Goal: Task Accomplishment & Management: Manage account settings

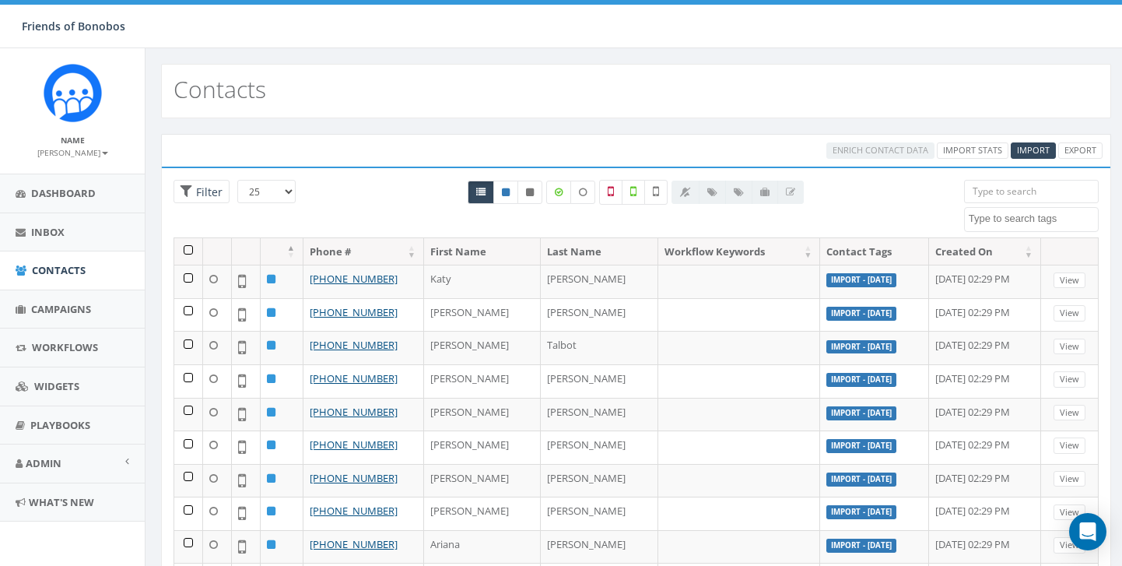
select select
click at [1002, 190] on input "search" at bounding box center [1031, 191] width 135 height 23
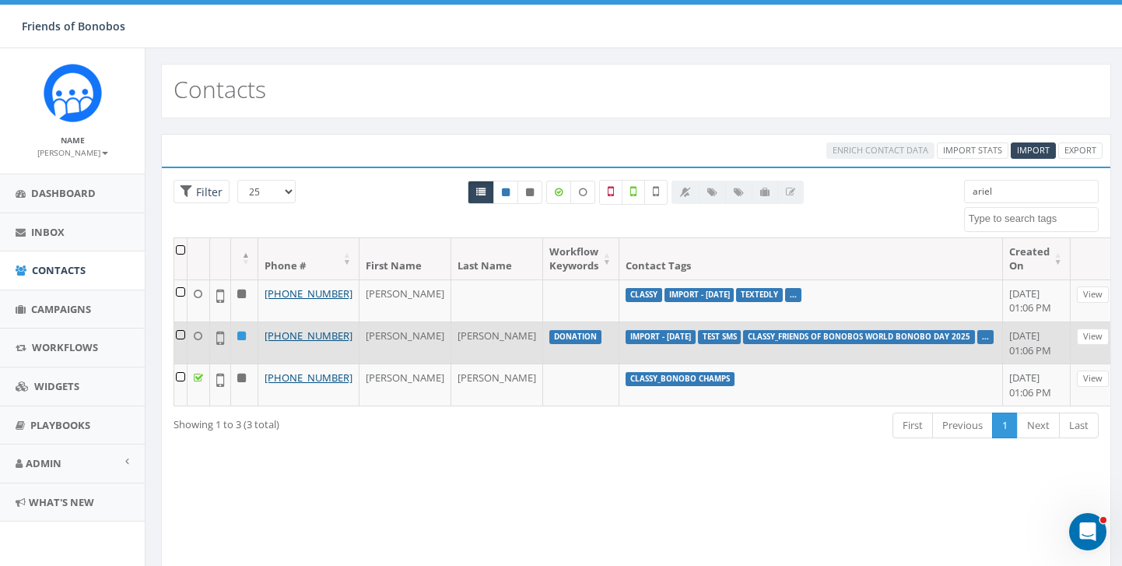
type input "ariel"
click at [188, 347] on td at bounding box center [180, 342] width 13 height 42
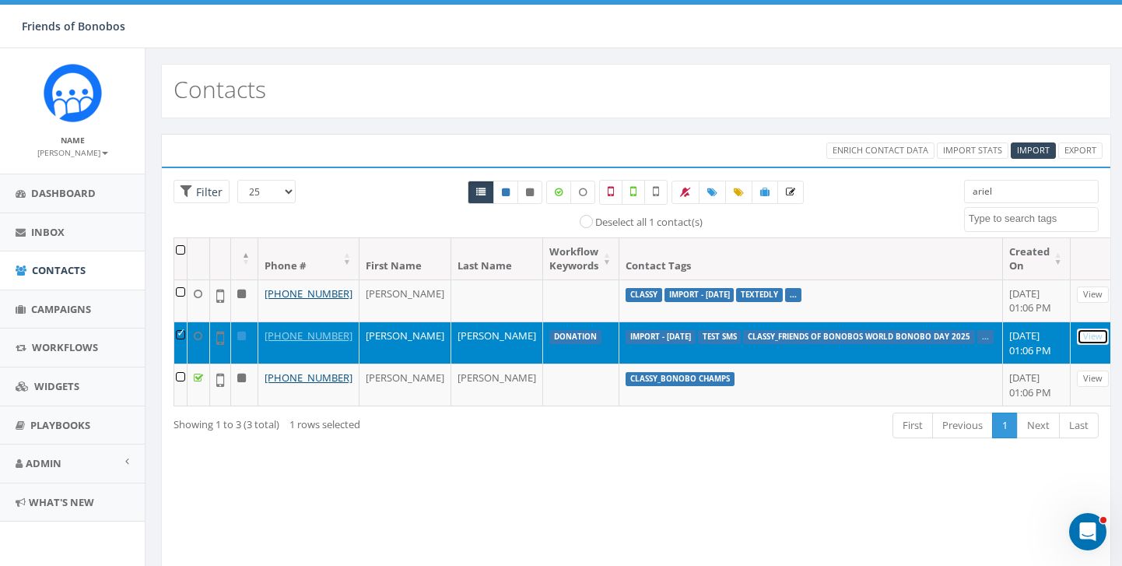
click at [1077, 345] on link "View" at bounding box center [1093, 336] width 32 height 16
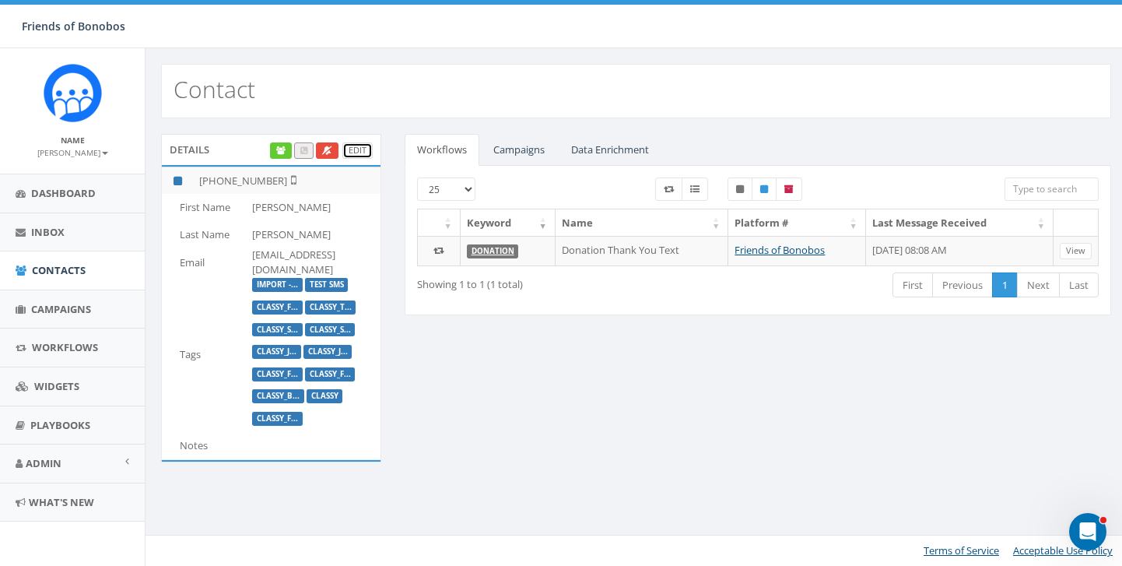
click at [353, 151] on link "Edit" at bounding box center [357, 150] width 30 height 16
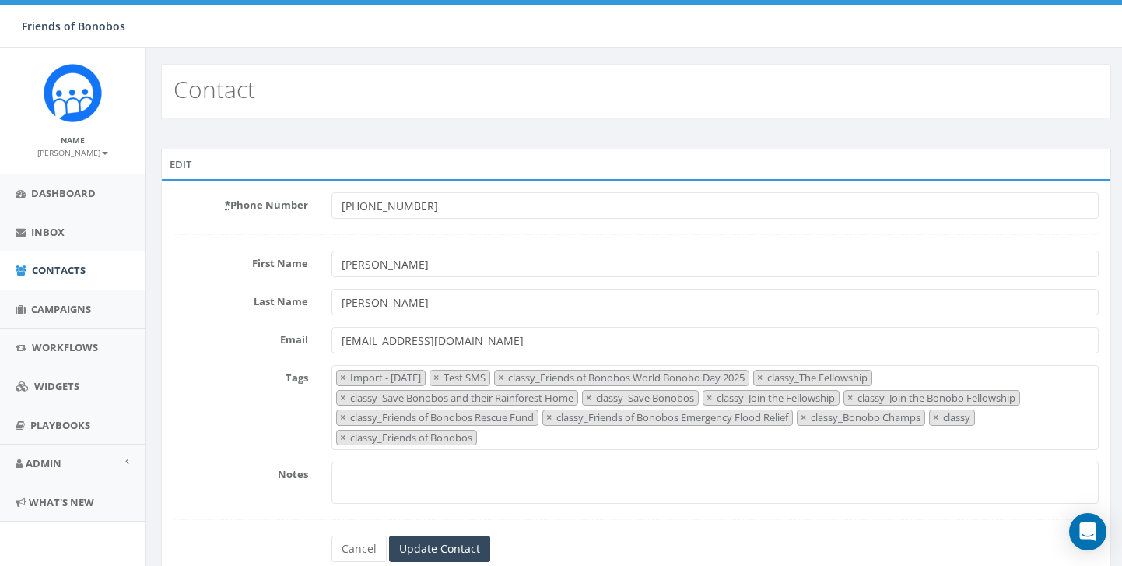
select select "Import - [DATE]"
click at [527, 441] on span "× Import - 09/10/2025 × Test SMS × classy_Friends of Bonobos World Bonobo Day 2…" at bounding box center [714, 407] width 767 height 85
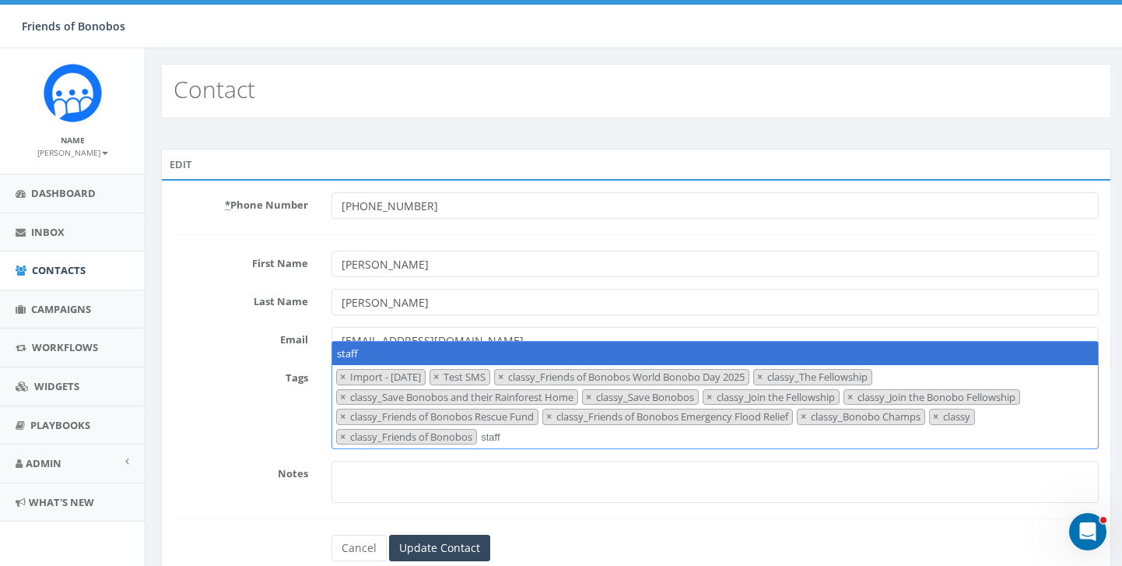
type textarea "staff"
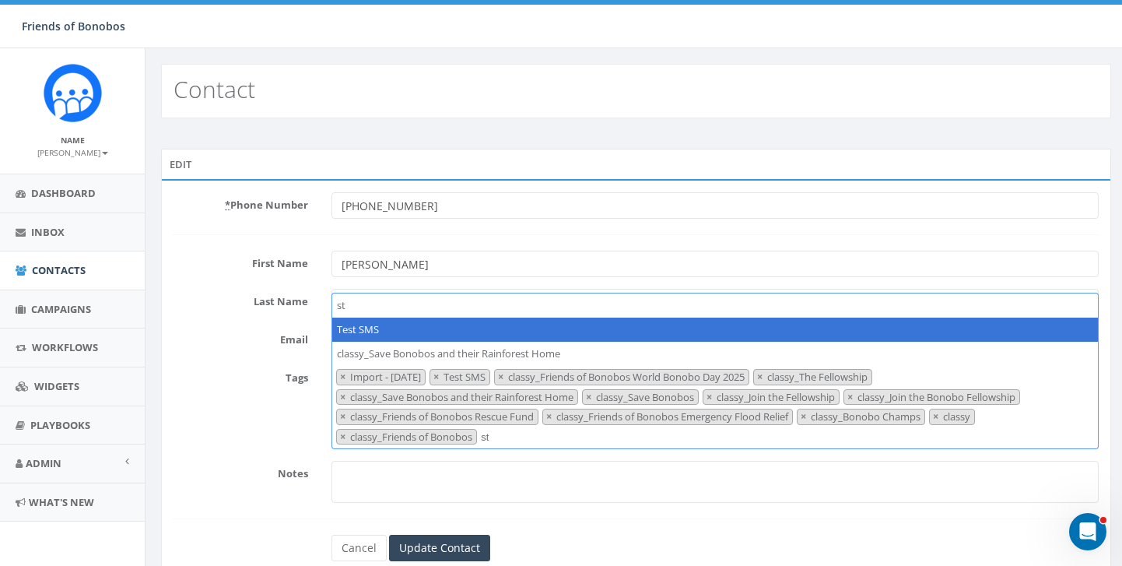
type textarea "s"
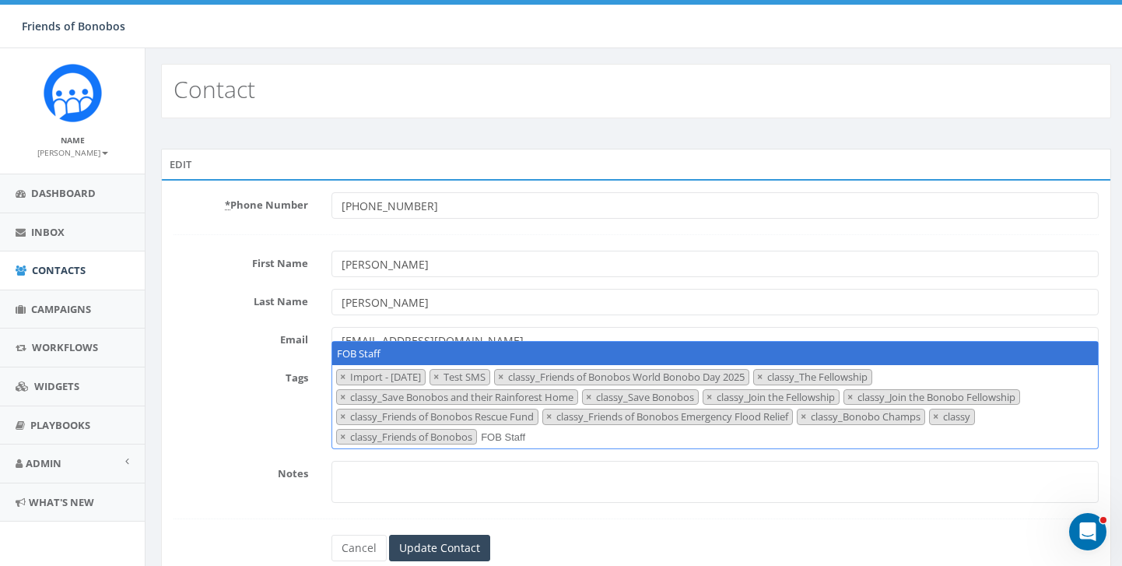
type textarea "FOB Staff"
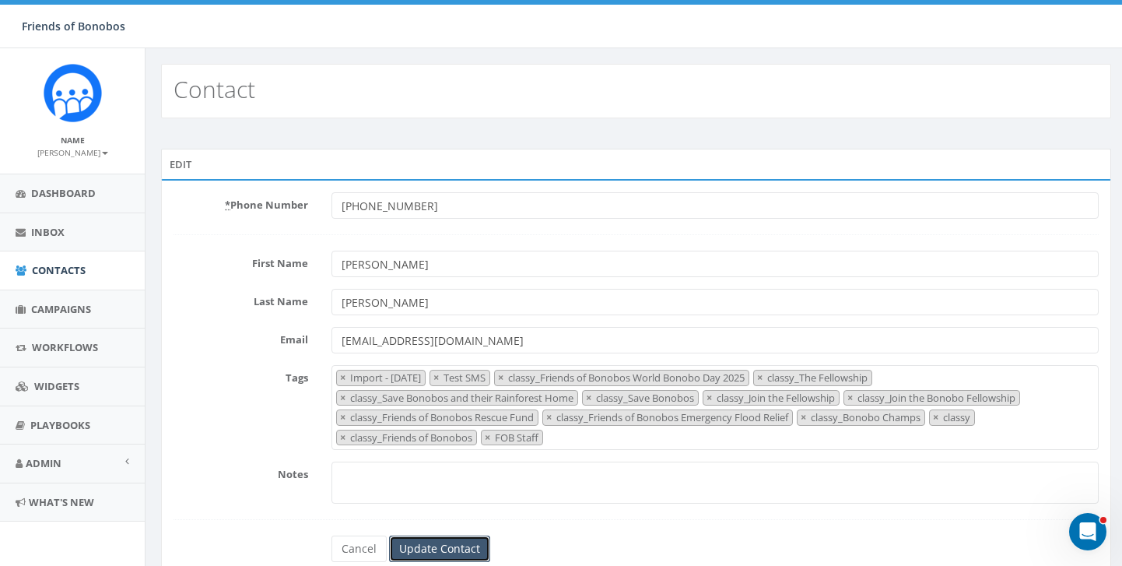
click at [415, 548] on input "Update Contact" at bounding box center [439, 548] width 101 height 26
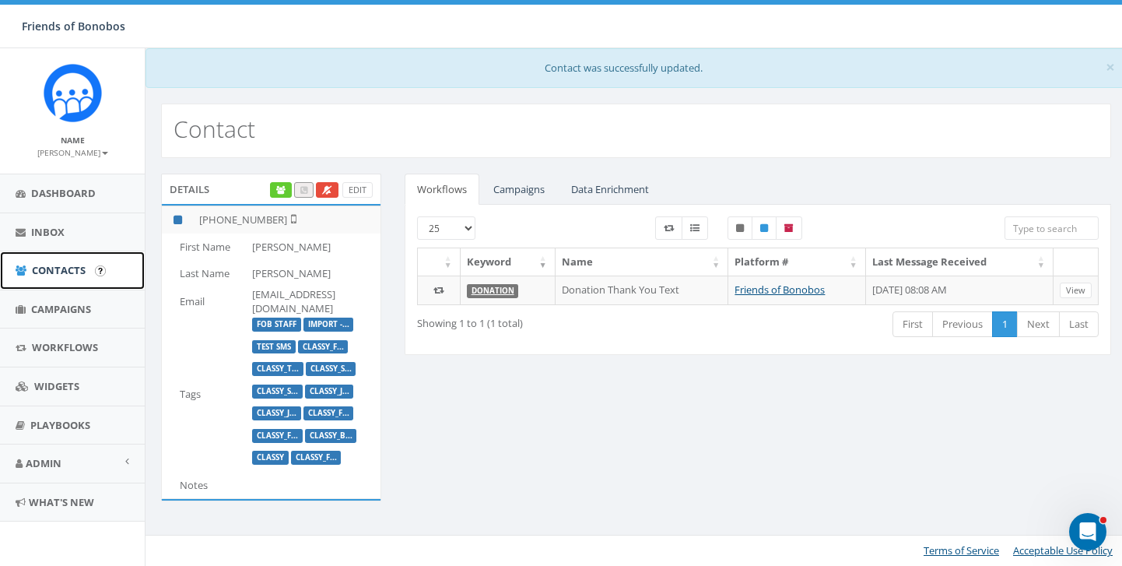
click at [76, 266] on span "Contacts" at bounding box center [59, 270] width 54 height 14
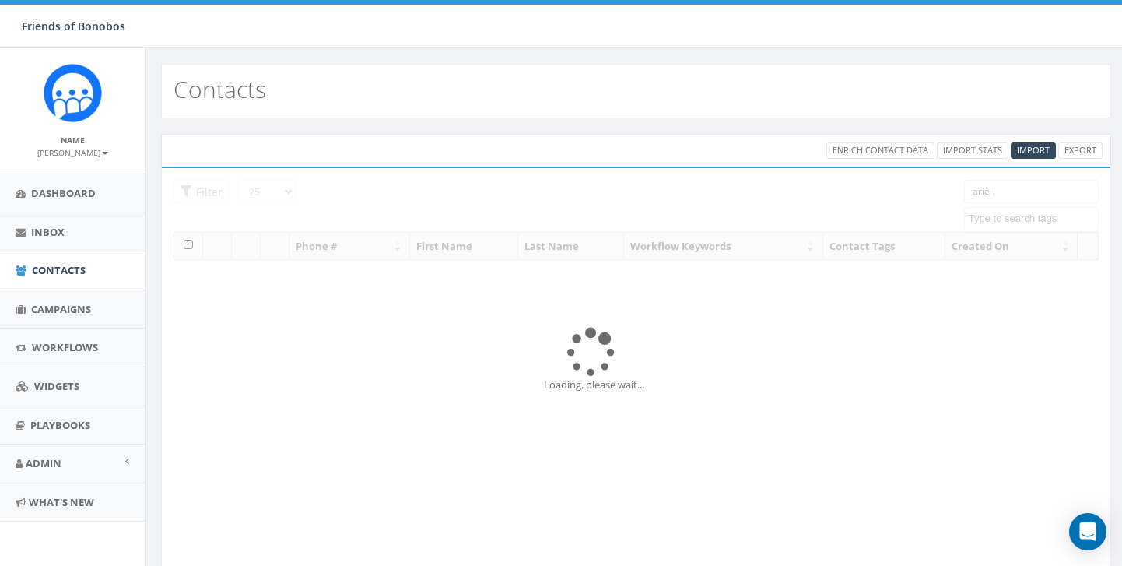
select select
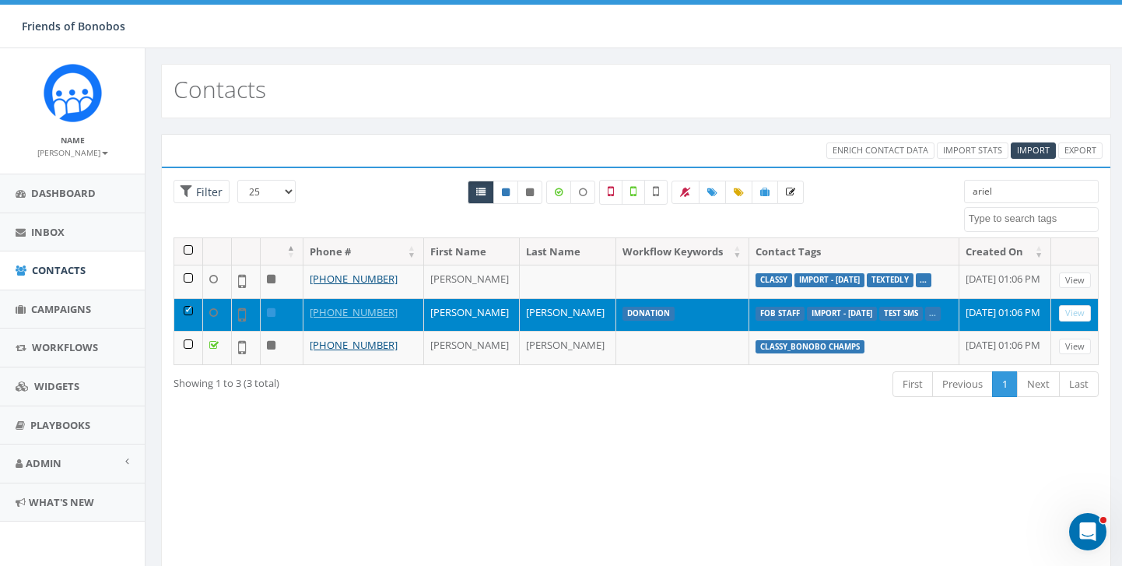
click at [188, 309] on td at bounding box center [188, 314] width 29 height 33
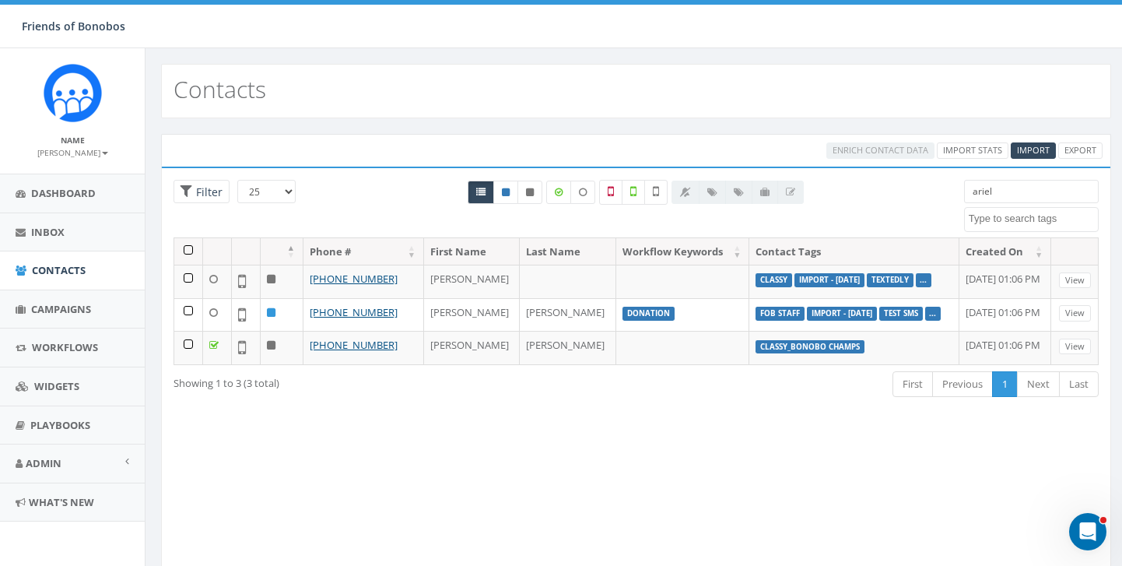
drag, startPoint x: 1000, startPoint y: 198, endPoint x: 885, endPoint y: 180, distance: 115.8
click at [887, 180] on div "25 50 100 Filter All 0 contact(s) on current page All 3 contact(s) filtered ari…" at bounding box center [636, 209] width 948 height 58
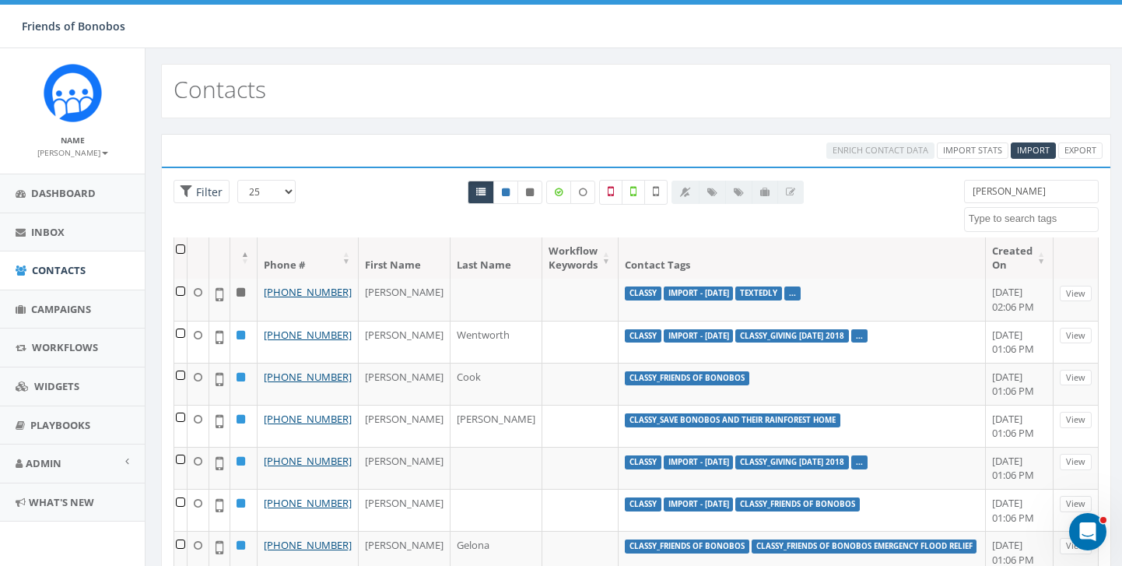
scroll to position [173, 0]
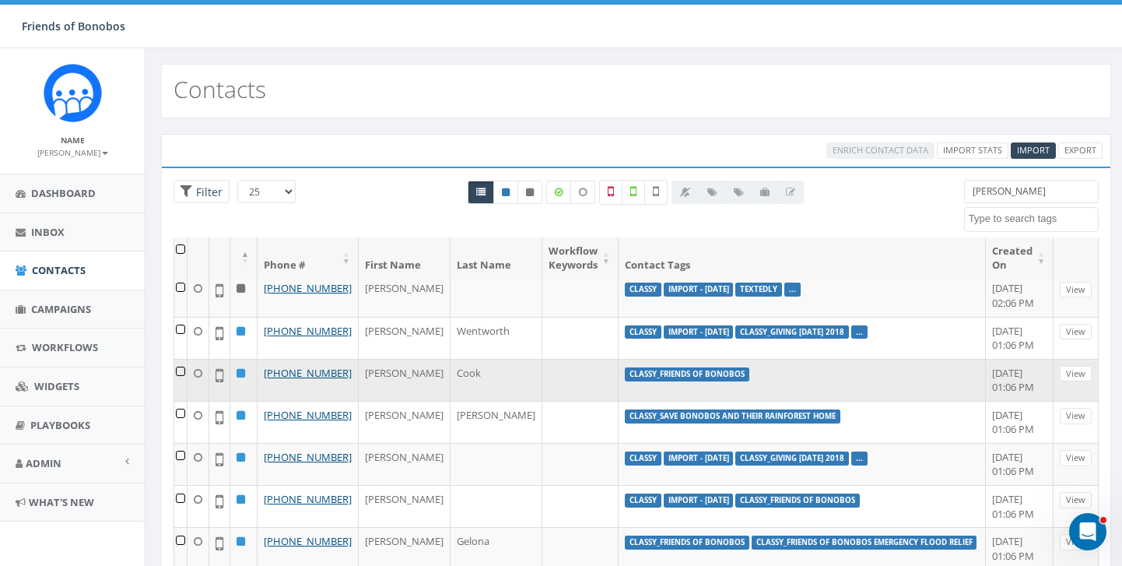
type input "kathleen"
click at [187, 401] on td at bounding box center [180, 380] width 13 height 42
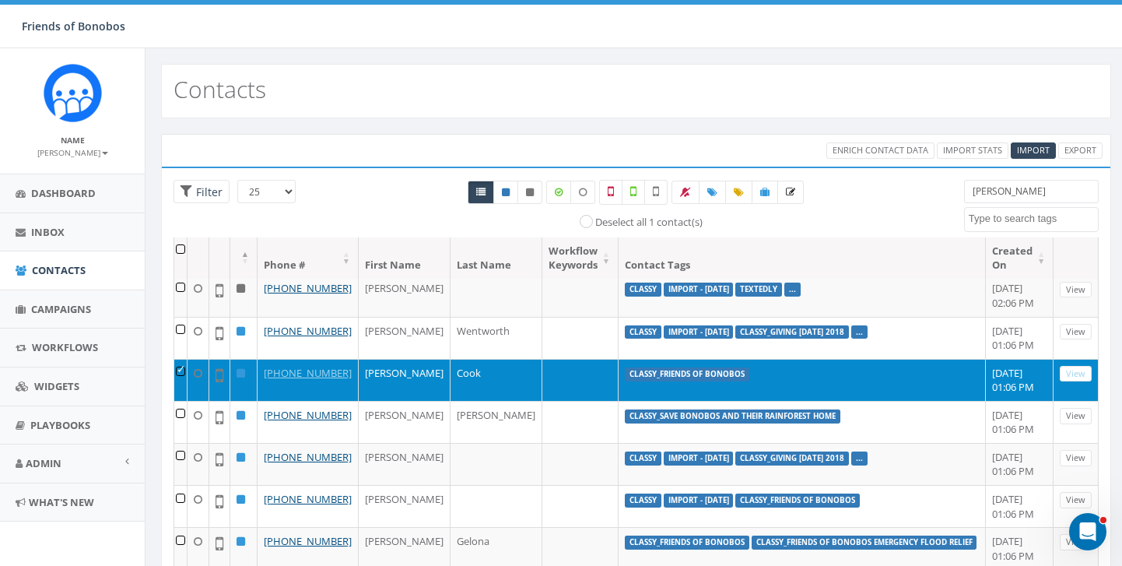
click at [1075, 401] on td "View" at bounding box center [1075, 380] width 45 height 42
click at [1075, 382] on link "View" at bounding box center [1076, 374] width 32 height 16
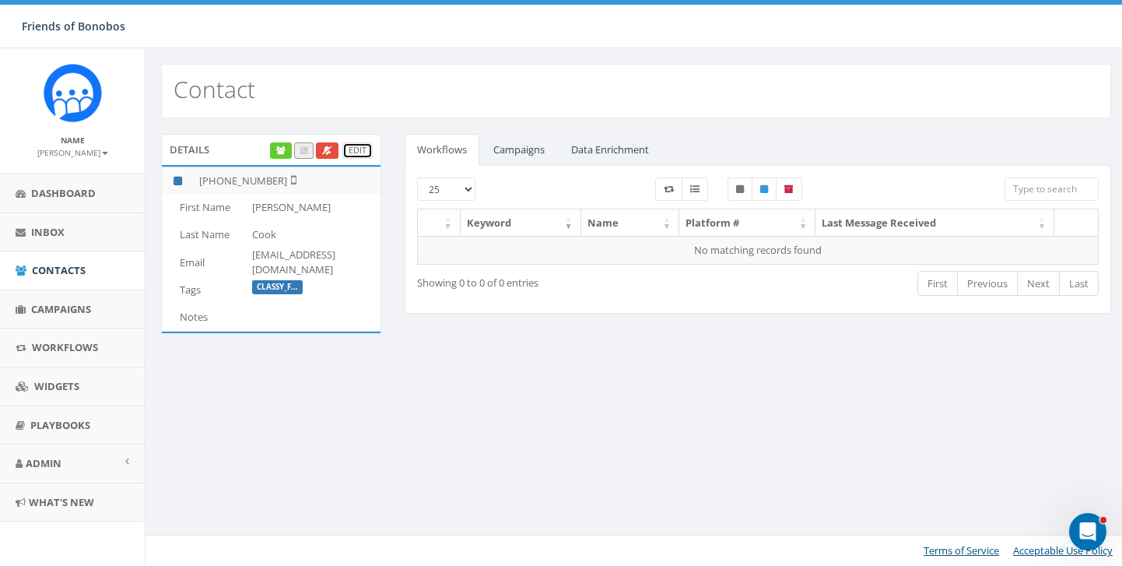
click at [356, 143] on link "Edit" at bounding box center [357, 150] width 30 height 16
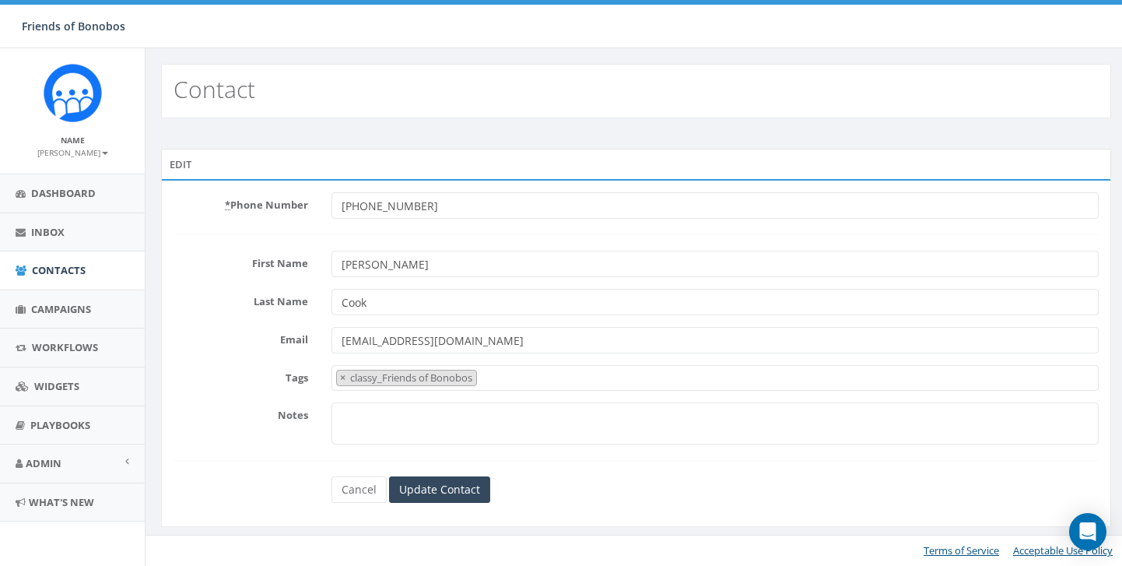
select select "classy_Friends of Bonobos"
click at [521, 384] on span "× classy_Friends of [PERSON_NAME]" at bounding box center [714, 378] width 767 height 26
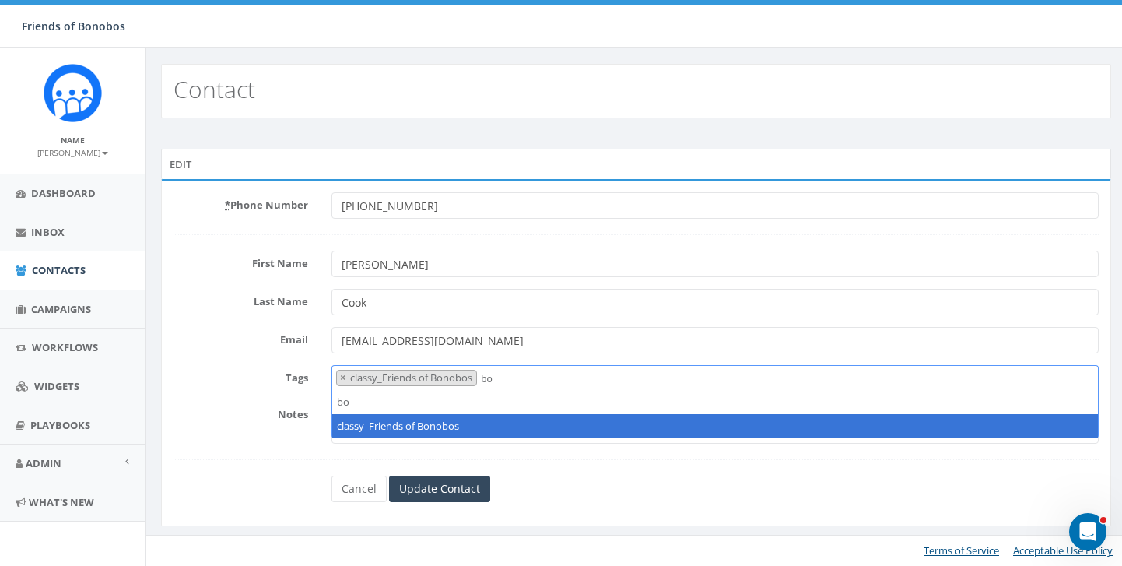
type textarea "b"
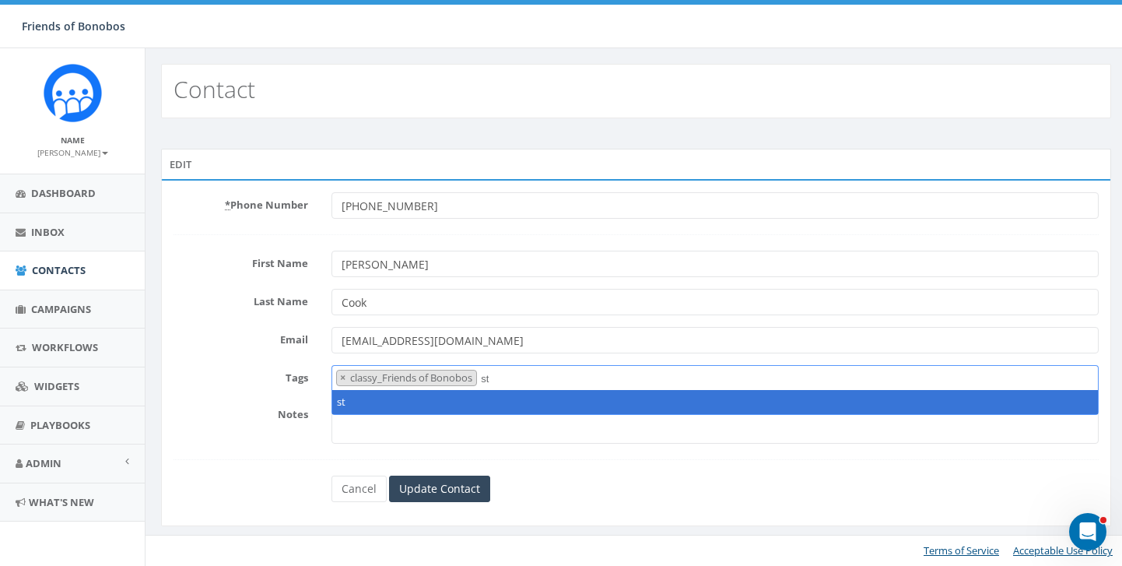
type textarea "s"
type textarea "FOB Staff"
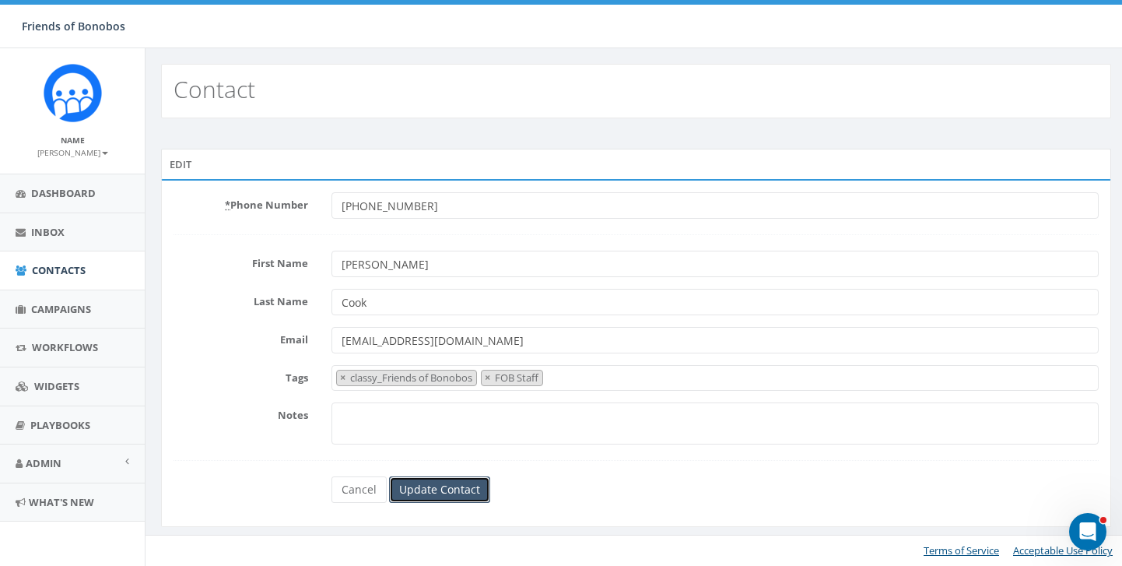
click at [471, 486] on input "Update Contact" at bounding box center [439, 489] width 101 height 26
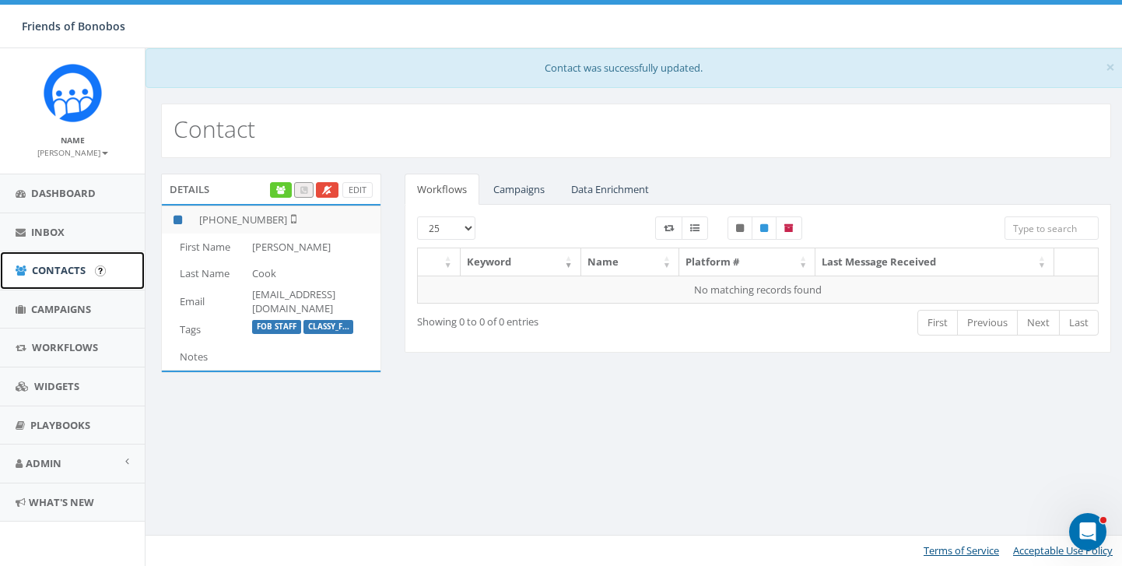
click at [86, 273] on link "Contacts" at bounding box center [72, 270] width 145 height 38
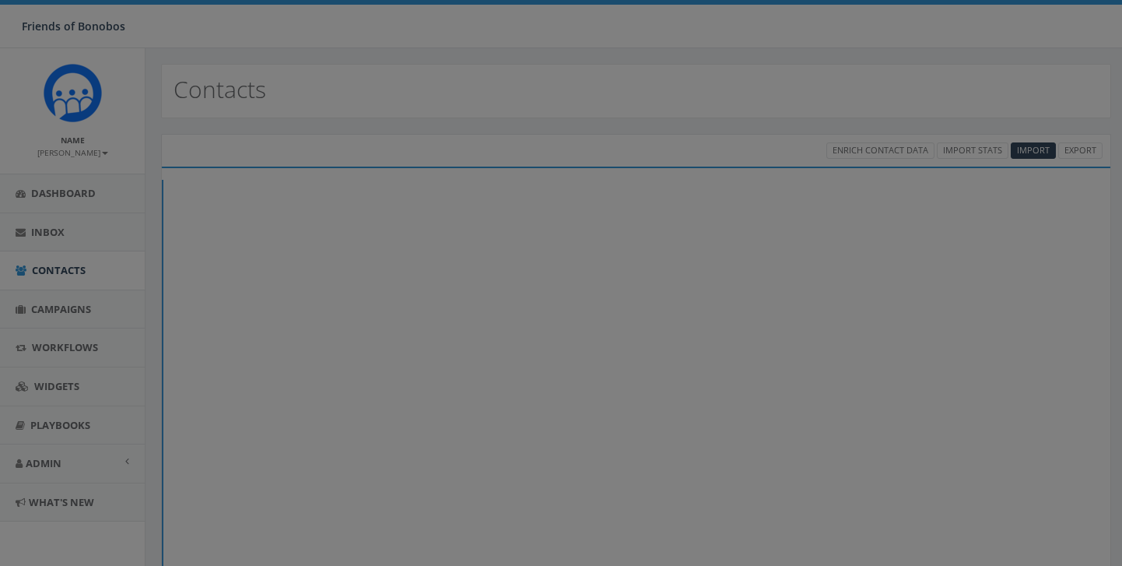
select select
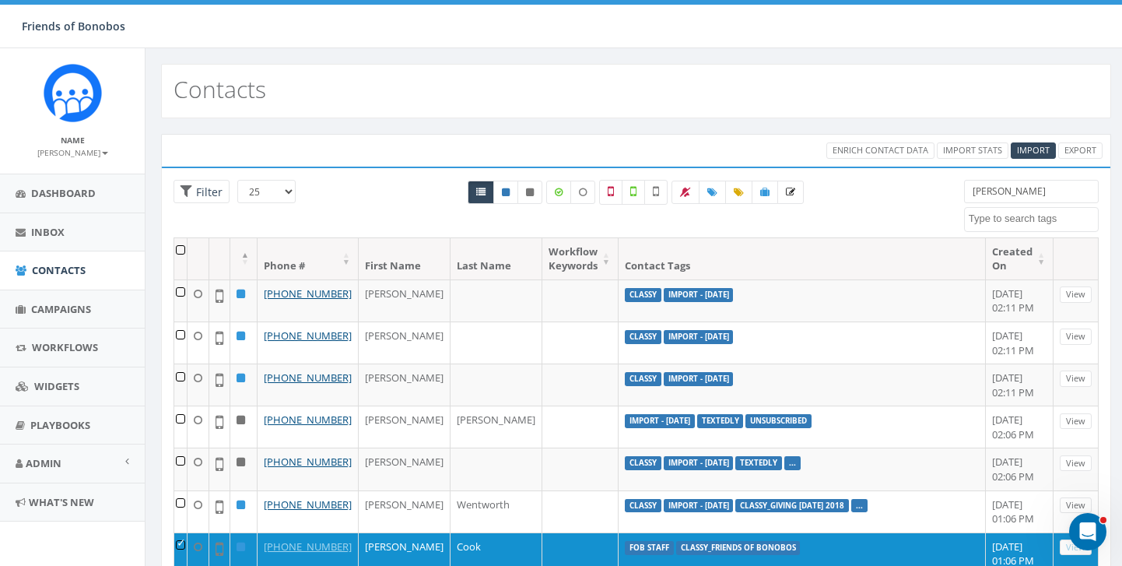
drag, startPoint x: 1043, startPoint y: 195, endPoint x: 891, endPoint y: 193, distance: 152.5
click at [891, 194] on div "25 50 100 Filter All 1 contact(s) on current page All 12 contact(s) filtered ka…" at bounding box center [636, 209] width 948 height 58
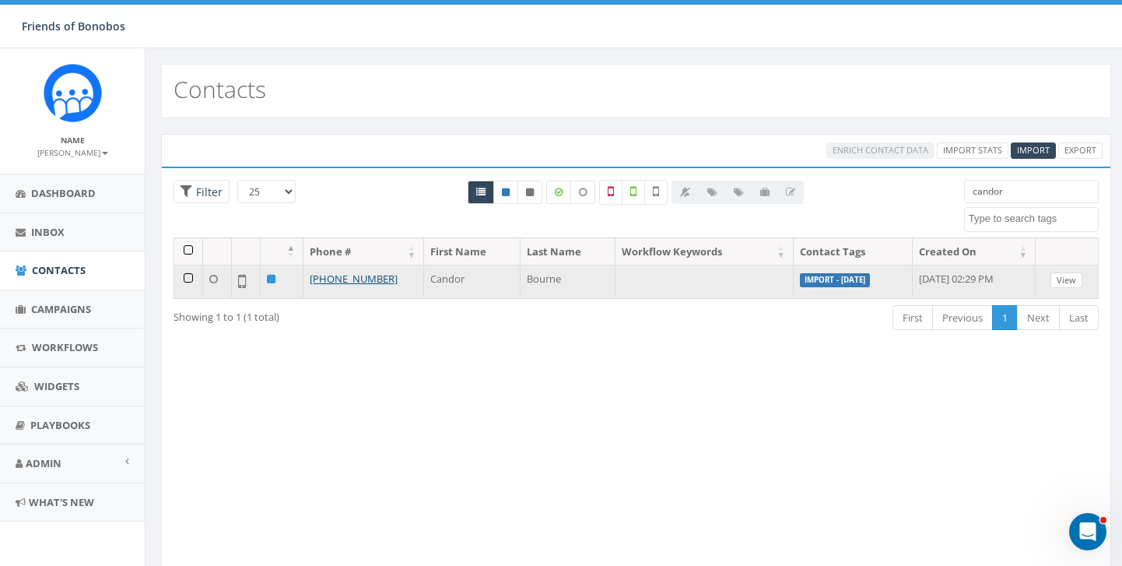
type input "candor"
click at [1065, 275] on link "View" at bounding box center [1066, 280] width 32 height 16
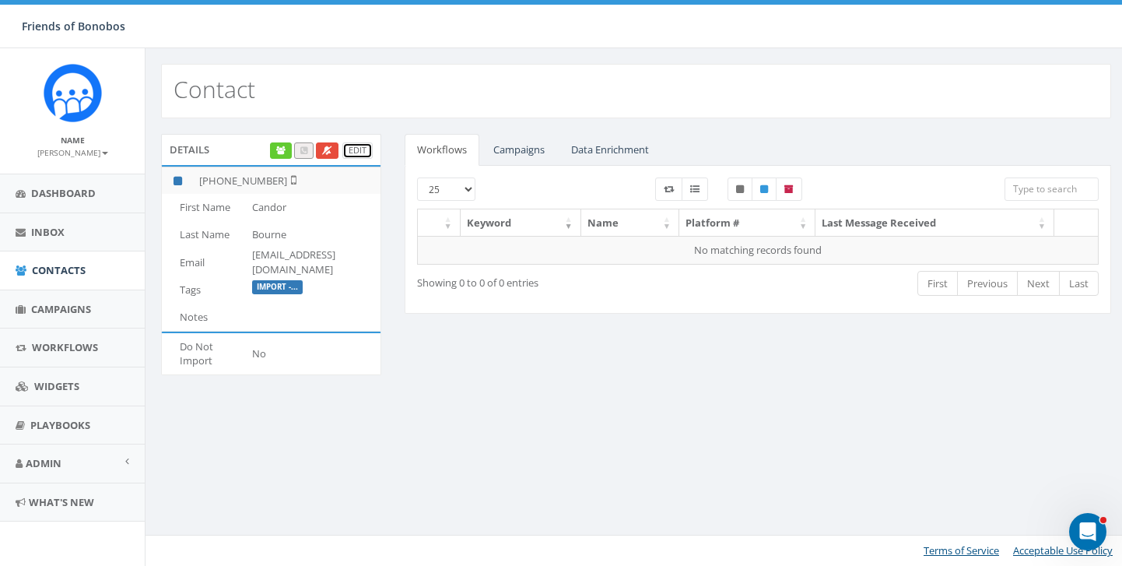
click at [352, 149] on link "Edit" at bounding box center [357, 150] width 30 height 16
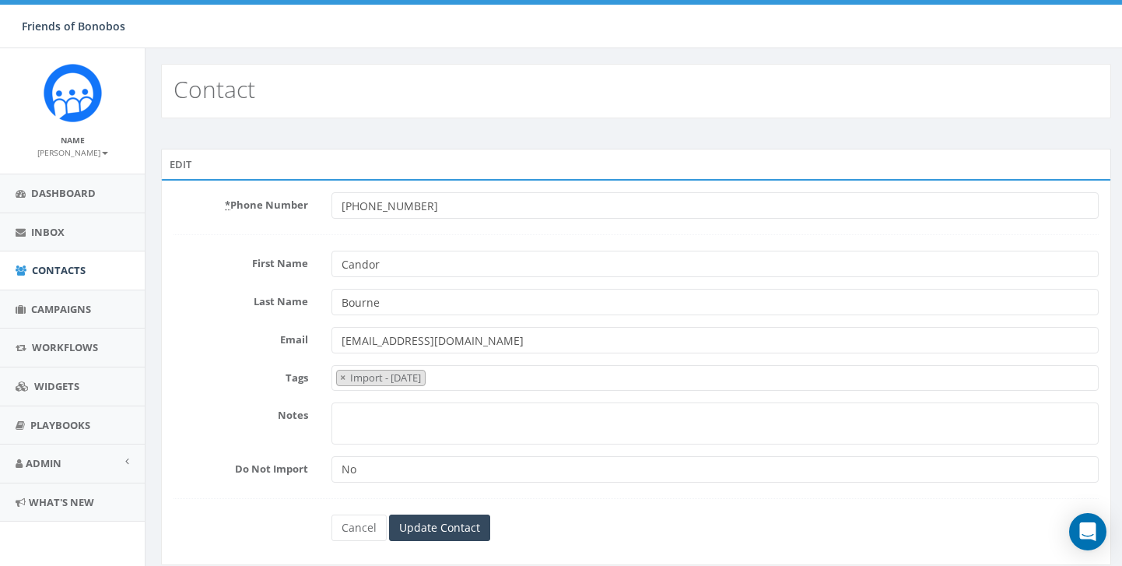
select select "Import - [DATE]"
click at [474, 378] on span "× Import - [DATE]" at bounding box center [714, 378] width 767 height 26
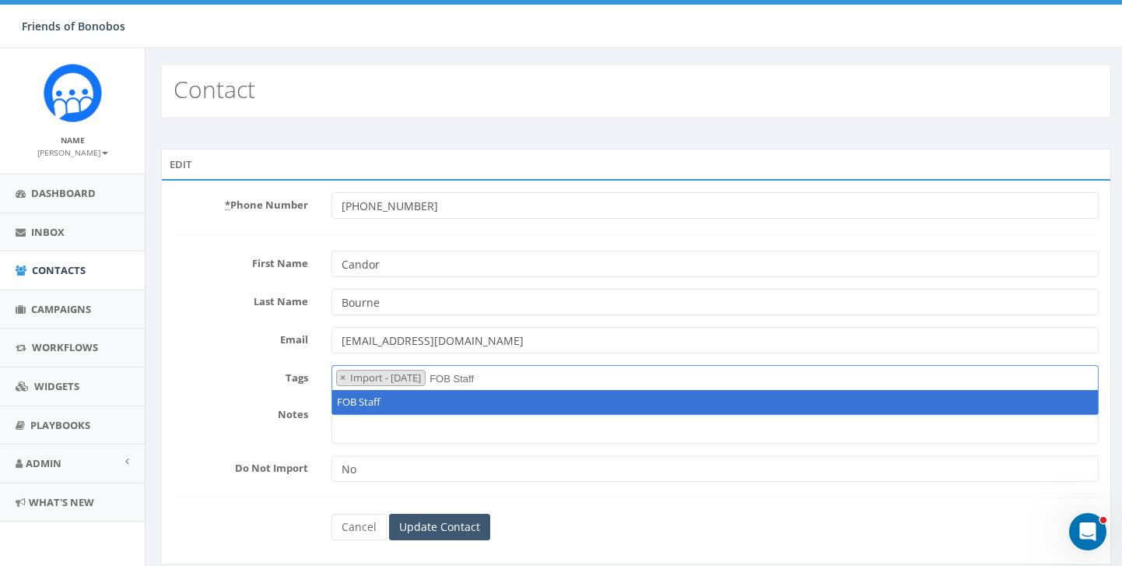
type textarea "FOB Staff"
click at [408, 529] on input "Update Contact" at bounding box center [439, 526] width 101 height 26
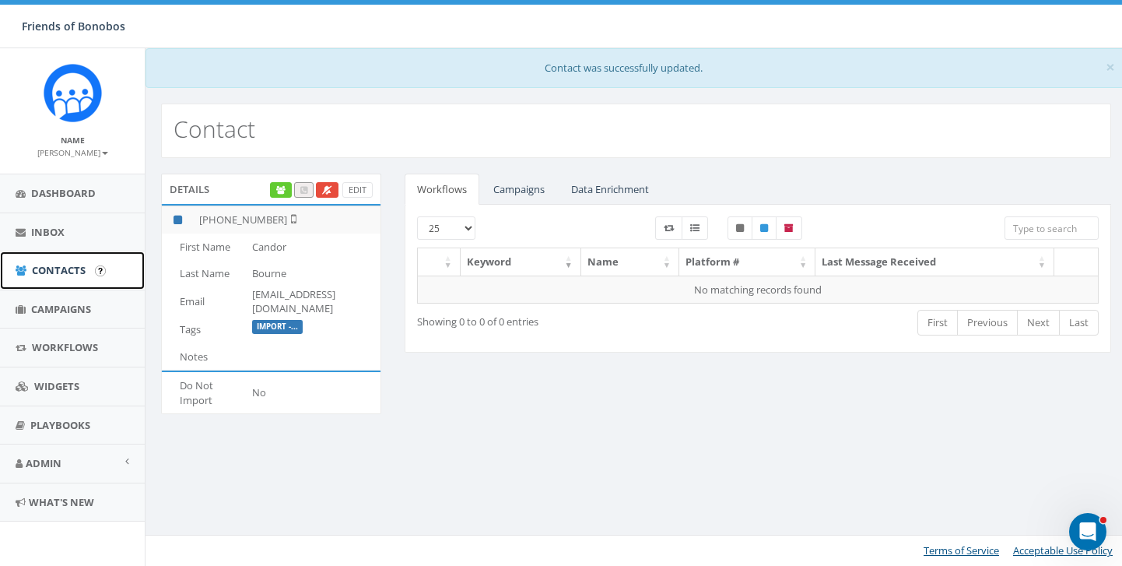
click at [79, 265] on span "Contacts" at bounding box center [59, 270] width 54 height 14
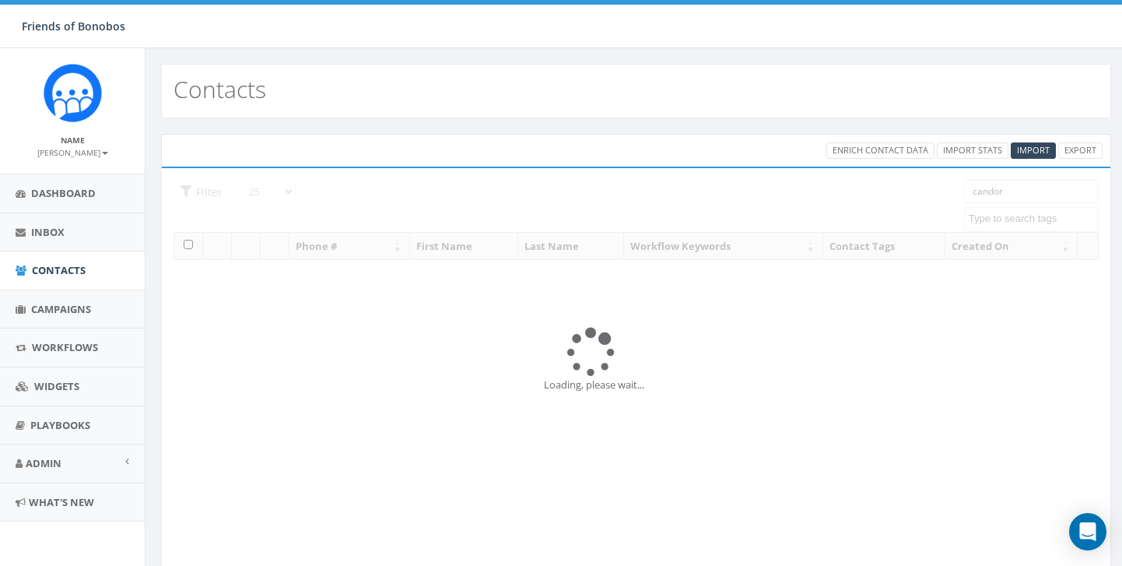
select select
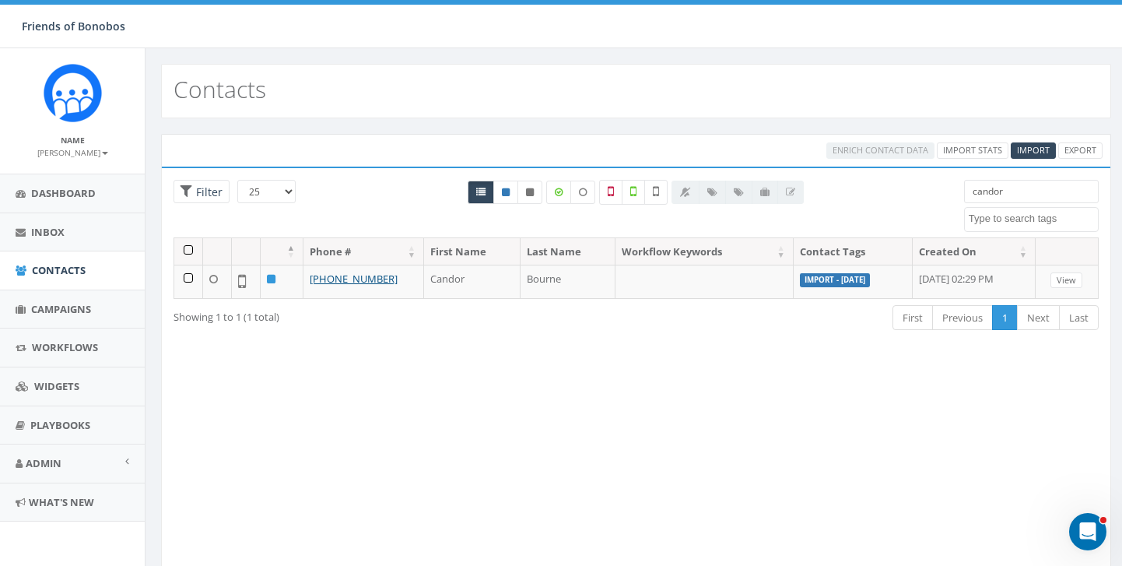
drag, startPoint x: 1013, startPoint y: 191, endPoint x: 882, endPoint y: 187, distance: 130.8
click at [886, 191] on div "25 50 100 Filter candor classy classy_Back to the Wild classy_BonoboAdoptions c…" at bounding box center [636, 209] width 948 height 58
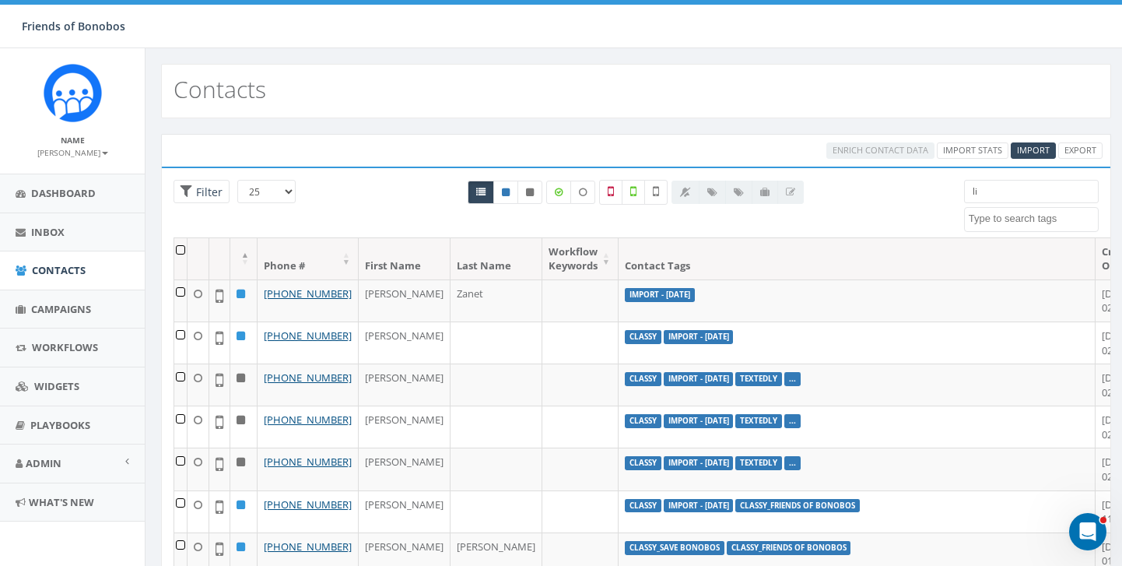
type input "l"
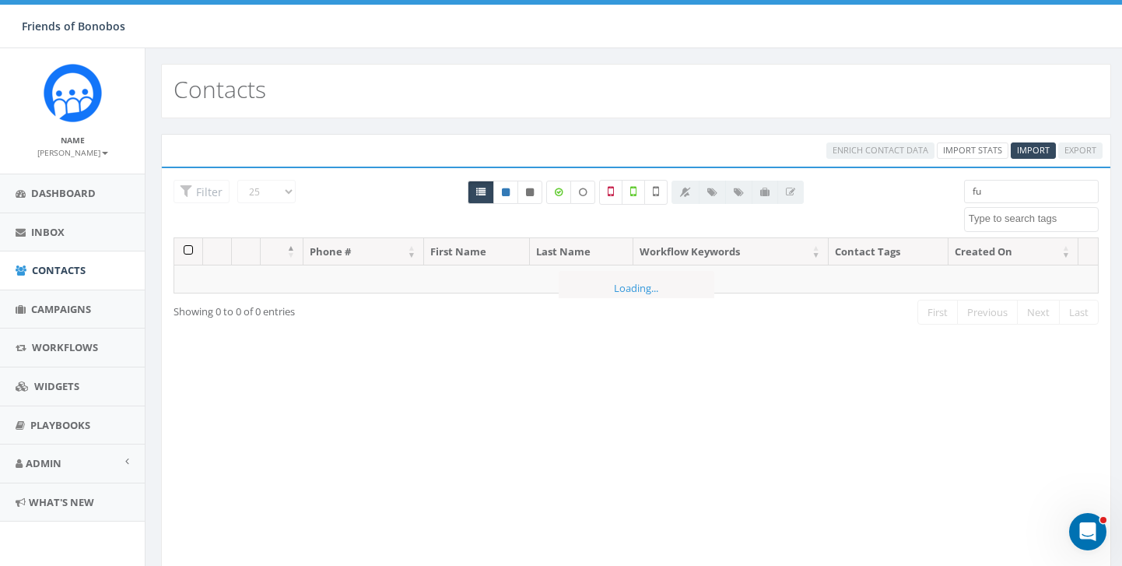
type input "f"
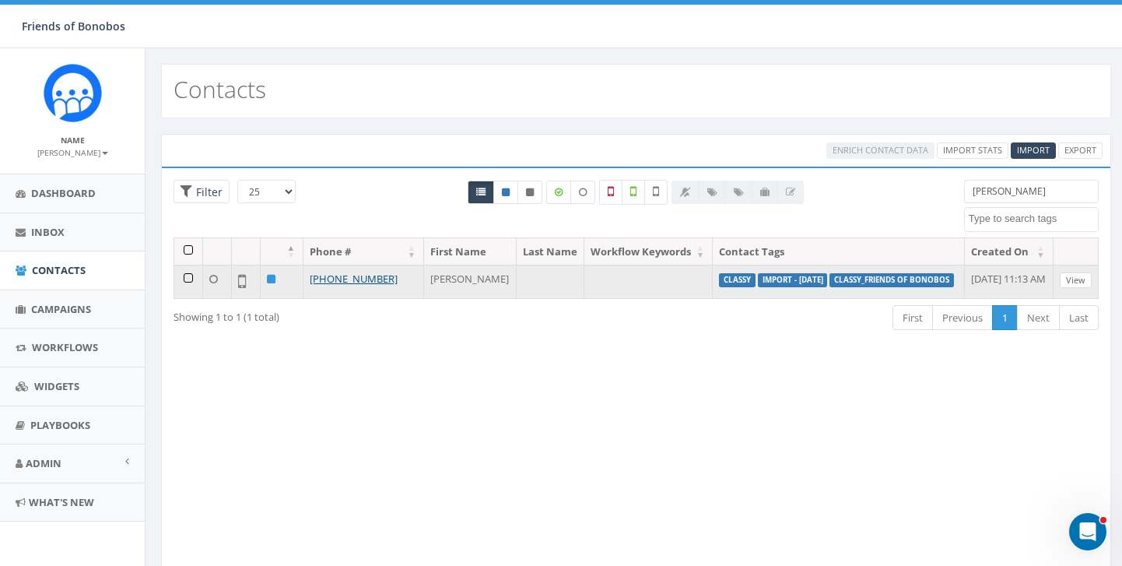
type input "ellis"
click at [1078, 289] on link "View" at bounding box center [1076, 280] width 32 height 16
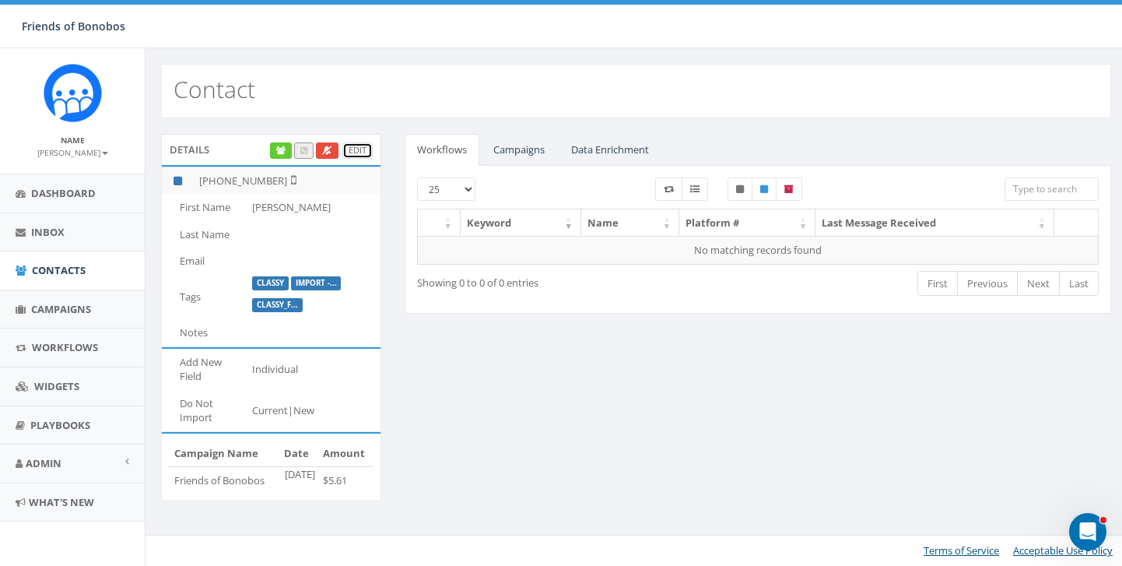
click at [358, 156] on link "Edit" at bounding box center [357, 150] width 30 height 16
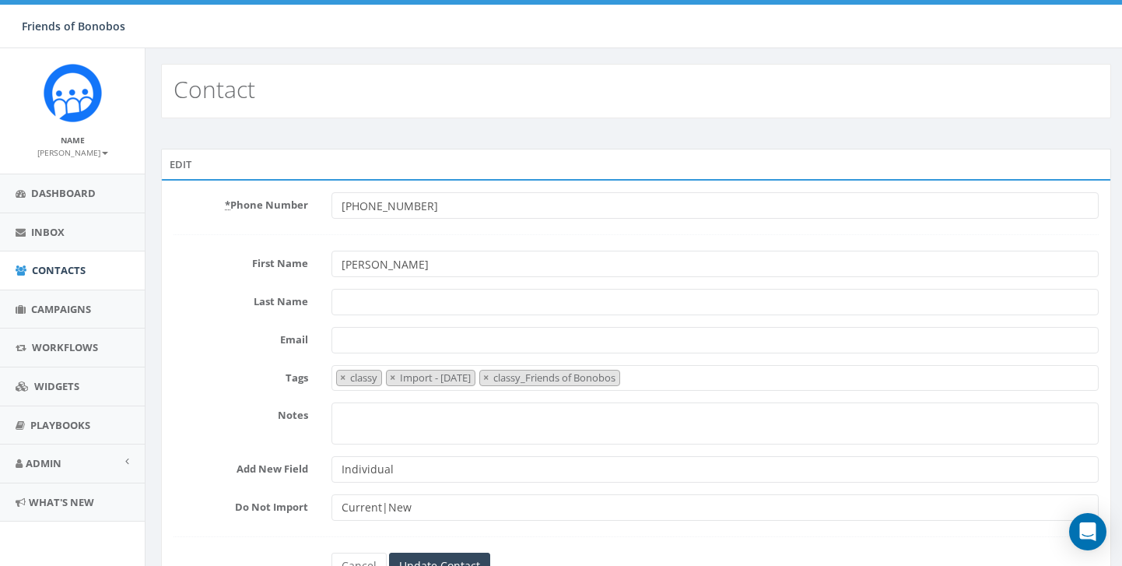
select select "classy"
click at [688, 376] on span "× classy × Import - 09/10/2025 × classy_Friends of Bonobos" at bounding box center [714, 378] width 767 height 26
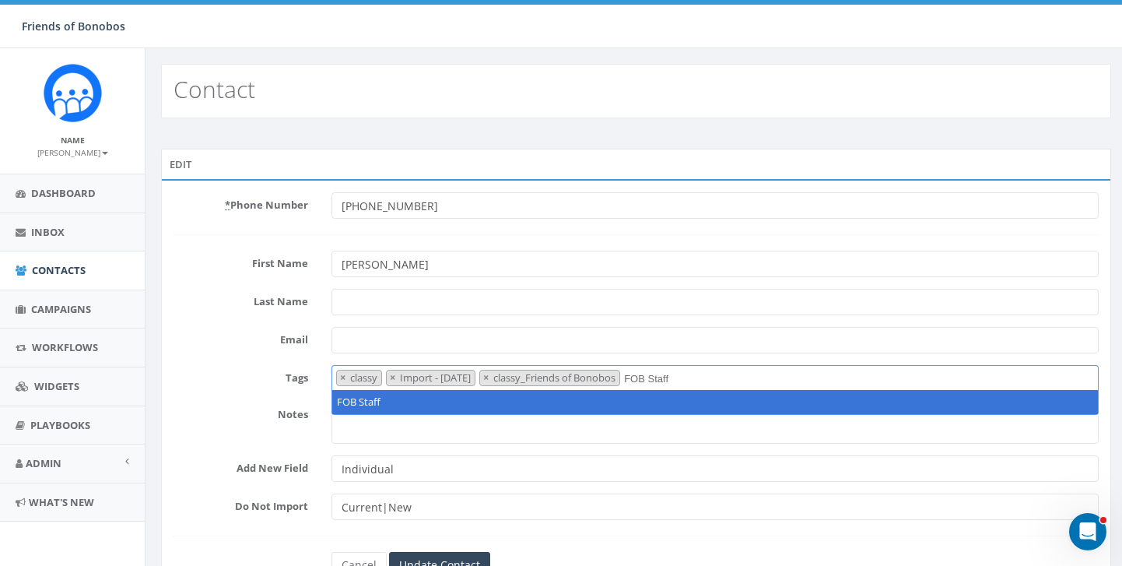
type textarea "FOB Staff"
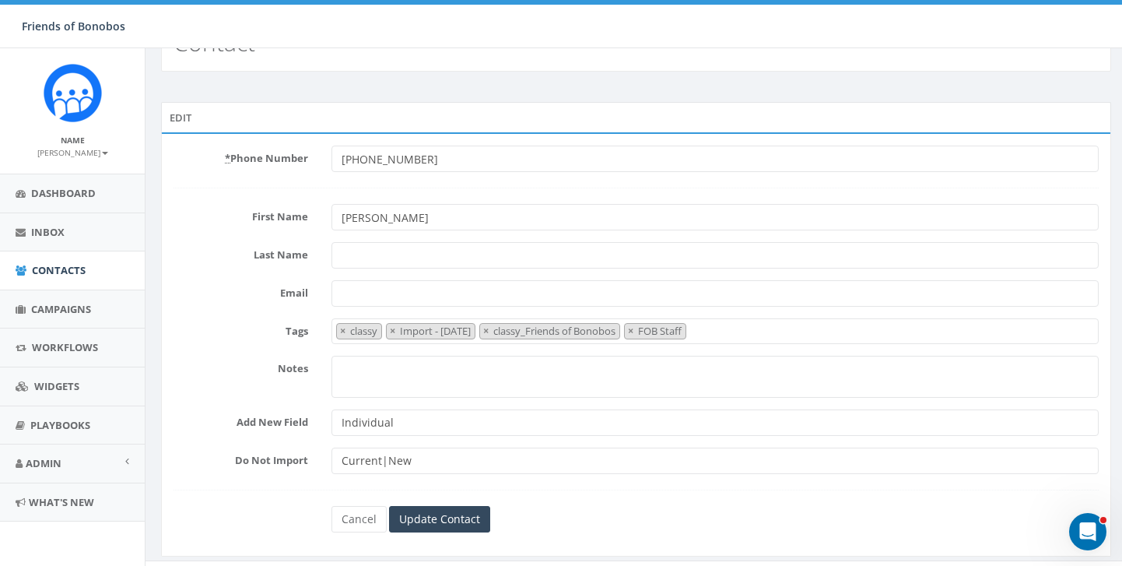
scroll to position [52, 0]
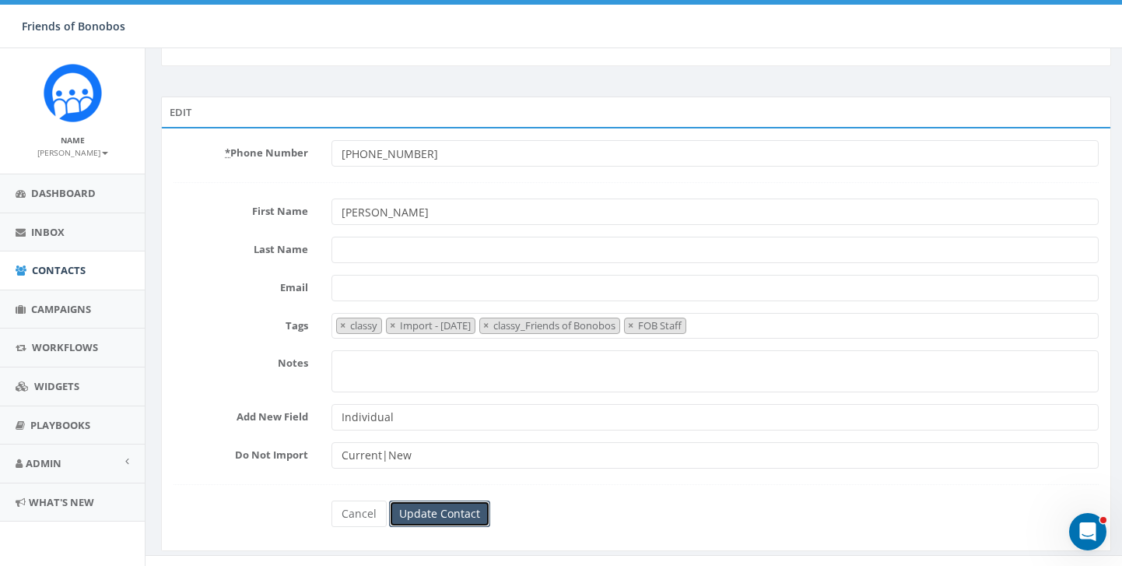
click at [454, 513] on input "Update Contact" at bounding box center [439, 513] width 101 height 26
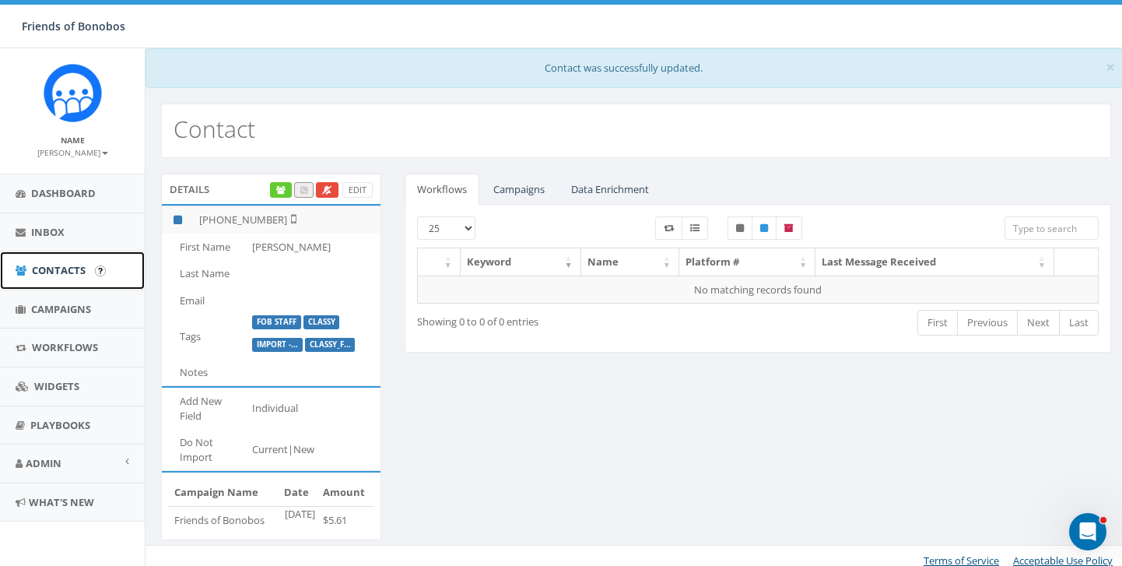
click at [76, 275] on span "Contacts" at bounding box center [59, 270] width 54 height 14
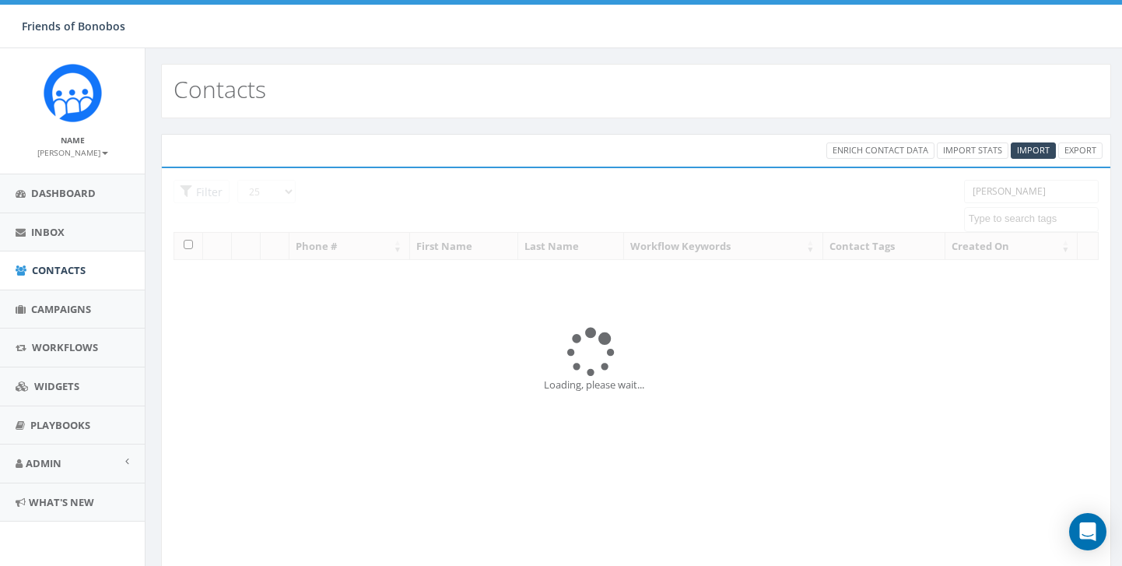
select select
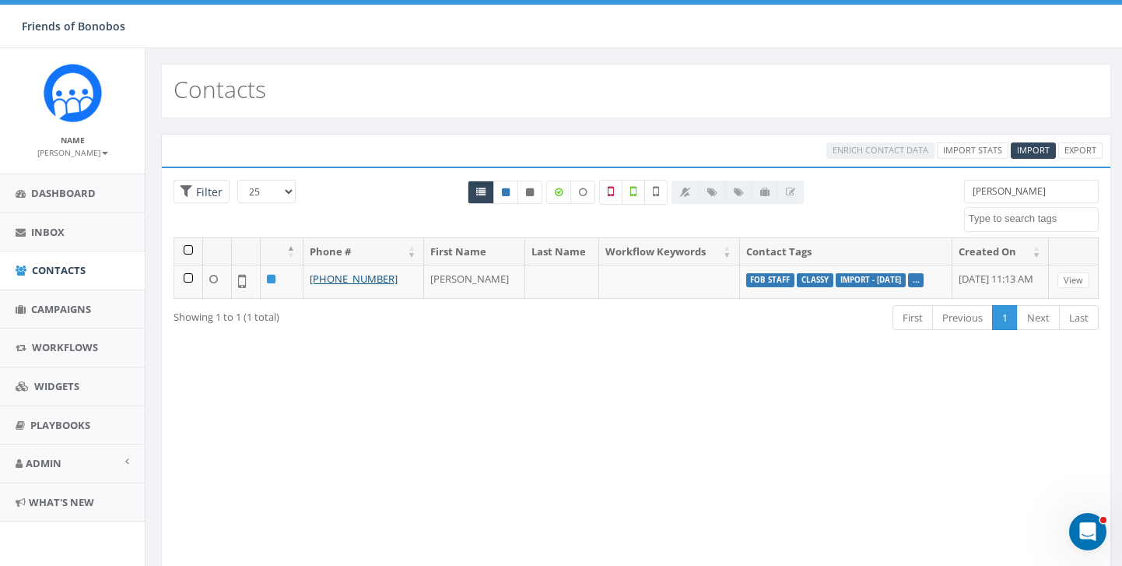
drag, startPoint x: 1007, startPoint y: 193, endPoint x: 945, endPoint y: 190, distance: 61.5
click at [952, 190] on div "25 50 100 Filter ellis classy classy_Back to the Wild classy_BonoboAdoptions cl…" at bounding box center [636, 209] width 948 height 58
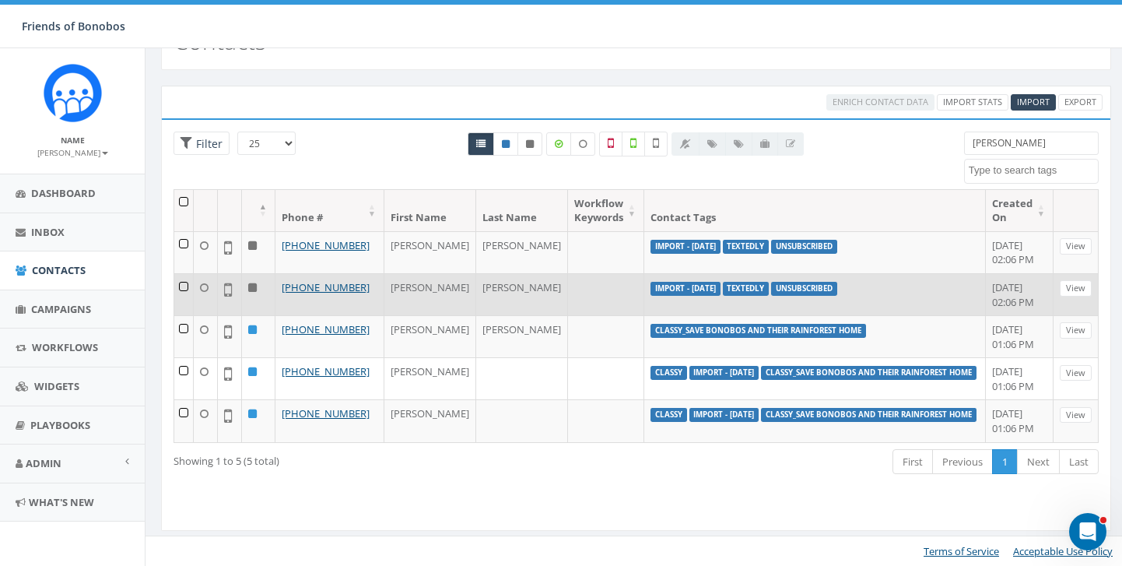
scroll to position [81, 0]
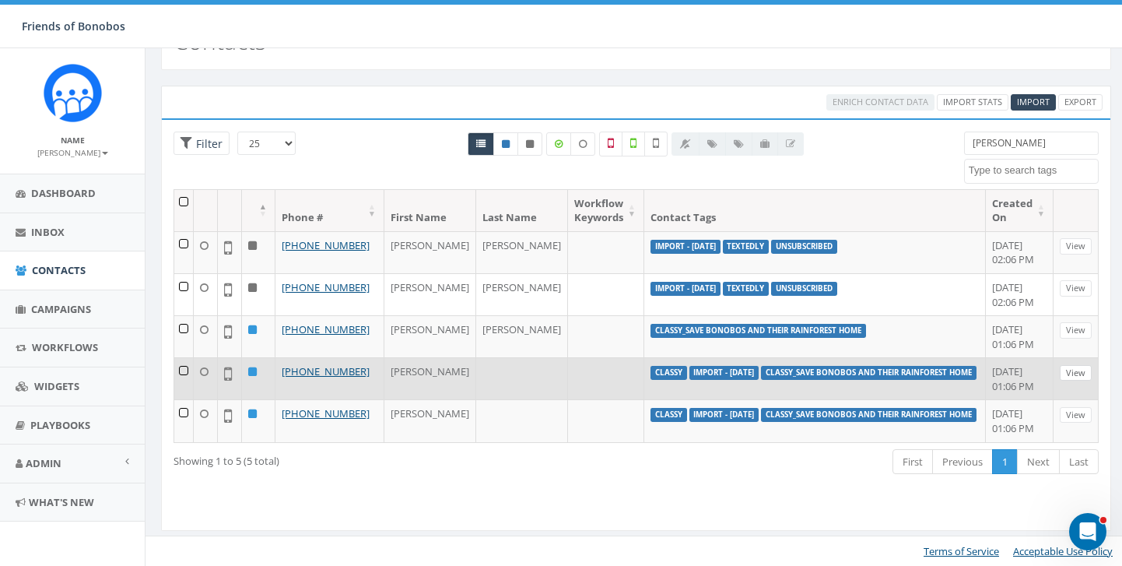
type input "kendra"
click at [1077, 381] on link "View" at bounding box center [1076, 373] width 32 height 16
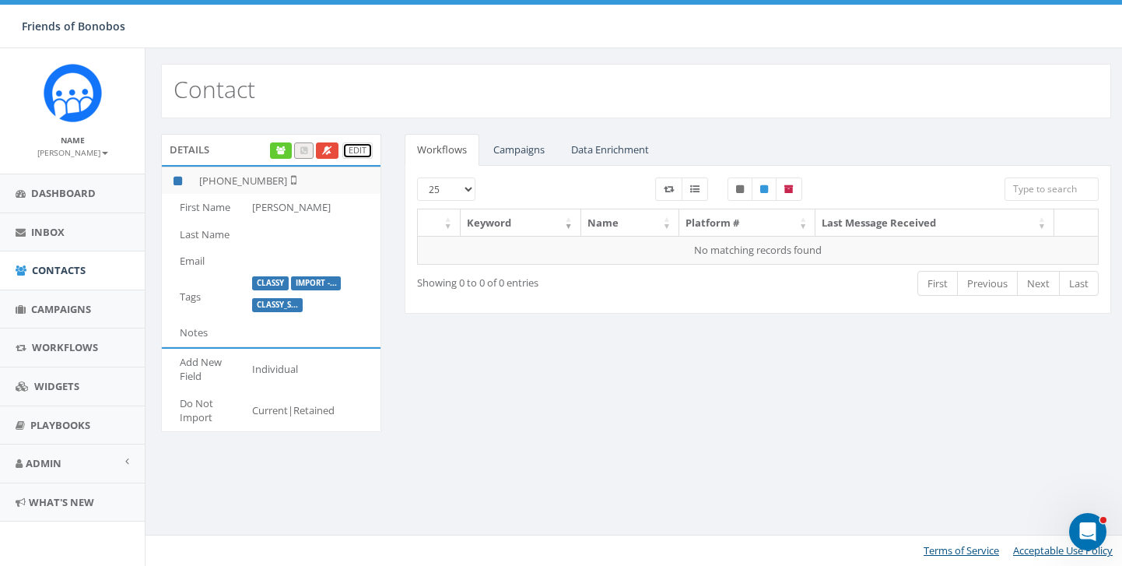
click at [352, 151] on link "Edit" at bounding box center [357, 150] width 30 height 16
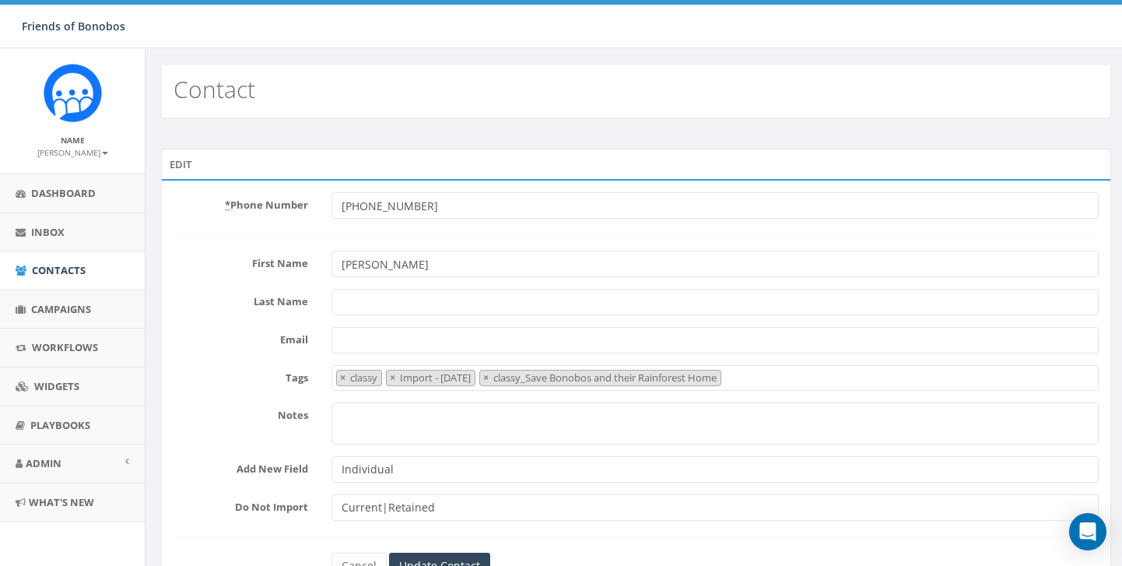
select select "classy"
click at [824, 374] on span "× classy × Import - [DATE] × classy_Save Bonobos and their Rainforest Home" at bounding box center [714, 378] width 767 height 26
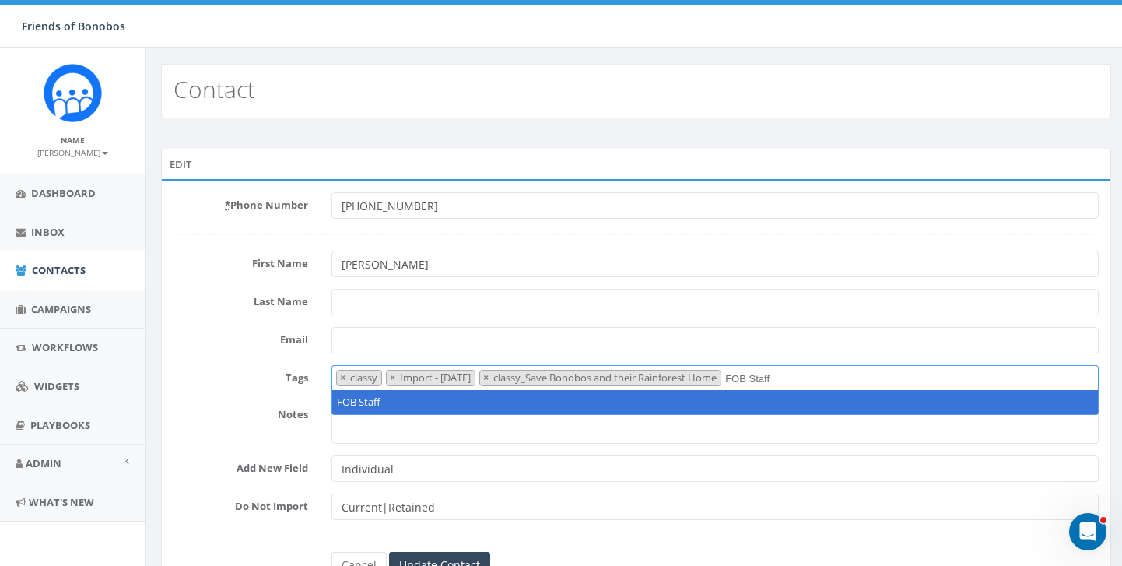
type textarea "FOB Staff"
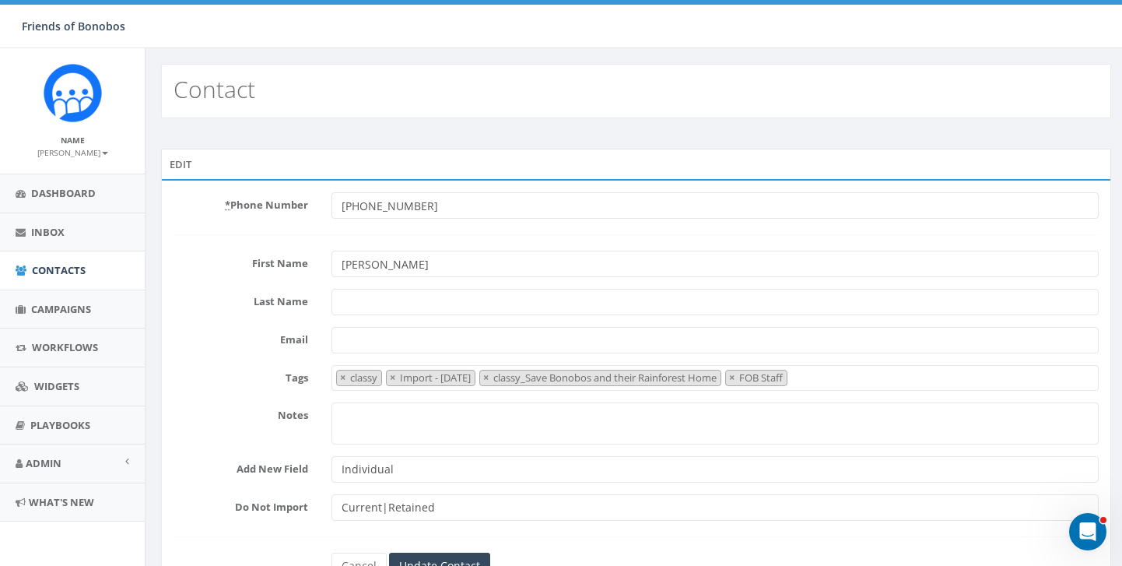
scroll to position [72, 0]
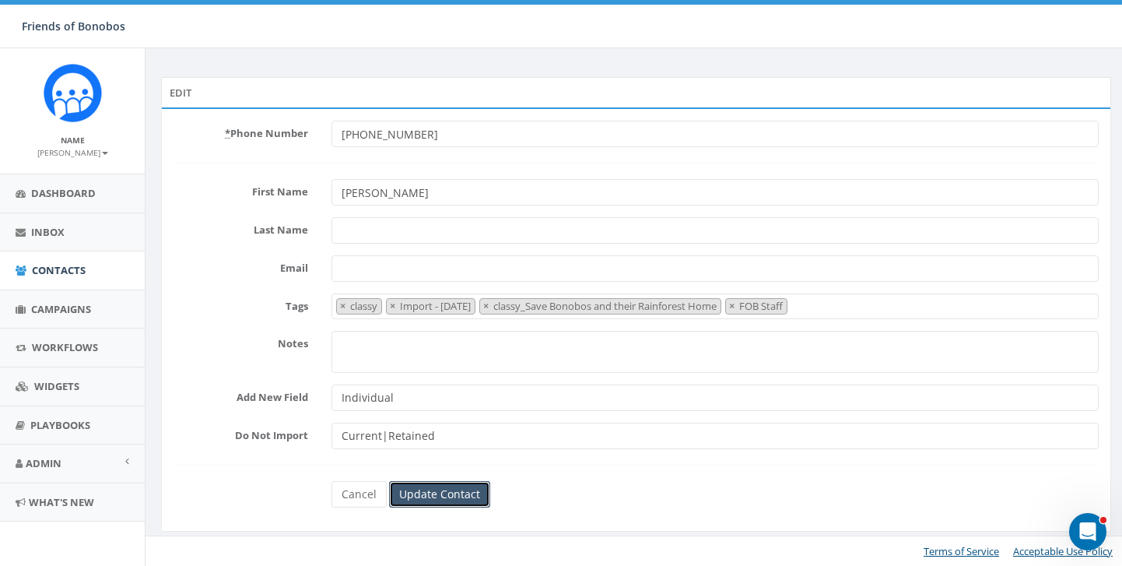
click at [443, 492] on input "Update Contact" at bounding box center [439, 494] width 101 height 26
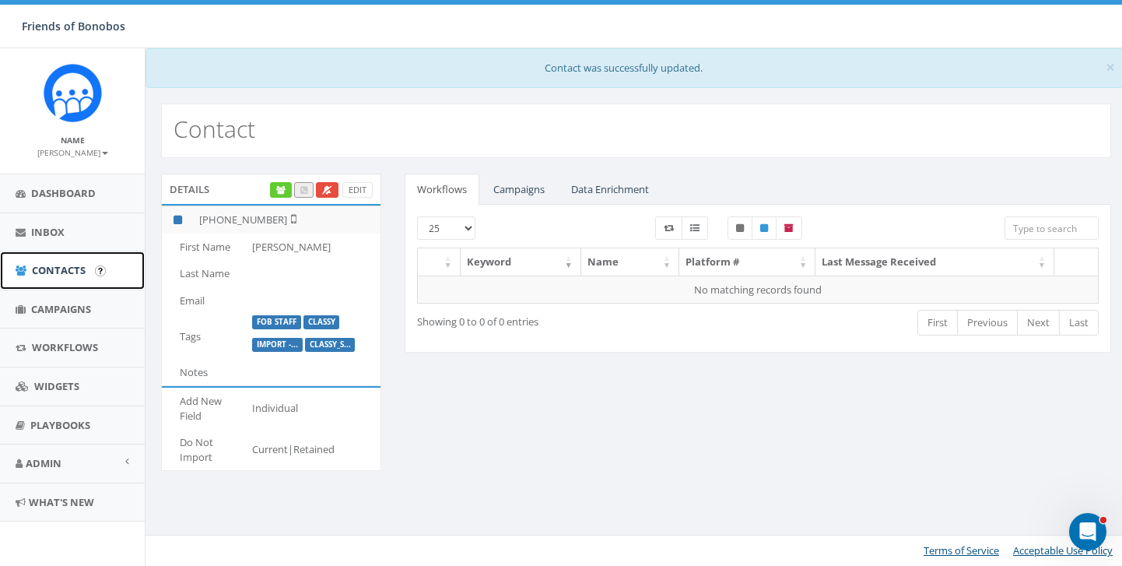
click at [72, 273] on span "Contacts" at bounding box center [59, 270] width 54 height 14
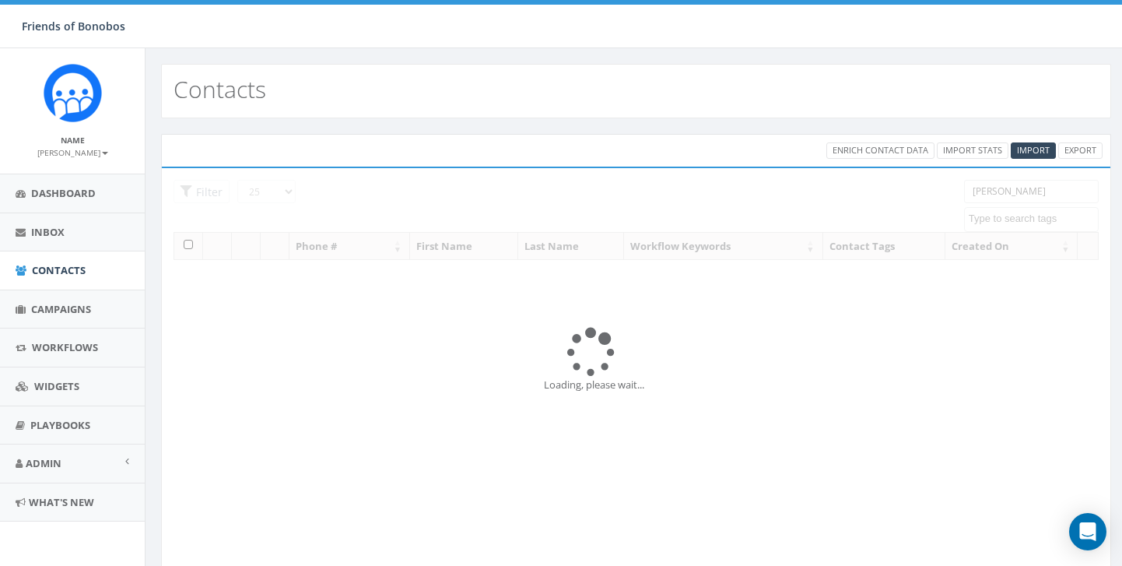
select select
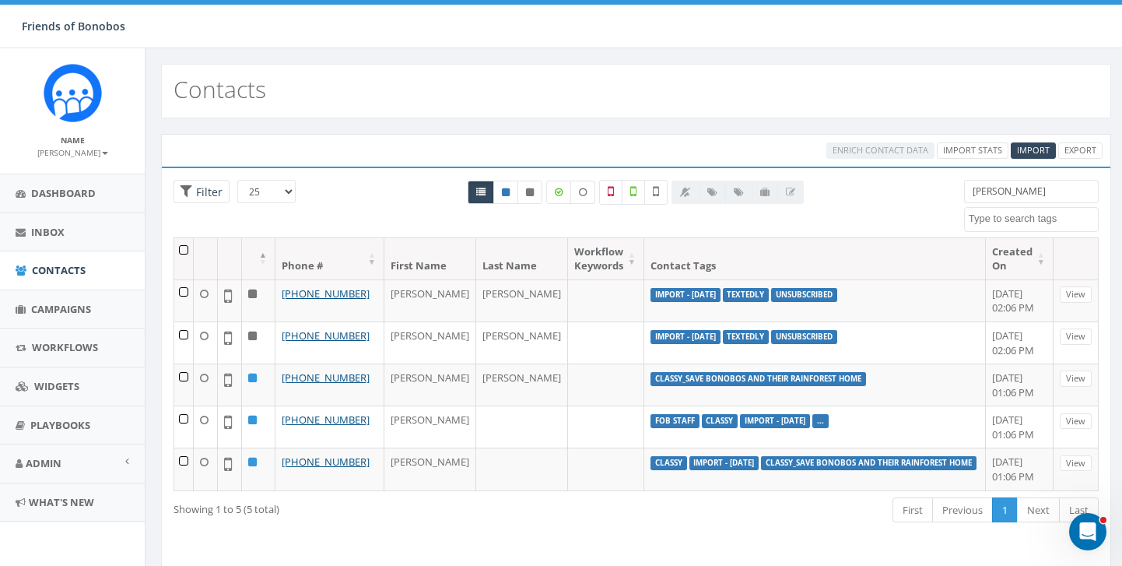
click at [1016, 187] on input "[PERSON_NAME]" at bounding box center [1031, 191] width 135 height 23
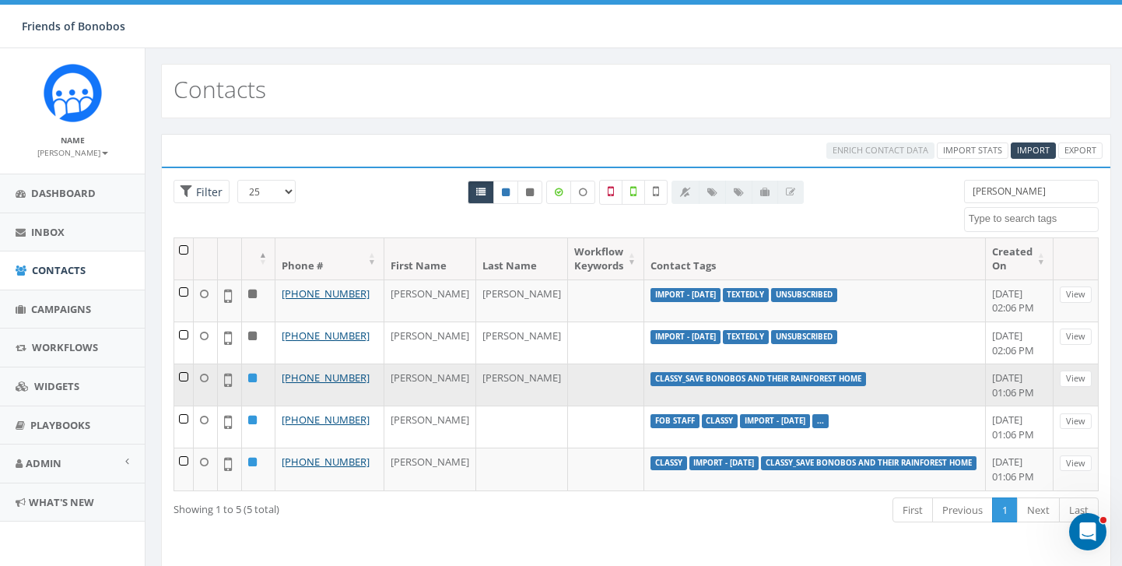
scroll to position [81, 0]
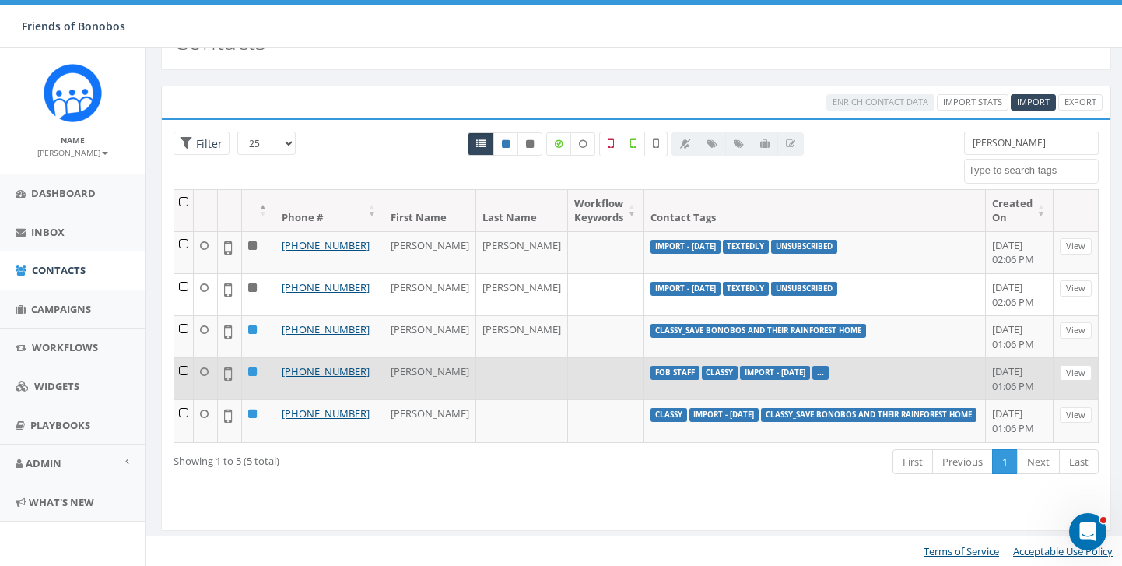
click at [819, 380] on label "..." at bounding box center [820, 373] width 16 height 14
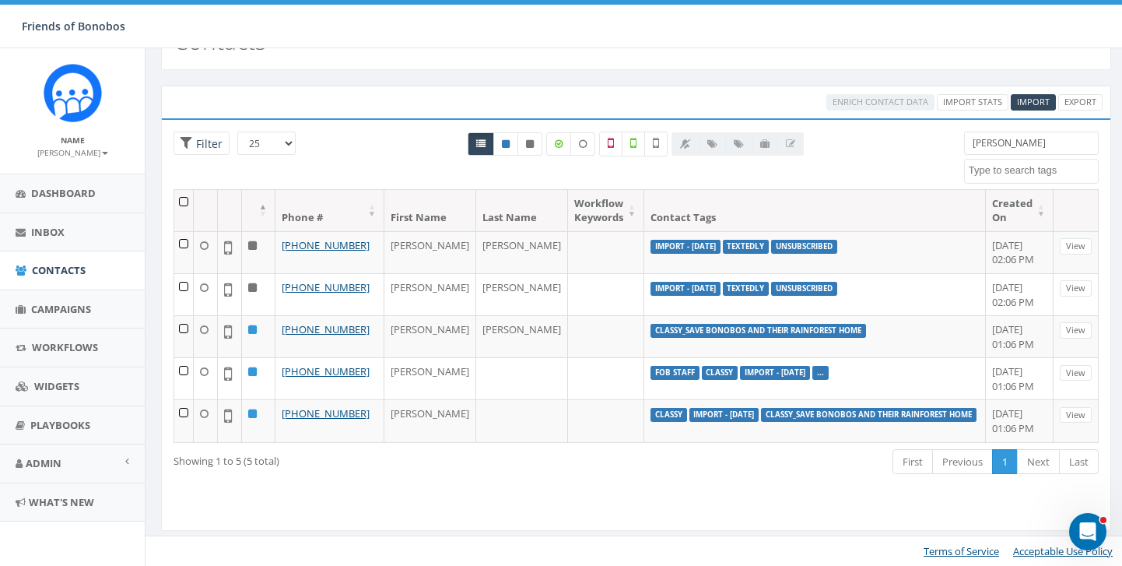
drag, startPoint x: 1025, startPoint y: 114, endPoint x: 845, endPoint y: 111, distance: 180.5
click at [848, 131] on div "25 50 100 Filter [PERSON_NAME] classy classy_Back to the Wild classy_BonoboAdop…" at bounding box center [636, 160] width 948 height 58
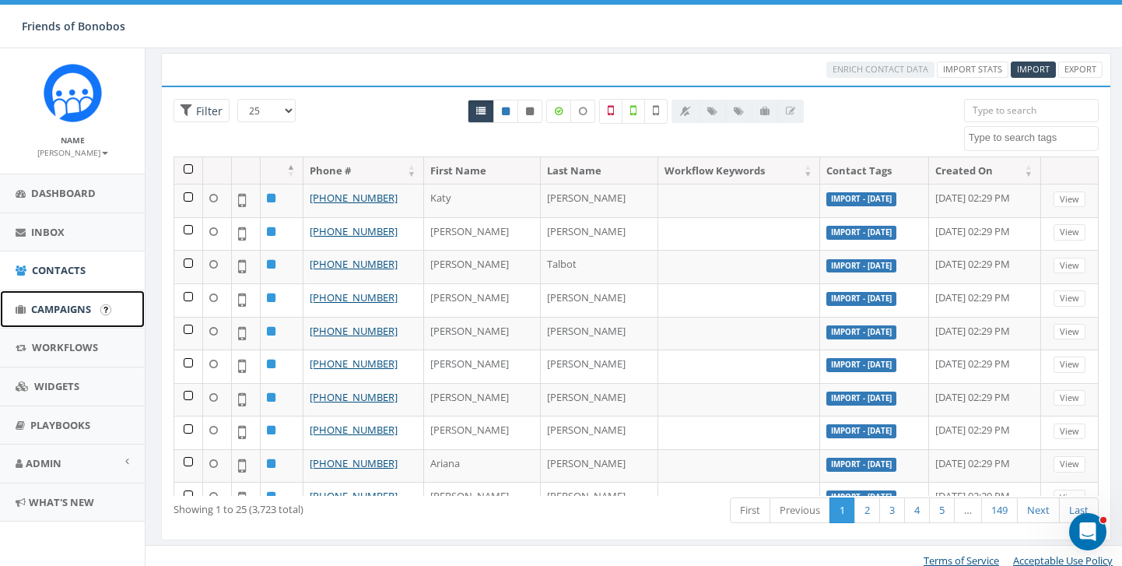
click at [59, 317] on link "Campaigns" at bounding box center [72, 309] width 145 height 38
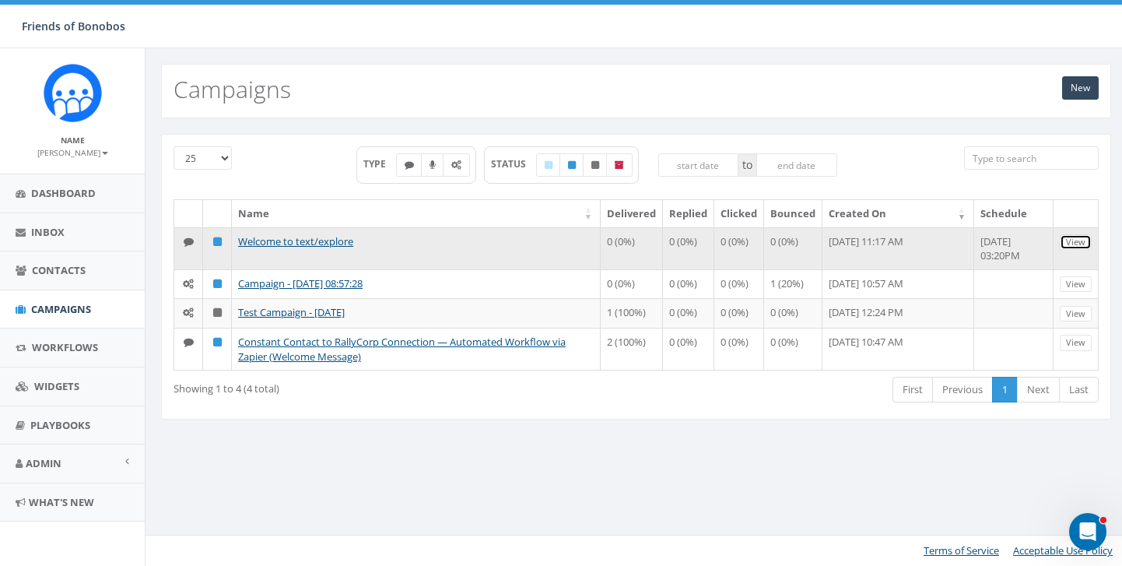
click at [1079, 244] on link "View" at bounding box center [1076, 242] width 32 height 16
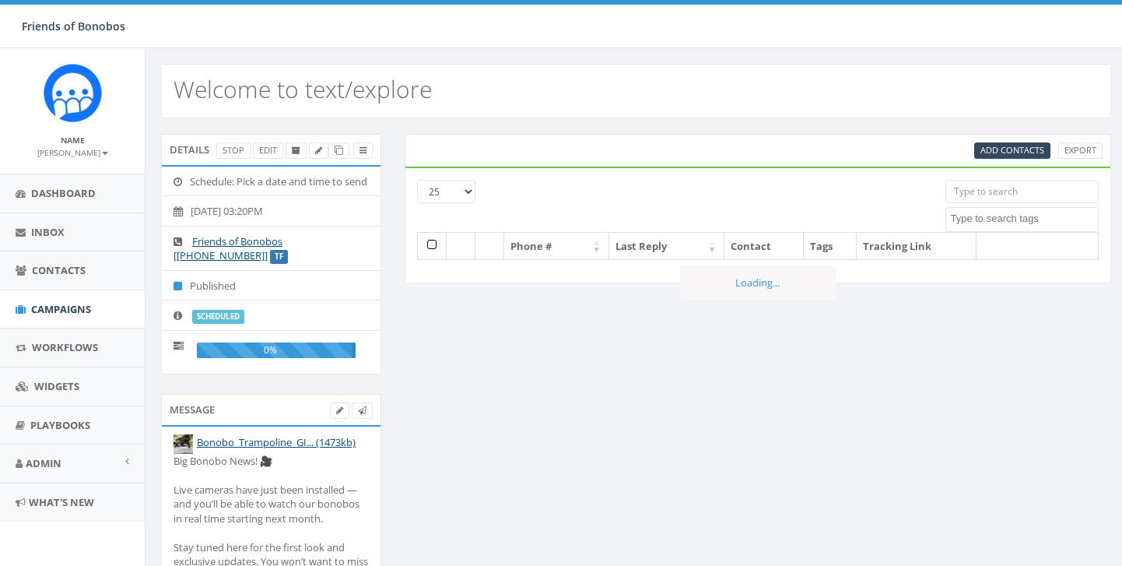
select select
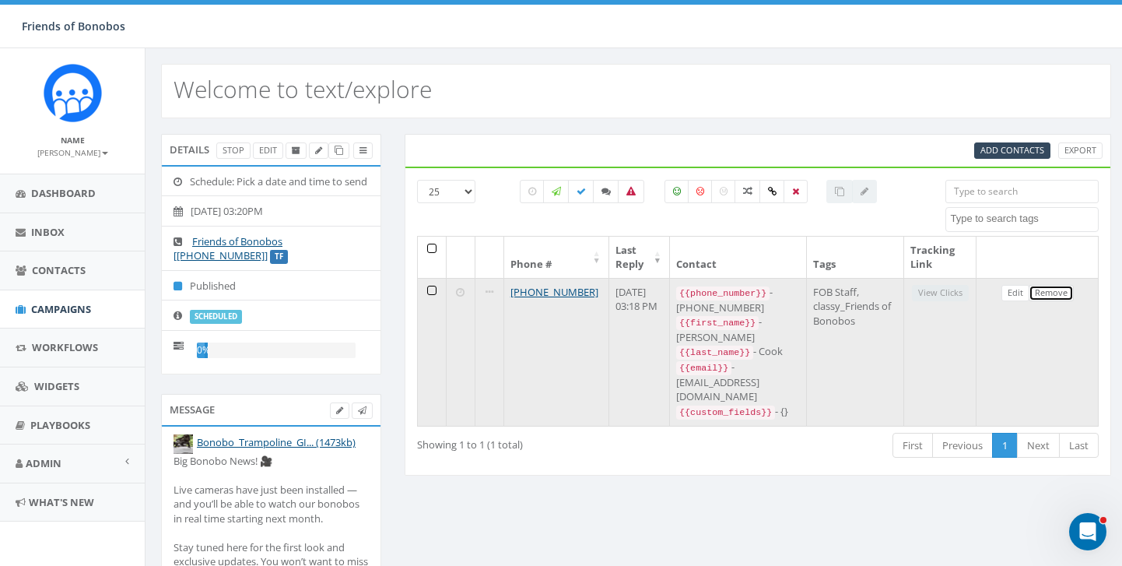
click at [1039, 297] on link "Remove" at bounding box center [1051, 293] width 45 height 16
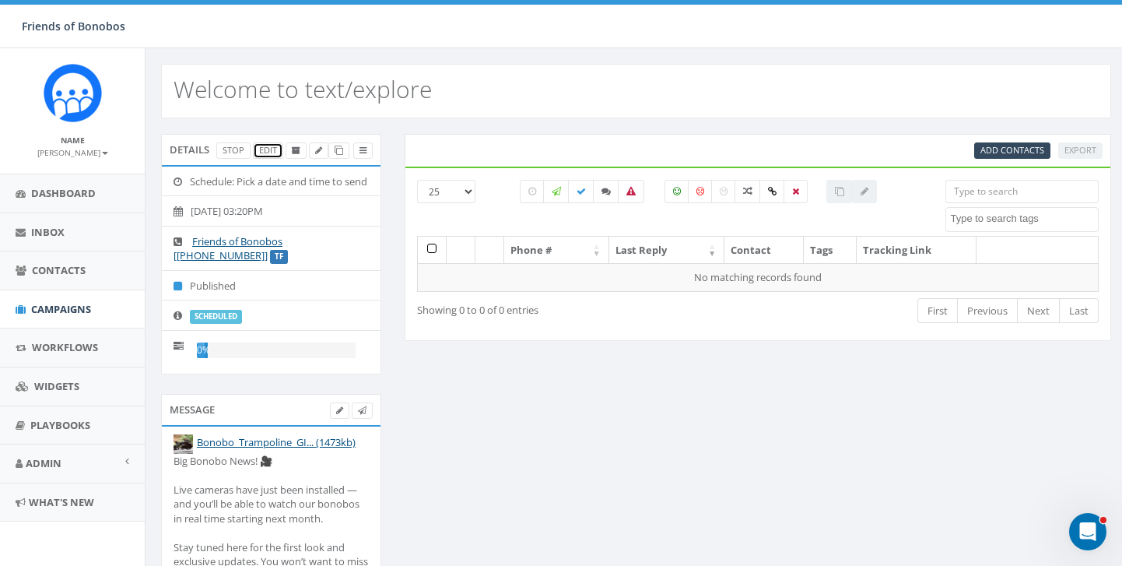
click at [266, 154] on link "Edit" at bounding box center [268, 150] width 30 height 16
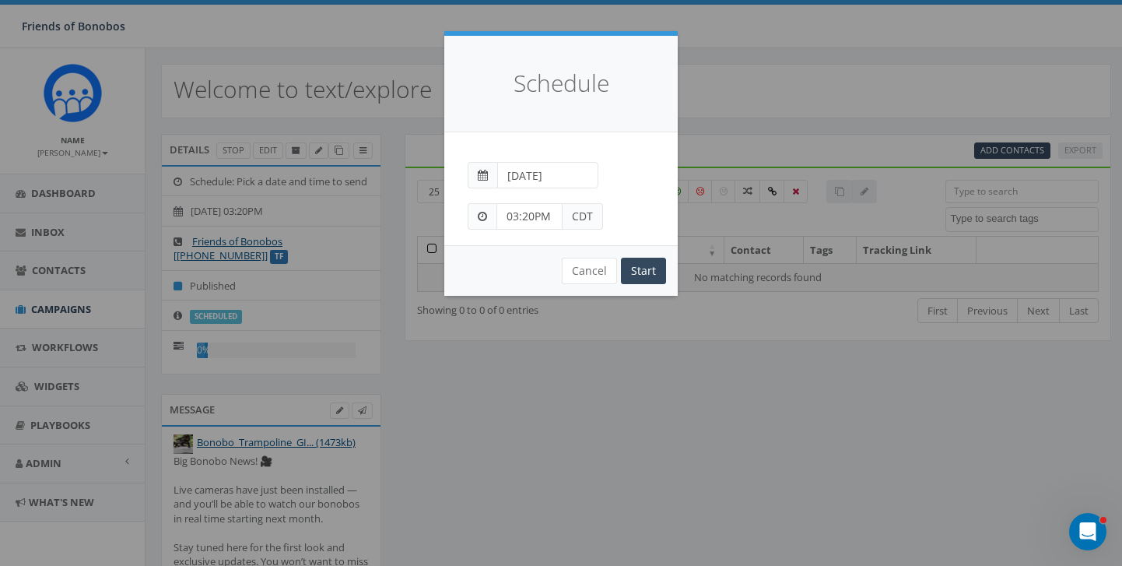
click at [583, 220] on span "CDT" at bounding box center [583, 216] width 40 height 26
click at [468, 214] on span at bounding box center [482, 216] width 29 height 26
click at [490, 219] on span at bounding box center [482, 216] width 29 height 26
click at [478, 180] on span at bounding box center [483, 175] width 10 height 11
click at [583, 279] on button "Cancel" at bounding box center [589, 271] width 55 height 26
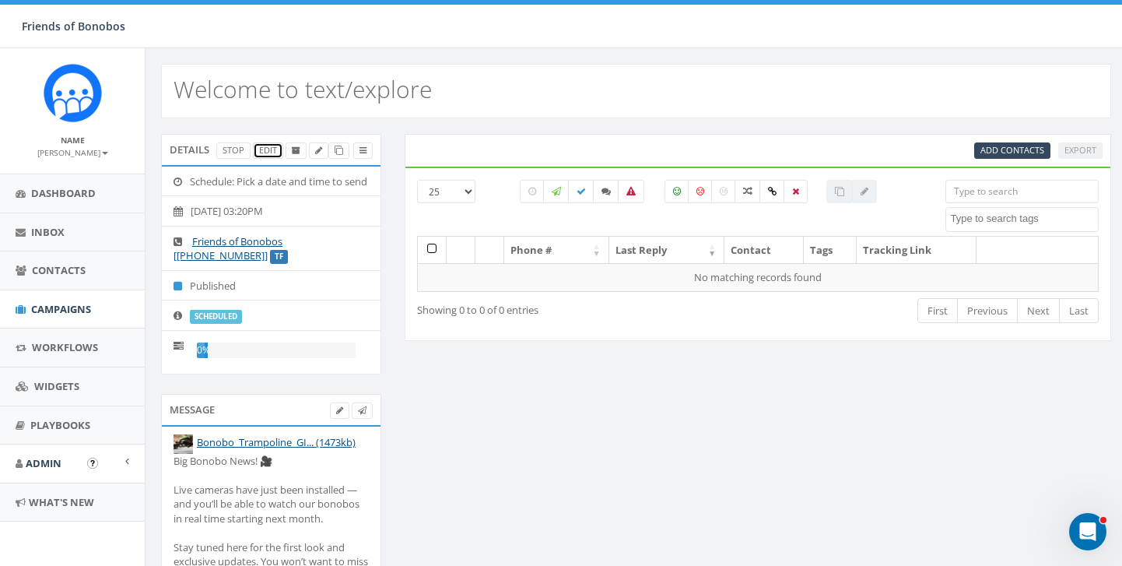
scroll to position [105, 0]
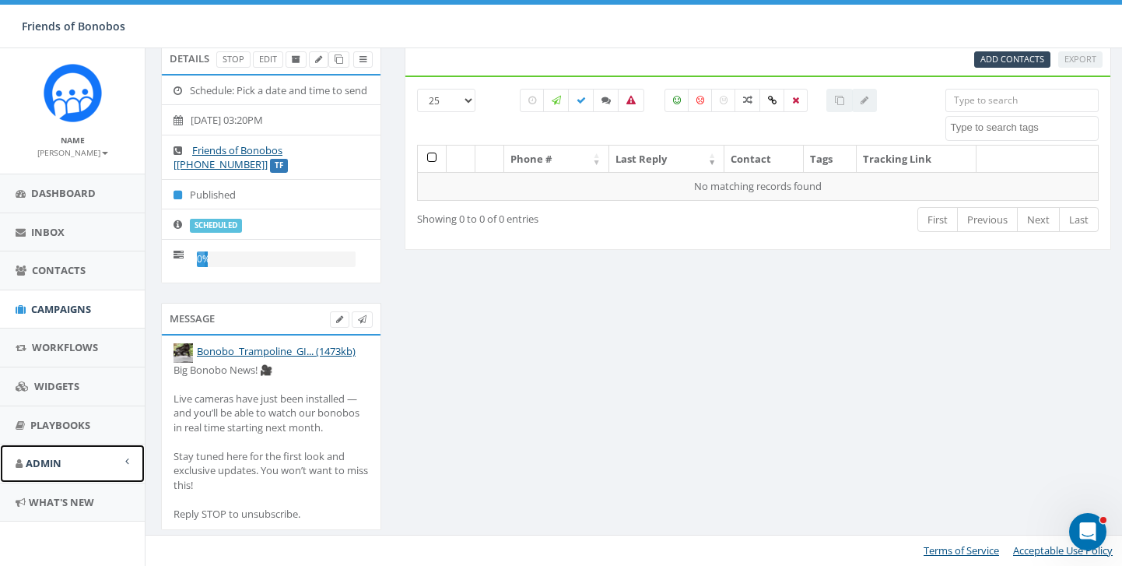
click at [76, 468] on link "Admin" at bounding box center [72, 463] width 145 height 38
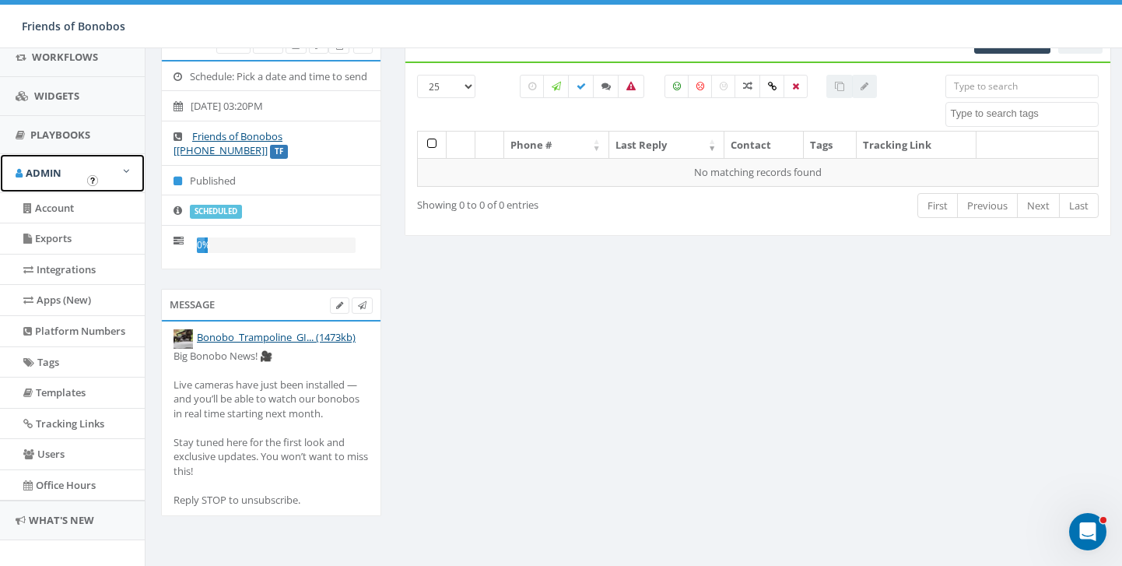
scroll to position [292, 0]
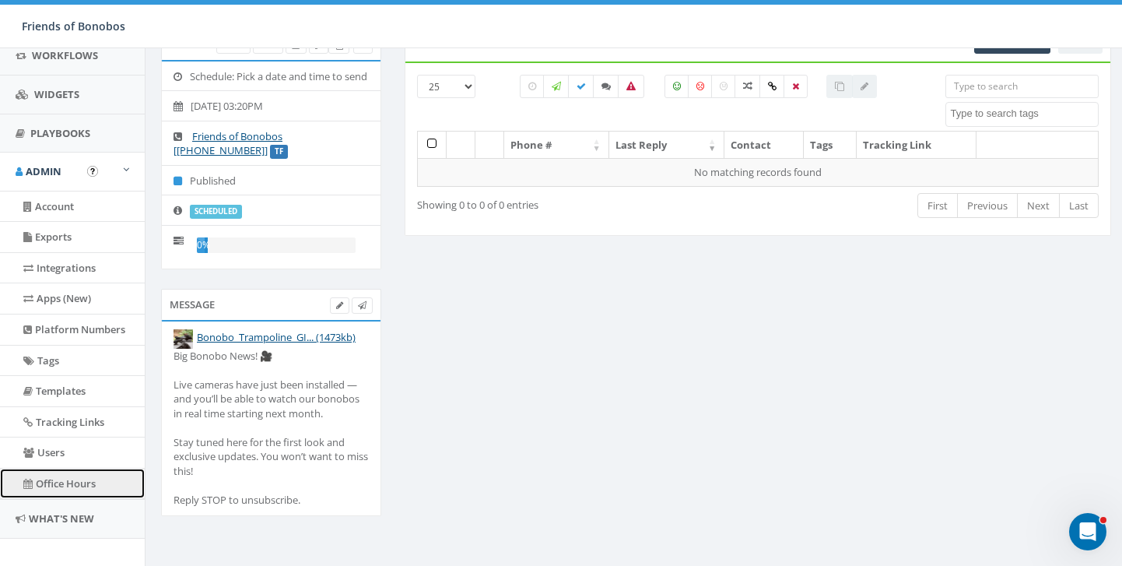
click at [75, 481] on link "Office Hours" at bounding box center [72, 483] width 145 height 30
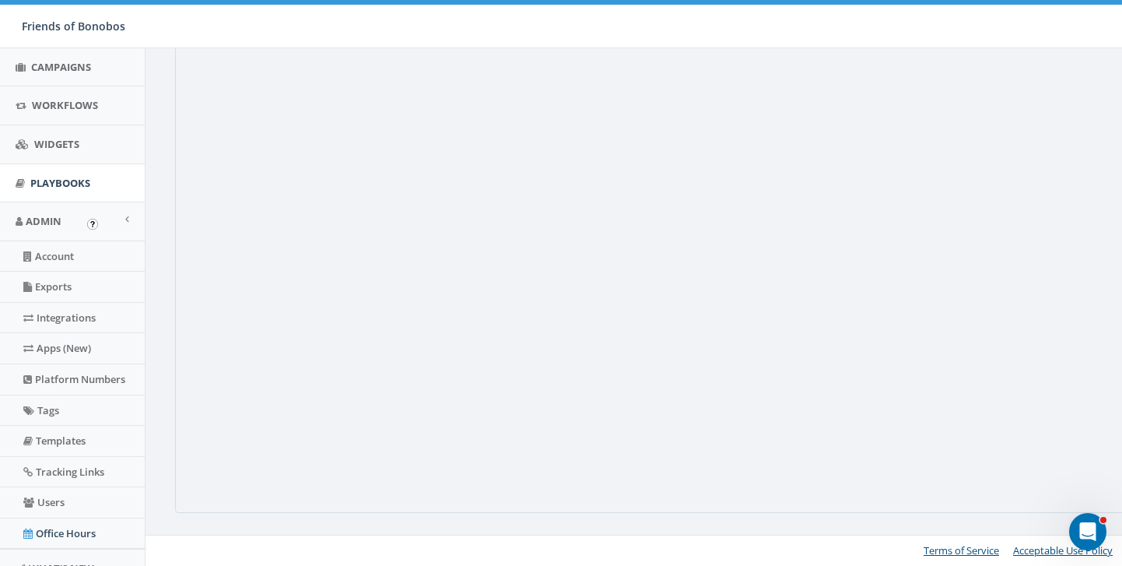
scroll to position [230, 0]
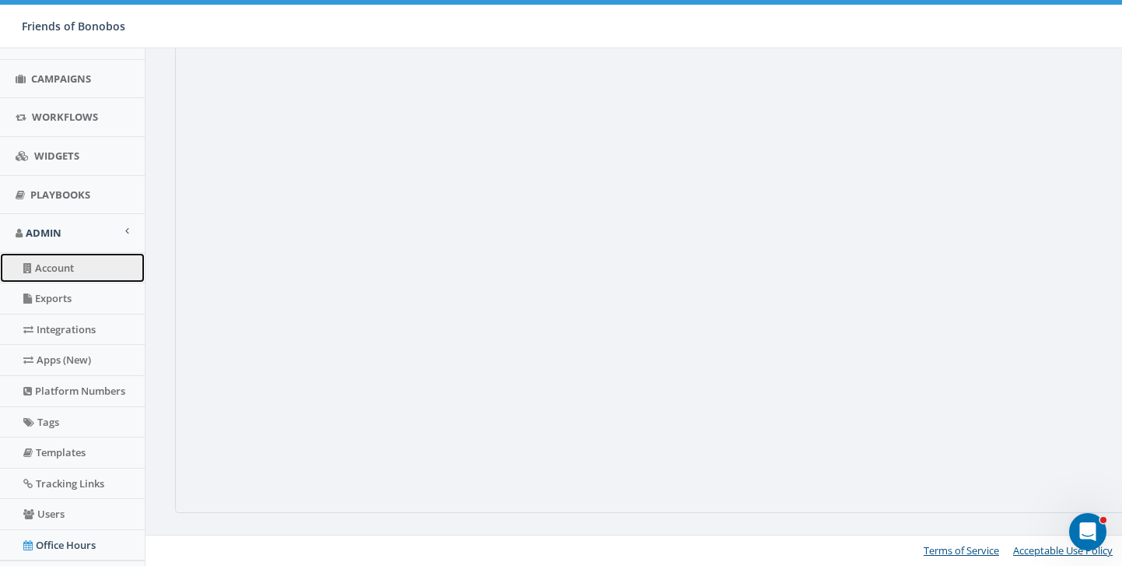
click at [88, 277] on link "Account" at bounding box center [72, 268] width 145 height 30
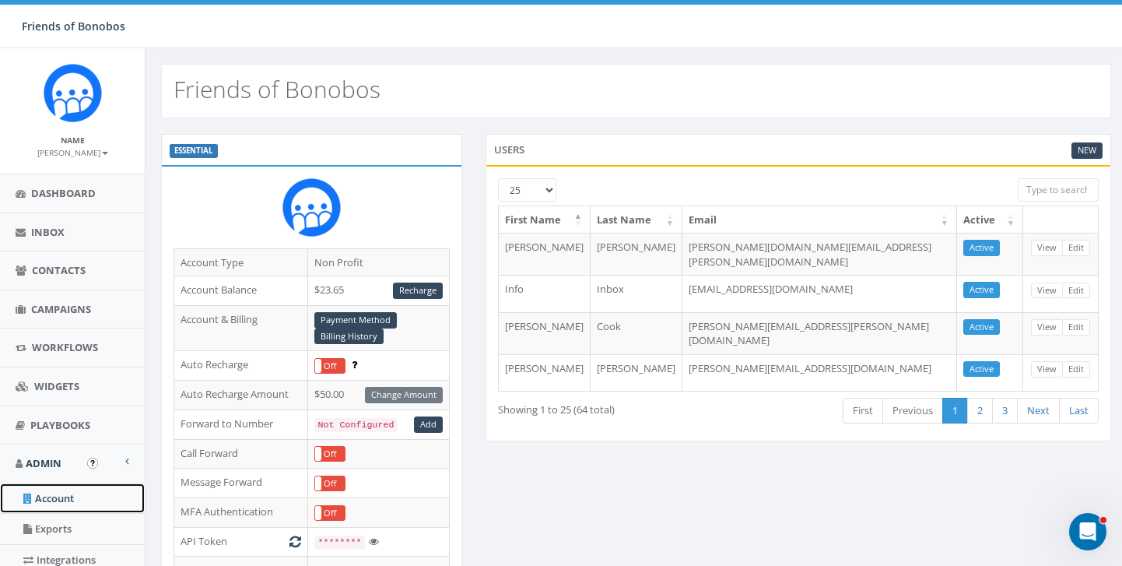
click at [68, 500] on link "Account" at bounding box center [72, 498] width 145 height 30
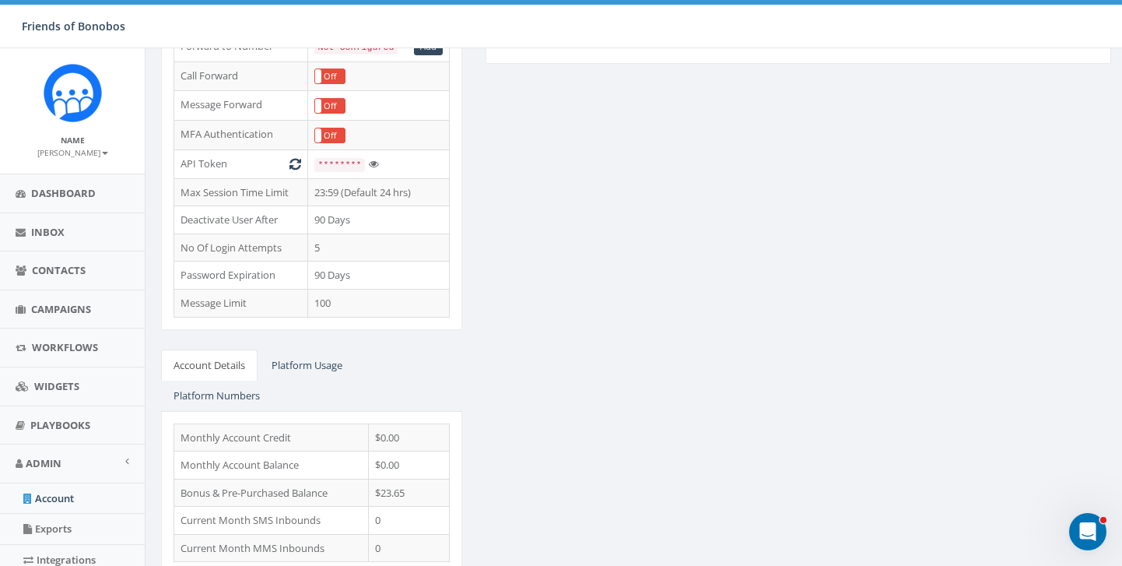
scroll to position [420, 0]
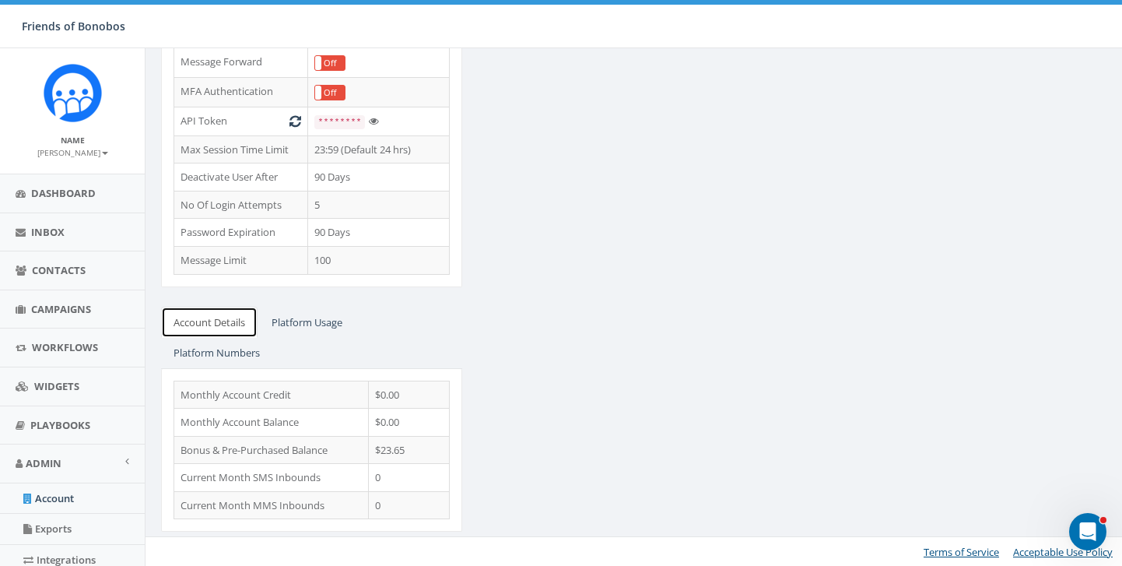
click at [230, 325] on link "Account Details" at bounding box center [209, 323] width 96 height 32
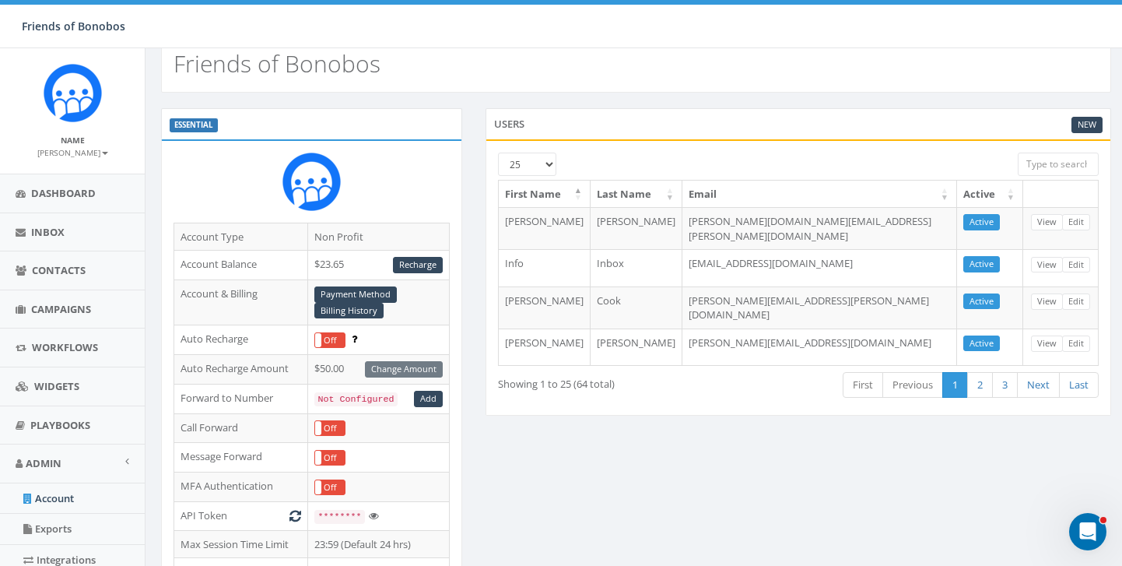
scroll to position [0, 0]
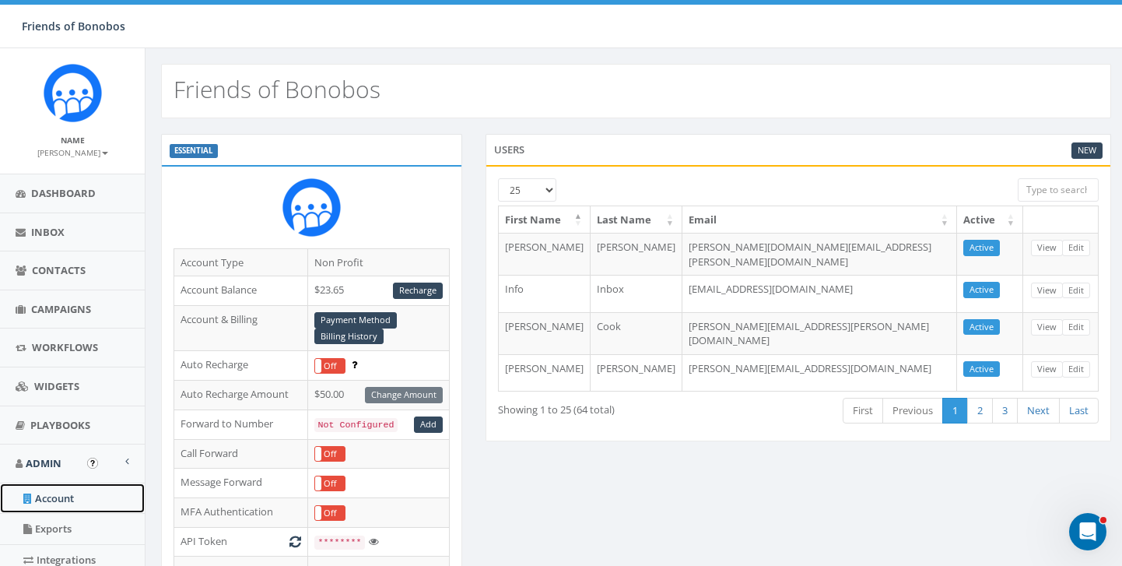
click at [78, 499] on link "Account" at bounding box center [72, 498] width 145 height 30
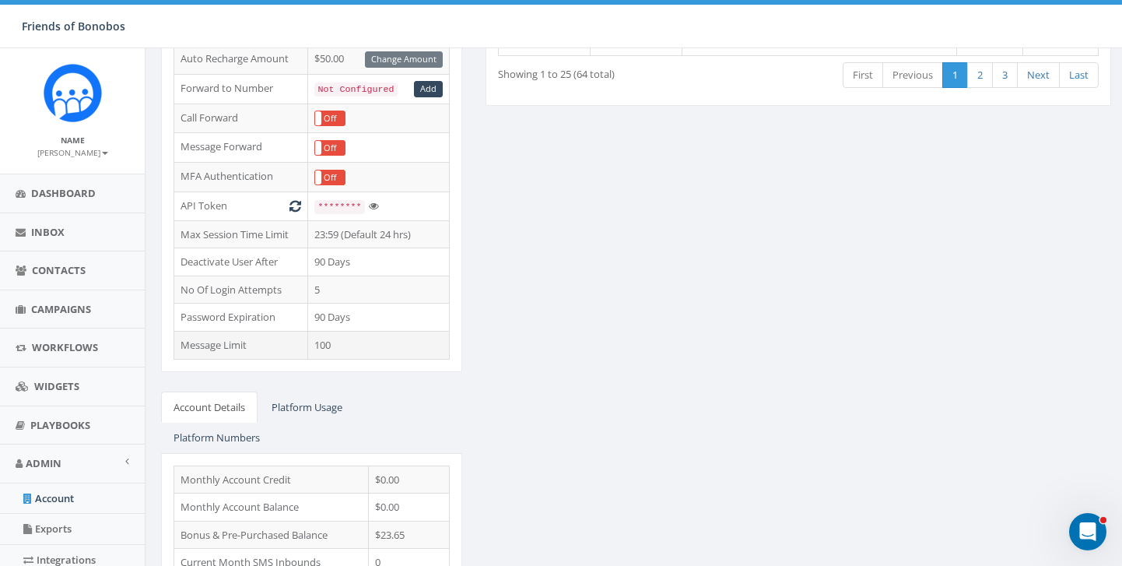
scroll to position [337, 0]
click at [317, 399] on link "Platform Usage" at bounding box center [307, 406] width 96 height 32
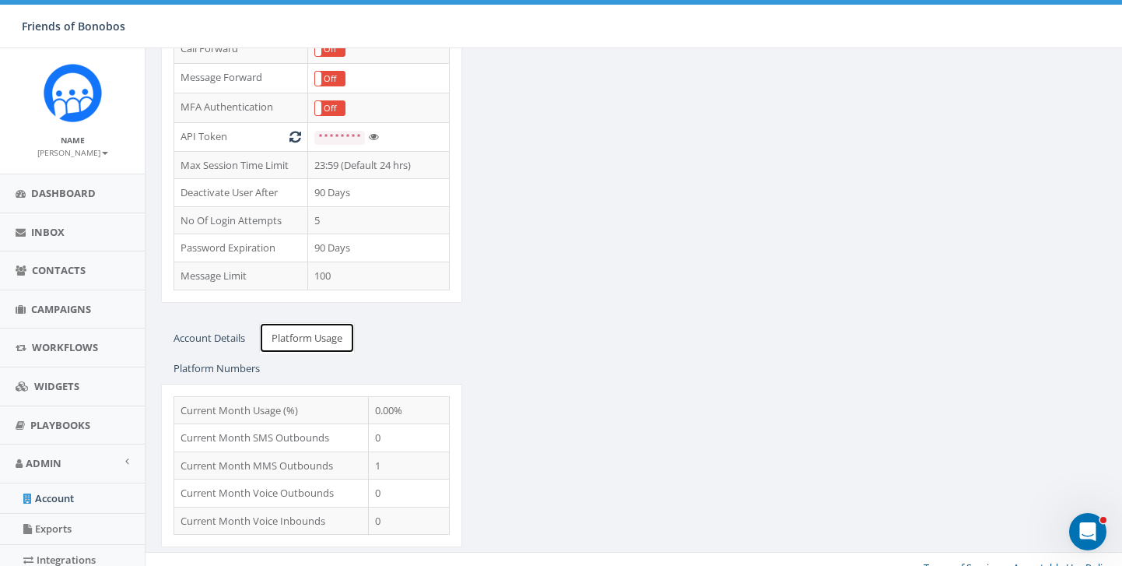
scroll to position [420, 0]
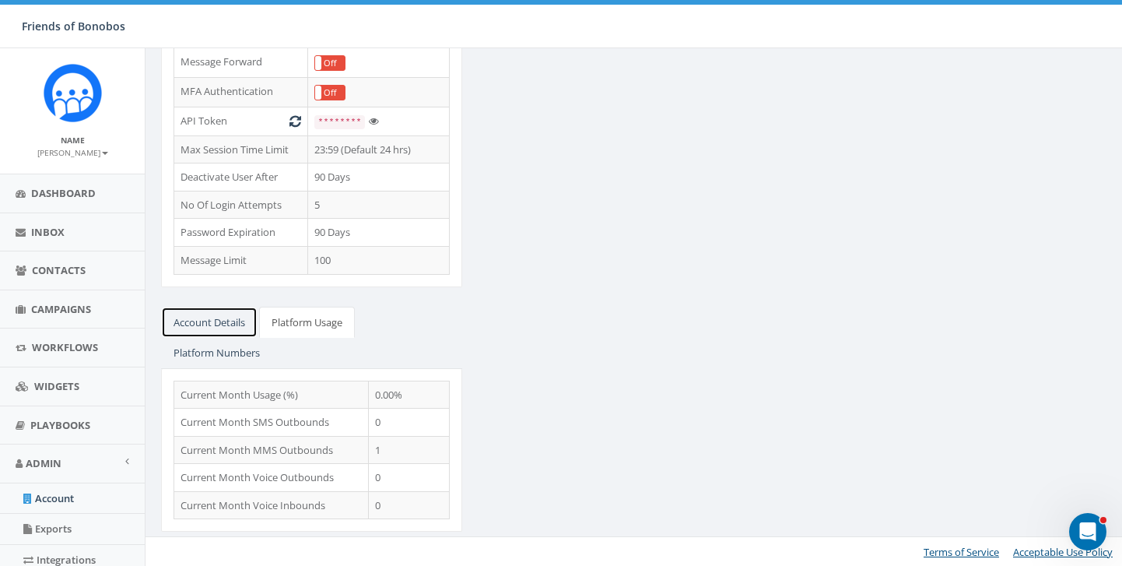
click at [225, 313] on link "Account Details" at bounding box center [209, 323] width 96 height 32
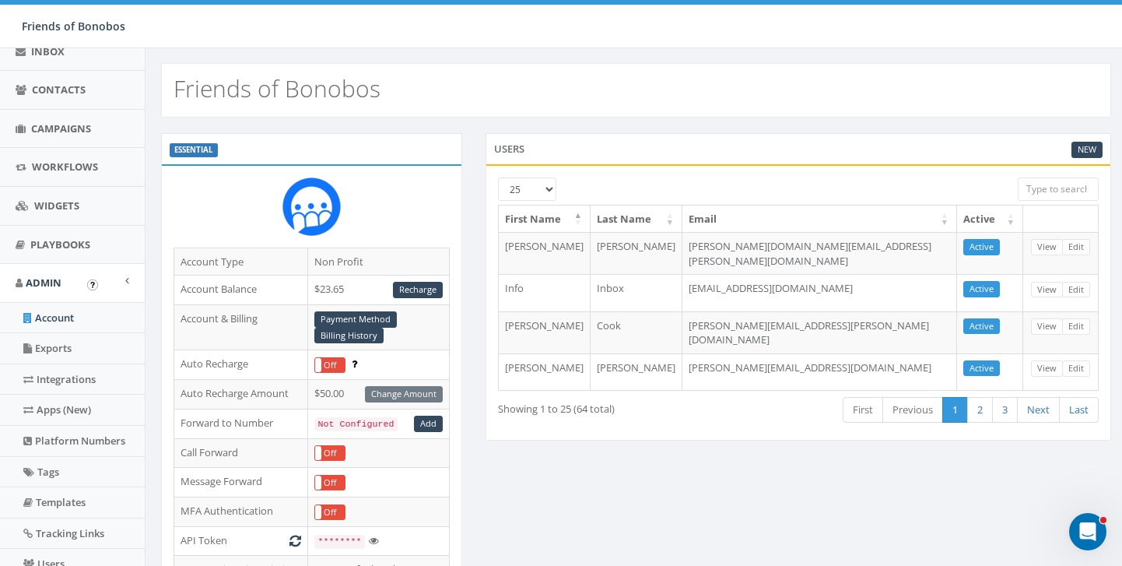
scroll to position [190, 0]
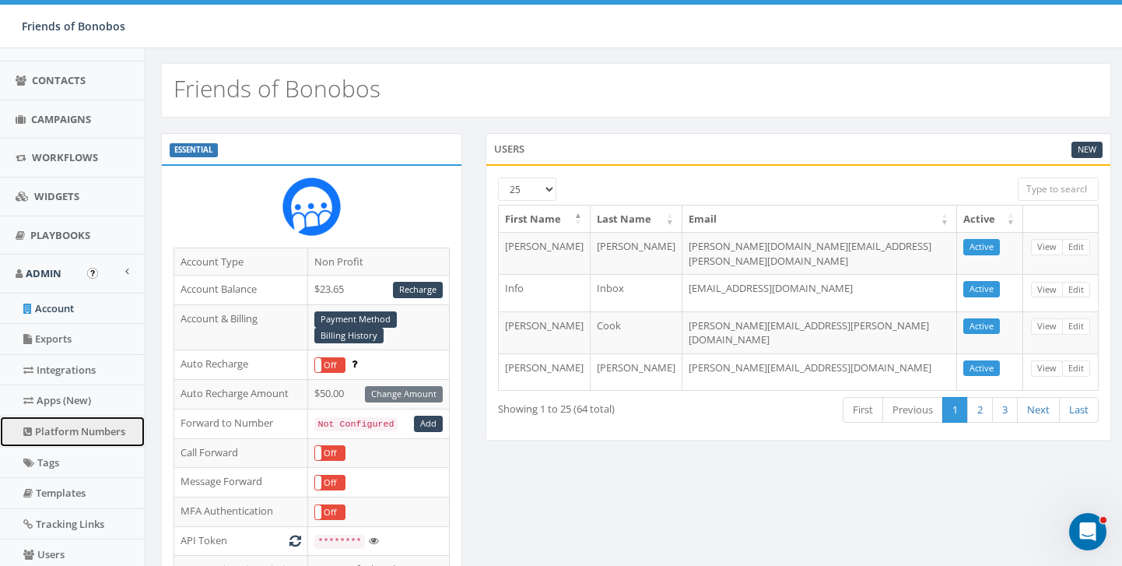
click at [82, 436] on link "Platform Numbers" at bounding box center [72, 431] width 145 height 30
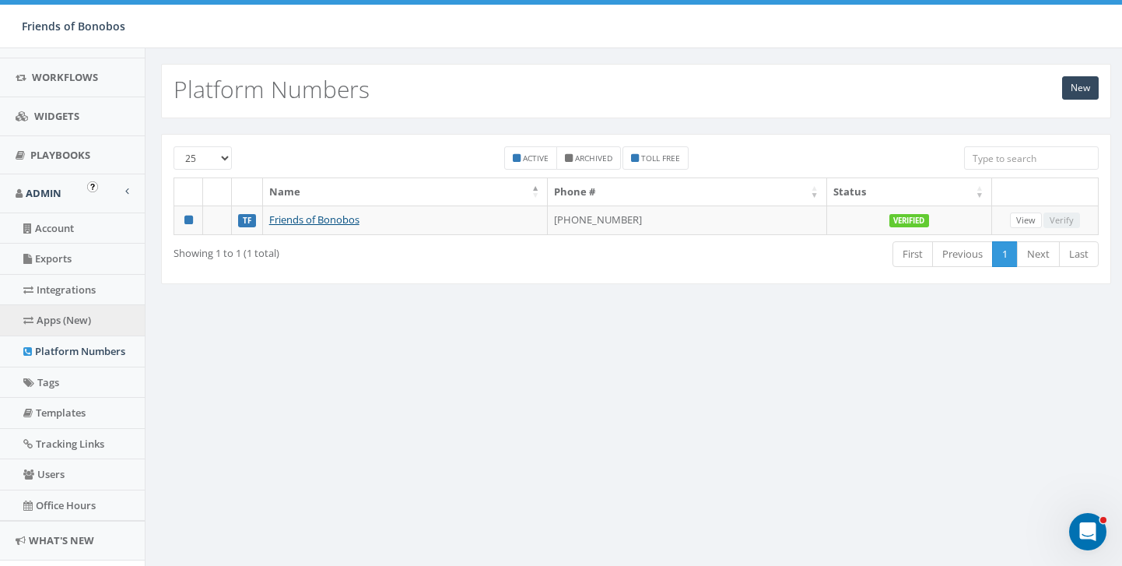
scroll to position [307, 0]
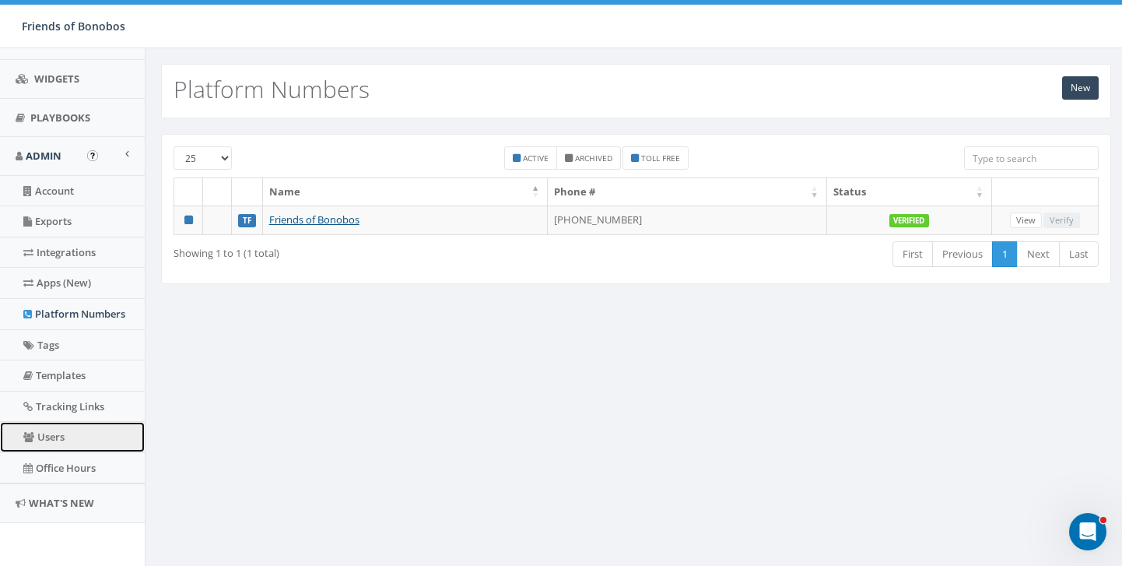
click at [80, 433] on link "Users" at bounding box center [72, 437] width 145 height 30
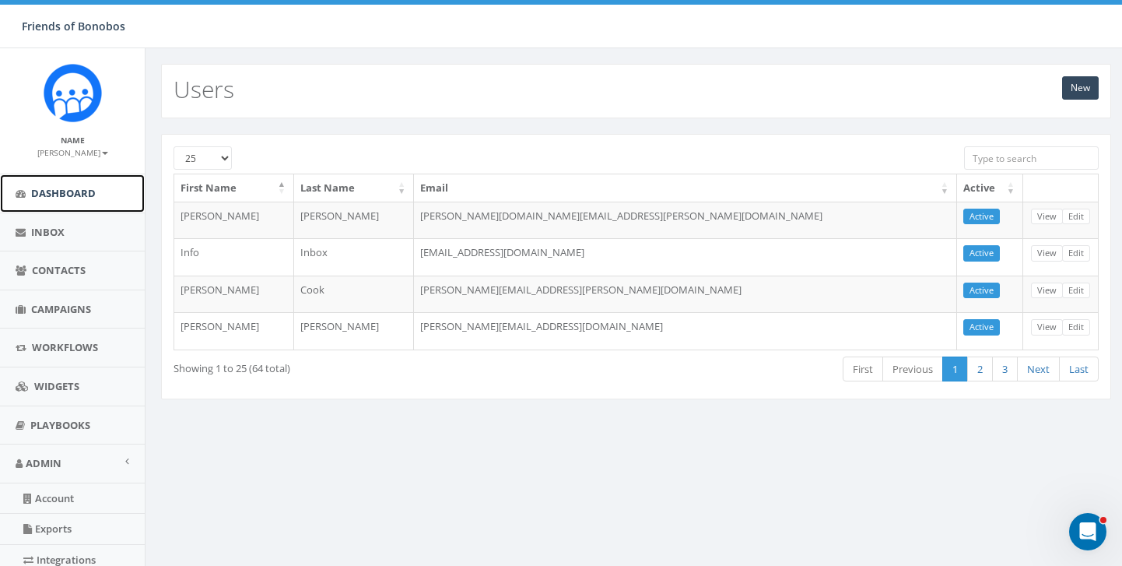
click at [73, 202] on link "Dashboard" at bounding box center [72, 193] width 145 height 38
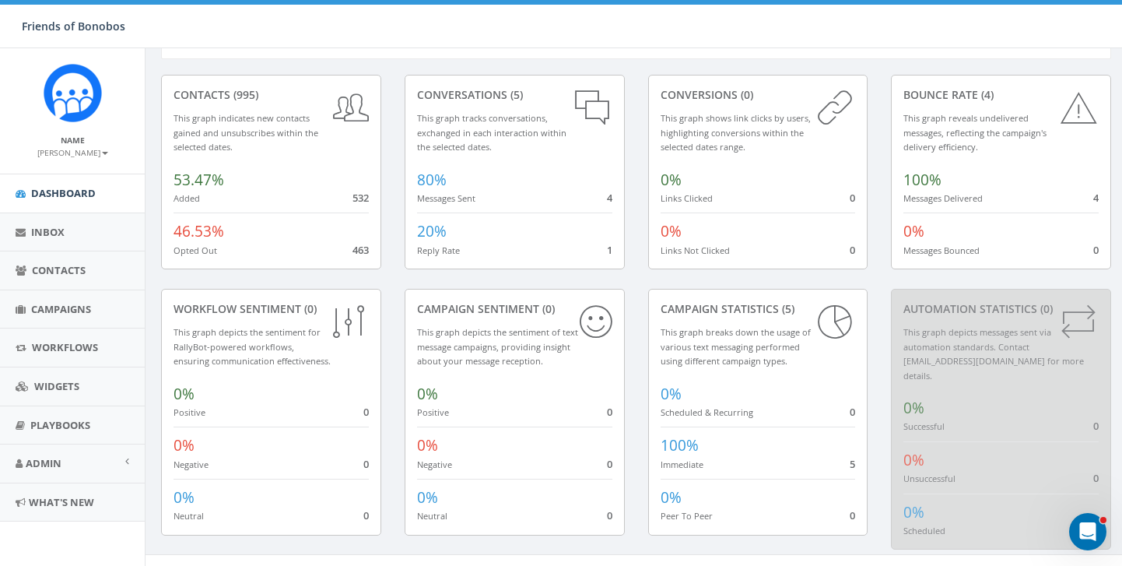
scroll to position [64, 0]
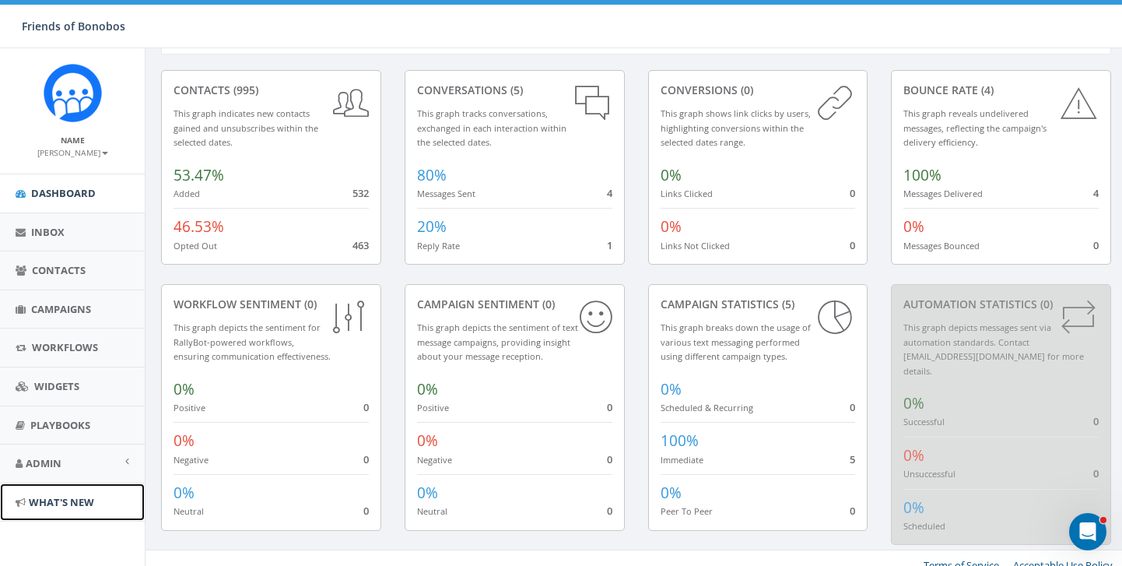
click at [68, 503] on span "What's New" at bounding box center [61, 502] width 65 height 14
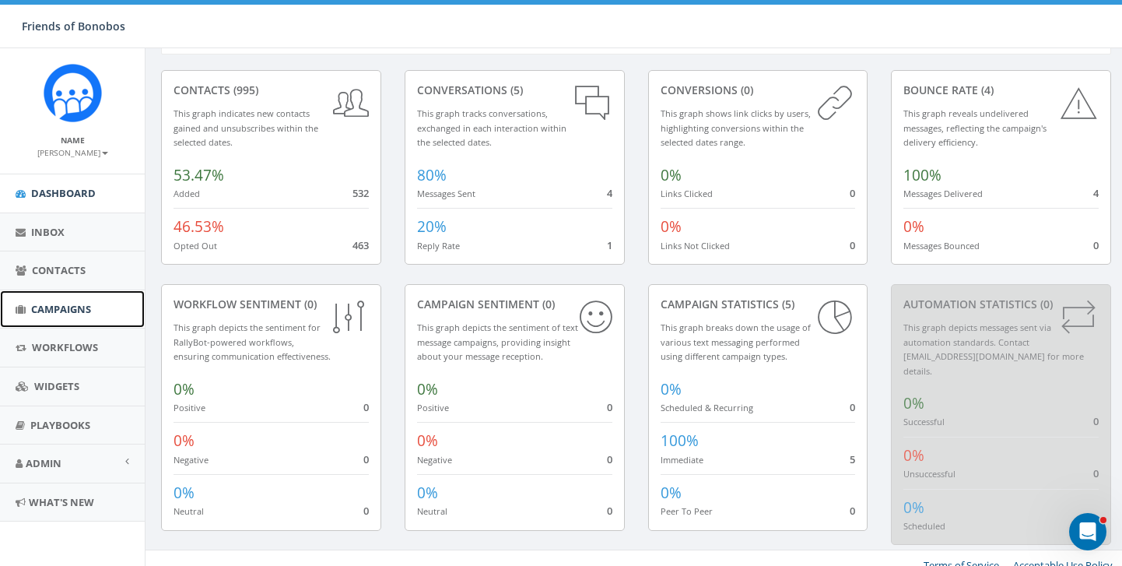
click at [73, 303] on span "Campaigns" at bounding box center [61, 309] width 60 height 14
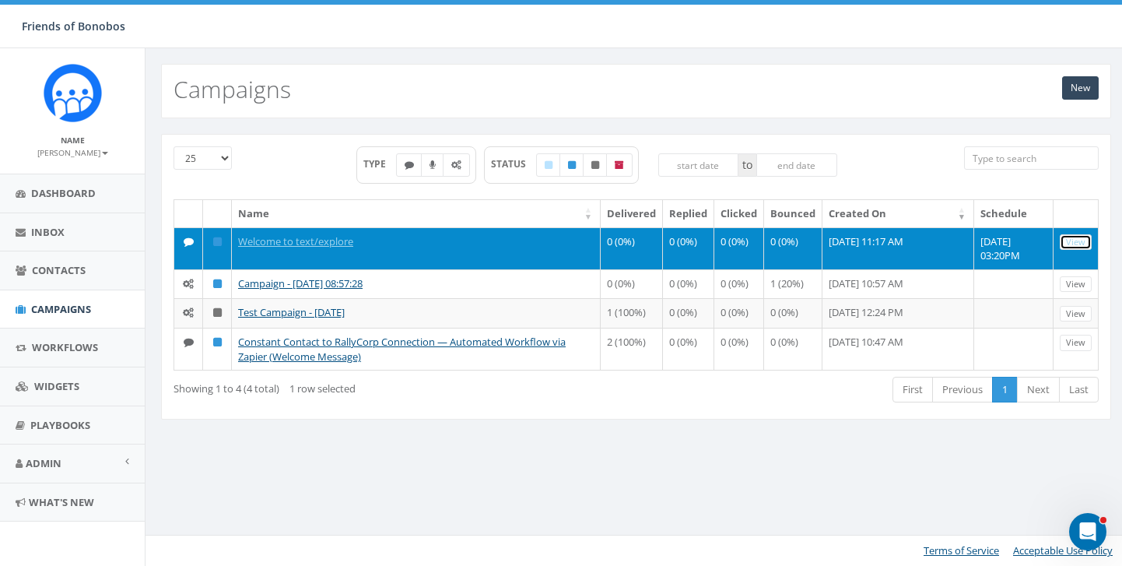
click at [1063, 242] on link "View" at bounding box center [1076, 242] width 32 height 16
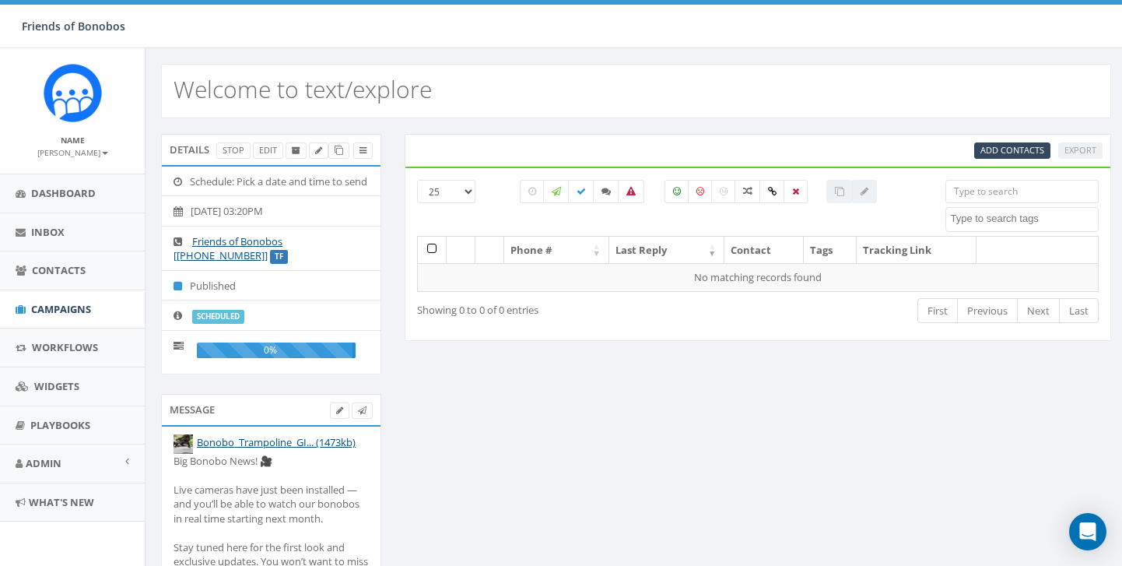
select select
click at [264, 158] on link "Edit" at bounding box center [268, 150] width 30 height 16
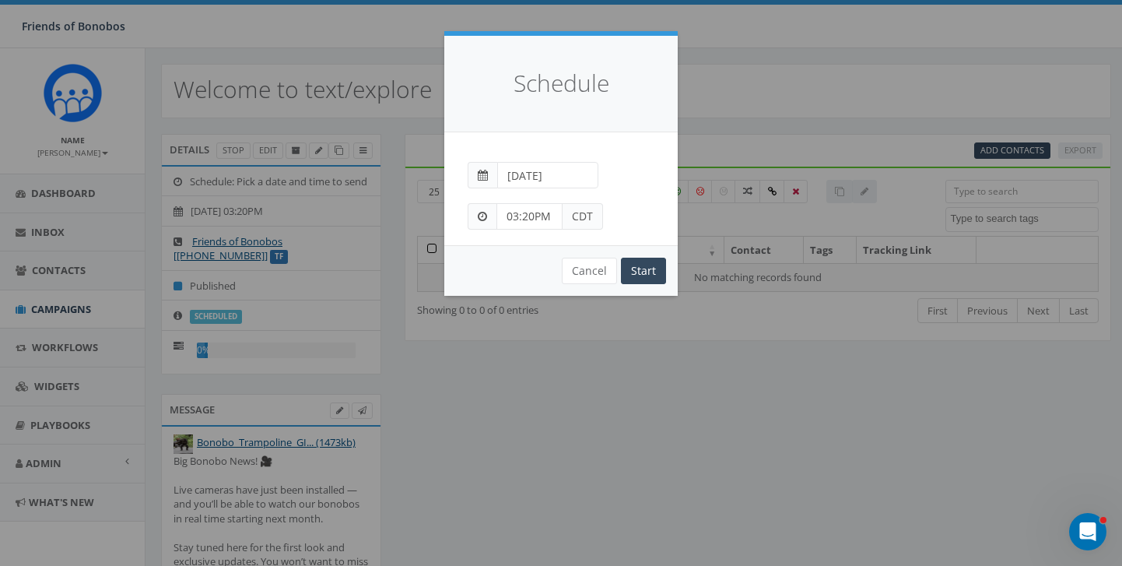
click at [547, 176] on input "2025-09-11" at bounding box center [547, 175] width 101 height 26
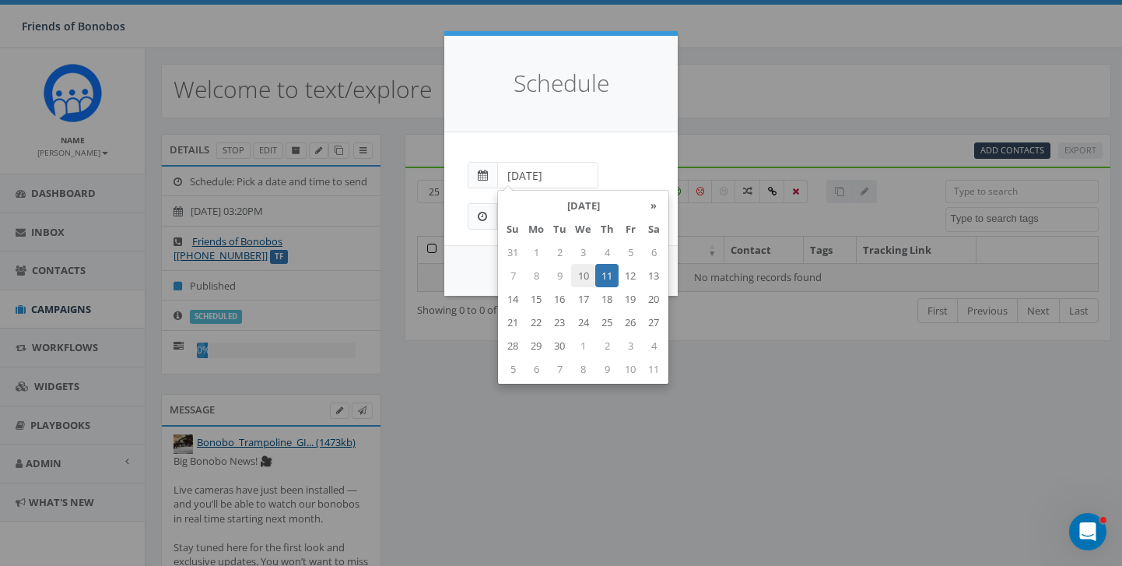
click at [587, 277] on td "10" at bounding box center [583, 275] width 24 height 23
type input "[DATE]"
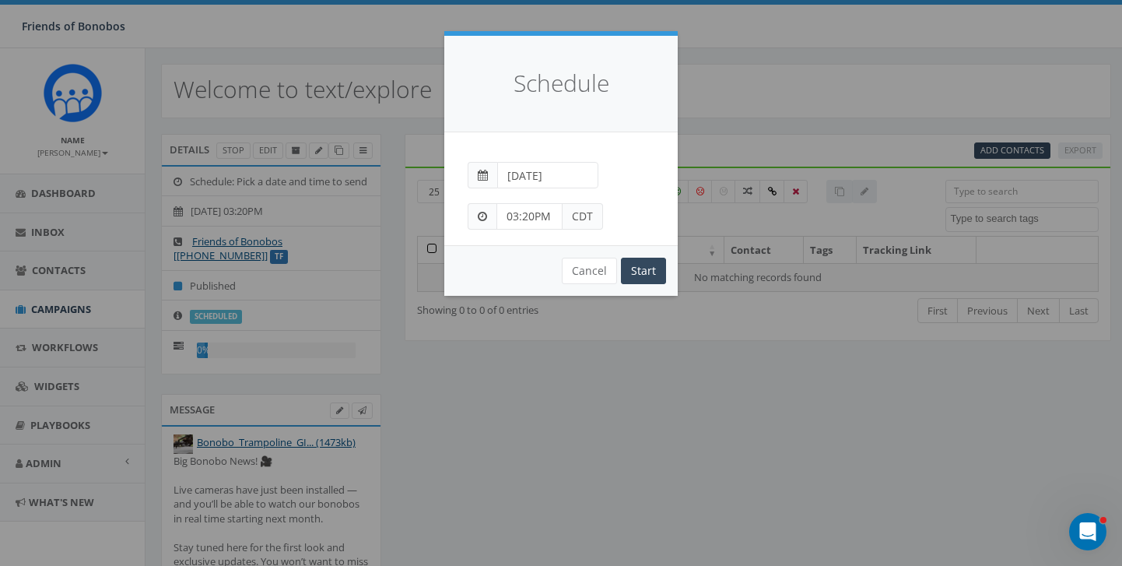
click at [633, 141] on div "Peer-to-Peer: Send each message manually Immediate: Send all messages now Sched…" at bounding box center [560, 188] width 233 height 113
click at [513, 215] on input "03:20PM" at bounding box center [529, 216] width 66 height 26
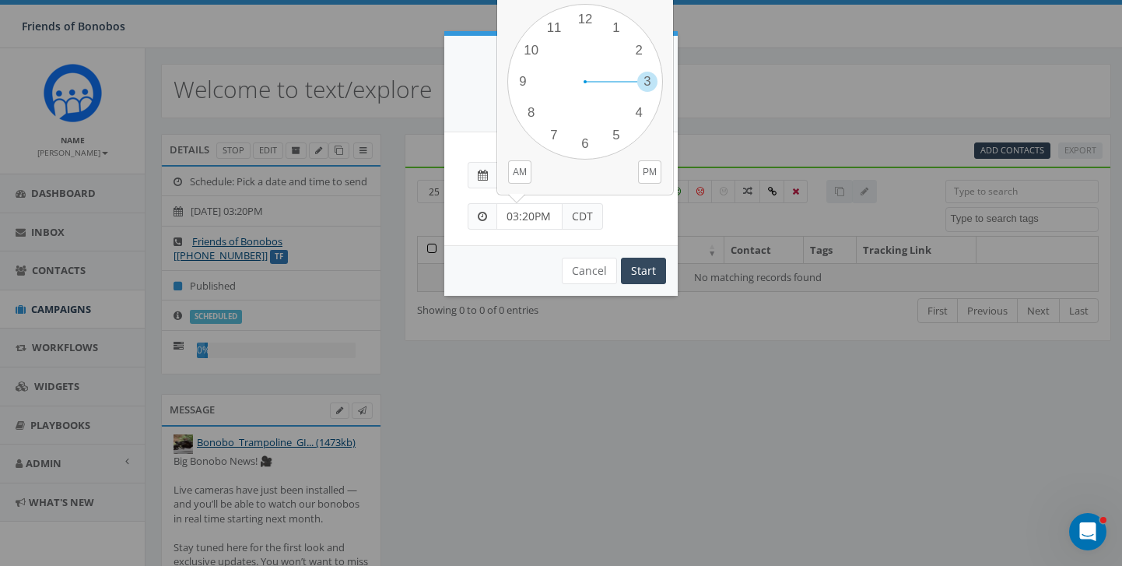
click at [518, 215] on input "03:20PM" at bounding box center [529, 216] width 66 height 26
click at [534, 212] on input "08:20PM" at bounding box center [529, 216] width 66 height 26
click at [517, 213] on input "08:2PM" at bounding box center [529, 216] width 66 height 26
click at [527, 213] on input "07:2PM" at bounding box center [529, 216] width 66 height 26
type input "07:10PM"
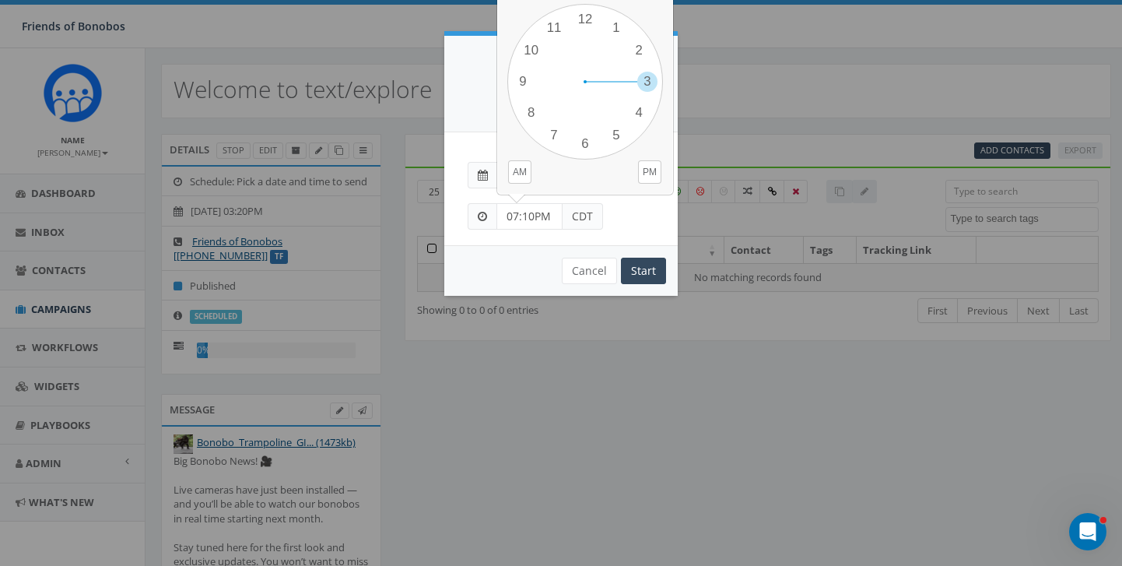
click at [612, 211] on div "07:10PM CDT" at bounding box center [561, 208] width 210 height 41
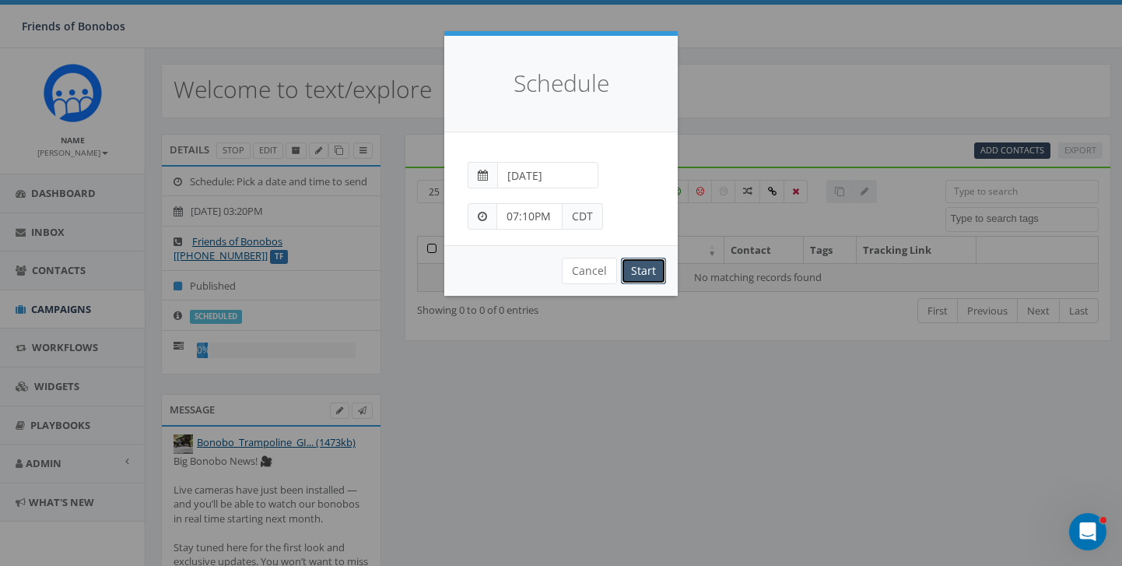
click at [640, 270] on input "Start" at bounding box center [643, 271] width 45 height 26
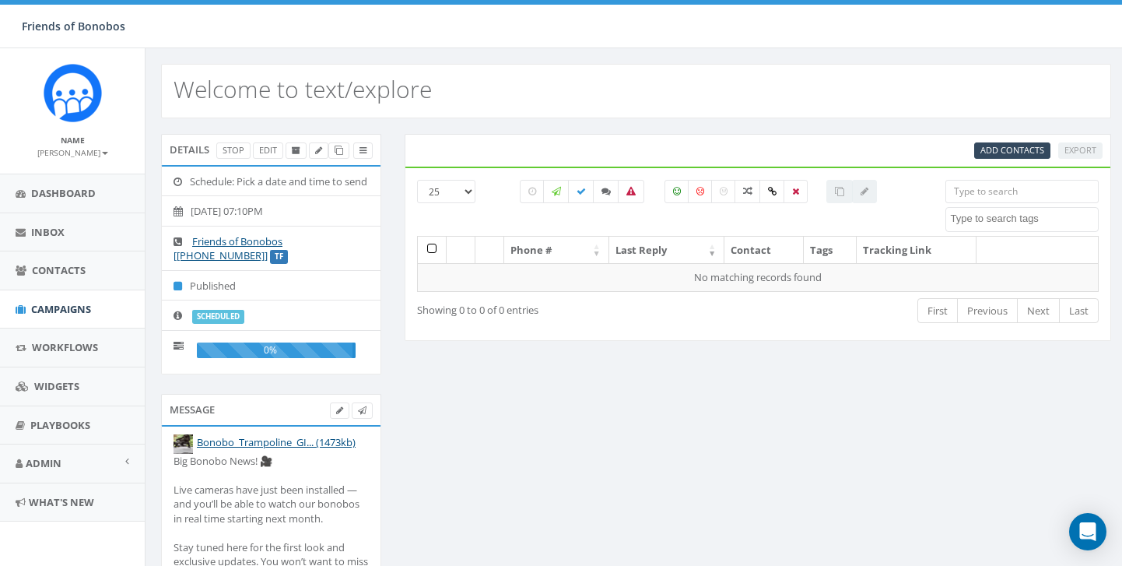
select select
click at [1030, 153] on span "Add Contacts" at bounding box center [1012, 150] width 64 height 12
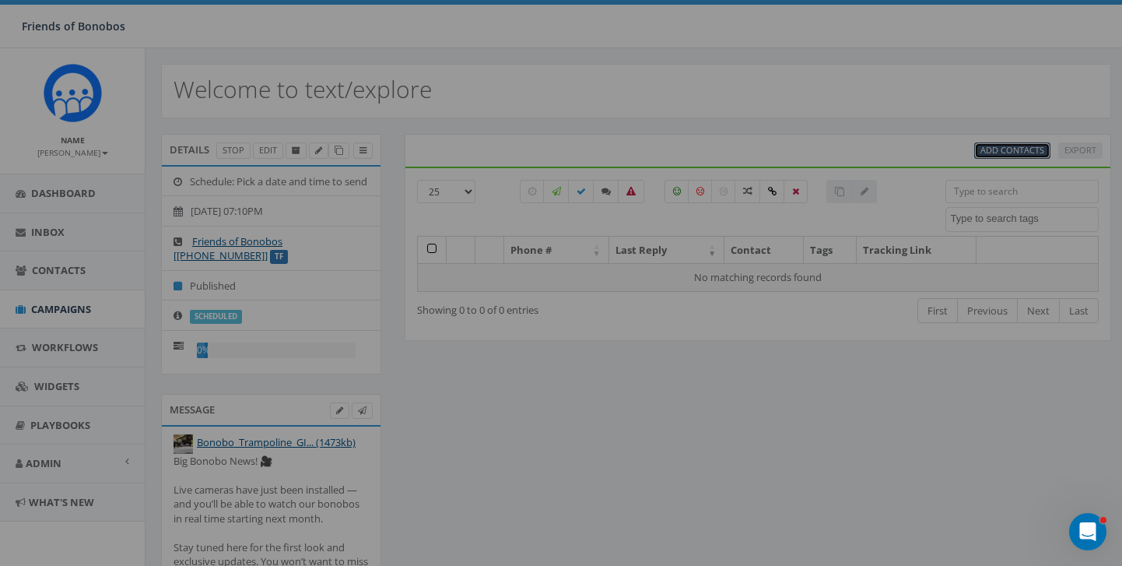
select select
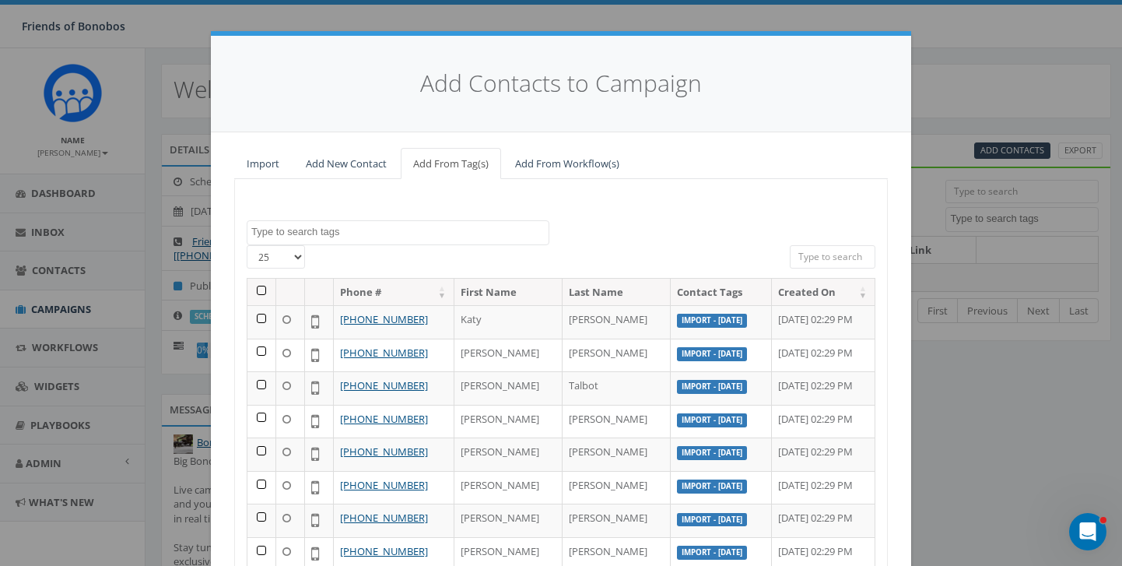
click at [409, 229] on textarea "Search" at bounding box center [399, 232] width 297 height 14
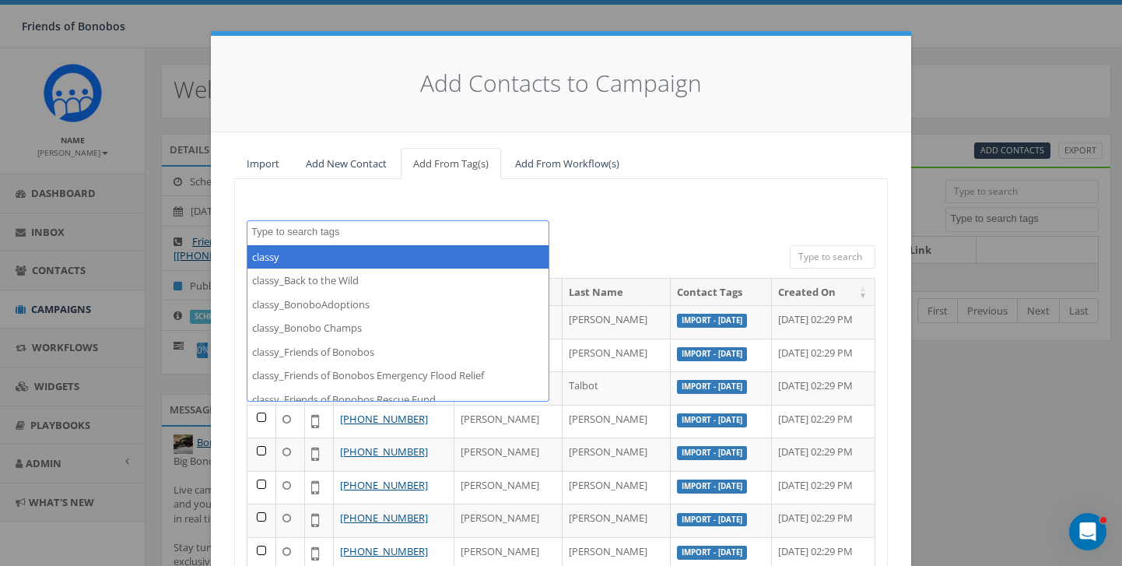
type textarea "b"
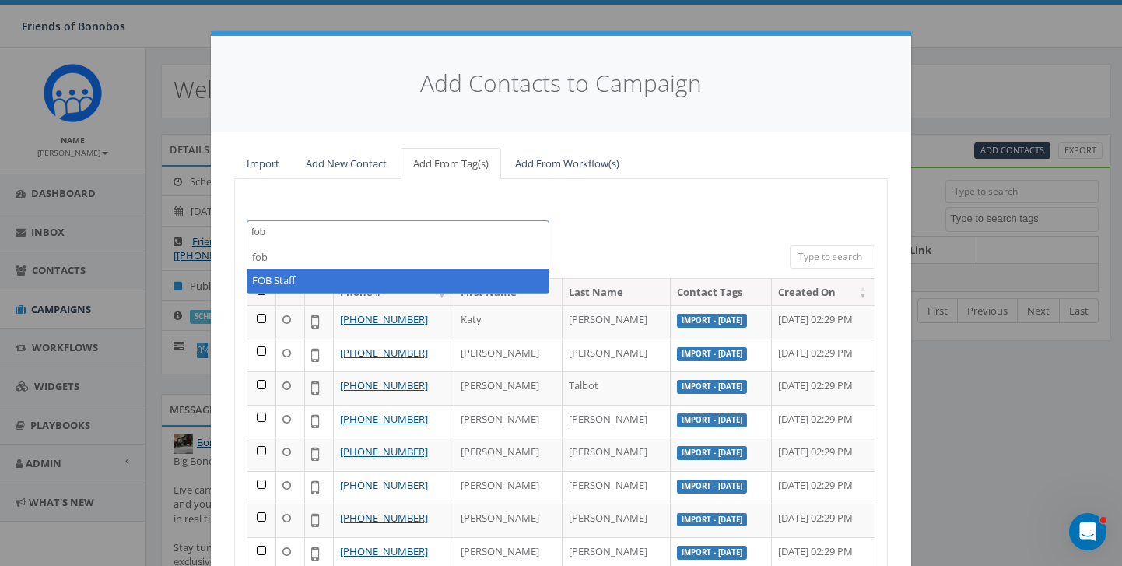
type textarea "fob"
select select "FOB Staff"
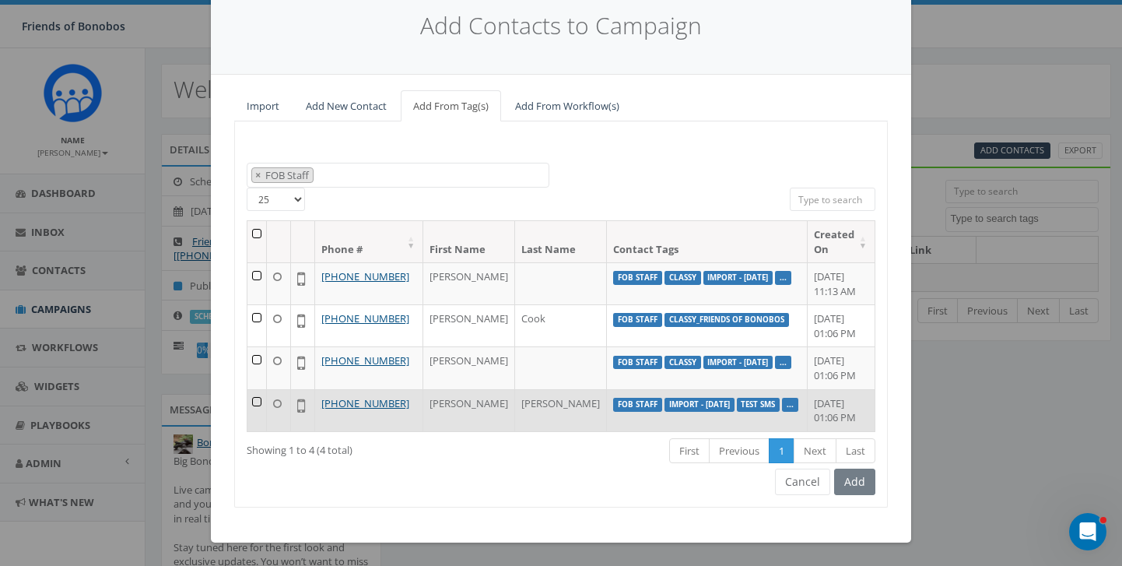
scroll to position [68, 0]
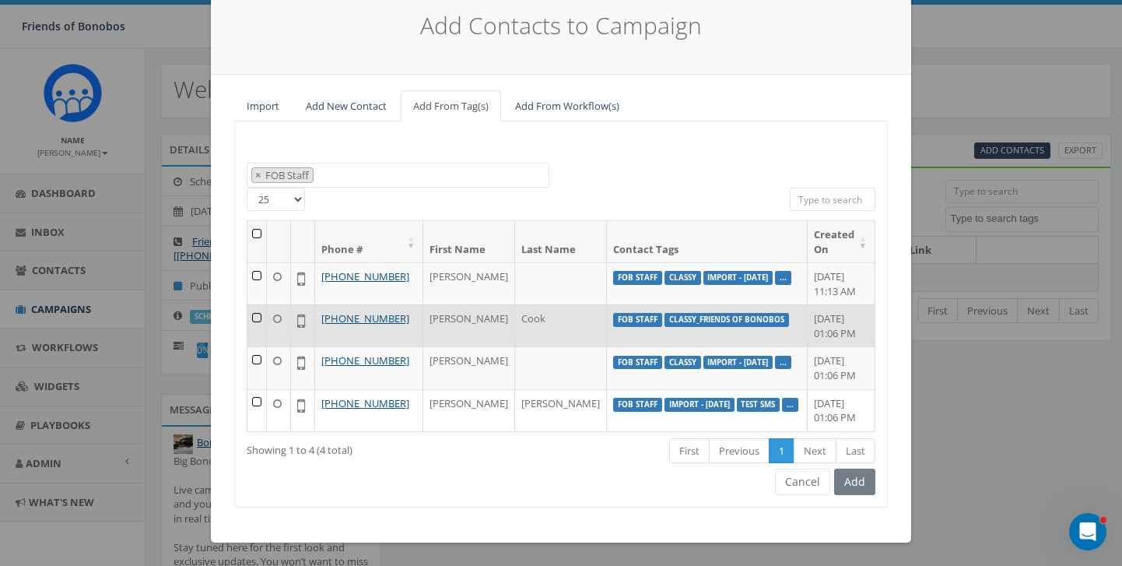
click at [261, 309] on td at bounding box center [256, 325] width 19 height 42
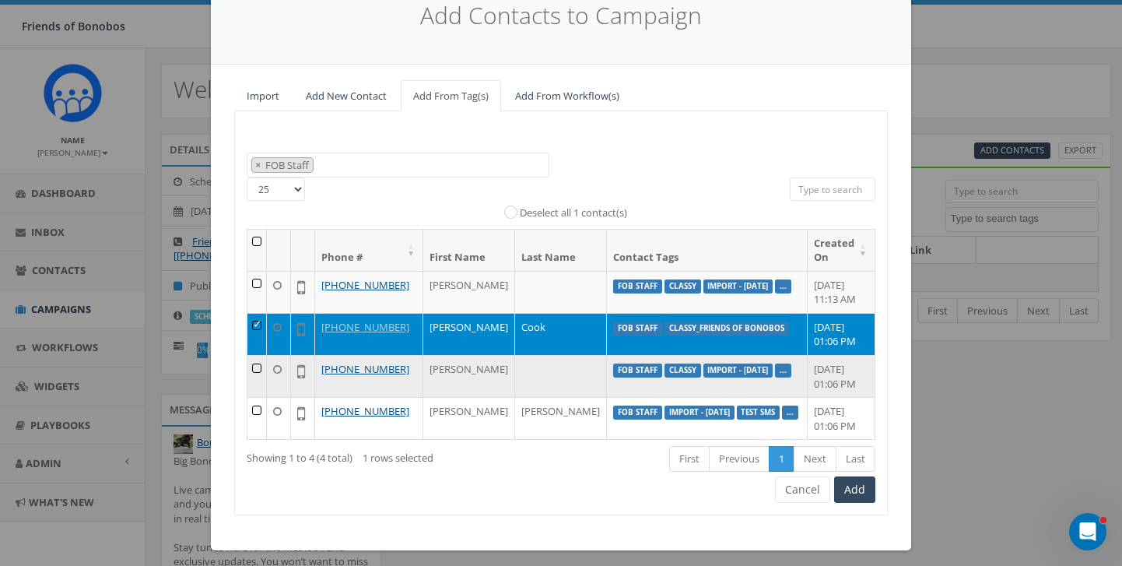
click at [260, 364] on td at bounding box center [256, 376] width 19 height 42
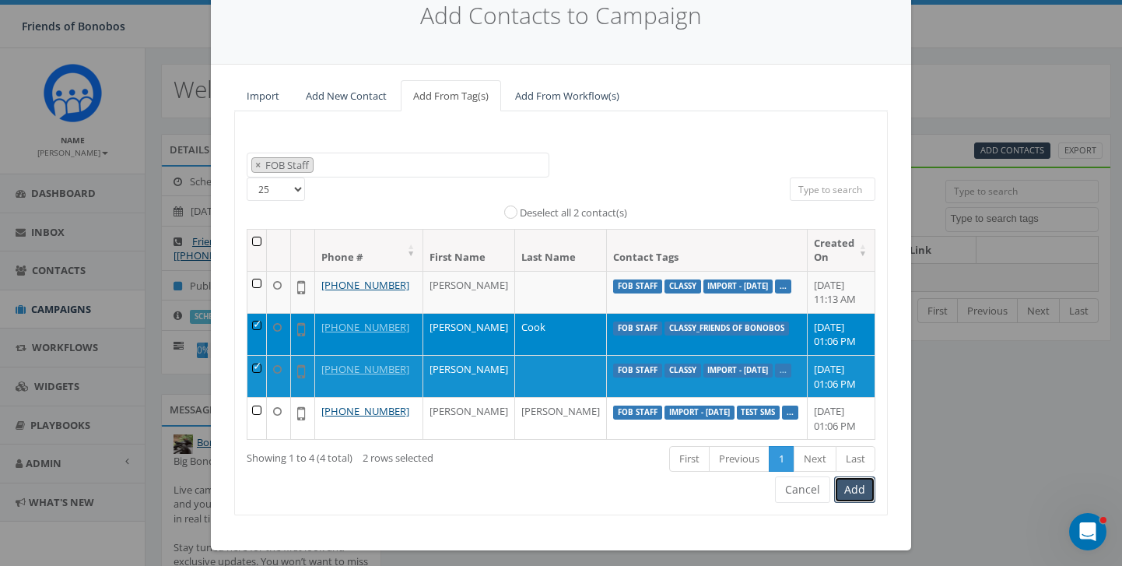
click at [849, 503] on button "Add" at bounding box center [854, 489] width 41 height 26
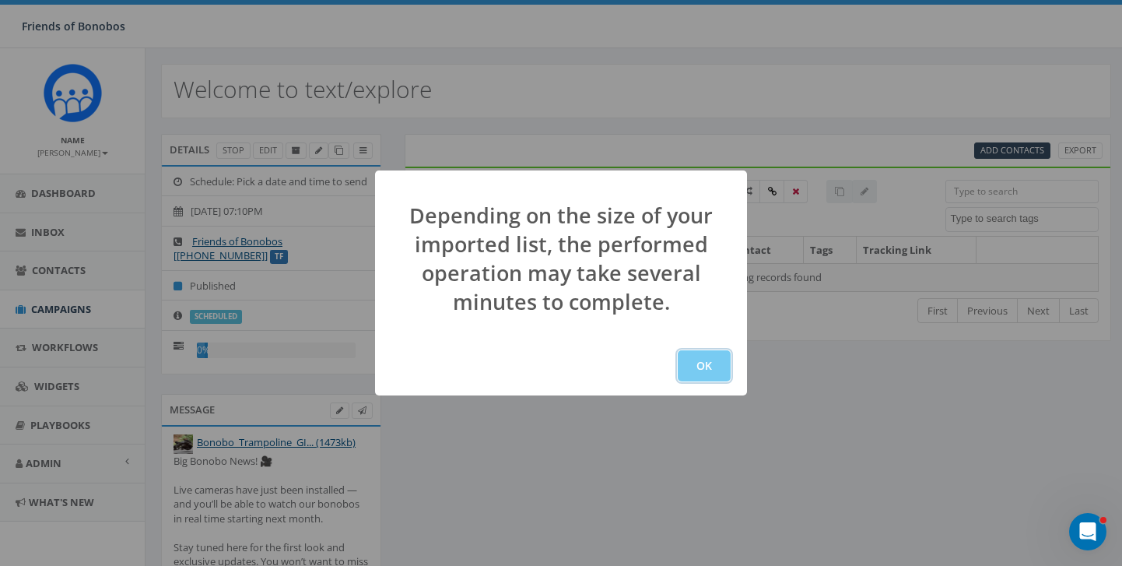
click at [708, 372] on button "OK" at bounding box center [704, 365] width 53 height 31
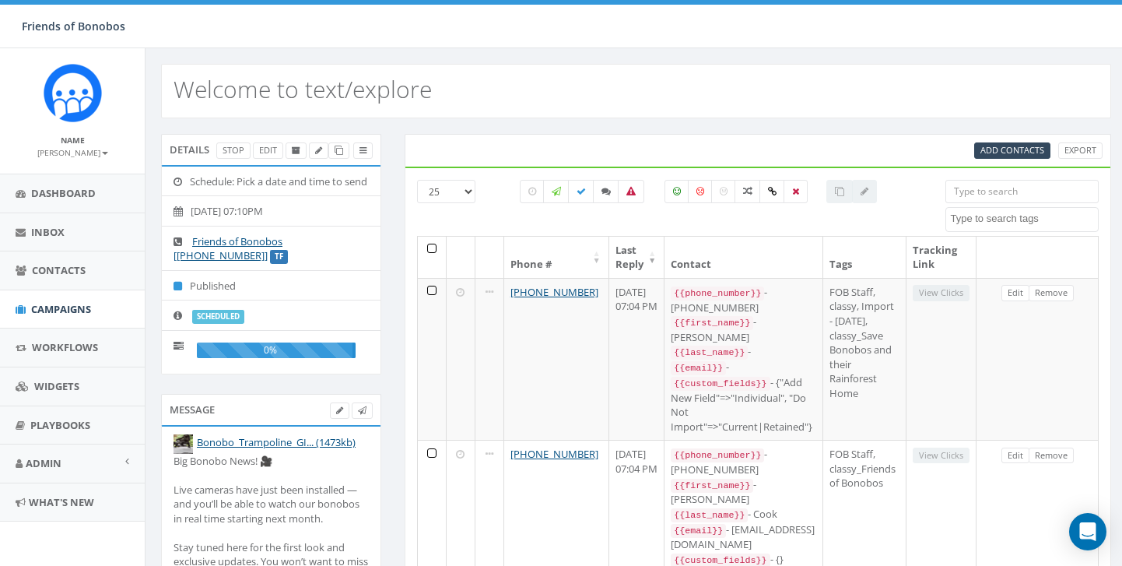
select select
click at [275, 149] on link "Edit" at bounding box center [268, 150] width 30 height 16
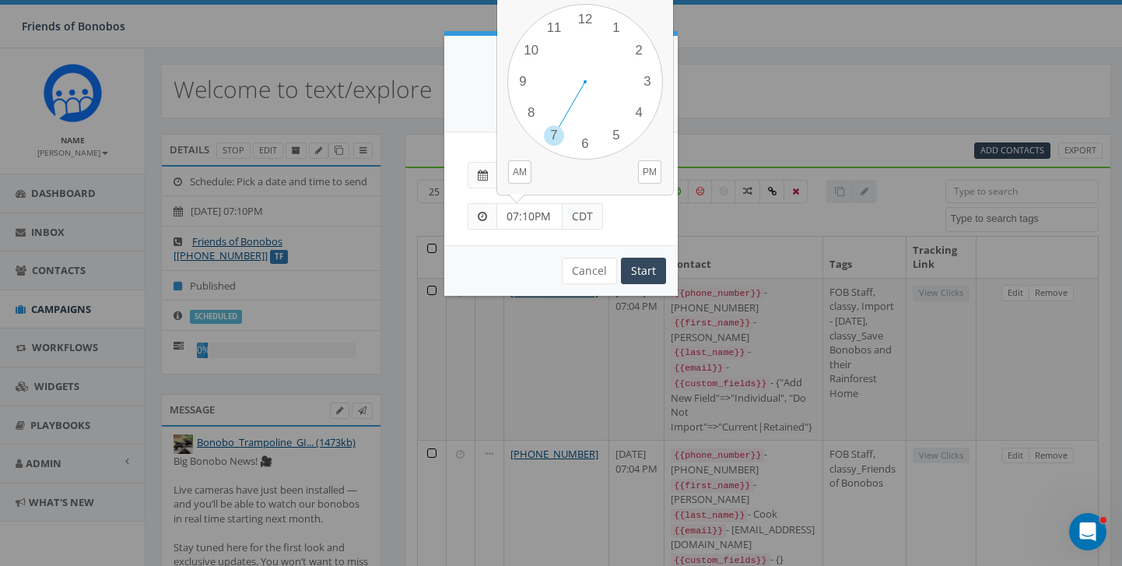
click at [533, 214] on input "07:10PM" at bounding box center [529, 216] width 66 height 26
type input "07:06PM"
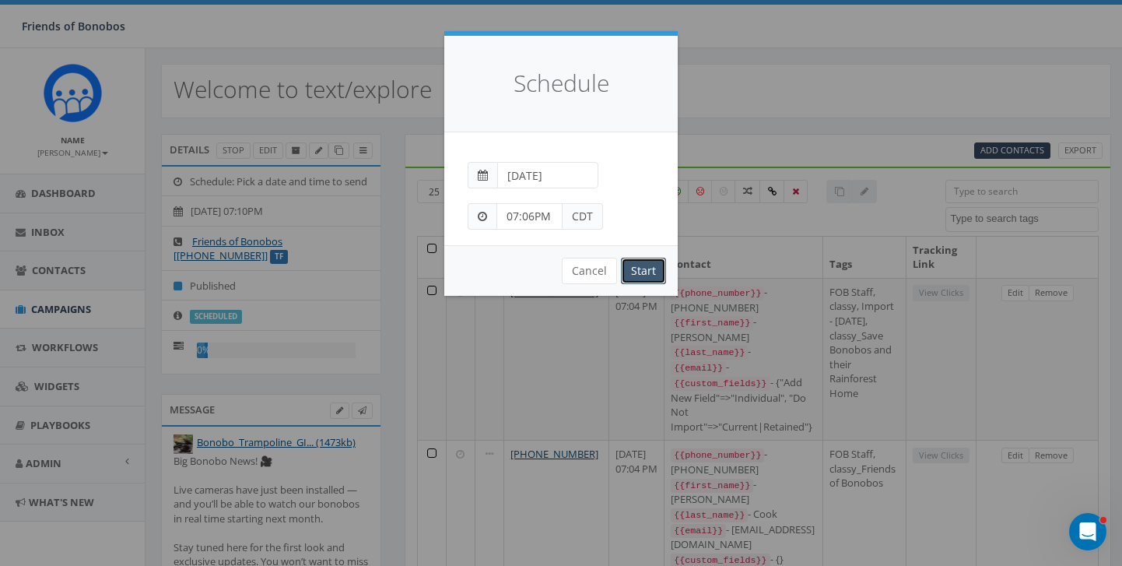
click at [659, 280] on input "Start" at bounding box center [643, 271] width 45 height 26
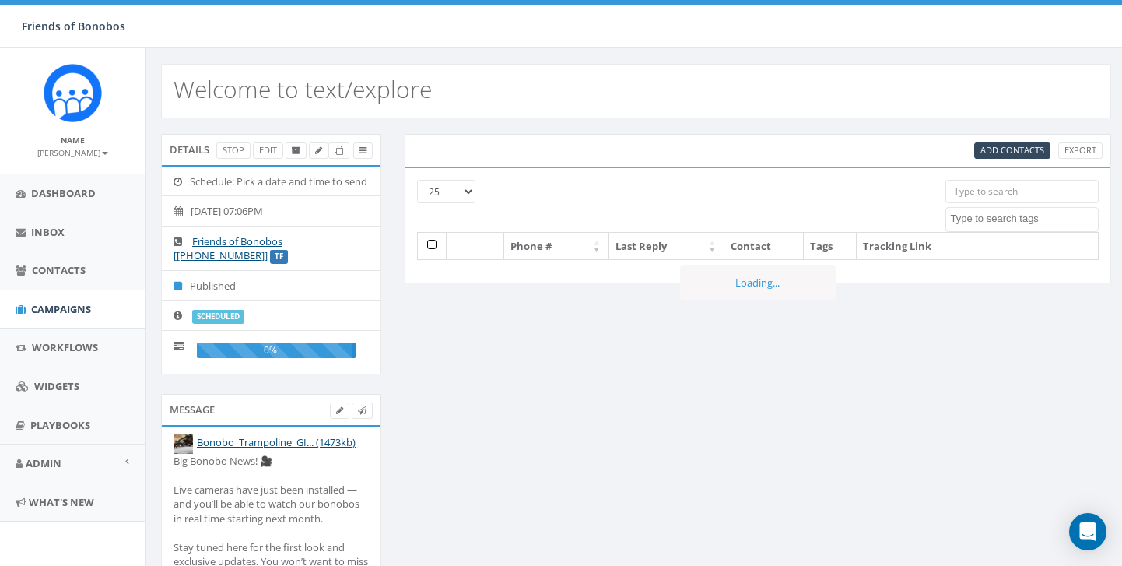
select select
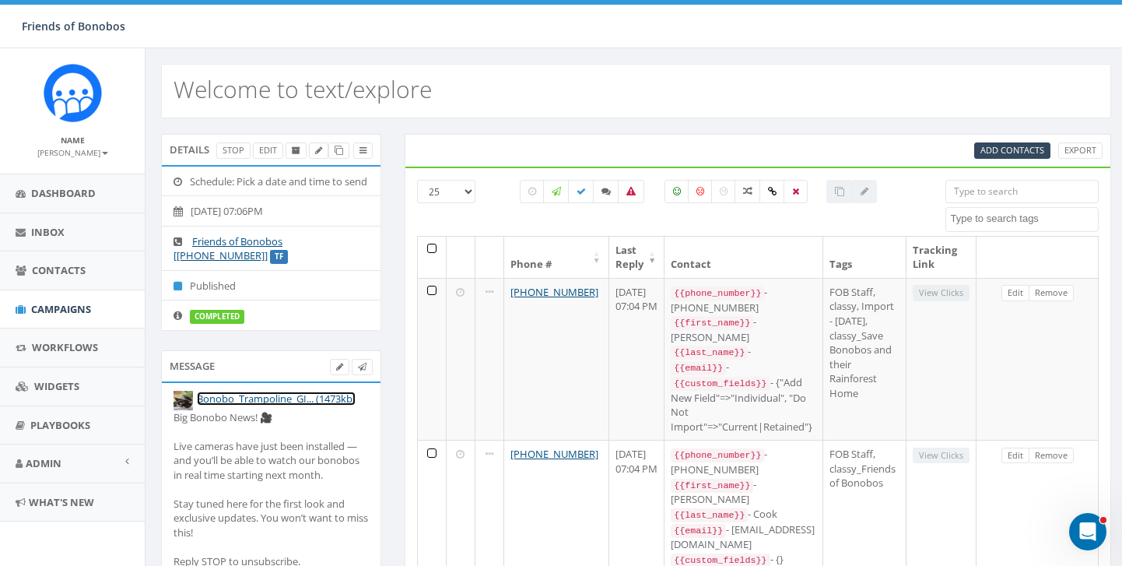
click at [281, 405] on link "Bonobo_Trampoline_GI... (1473kb)" at bounding box center [276, 398] width 159 height 14
click at [644, 31] on div "Friends of Bonobos Friends of Bonobos Profile Sign Out 0.00 % of Available Amou…" at bounding box center [561, 24] width 1122 height 48
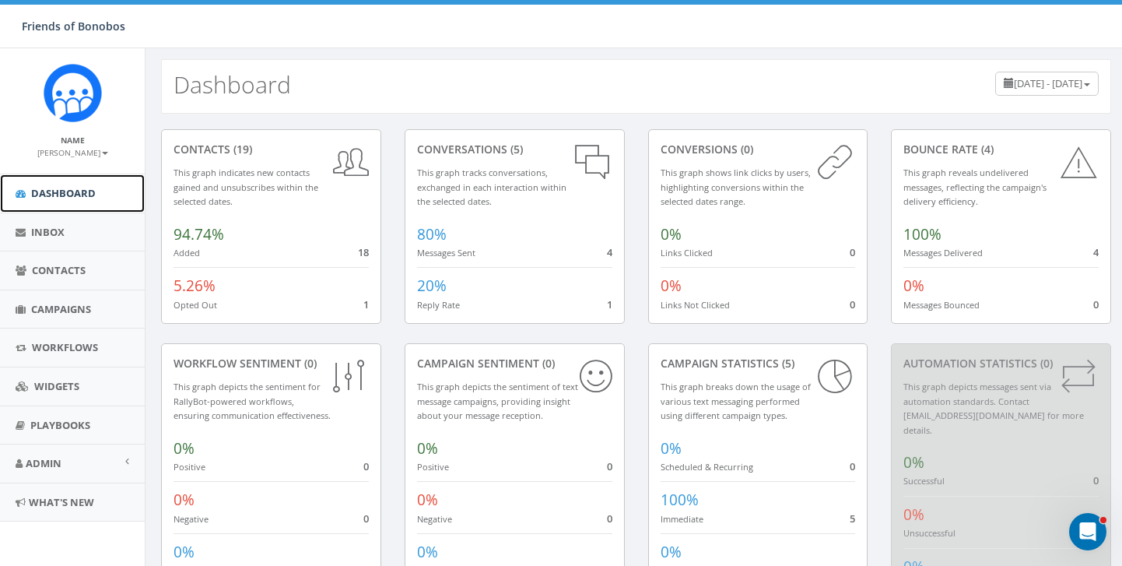
click at [64, 198] on span "Dashboard" at bounding box center [63, 193] width 65 height 14
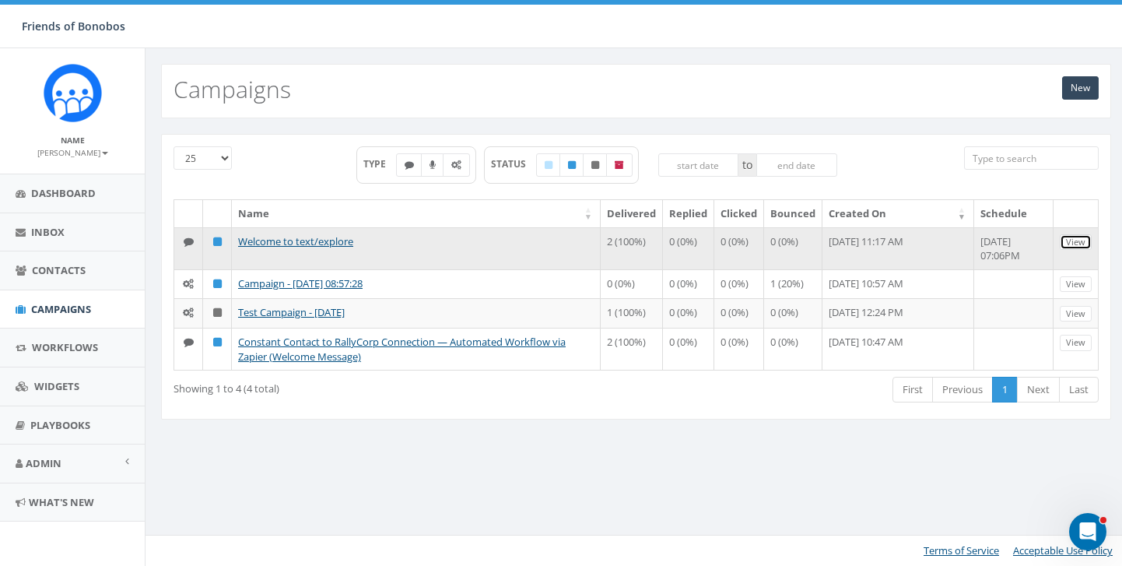
click at [1079, 242] on link "View" at bounding box center [1076, 242] width 32 height 16
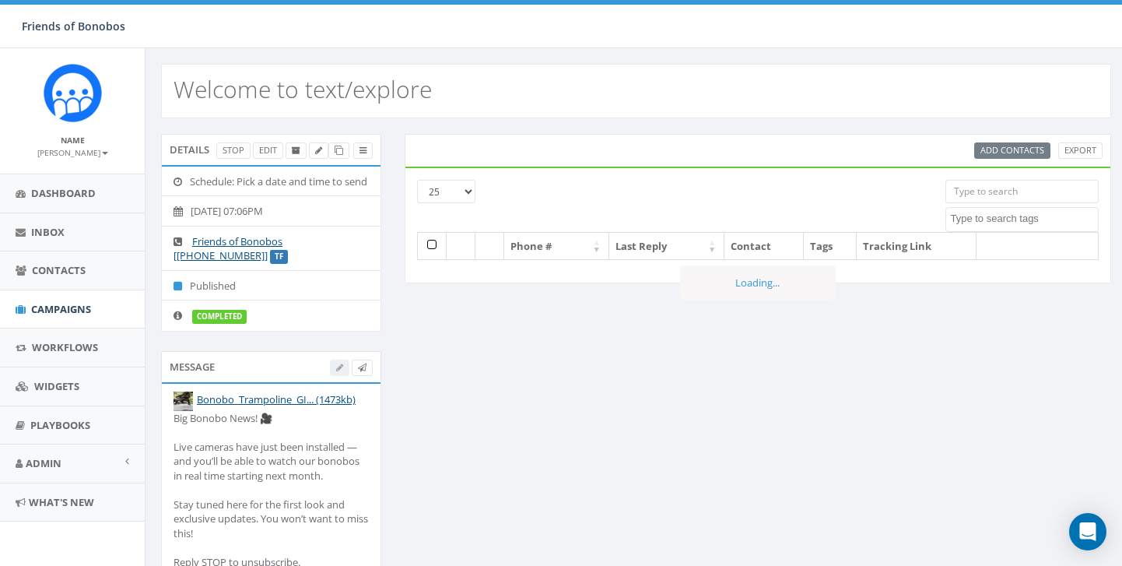
select select
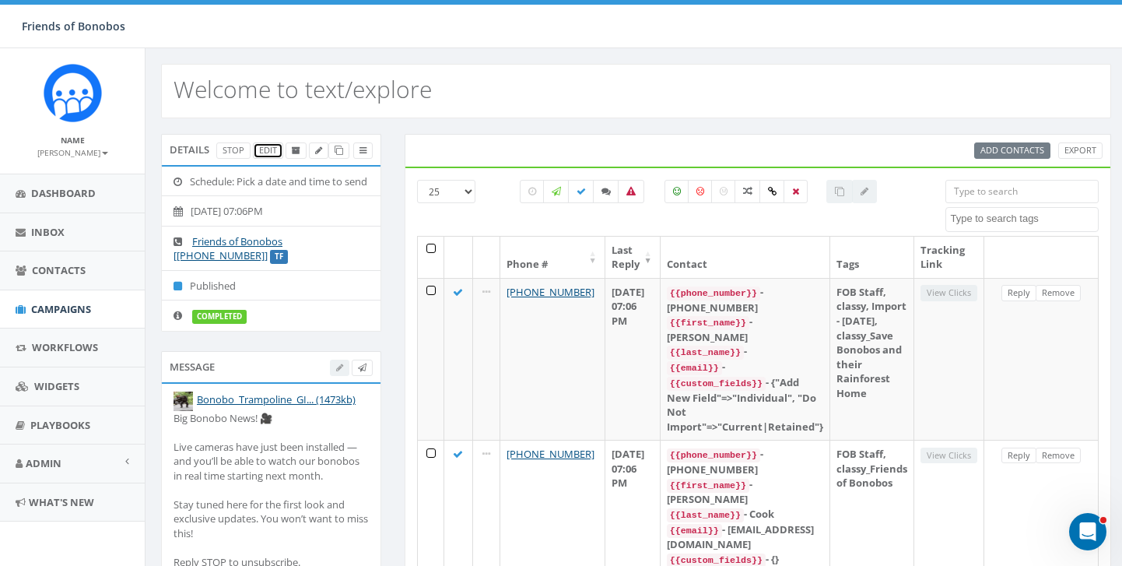
click at [268, 152] on link "Edit" at bounding box center [268, 150] width 30 height 16
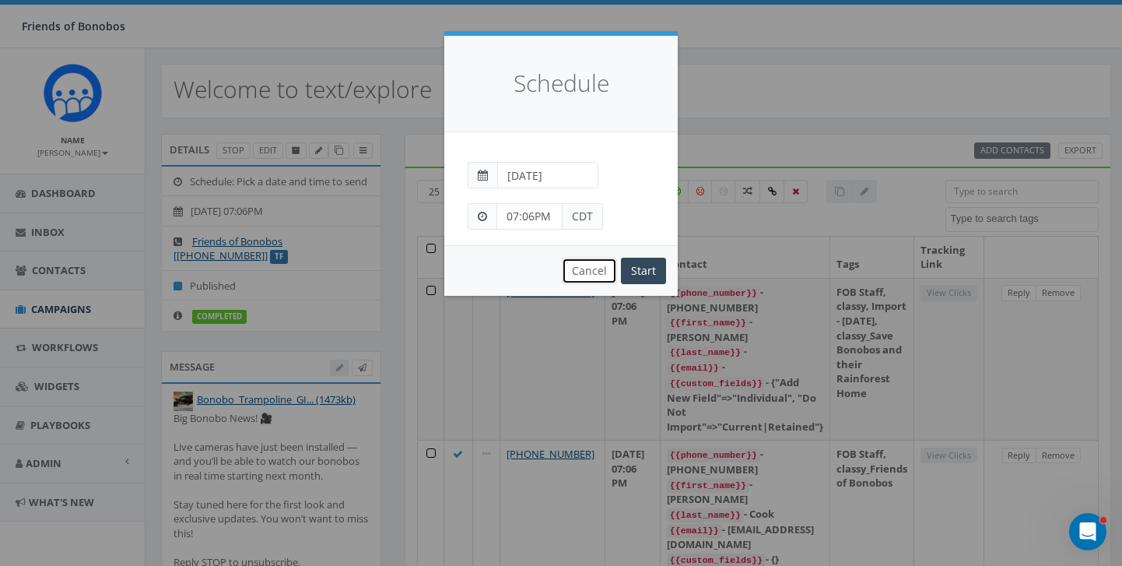
click at [594, 267] on button "Cancel" at bounding box center [589, 271] width 55 height 26
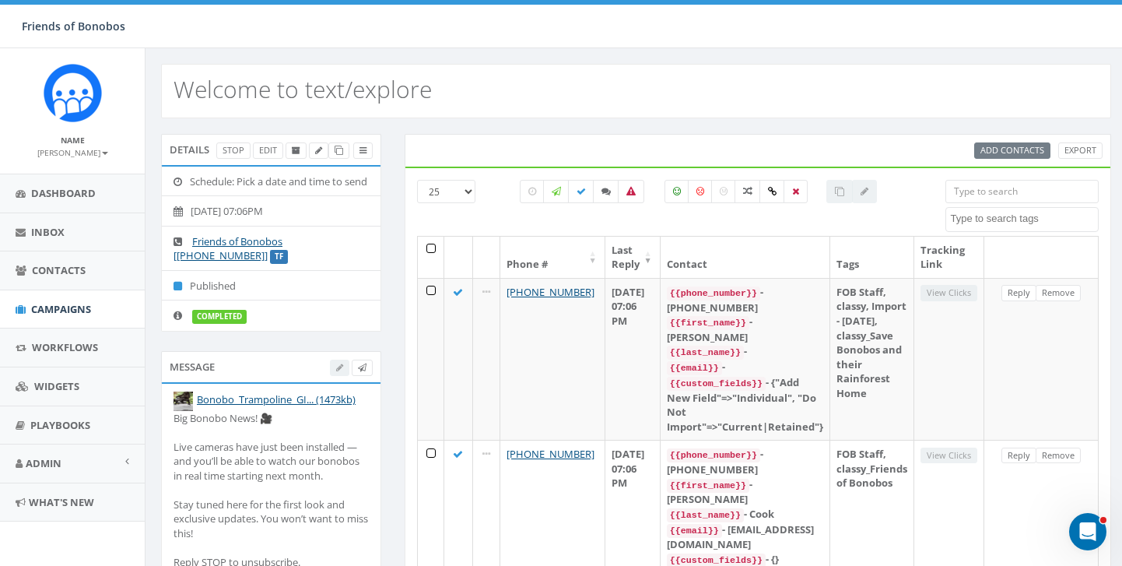
click at [455, 81] on div "Welcome to text/explore" at bounding box center [636, 91] width 950 height 54
click at [317, 152] on icon at bounding box center [318, 150] width 7 height 9
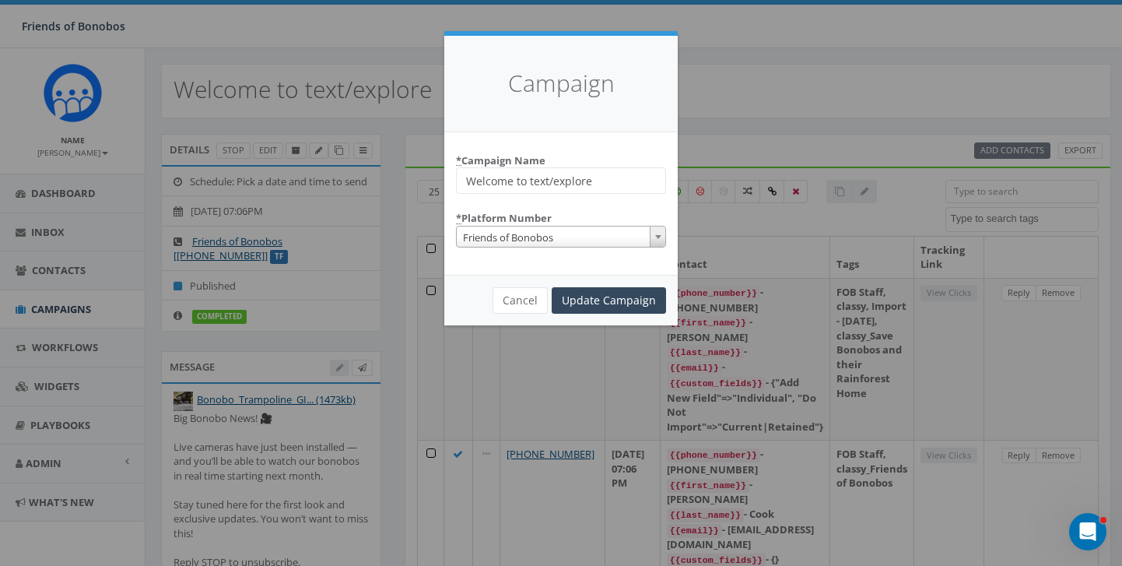
click at [599, 182] on input "Welcome to text/explore" at bounding box center [561, 180] width 210 height 26
type input "Welcome to text/explore test 1"
click at [623, 300] on input "Update Campaign" at bounding box center [609, 300] width 114 height 26
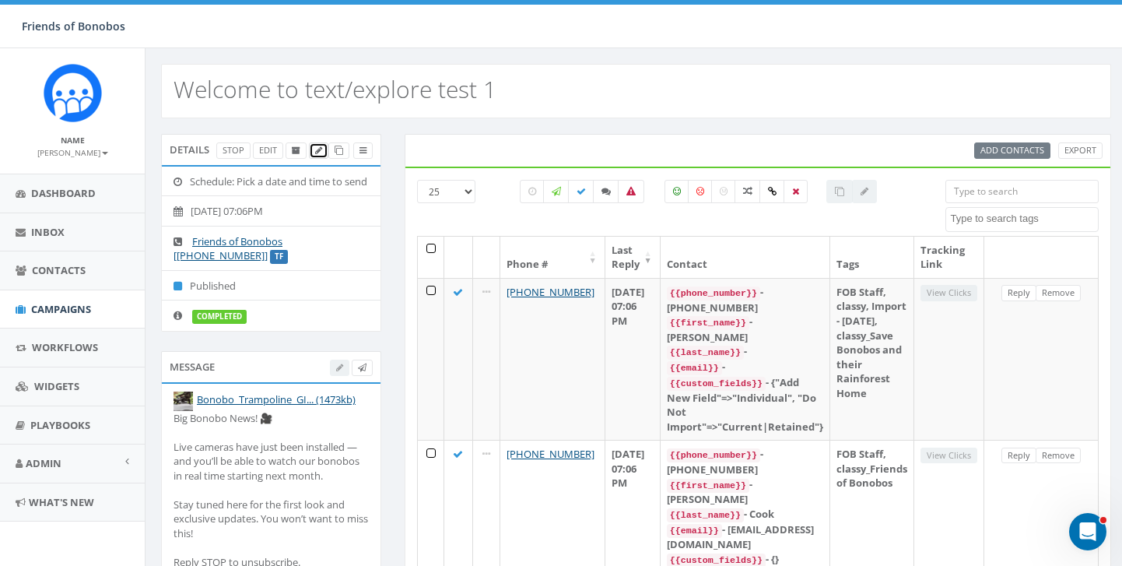
scroll to position [70, 0]
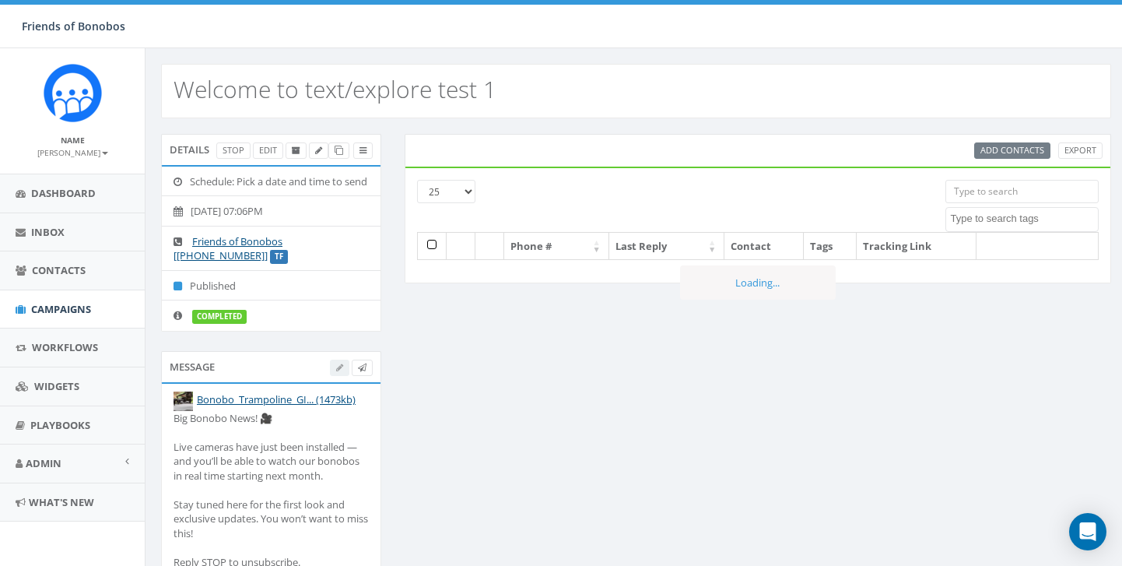
select select
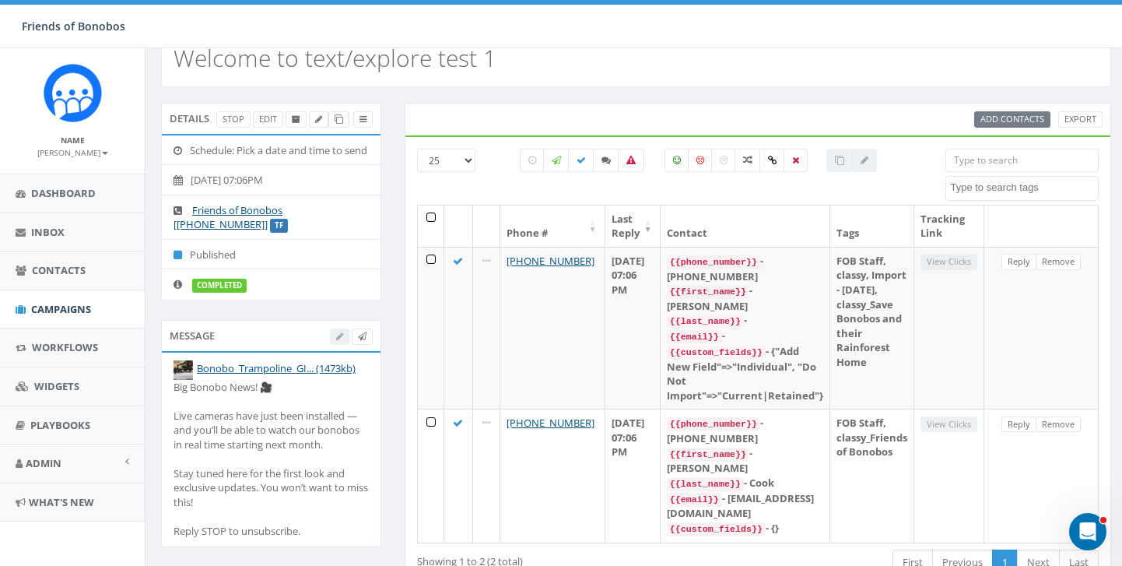
scroll to position [49, 0]
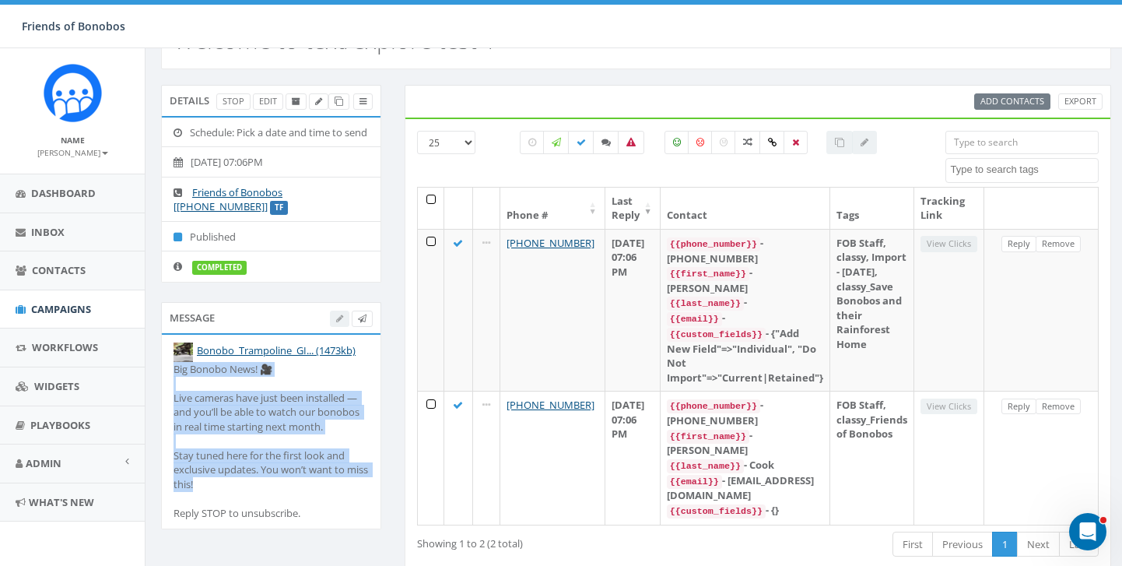
drag, startPoint x: 243, startPoint y: 498, endPoint x: 166, endPoint y: 386, distance: 135.5
click at [166, 386] on li "Bonobo_Trampoline_GI... (1473kb) Big Bonobo News! 🎥 Live cameras have just been…" at bounding box center [271, 432] width 219 height 194
copy div "Big Bonobo News! 🎥 Live cameras have just been installed — and you’ll be able t…"
click at [69, 310] on span "Campaigns" at bounding box center [61, 309] width 60 height 14
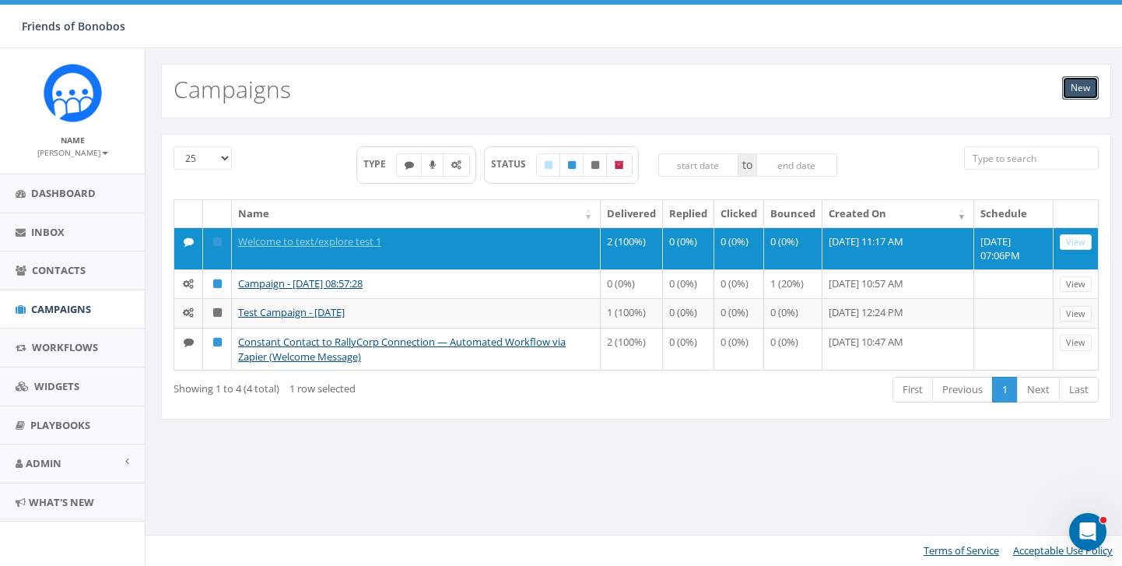
click at [1083, 90] on link "New" at bounding box center [1080, 87] width 37 height 23
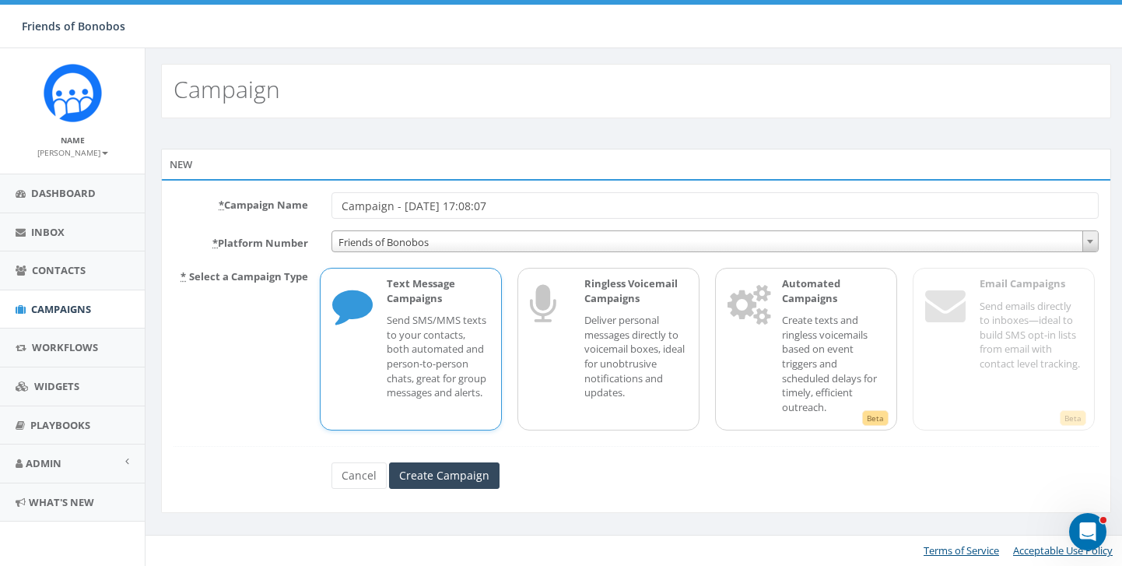
drag, startPoint x: 538, startPoint y: 206, endPoint x: 302, endPoint y: 202, distance: 236.6
click at [301, 201] on div "* Campaign Name Campaign - 09/10/2025, 17:08:07" at bounding box center [636, 205] width 948 height 26
type input "Welcome to text/explore test 2"
click at [412, 315] on p "Send SMS/MMS texts to your contacts, both automated and person-to-person chats,…" at bounding box center [438, 356] width 103 height 86
click at [447, 468] on input "Create Campaign" at bounding box center [444, 475] width 110 height 26
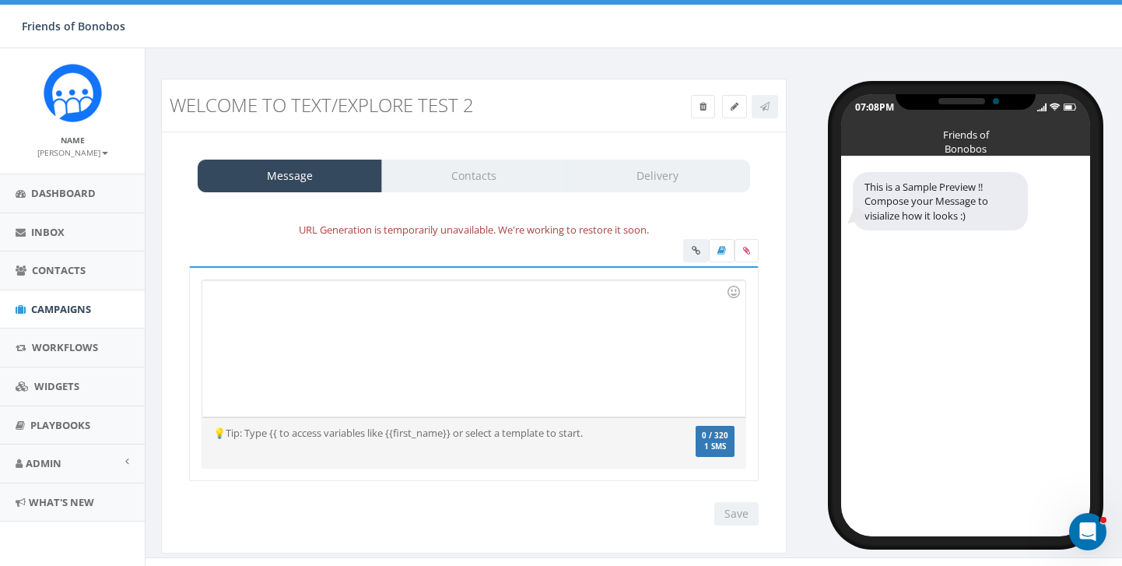
click at [371, 342] on div at bounding box center [473, 348] width 542 height 136
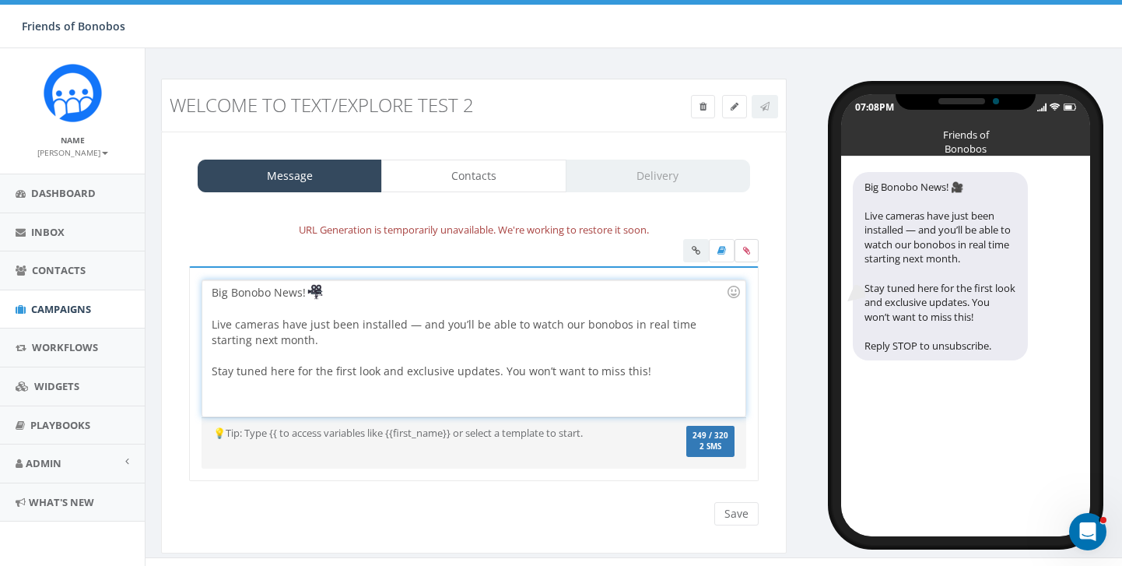
click at [748, 247] on icon at bounding box center [746, 250] width 7 height 9
click at [0, 0] on input "file" at bounding box center [0, 0] width 0 height 0
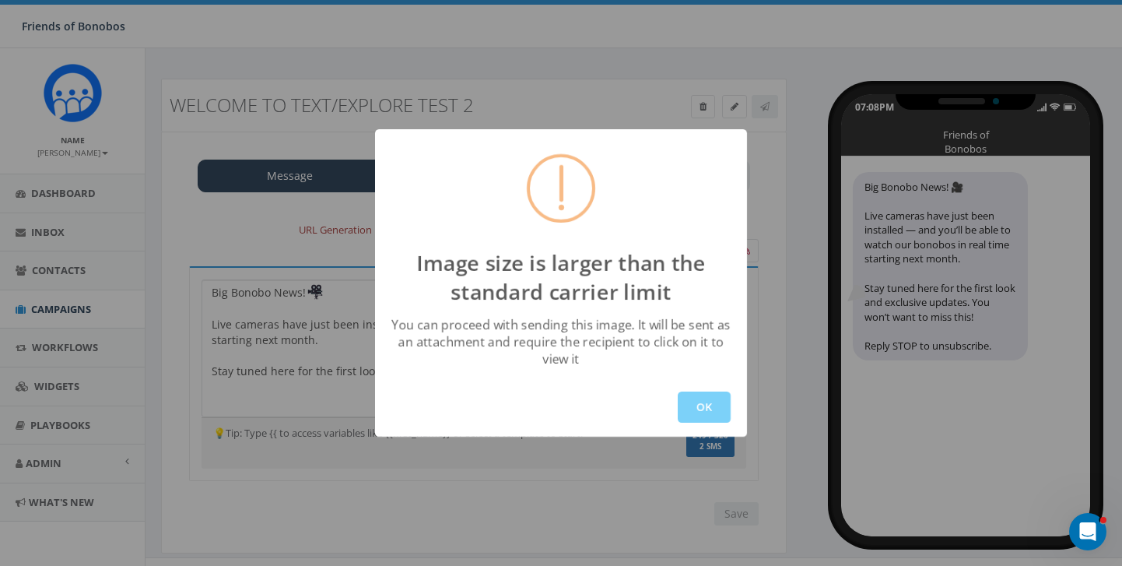
click at [699, 405] on button "OK" at bounding box center [704, 406] width 53 height 31
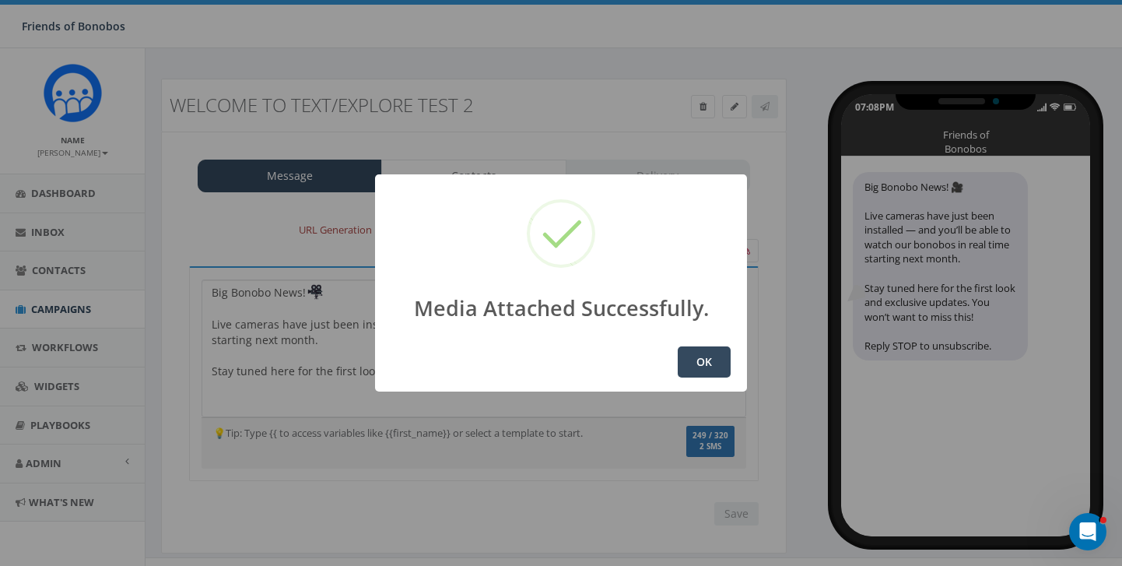
click at [699, 360] on button "OK" at bounding box center [704, 361] width 53 height 31
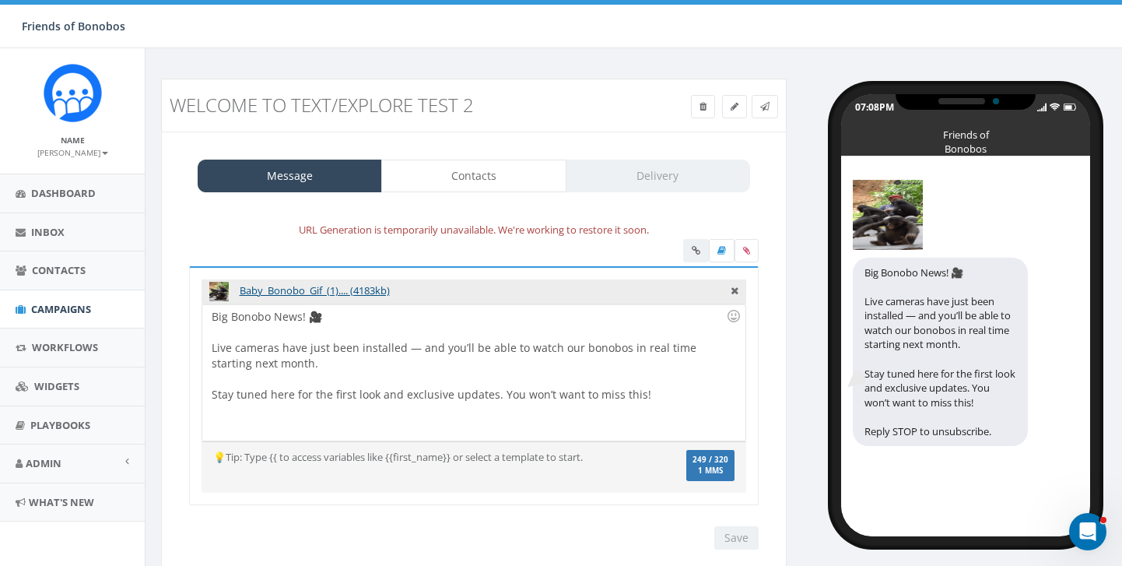
scroll to position [47, 0]
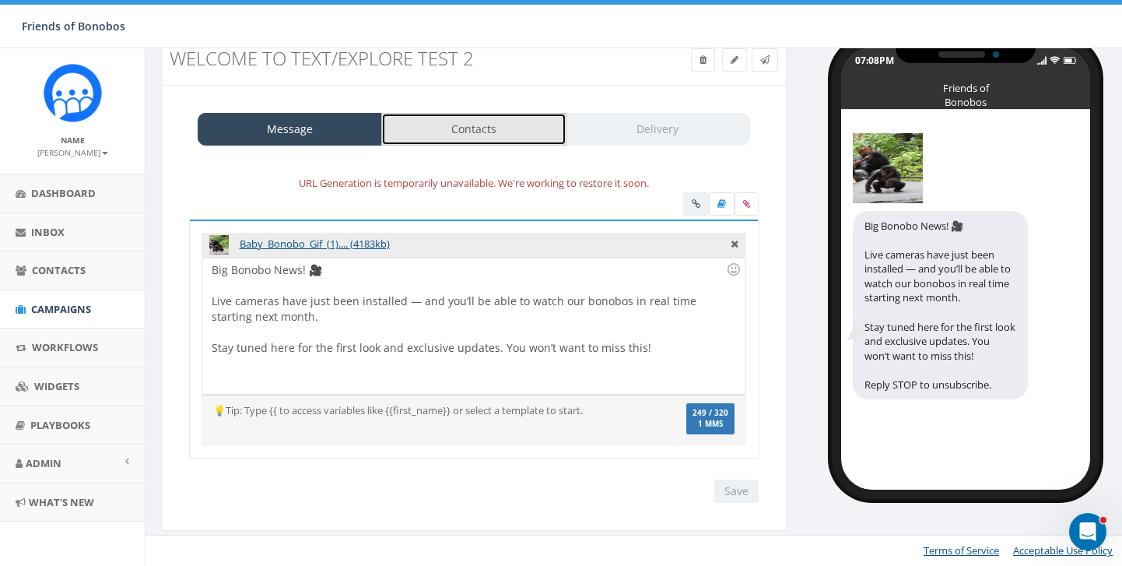
click at [492, 117] on link "Contacts" at bounding box center [473, 129] width 184 height 33
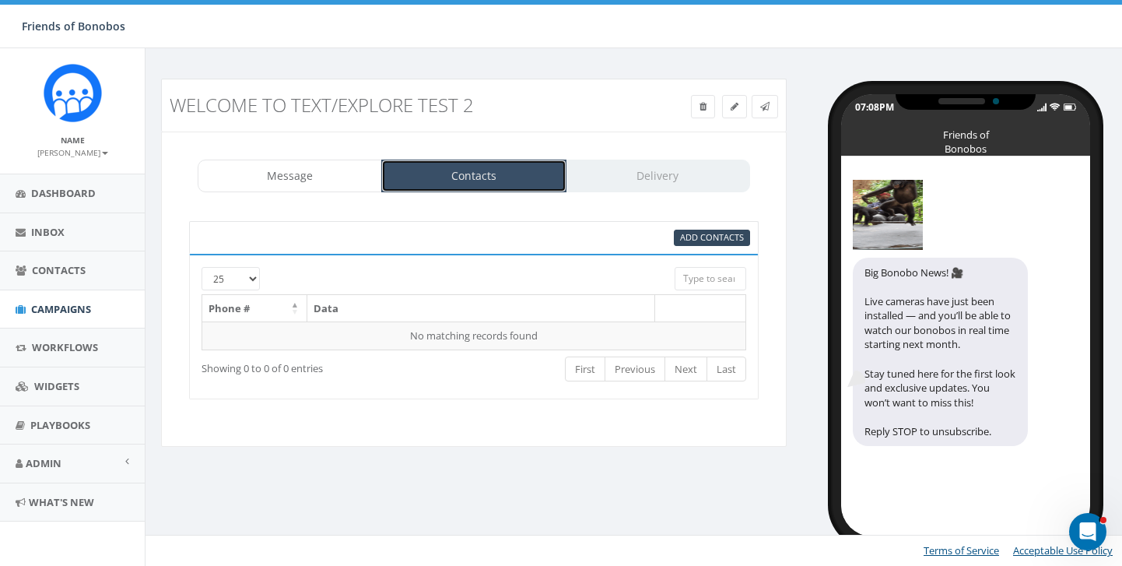
scroll to position [0, 0]
click at [689, 275] on input "search" at bounding box center [711, 278] width 72 height 23
type input "f"
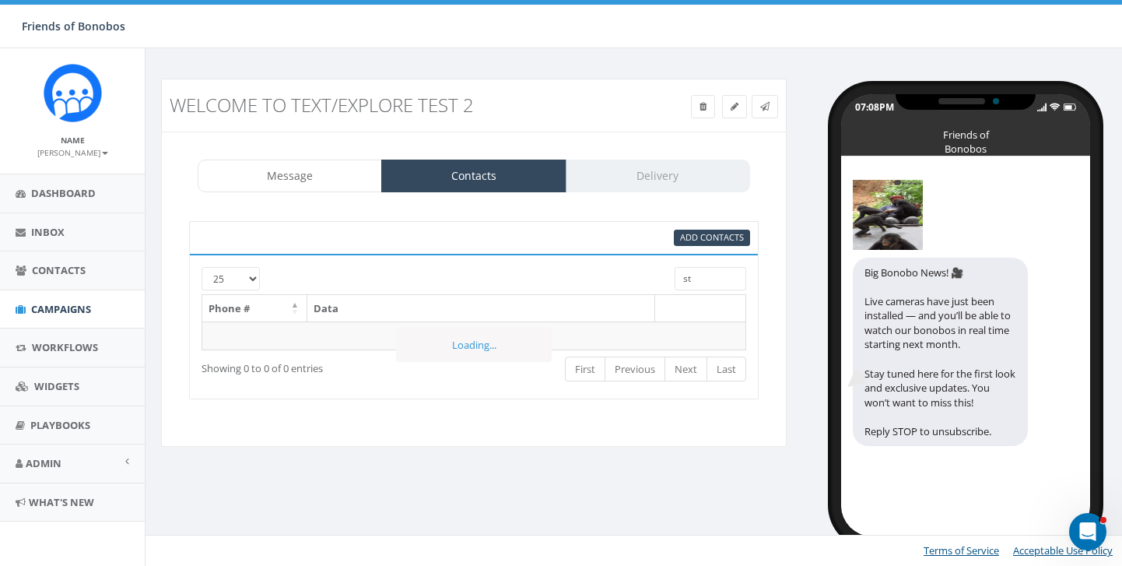
type input "s"
click at [735, 236] on span "Add Contacts" at bounding box center [712, 237] width 64 height 12
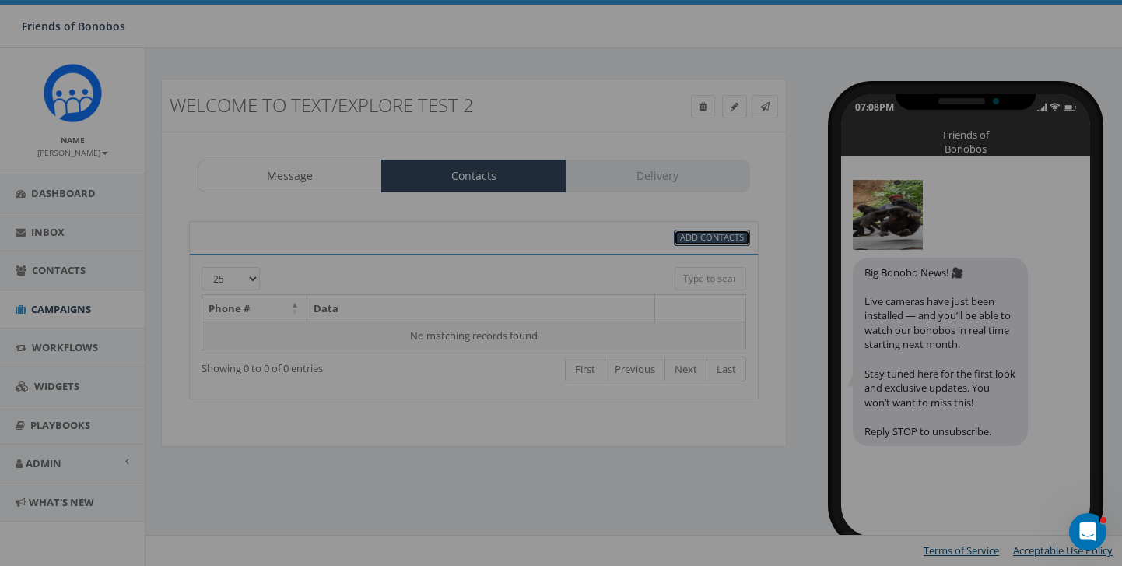
select select
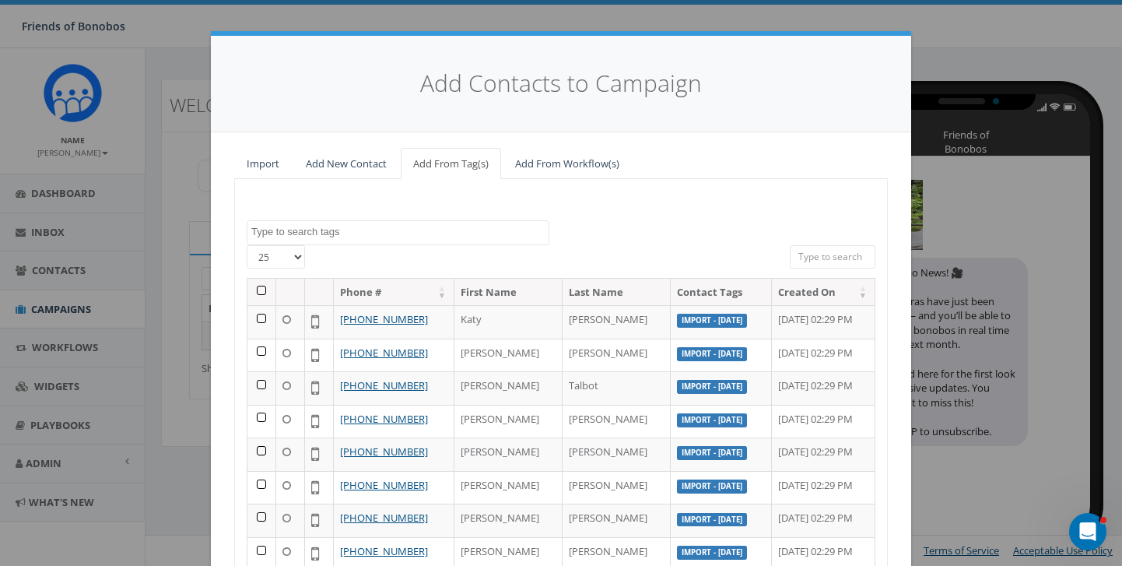
click at [435, 237] on textarea "Search" at bounding box center [399, 232] width 297 height 14
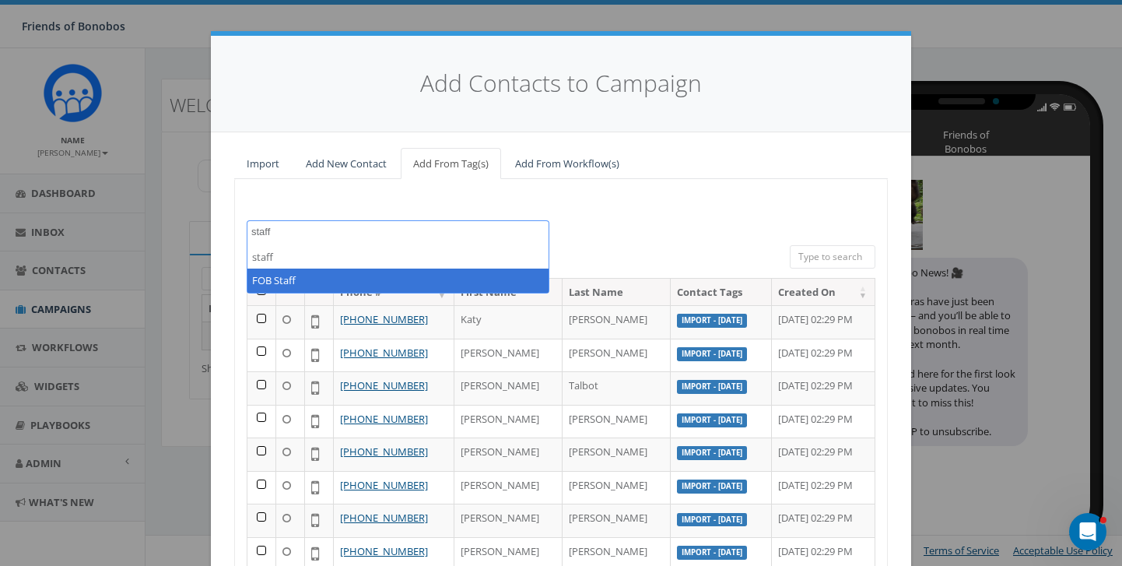
type textarea "staff"
select select "FOB Staff"
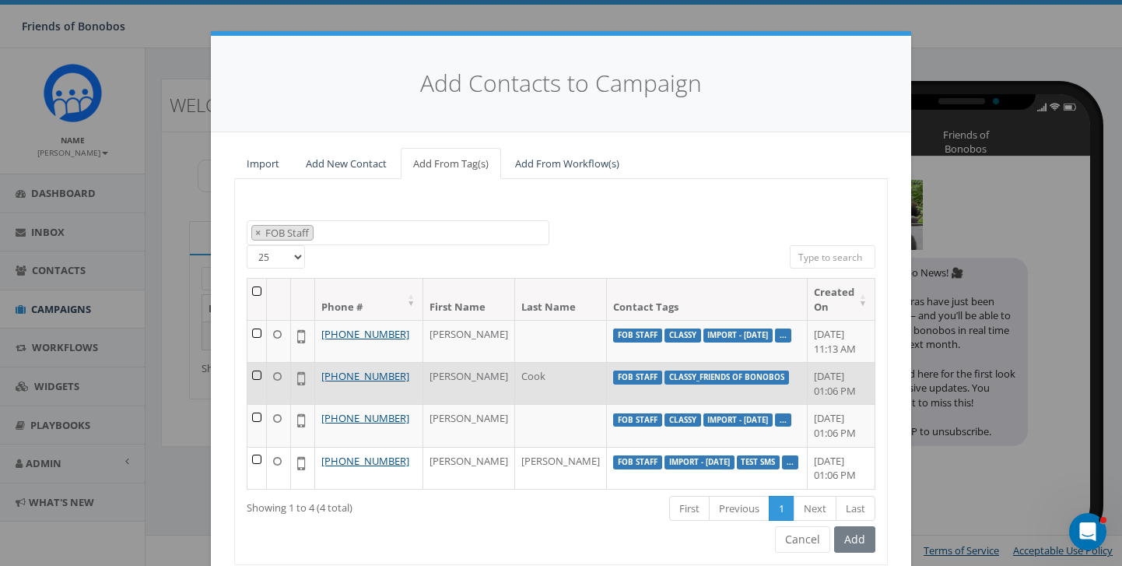
click at [258, 373] on td at bounding box center [256, 383] width 19 height 42
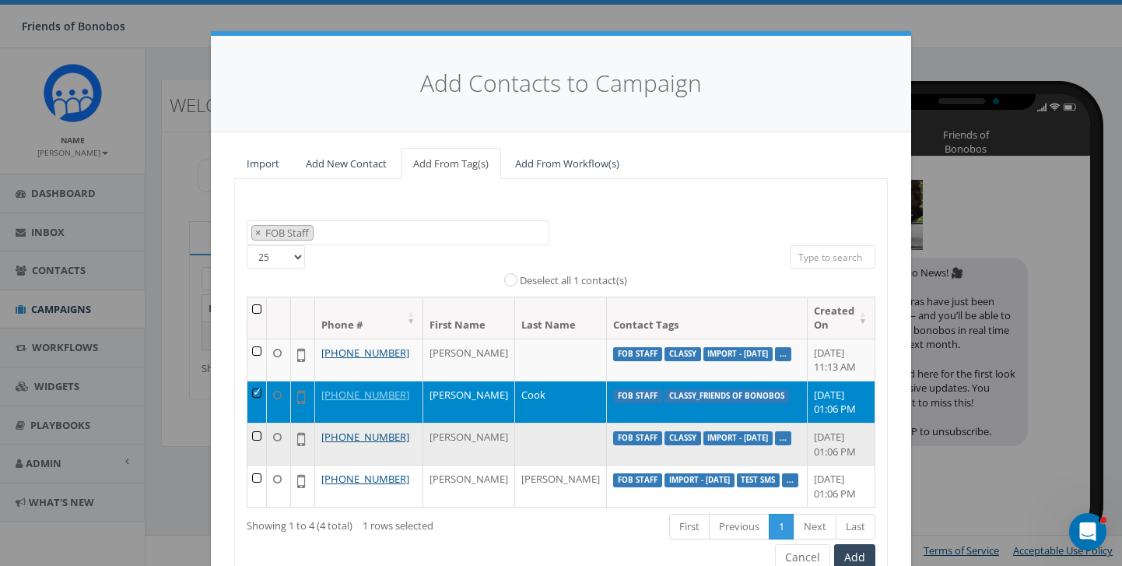
click at [260, 435] on td at bounding box center [256, 443] width 19 height 42
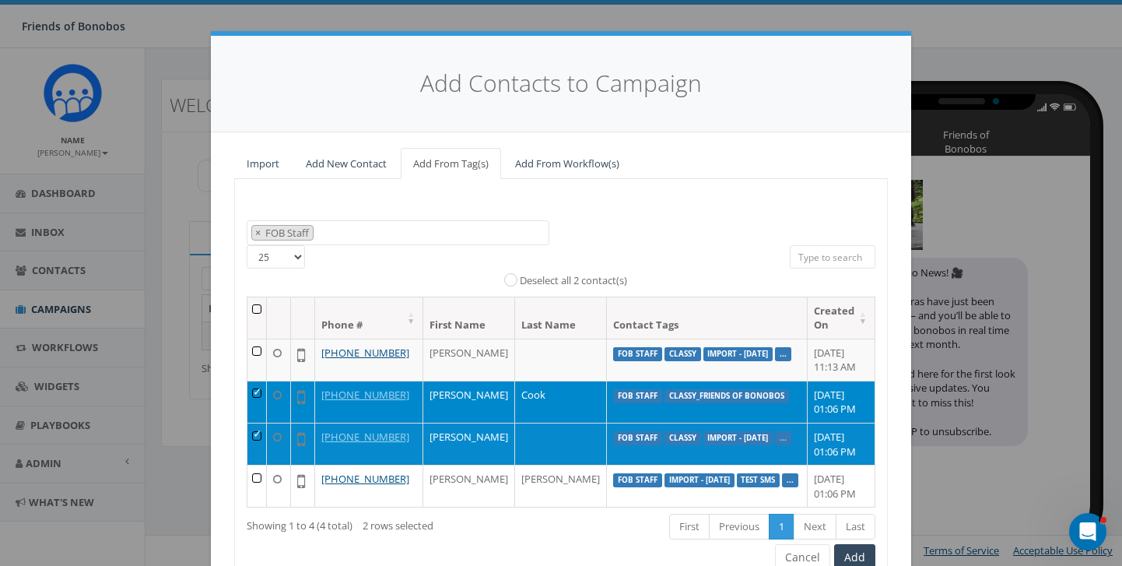
scroll to position [90, 0]
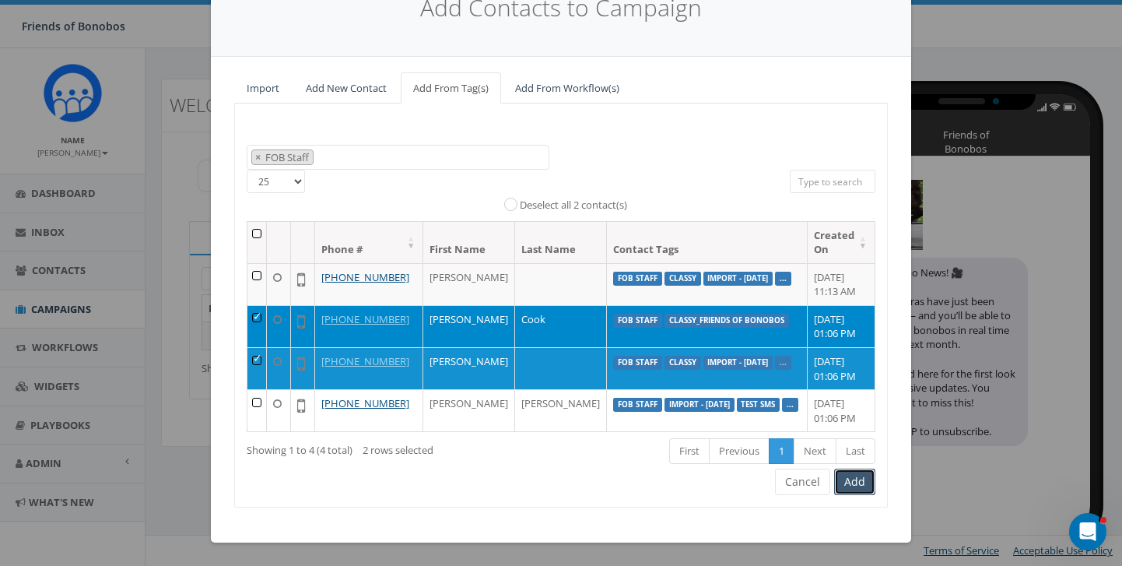
click at [851, 481] on button "Add" at bounding box center [854, 481] width 41 height 26
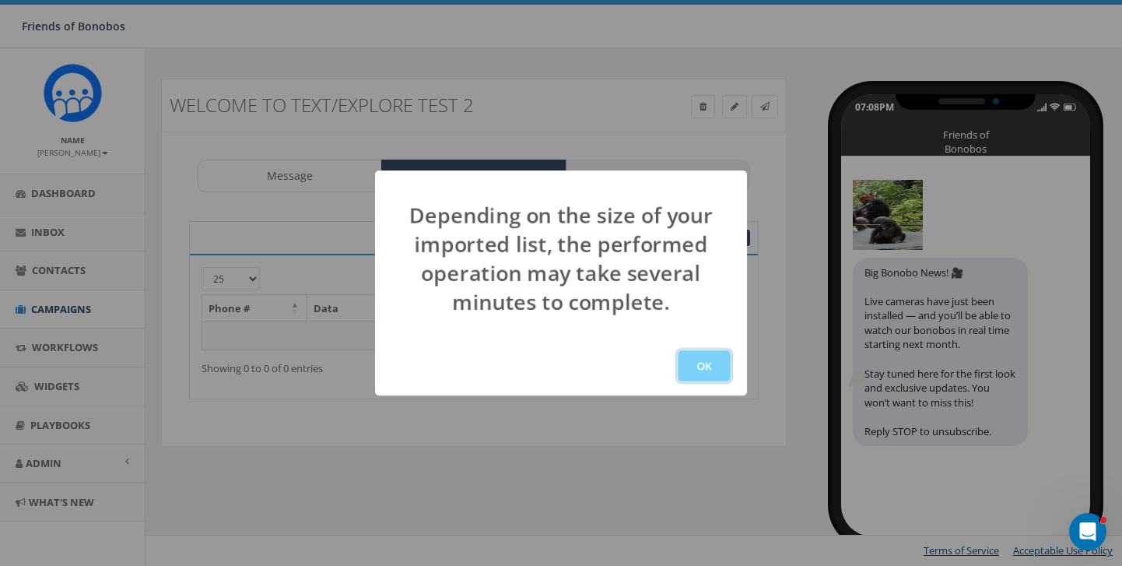
click at [703, 359] on button "OK" at bounding box center [704, 365] width 53 height 31
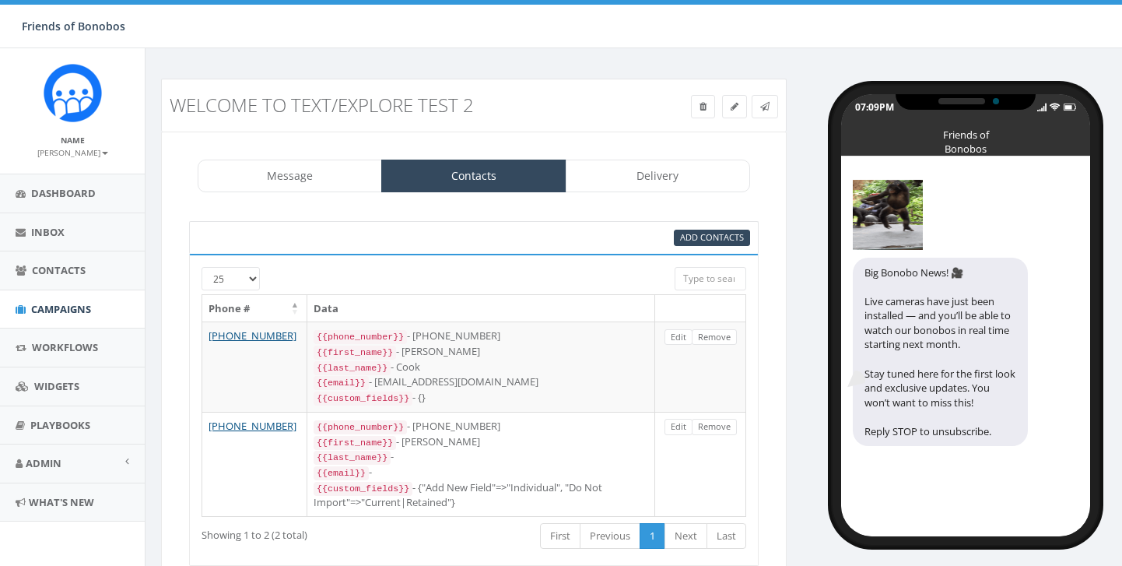
select select "1433"
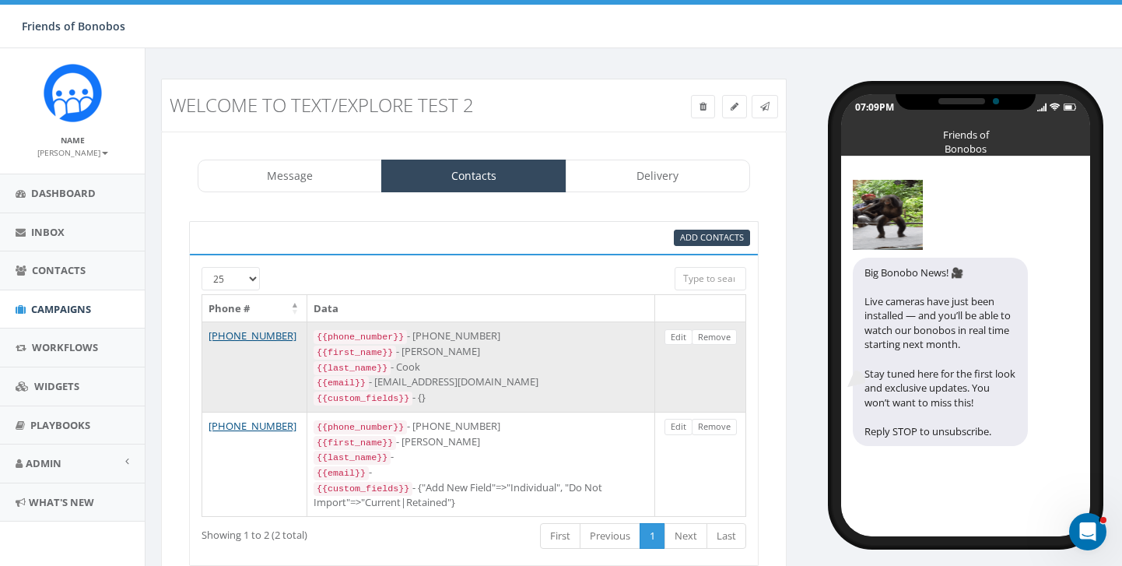
scroll to position [75, 0]
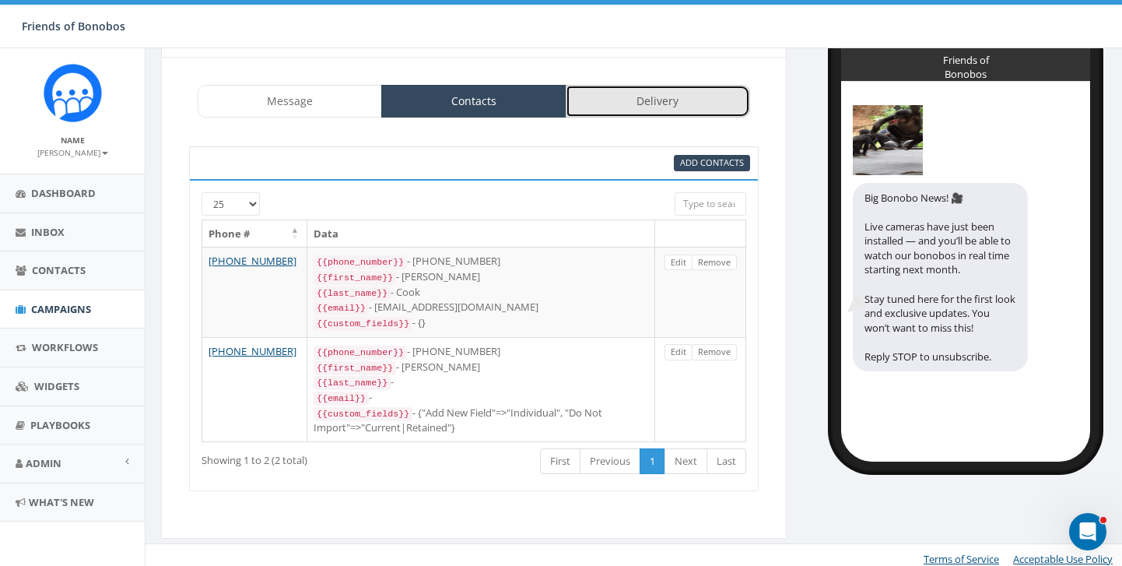
click at [650, 95] on link "Delivery" at bounding box center [658, 101] width 184 height 33
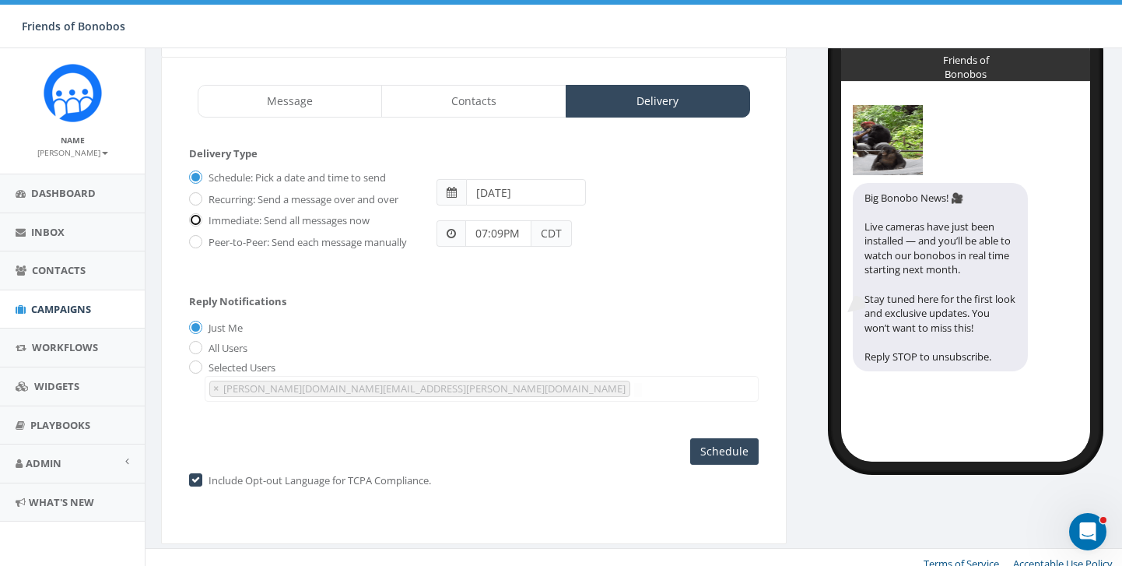
click at [198, 219] on input "Immediate: Send all messages now" at bounding box center [194, 221] width 10 height 10
radio input "true"
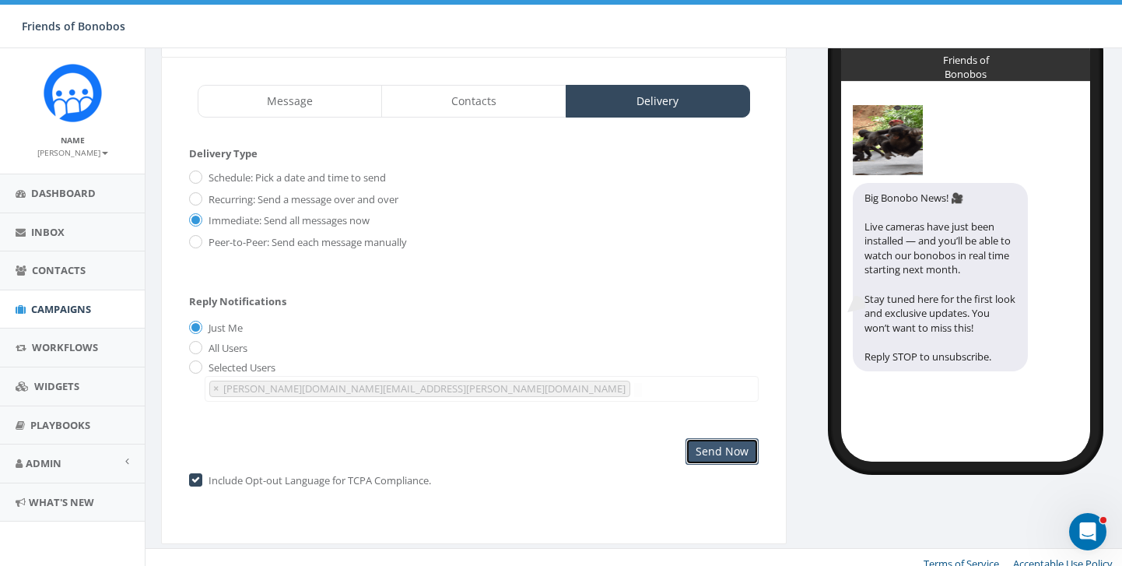
click at [724, 452] on input "Send Now" at bounding box center [721, 451] width 73 height 26
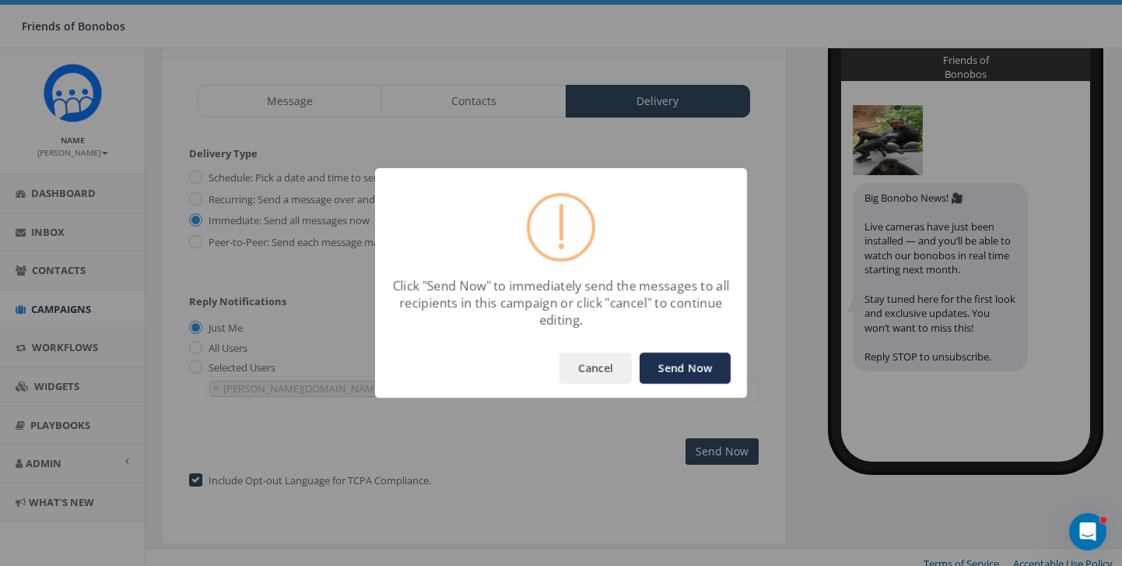
click at [679, 367] on button "Send Now" at bounding box center [685, 367] width 91 height 31
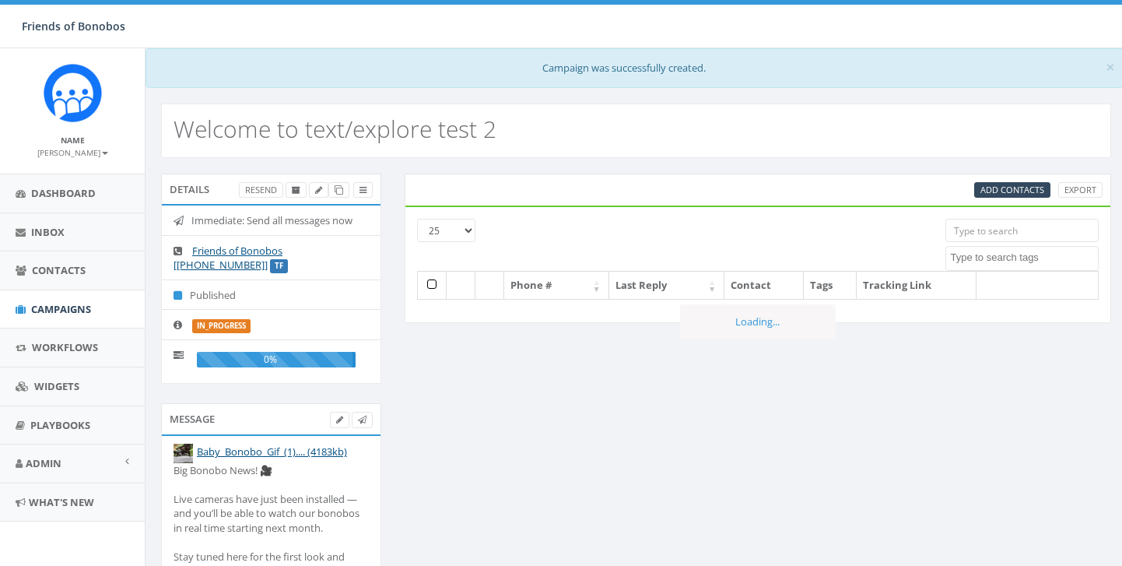
select select
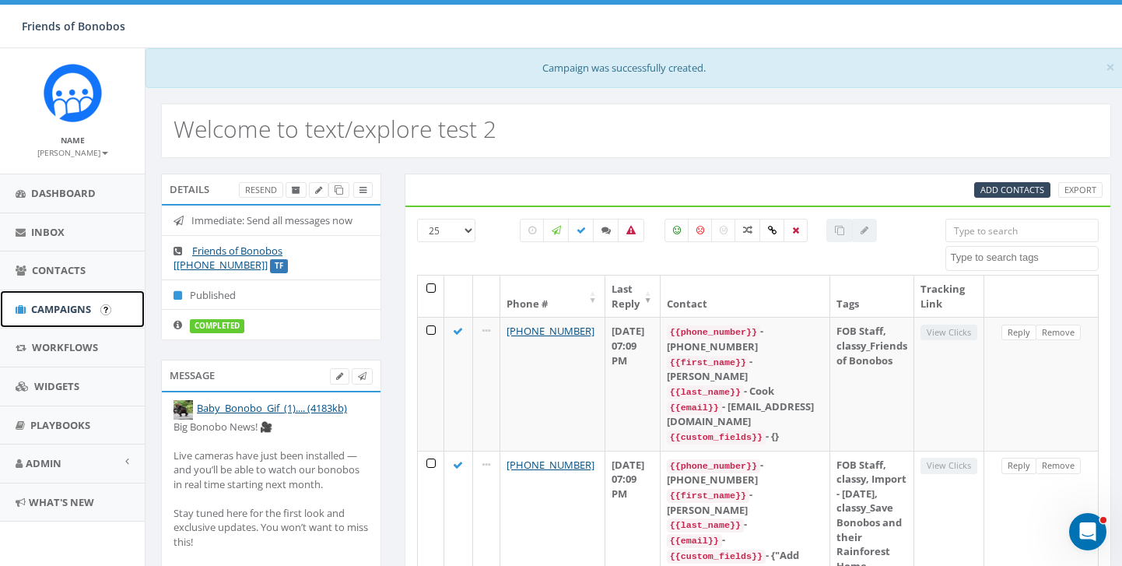
click at [73, 303] on span "Campaigns" at bounding box center [61, 309] width 60 height 14
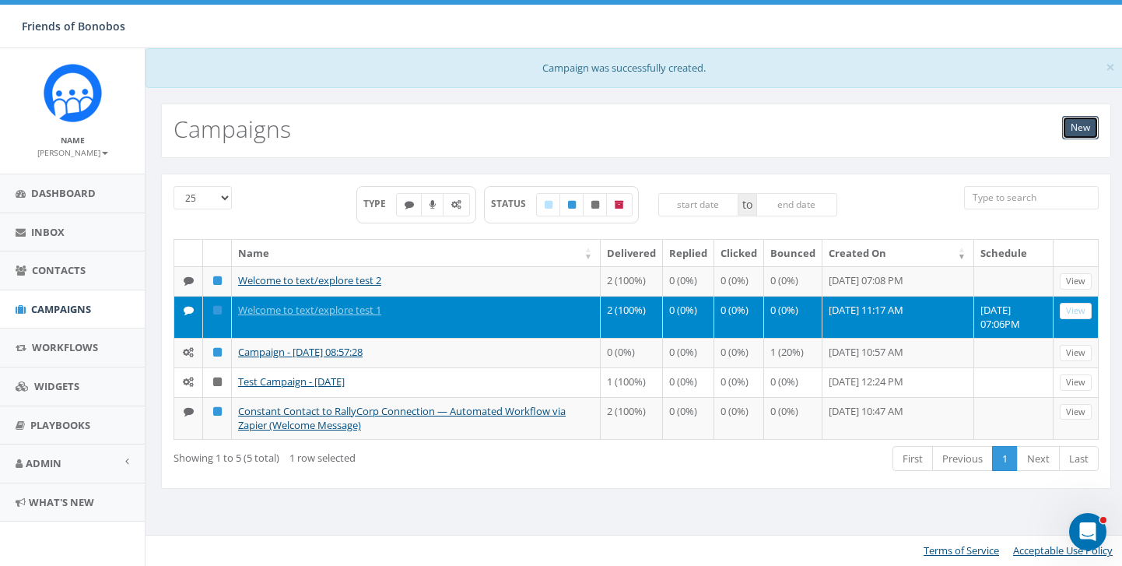
click at [1083, 131] on link "New" at bounding box center [1080, 127] width 37 height 23
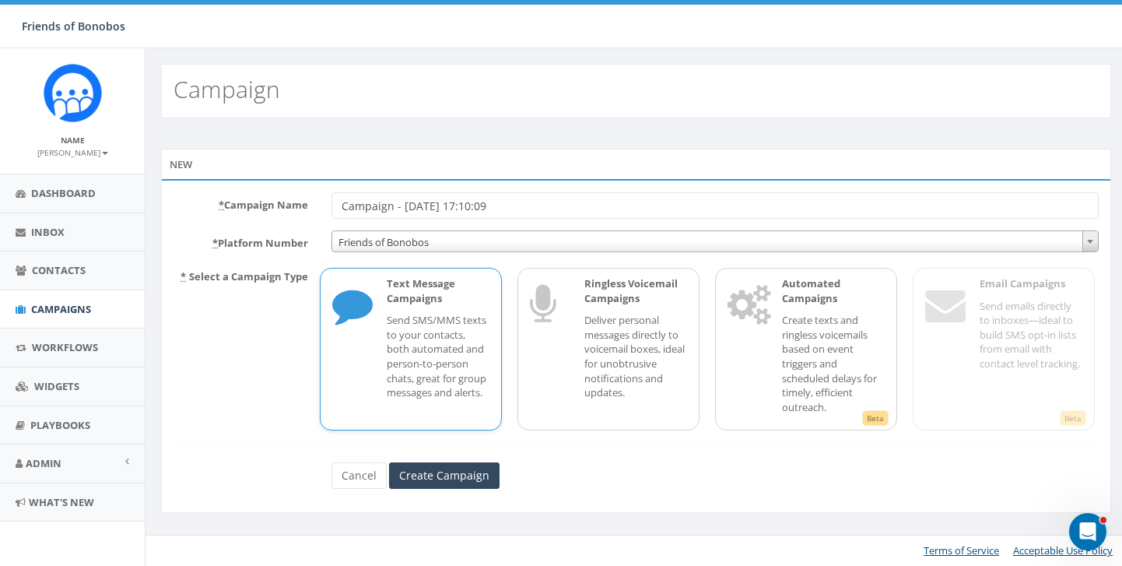
drag, startPoint x: 541, startPoint y: 194, endPoint x: 520, endPoint y: 195, distance: 20.3
click at [521, 196] on input "Campaign - [DATE] 17:10:09" at bounding box center [714, 205] width 767 height 26
drag, startPoint x: 520, startPoint y: 206, endPoint x: 206, endPoint y: 191, distance: 314.7
click at [207, 195] on div "* Campaign Name Campaign - [DATE] 17:10:09" at bounding box center [636, 205] width 948 height 26
type input "e"
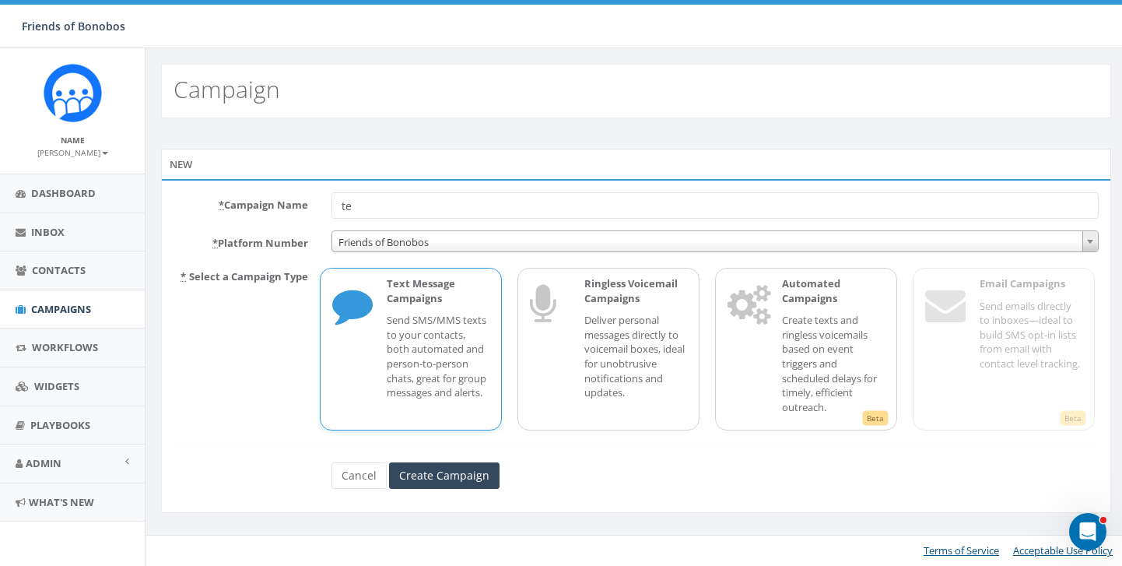
type input "t"
type input "T"
type input "Welcome to text/explore test 3"
click at [583, 187] on div "* Campaign Name Welcome to text/explore test 3 * Platform Number Friends of Bon…" at bounding box center [636, 346] width 950 height 334
click at [423, 482] on input "Create Campaign" at bounding box center [444, 475] width 110 height 26
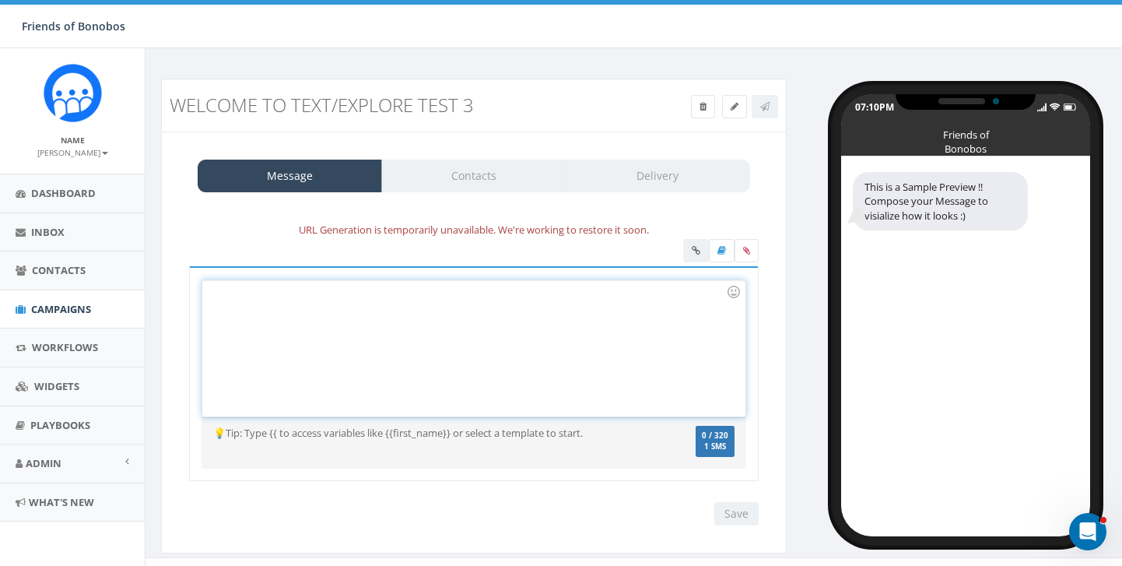
click at [419, 366] on div at bounding box center [473, 348] width 542 height 136
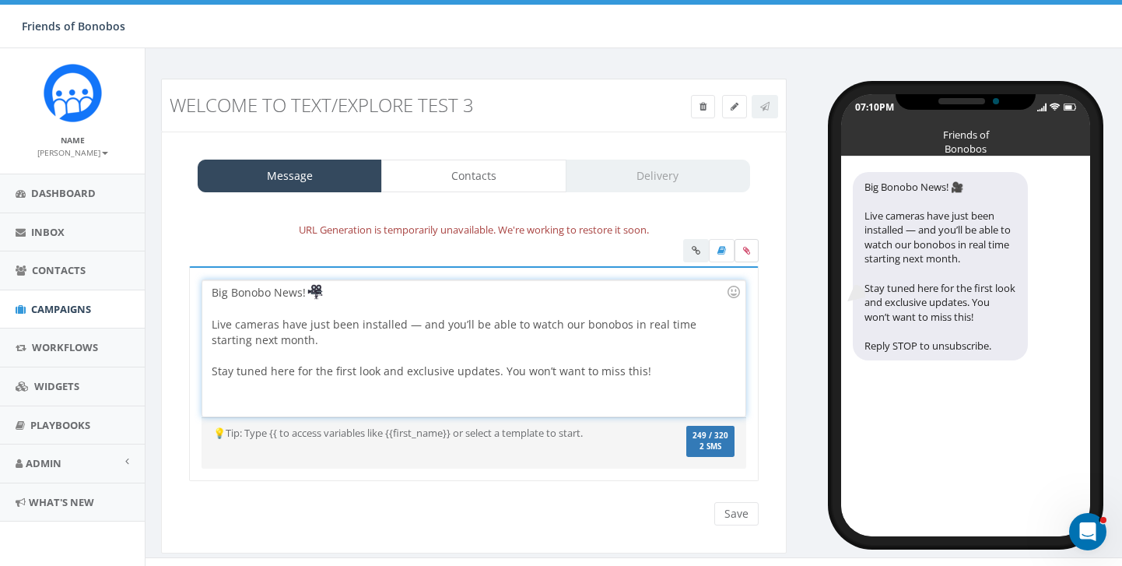
click at [739, 253] on label at bounding box center [746, 250] width 24 height 23
click at [0, 0] on input "file" at bounding box center [0, 0] width 0 height 0
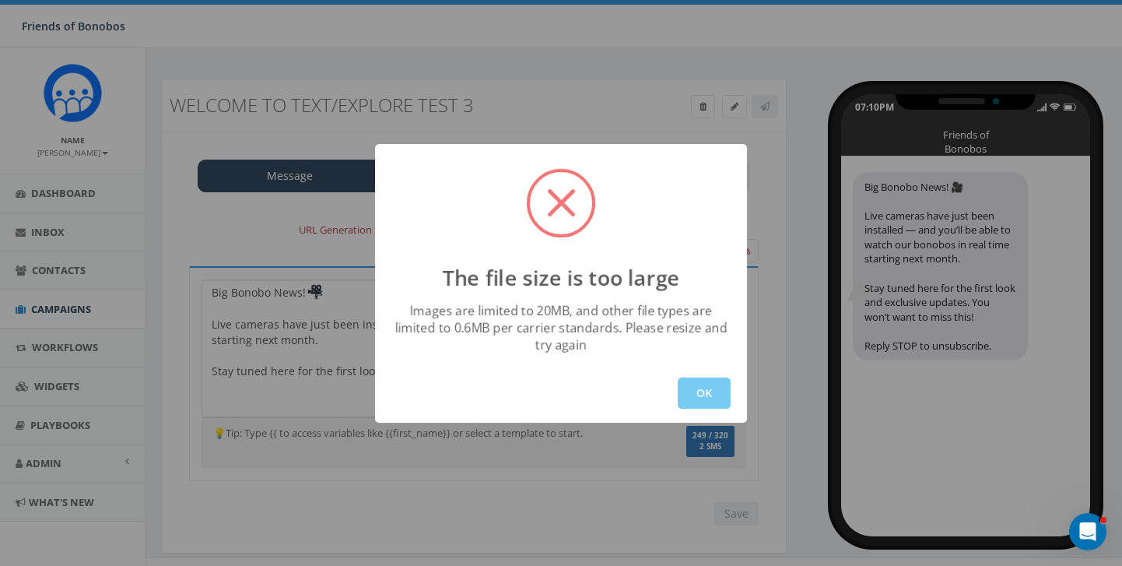
click at [691, 385] on button "OK" at bounding box center [704, 392] width 53 height 31
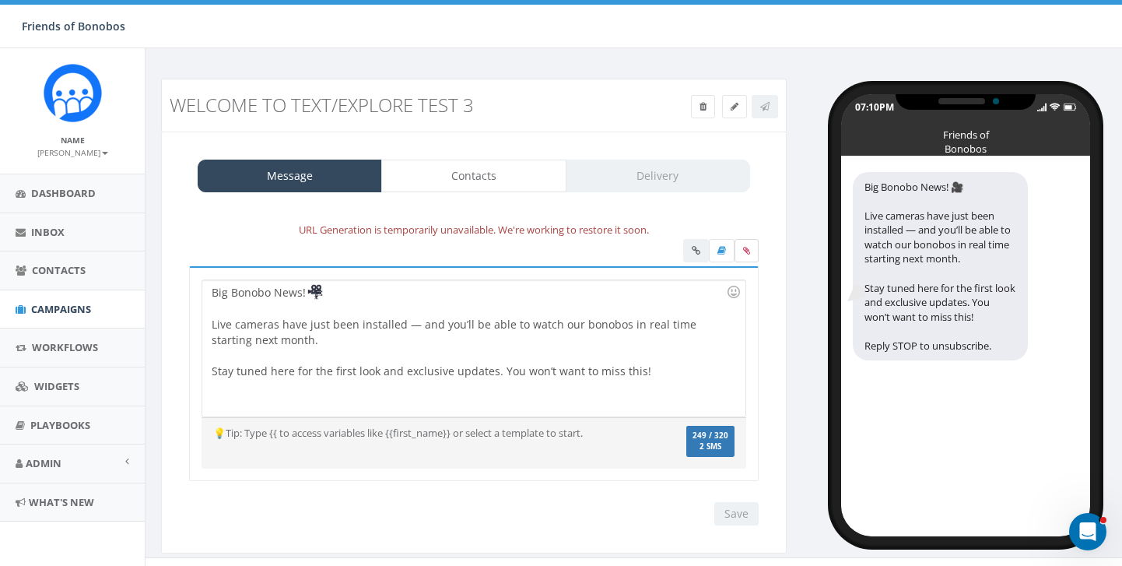
click at [748, 248] on icon at bounding box center [746, 250] width 7 height 9
click at [0, 0] on input "file" at bounding box center [0, 0] width 0 height 0
click at [747, 254] on icon at bounding box center [746, 250] width 7 height 9
click at [0, 0] on input "file" at bounding box center [0, 0] width 0 height 0
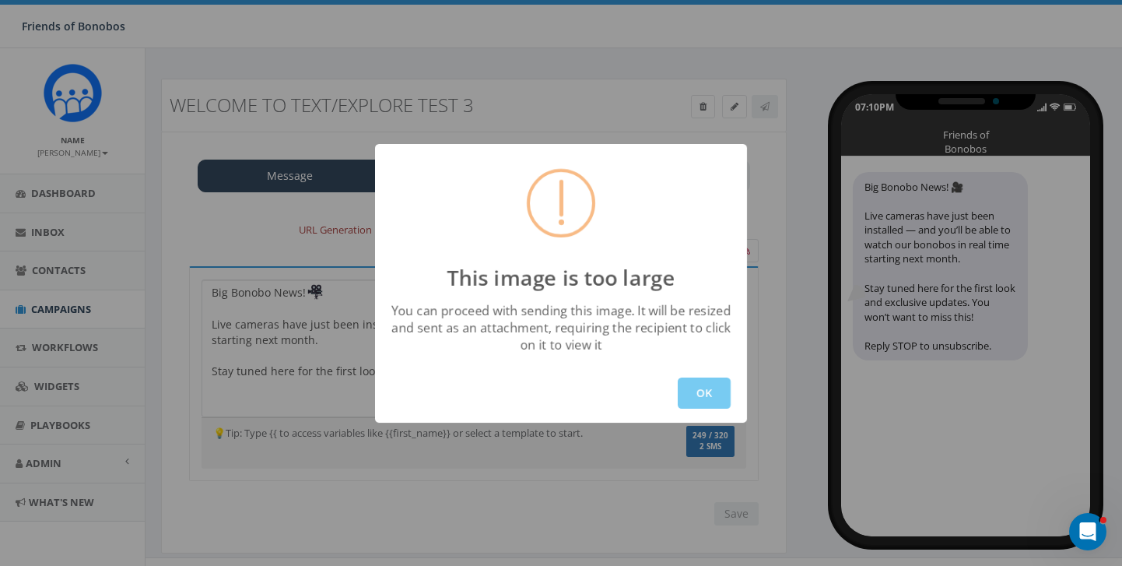
click at [685, 392] on button "OK" at bounding box center [704, 392] width 53 height 31
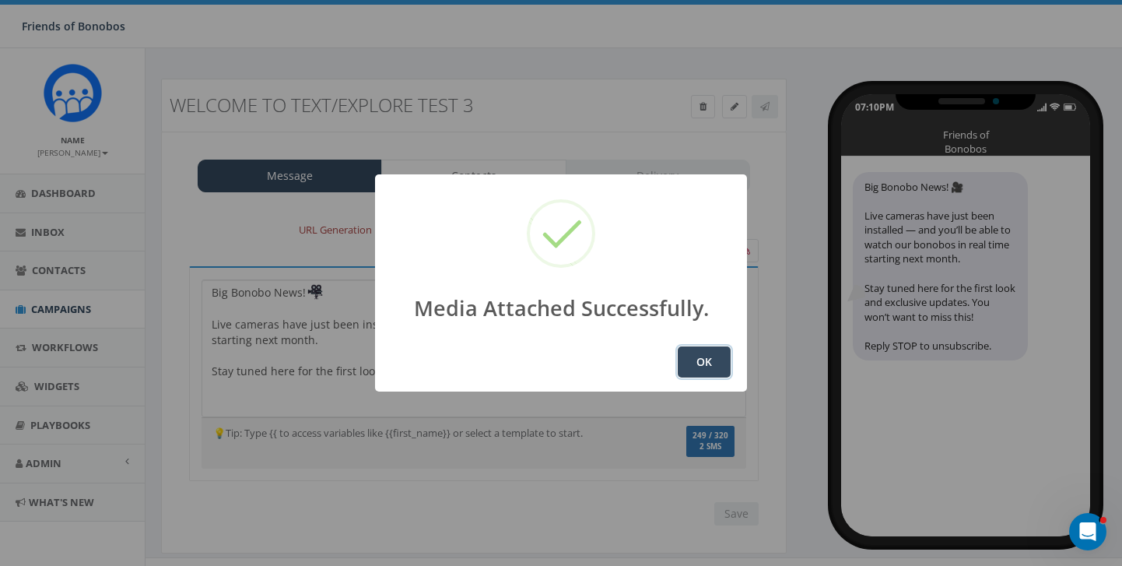
click at [711, 363] on button "OK" at bounding box center [704, 361] width 53 height 31
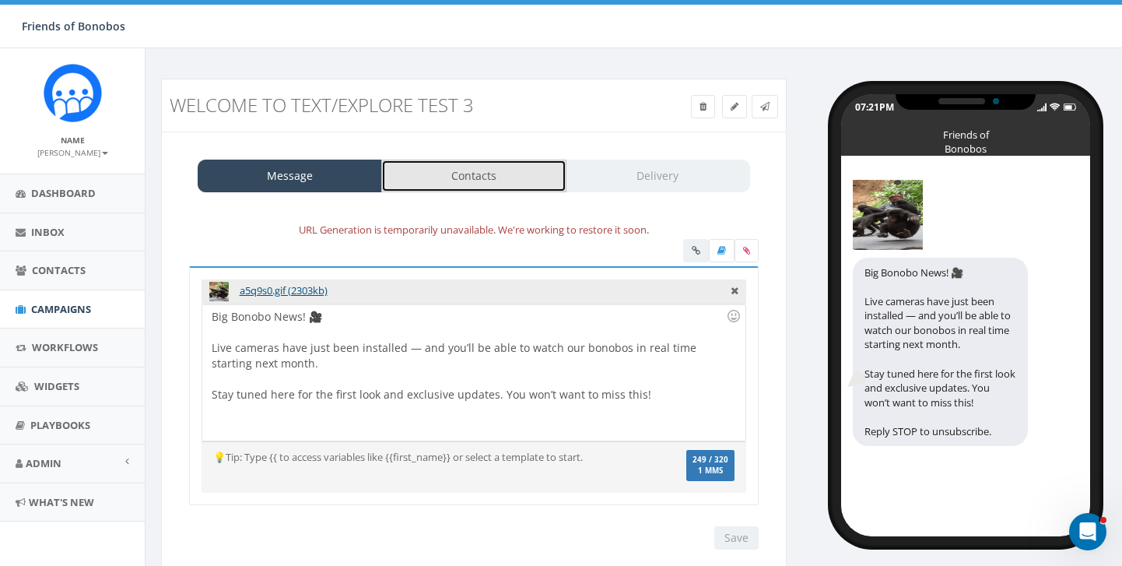
click at [496, 175] on link "Contacts" at bounding box center [473, 175] width 184 height 33
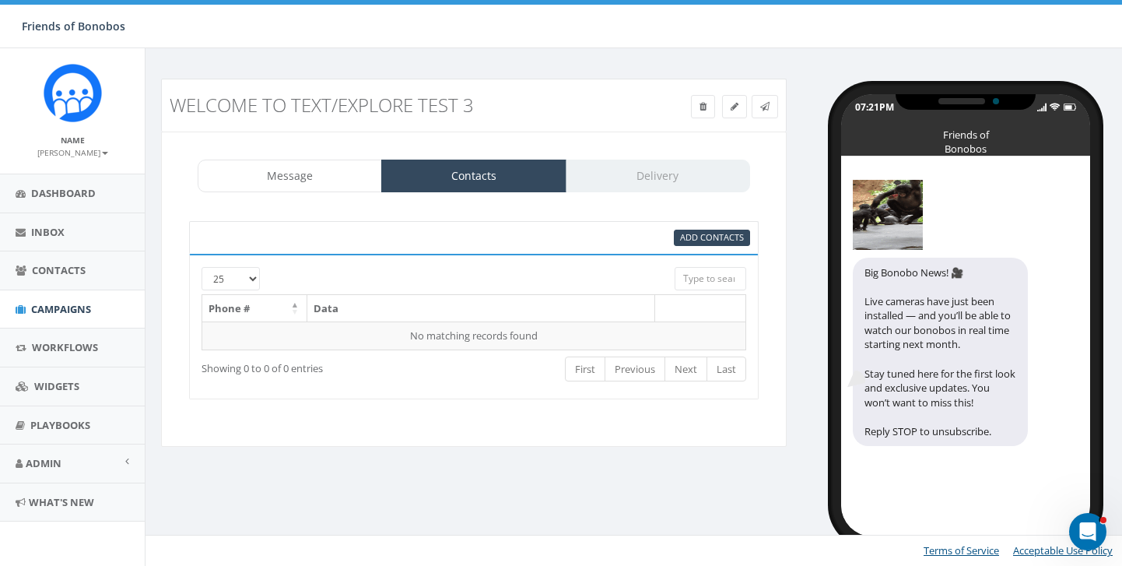
click at [700, 265] on div "[PHONE_NUMBER] Phone # Data No matching records found Loading... Showing 0 to 0…" at bounding box center [474, 326] width 570 height 145
click at [700, 237] on span "Add Contacts" at bounding box center [712, 237] width 64 height 12
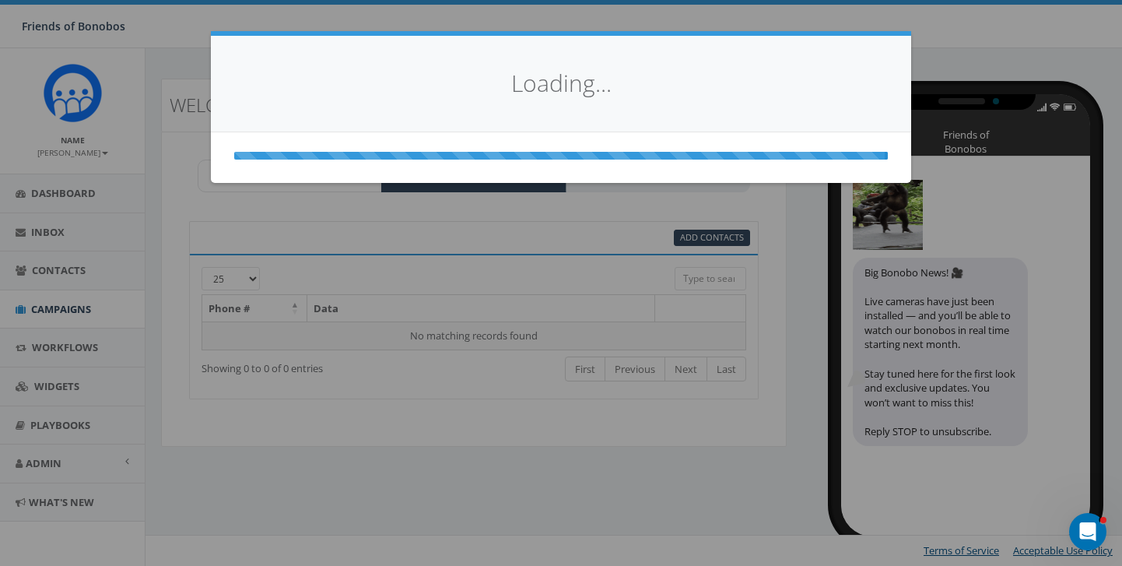
select select
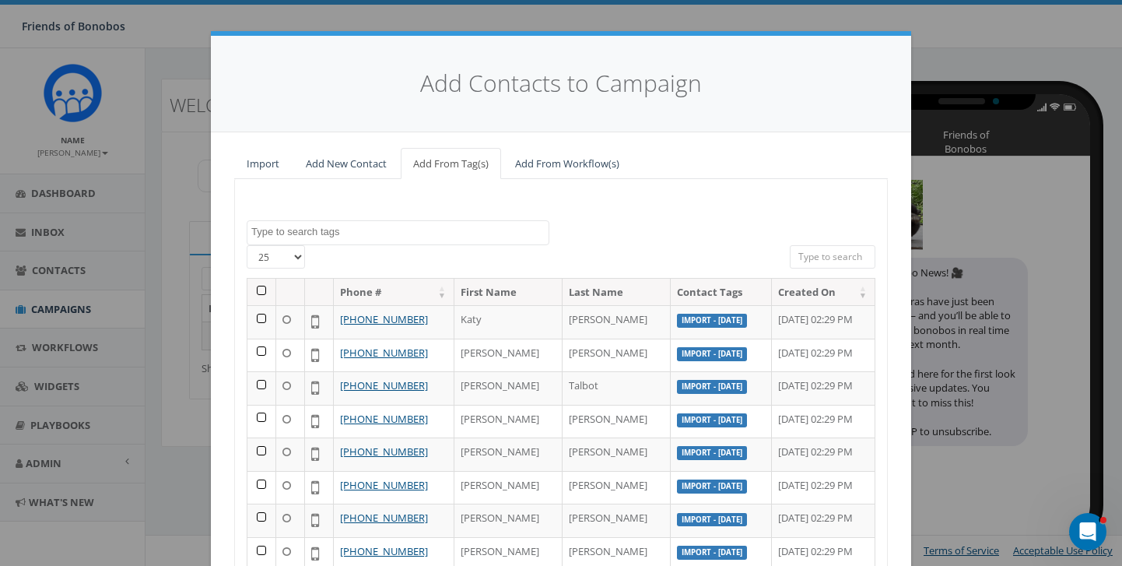
click at [331, 232] on textarea "Search" at bounding box center [399, 232] width 297 height 14
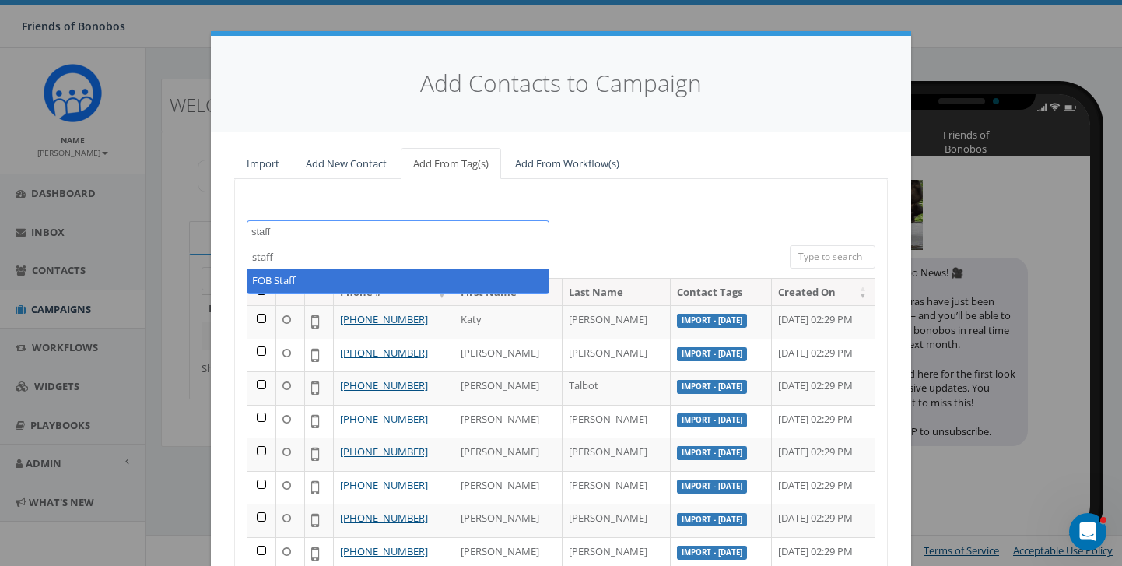
type textarea "staff"
select select "FOB Staff"
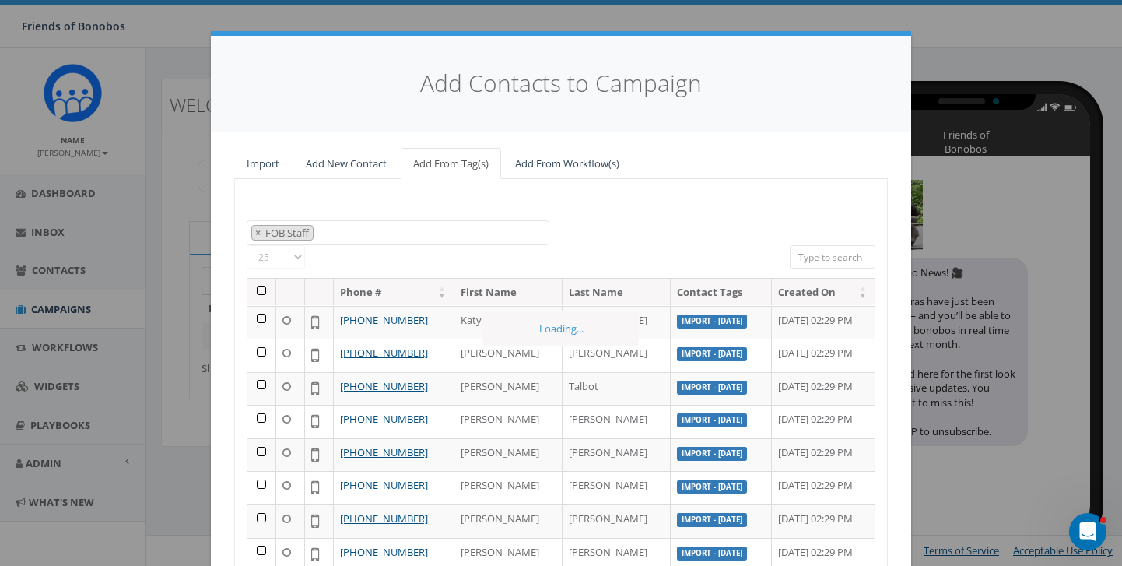
scroll to position [272, 0]
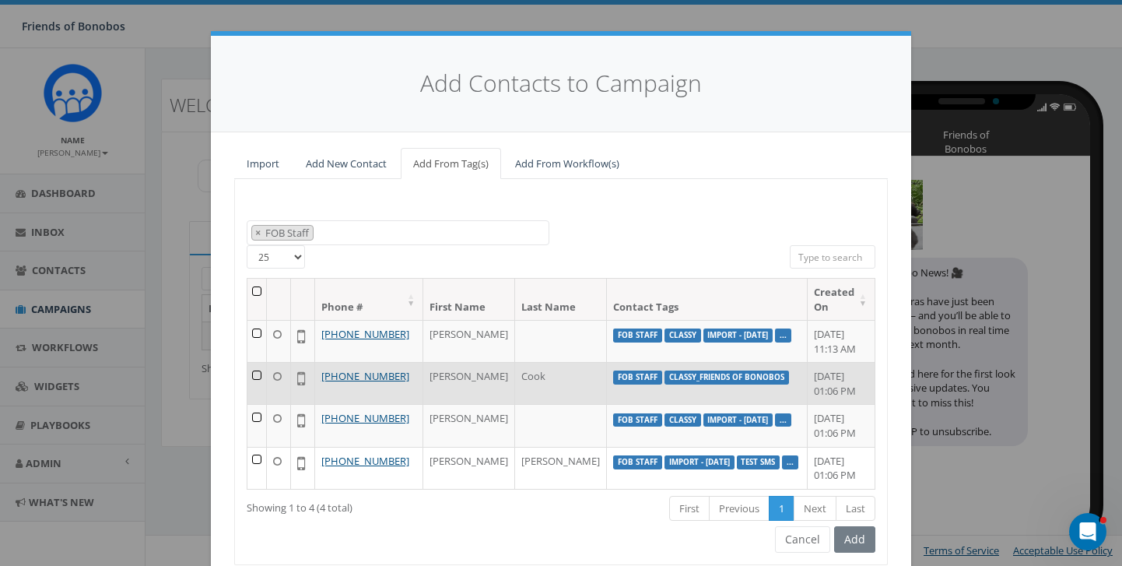
click at [261, 373] on td at bounding box center [256, 383] width 19 height 42
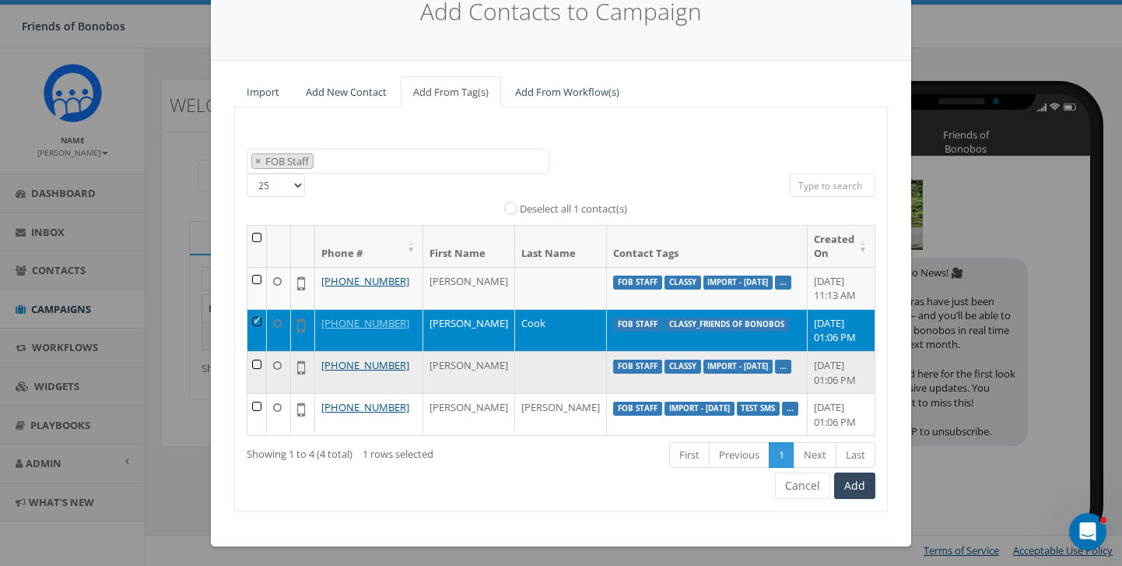
scroll to position [90, 0]
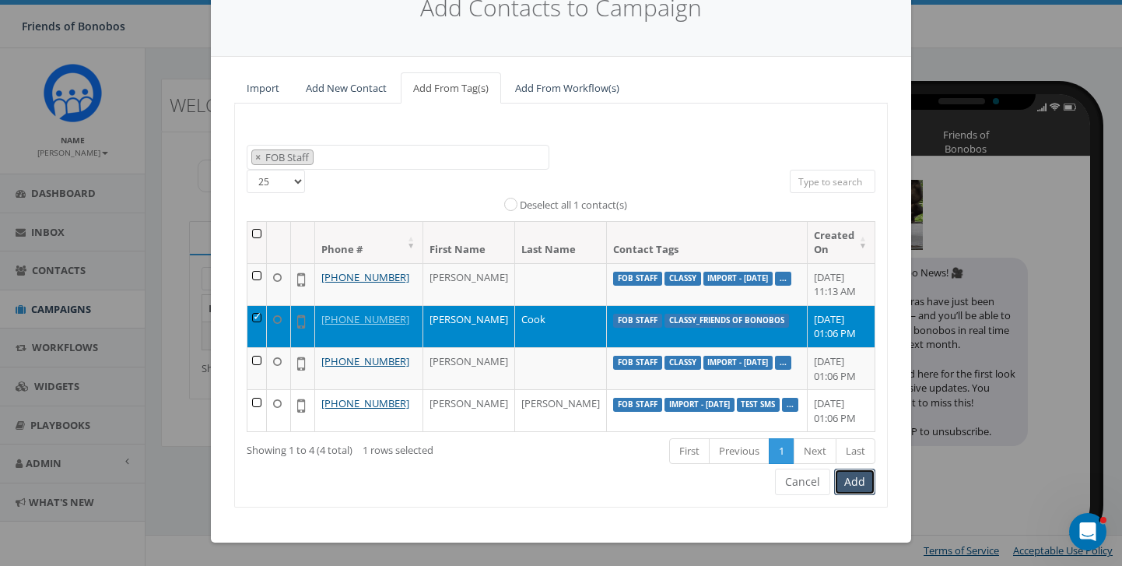
click at [846, 475] on button "Add" at bounding box center [854, 481] width 41 height 26
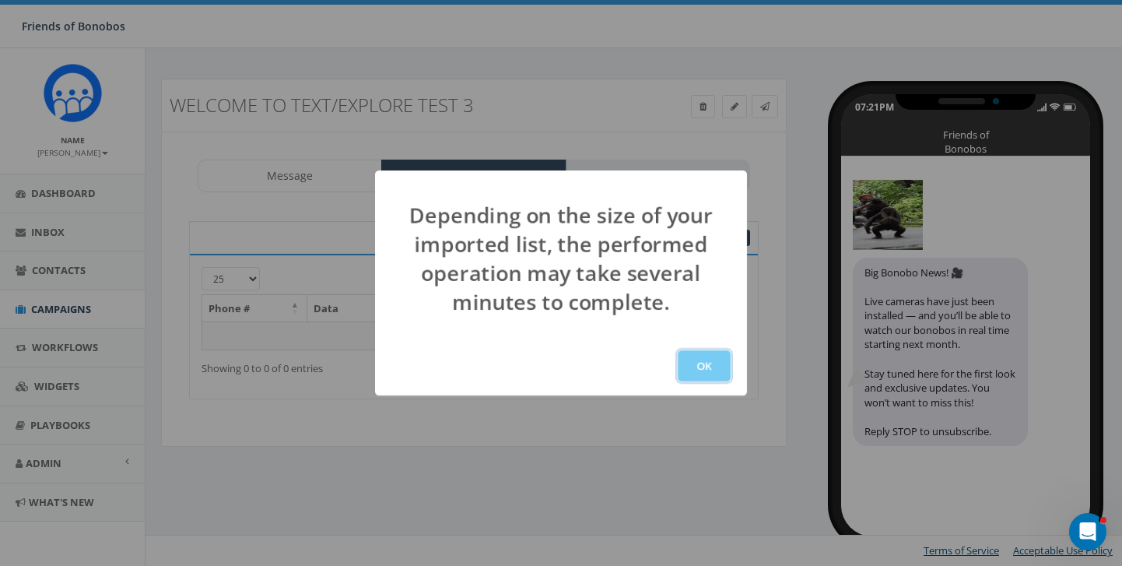
click at [706, 369] on button "OK" at bounding box center [704, 365] width 53 height 31
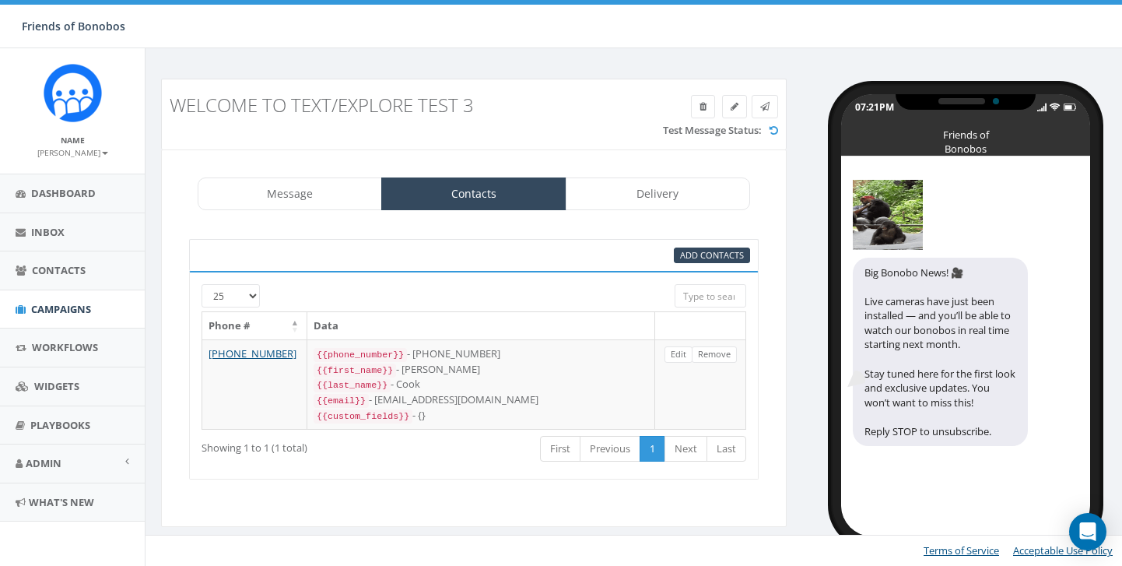
select select "1433"
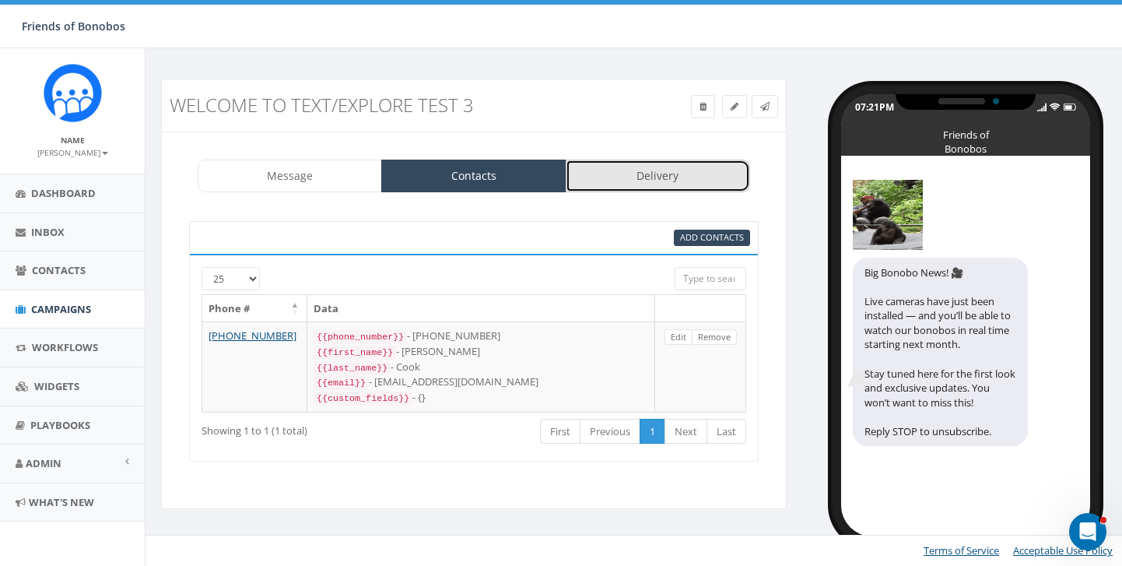
click at [662, 188] on link "Delivery" at bounding box center [658, 175] width 184 height 33
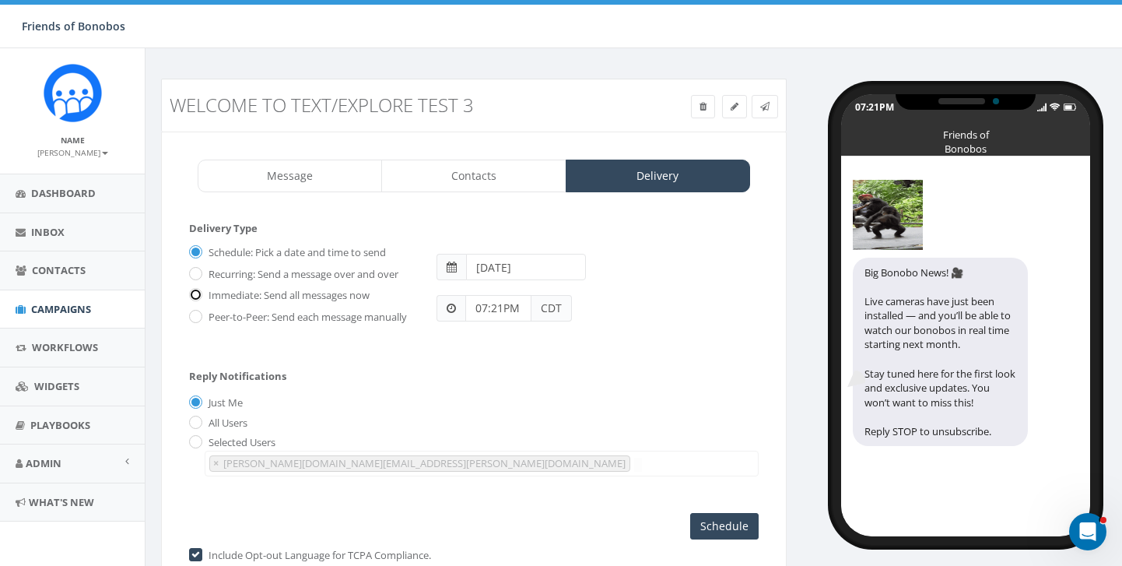
click at [191, 298] on input "Immediate: Send all messages now" at bounding box center [194, 296] width 10 height 10
radio input "true"
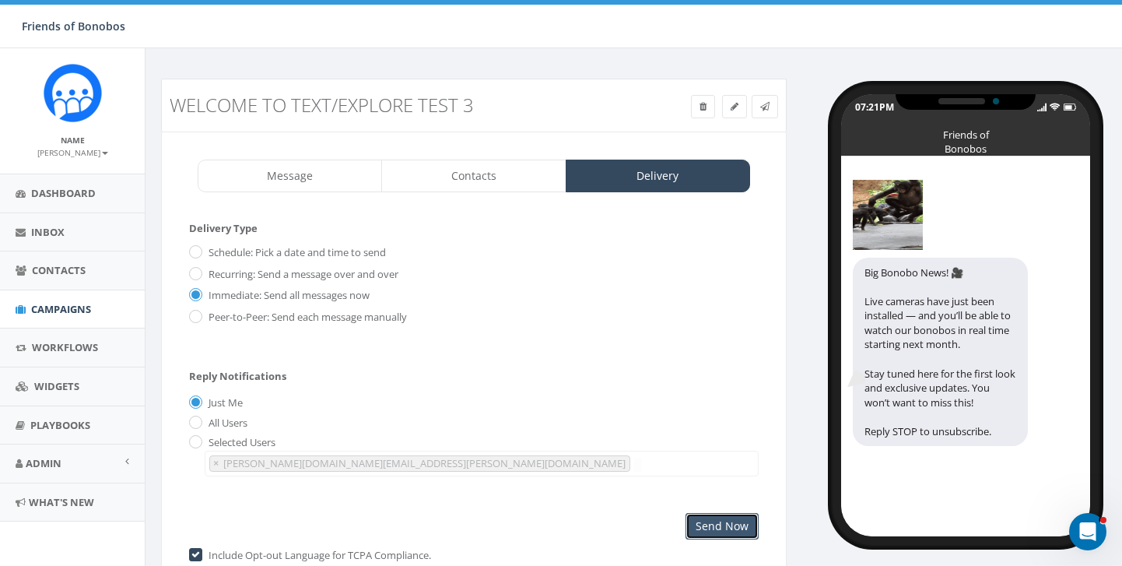
click at [734, 525] on input "Send Now" at bounding box center [721, 526] width 73 height 26
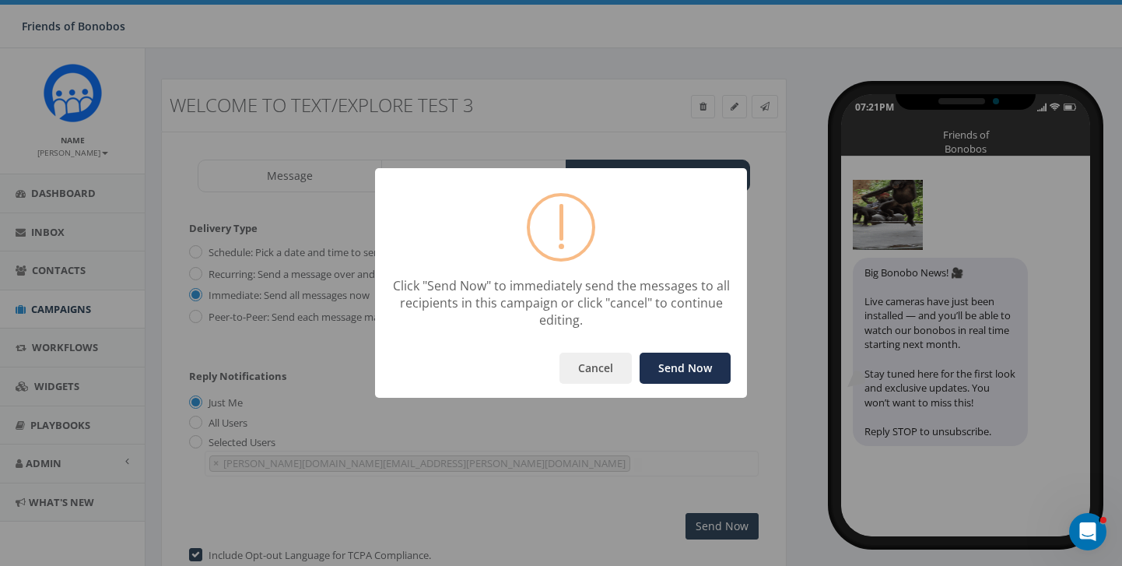
click at [694, 361] on button "Send Now" at bounding box center [685, 367] width 91 height 31
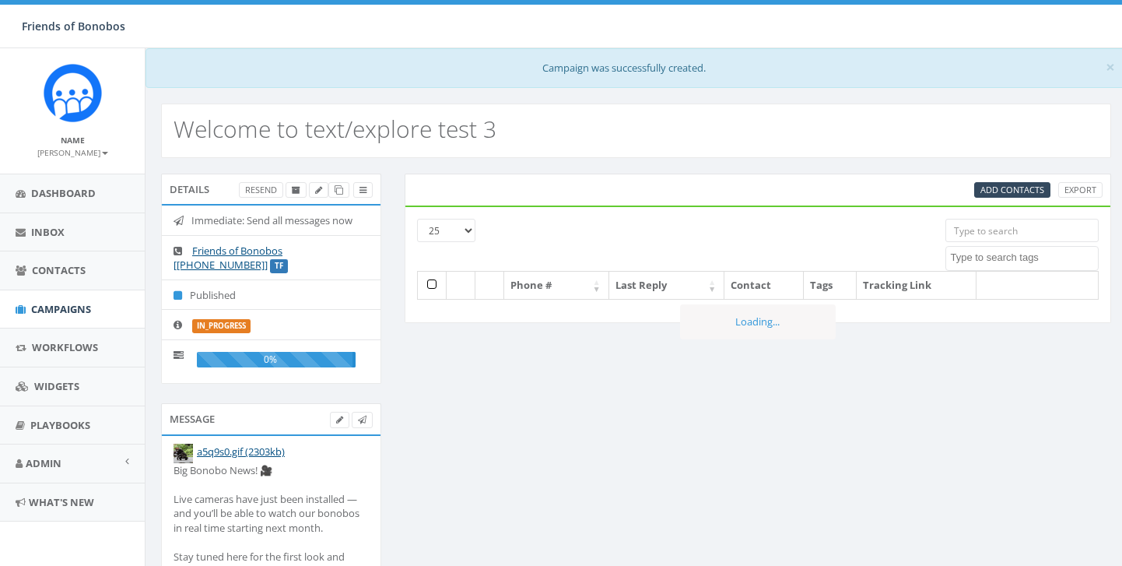
select select
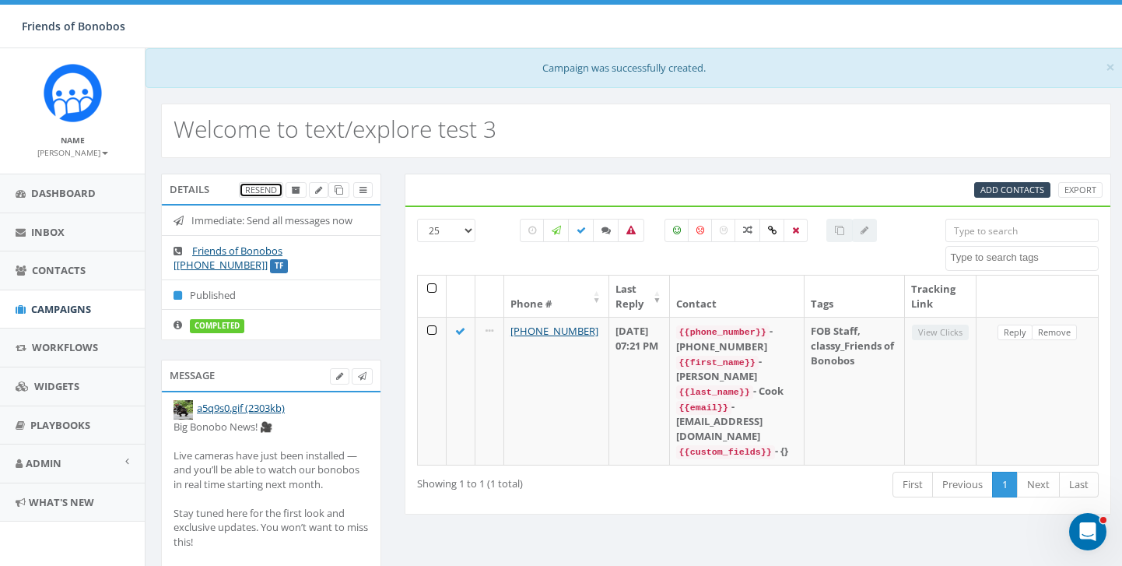
click at [265, 193] on link "Resend" at bounding box center [261, 190] width 44 height 16
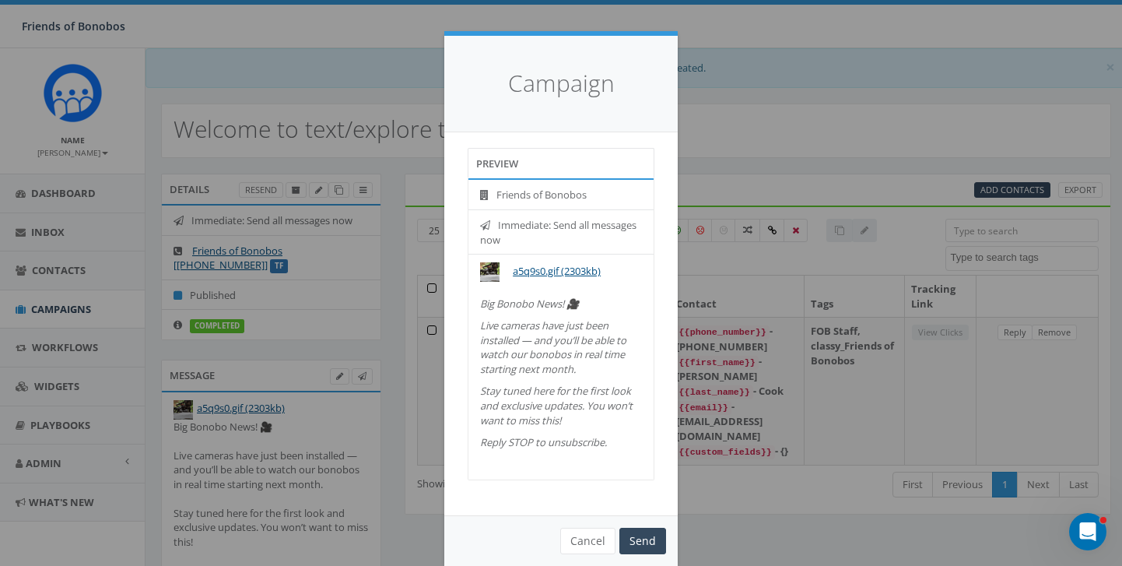
scroll to position [23, 0]
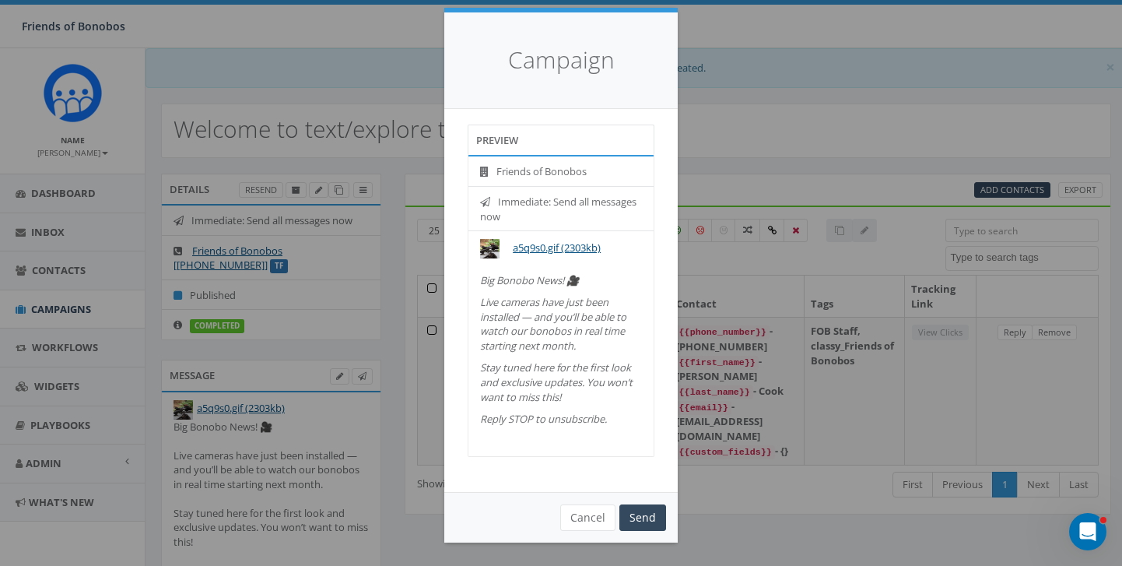
click at [748, 128] on div "Campaign Preview Friends of Bonobos Immediate: Send all messages now a5q9s0.gif…" at bounding box center [561, 283] width 1122 height 566
click at [601, 517] on button "Cancel" at bounding box center [587, 517] width 55 height 26
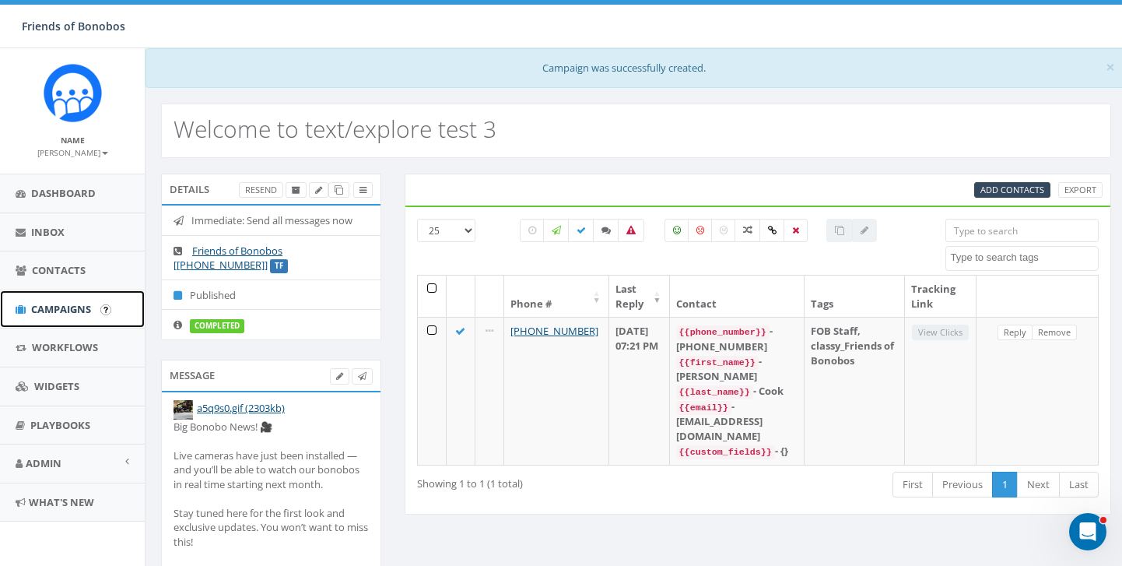
click at [72, 308] on span "Campaigns" at bounding box center [61, 309] width 60 height 14
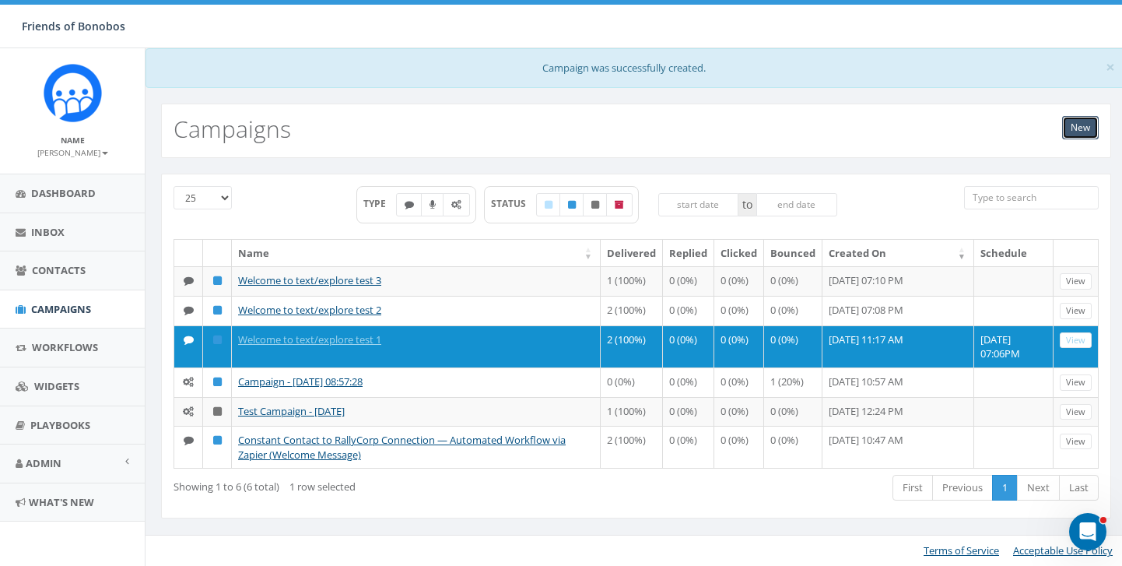
click at [1092, 133] on link "New" at bounding box center [1080, 127] width 37 height 23
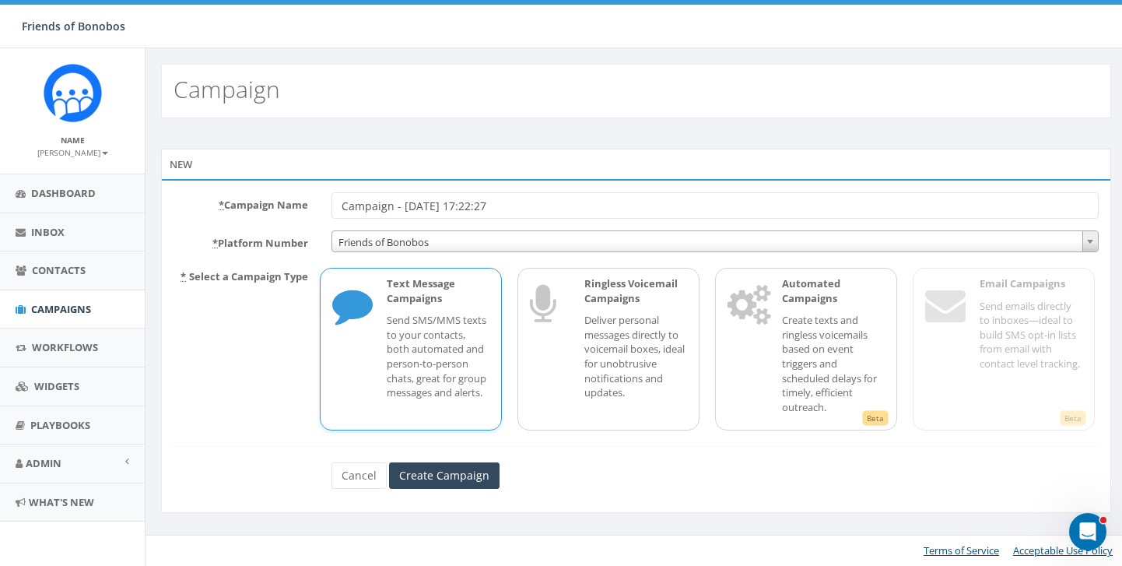
drag, startPoint x: 541, startPoint y: 213, endPoint x: 199, endPoint y: 205, distance: 342.4
click at [198, 203] on div "* Campaign Name Campaign - [DATE] 17:22:27" at bounding box center [636, 205] width 948 height 26
type input "e"
type input "t"
type input "Welcome to text/explore test 4"
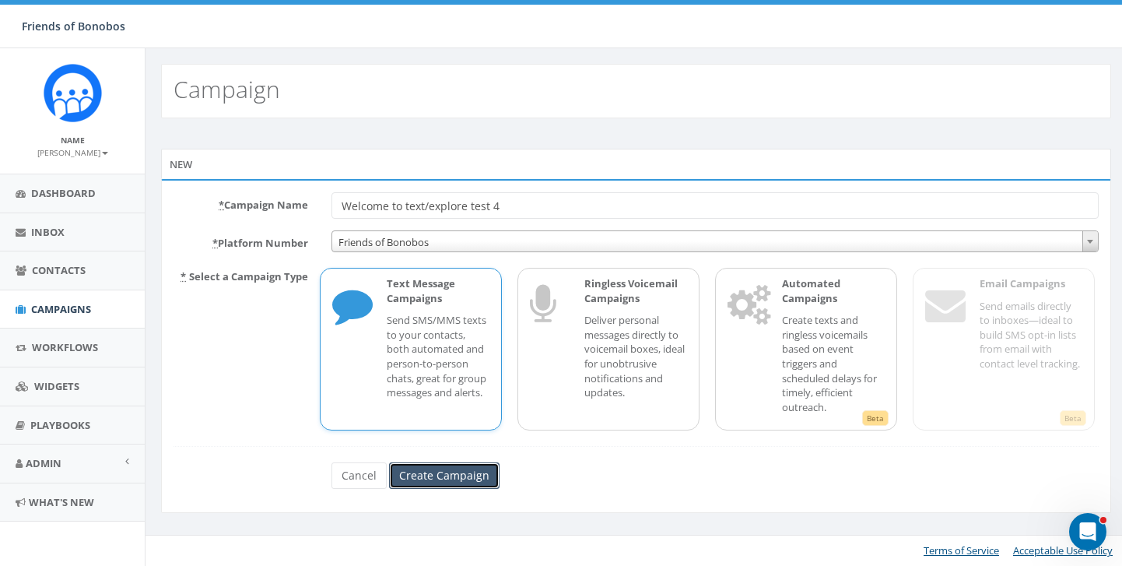
click at [434, 476] on input "Create Campaign" at bounding box center [444, 475] width 110 height 26
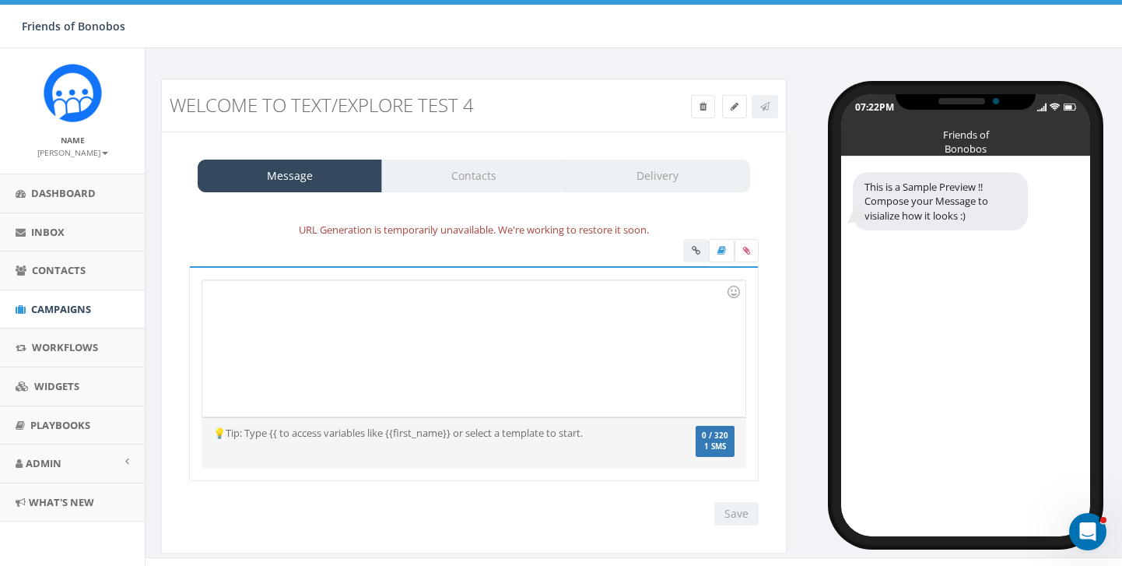
click at [534, 315] on div at bounding box center [473, 348] width 542 height 136
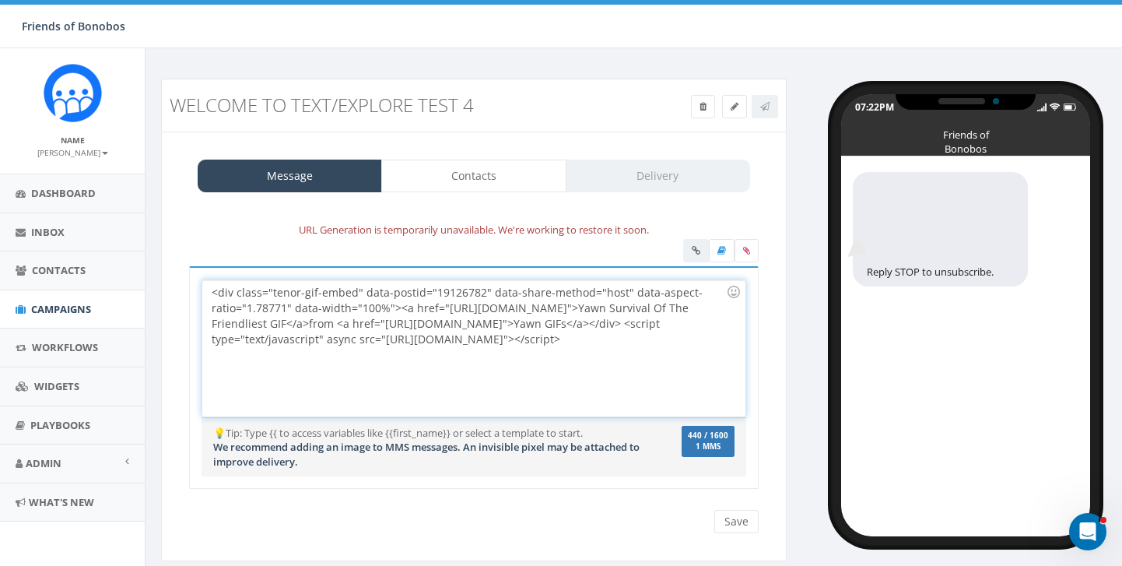
click at [261, 387] on div "<div class="tenor-gif-embed" data-postid="19126782" data-share-method="host" da…" at bounding box center [473, 348] width 542 height 136
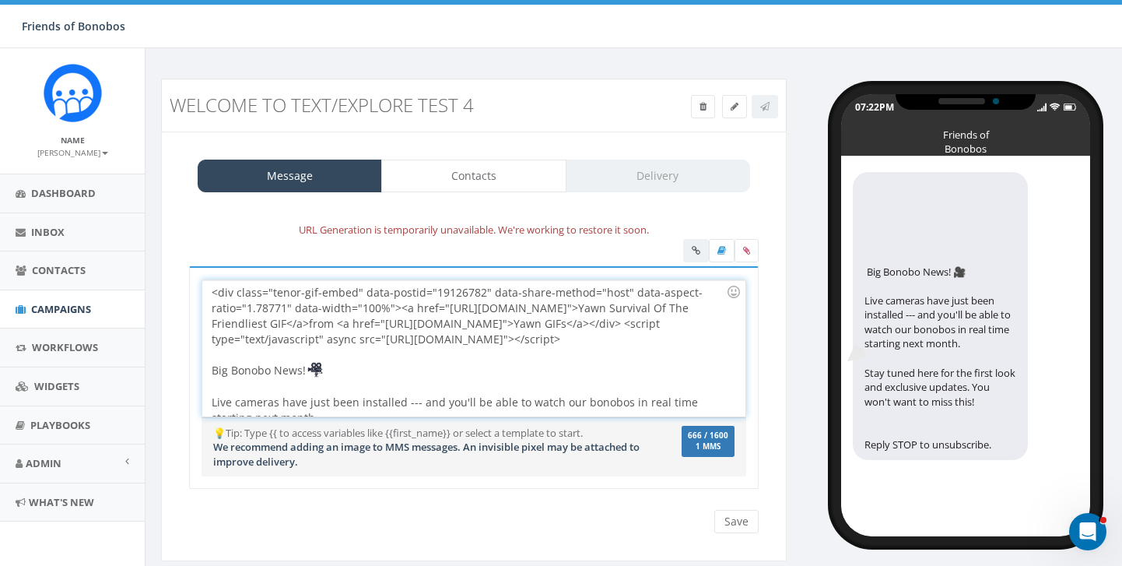
click at [212, 363] on div at bounding box center [469, 355] width 514 height 16
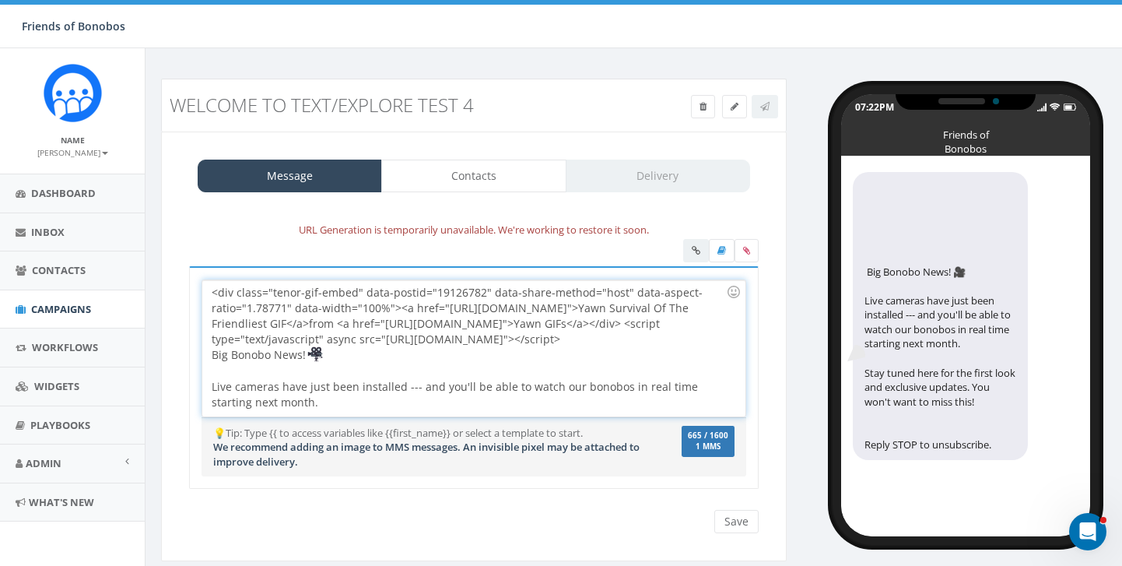
scroll to position [30, 0]
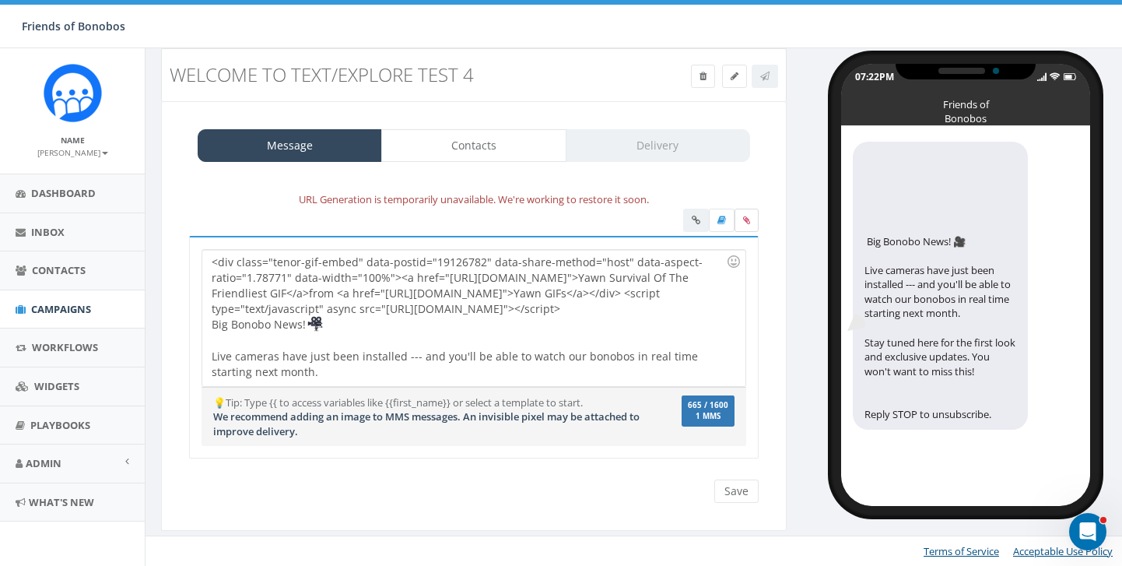
click at [752, 222] on label at bounding box center [746, 220] width 24 height 23
click at [0, 0] on input "file" at bounding box center [0, 0] width 0 height 0
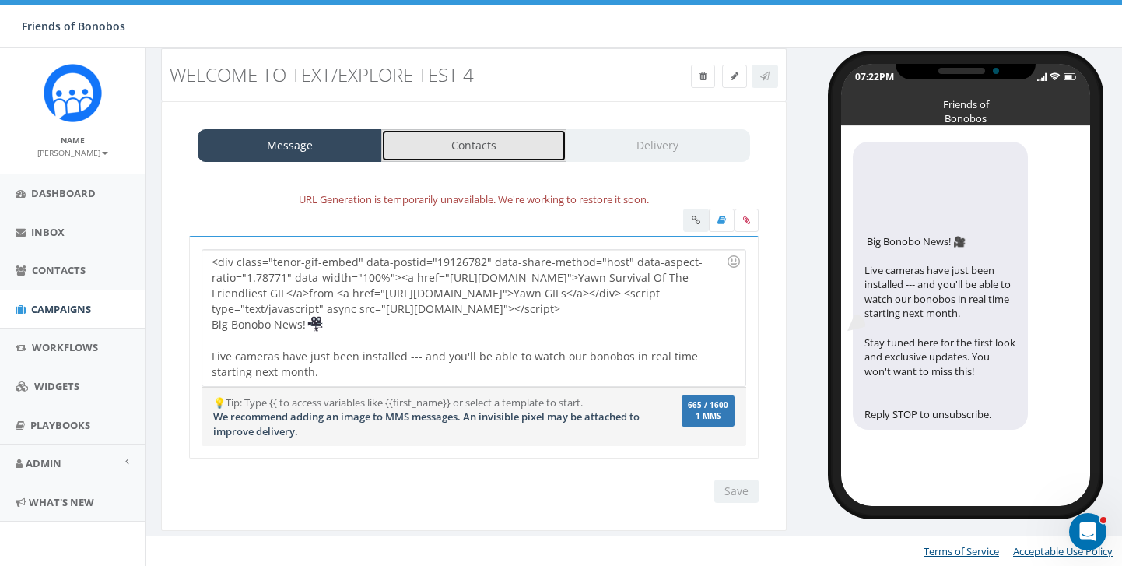
click at [457, 148] on link "Contacts" at bounding box center [473, 145] width 184 height 33
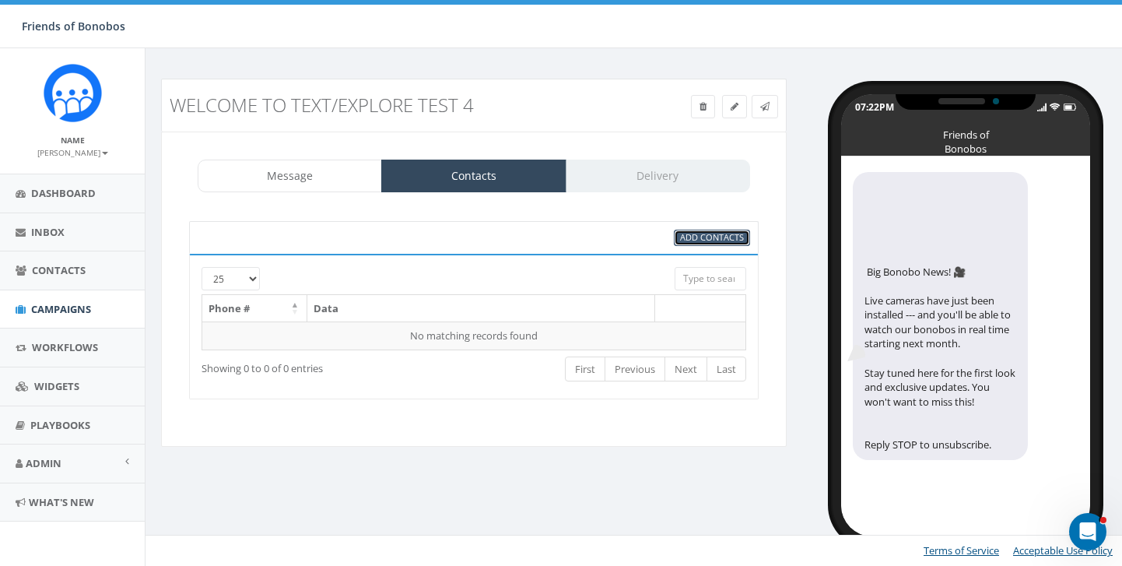
click at [732, 240] on span "Add Contacts" at bounding box center [712, 237] width 64 height 12
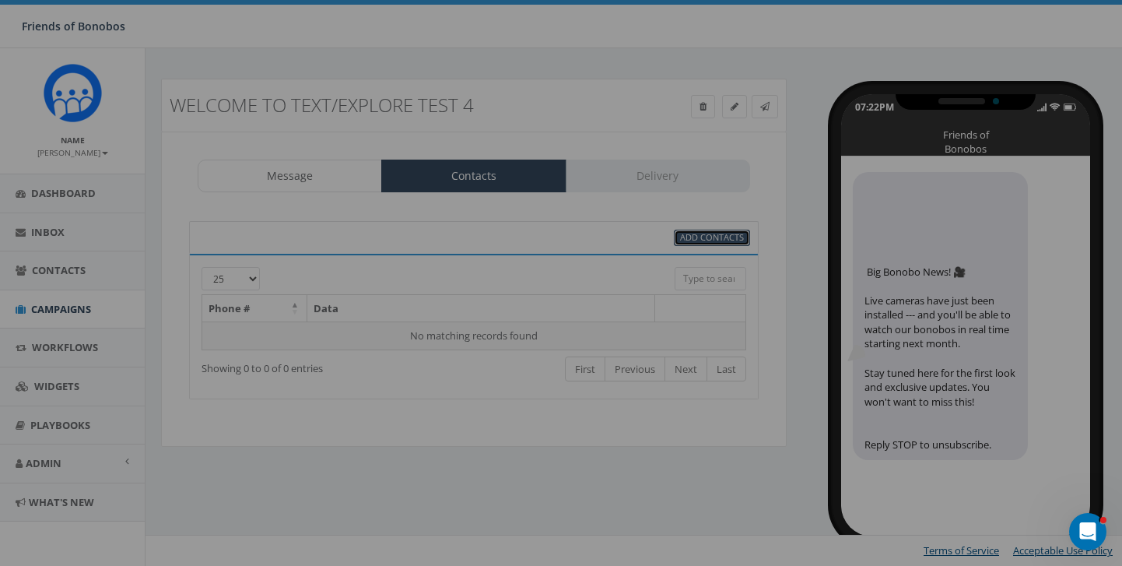
select select
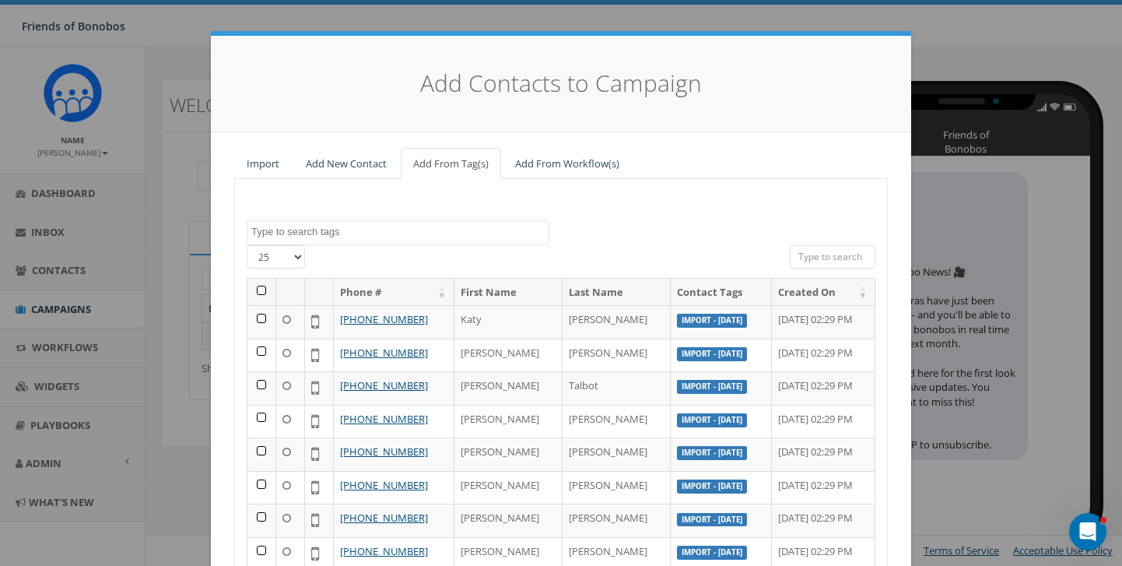
click at [285, 236] on textarea "Search" at bounding box center [399, 232] width 297 height 14
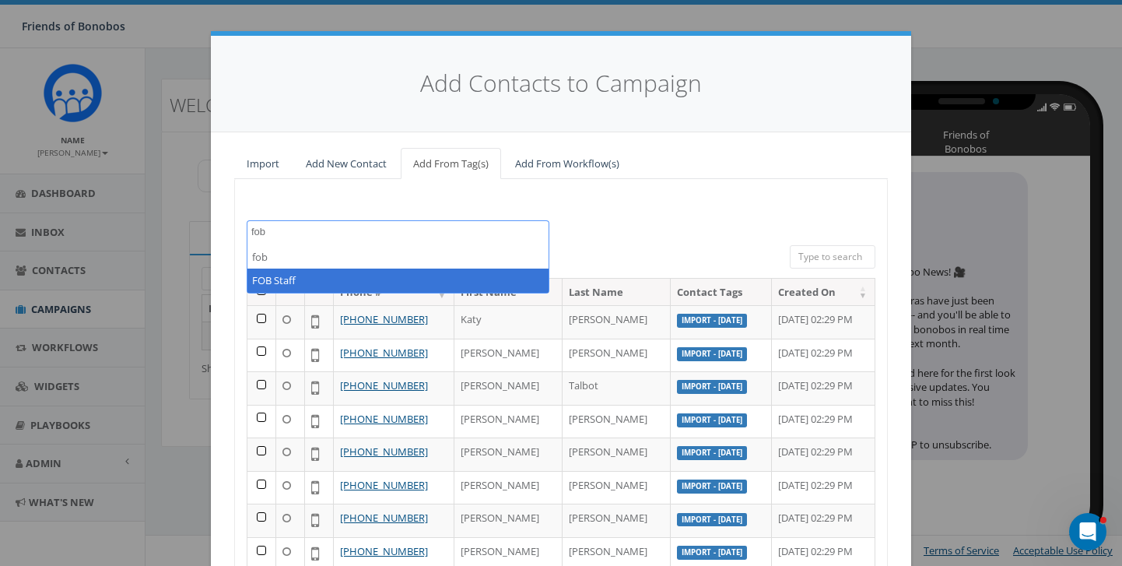
type textarea "fob"
select select "FOB Staff"
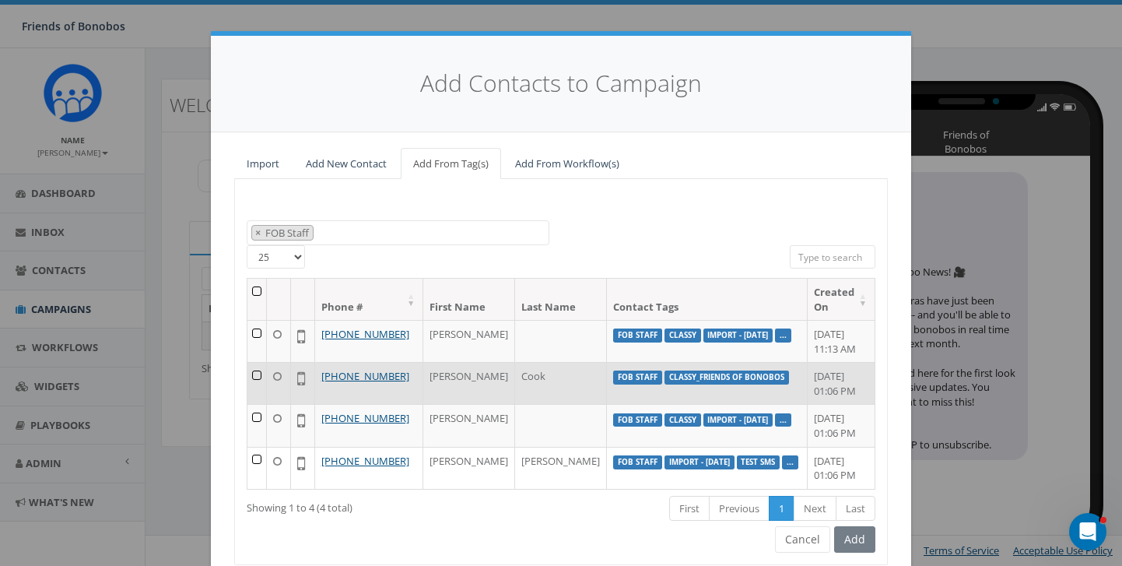
click at [260, 372] on td at bounding box center [256, 383] width 19 height 42
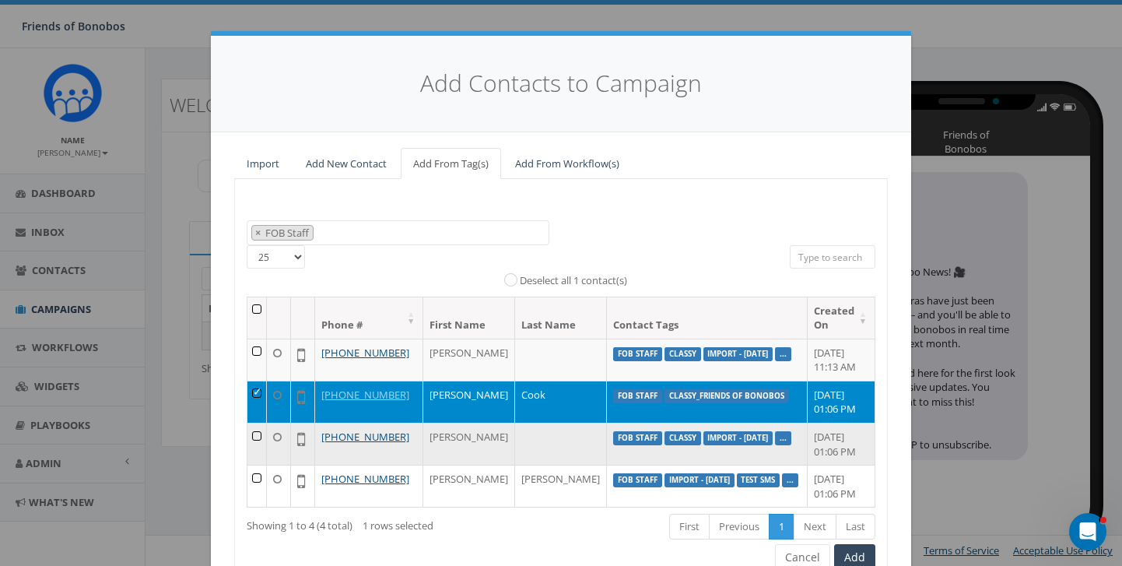
click at [265, 429] on td at bounding box center [256, 443] width 19 height 42
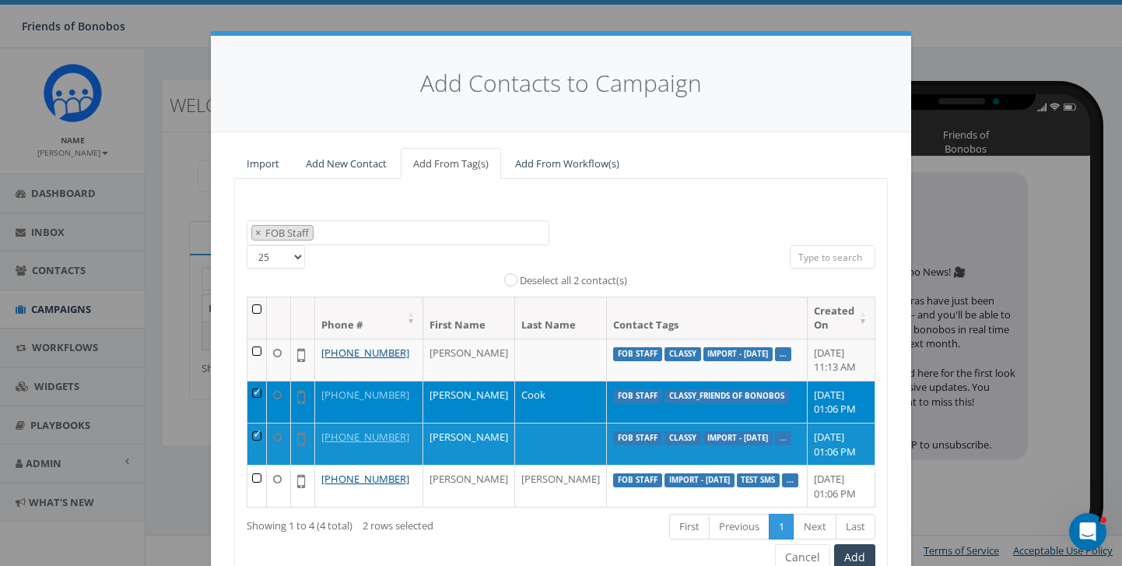
scroll to position [90, 0]
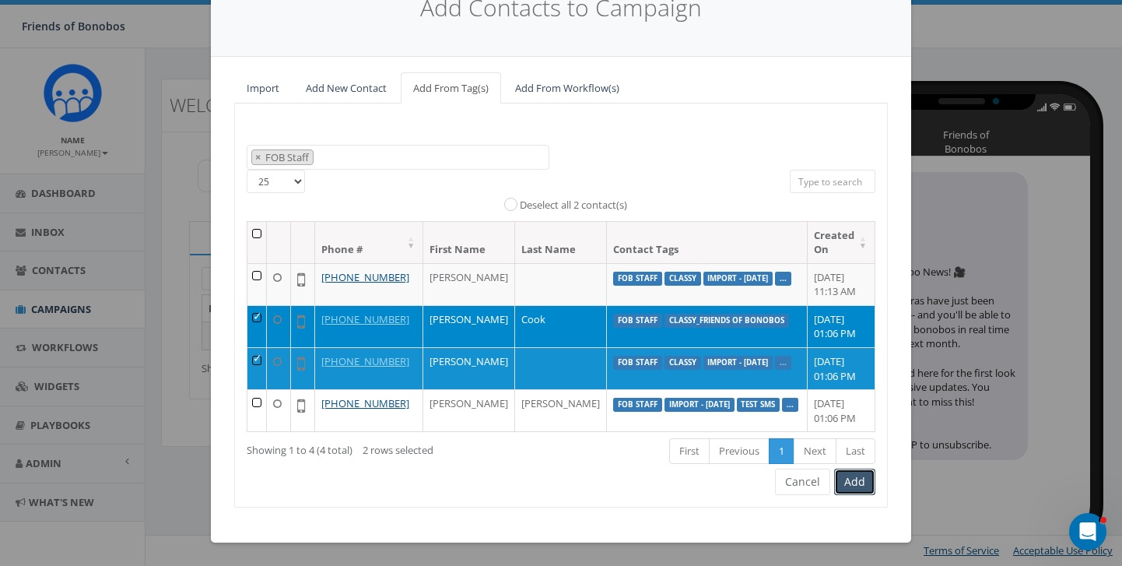
click at [851, 488] on button "Add" at bounding box center [854, 481] width 41 height 26
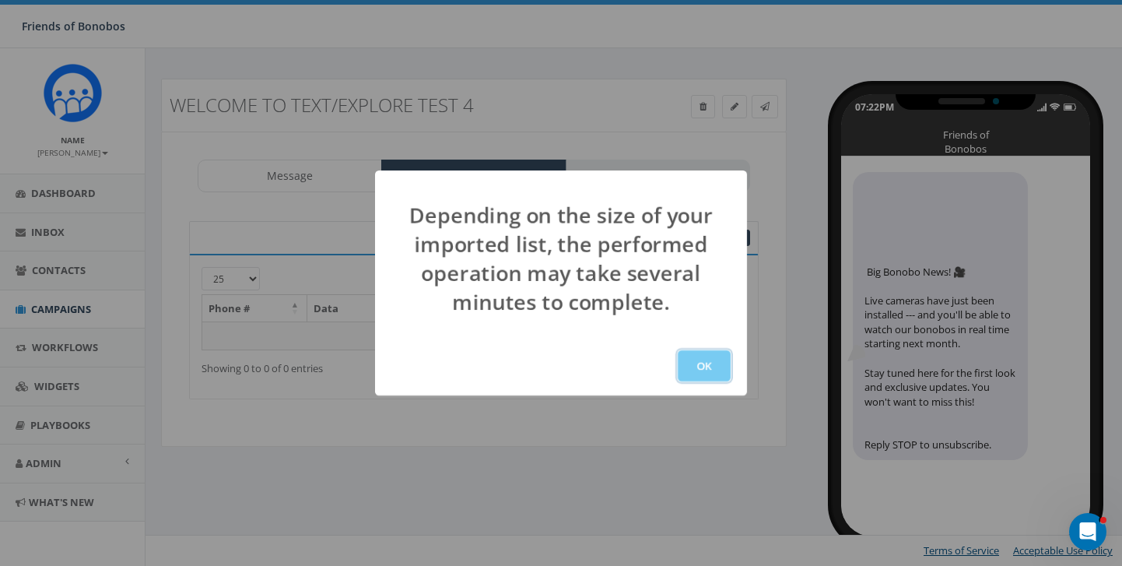
click at [700, 362] on button "OK" at bounding box center [704, 365] width 53 height 31
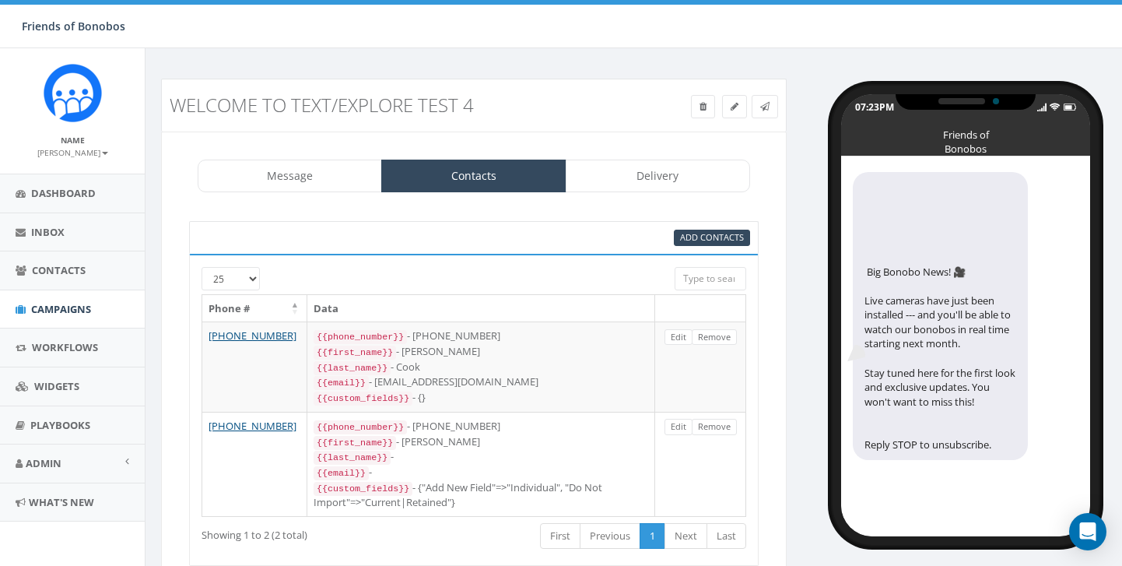
select select "1433"
click at [698, 174] on link "Delivery" at bounding box center [658, 175] width 184 height 33
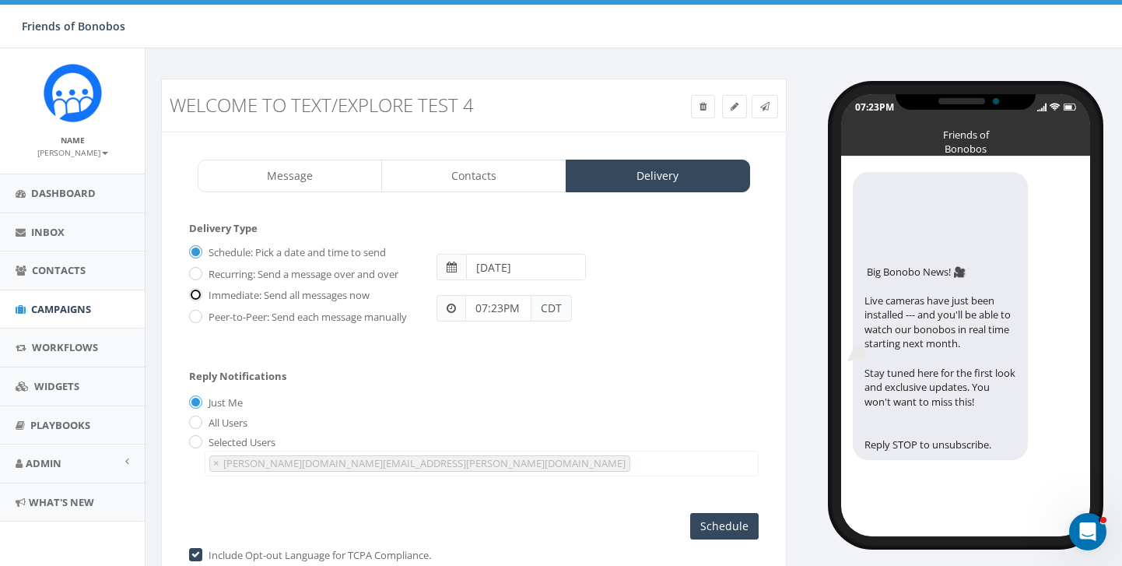
click at [195, 294] on input "Immediate: Send all messages now" at bounding box center [194, 296] width 10 height 10
radio input "true"
click at [720, 525] on input "Send Now" at bounding box center [721, 526] width 73 height 26
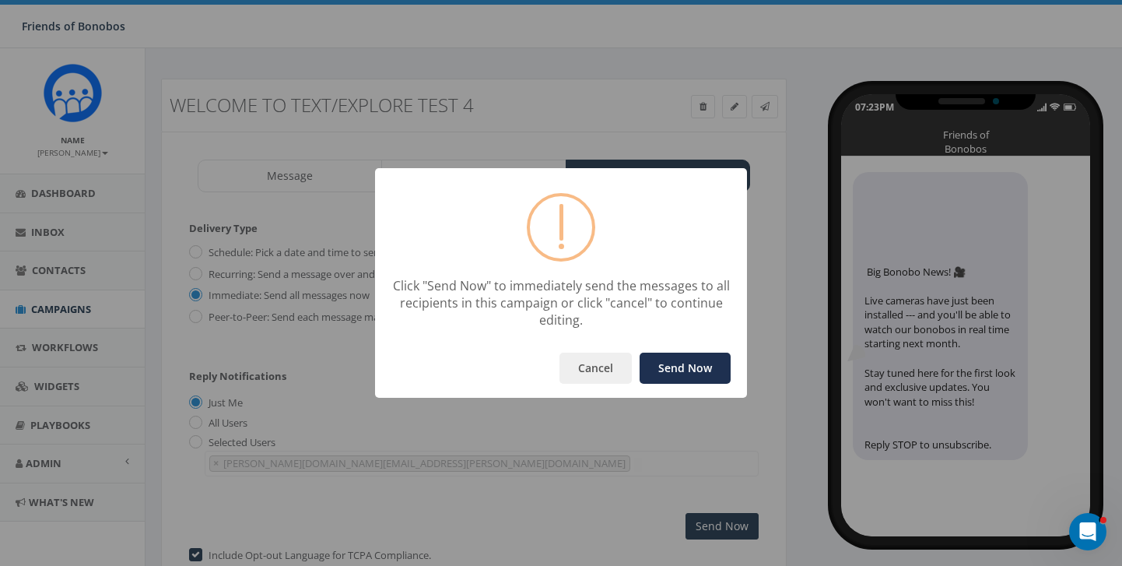
click at [683, 366] on button "Send Now" at bounding box center [685, 367] width 91 height 31
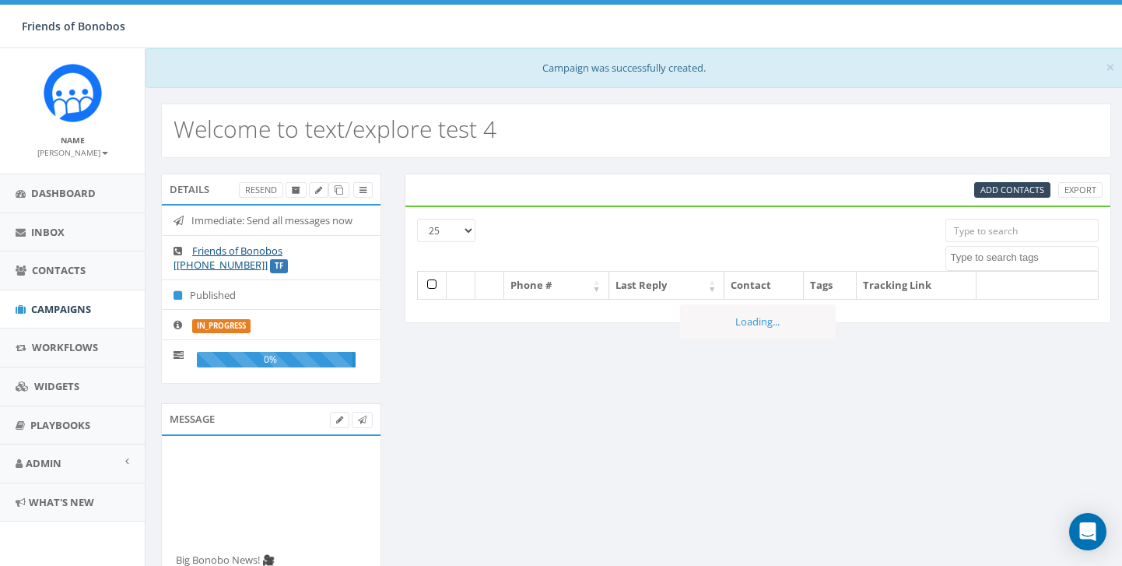
select select
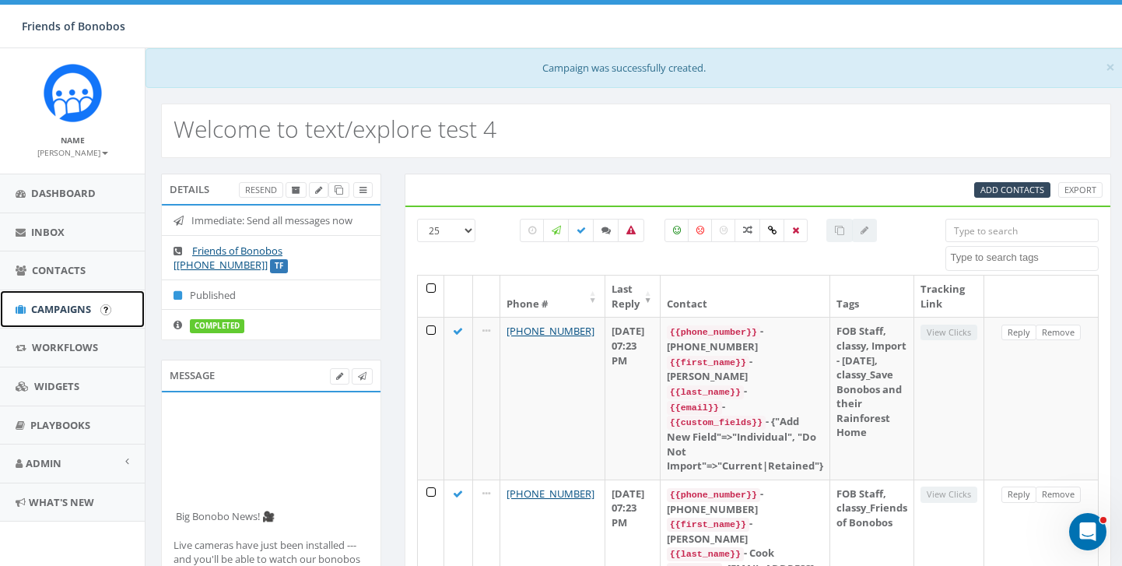
click at [65, 303] on span "Campaigns" at bounding box center [61, 309] width 60 height 14
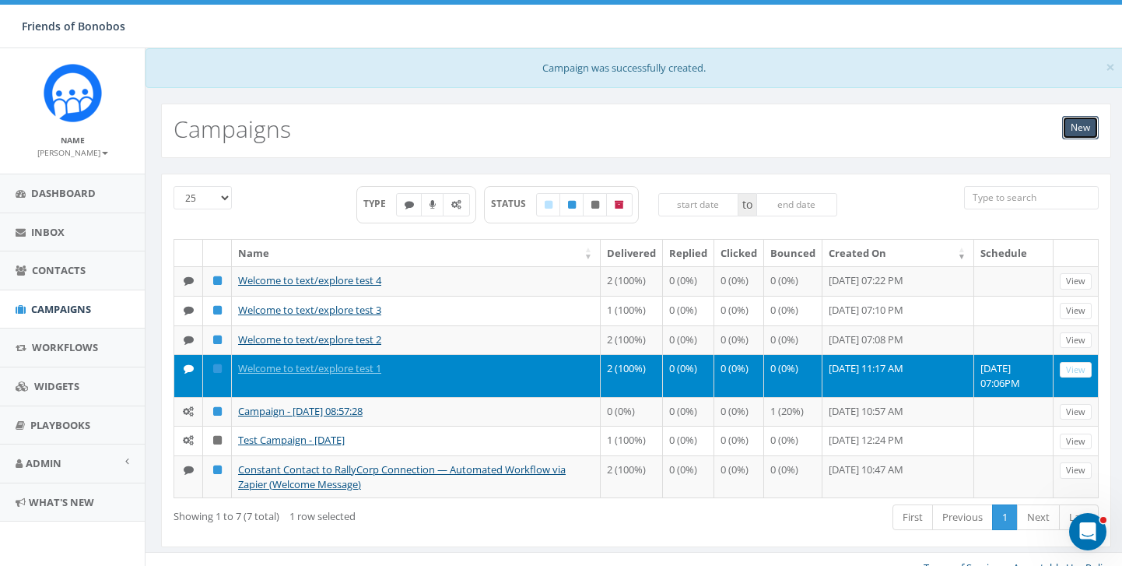
click at [1085, 125] on link "New" at bounding box center [1080, 127] width 37 height 23
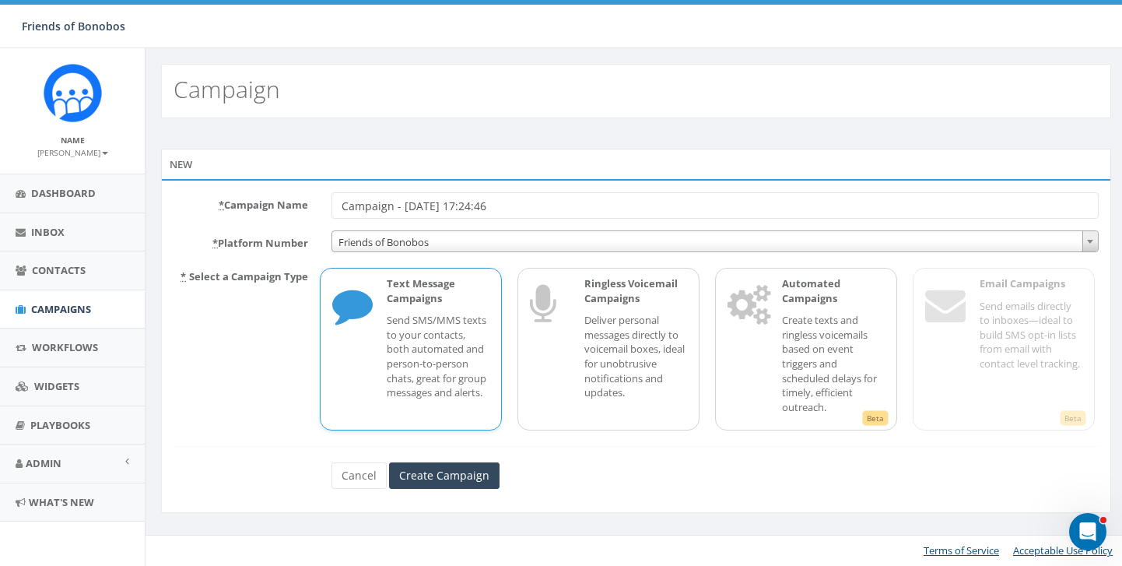
click at [455, 215] on input "Campaign - 09/10/2025, 17:24:46" at bounding box center [714, 205] width 767 height 26
drag, startPoint x: 563, startPoint y: 198, endPoint x: 100, endPoint y: 156, distance: 464.0
click at [100, 156] on body "Friends of Bonobos Friends of Bonobos Profile Sign Out 0.00 % of Available Amou…" at bounding box center [561, 283] width 1122 height 566
type input "Welcome to text/explore test 5"
click at [434, 480] on input "Create Campaign" at bounding box center [444, 475] width 110 height 26
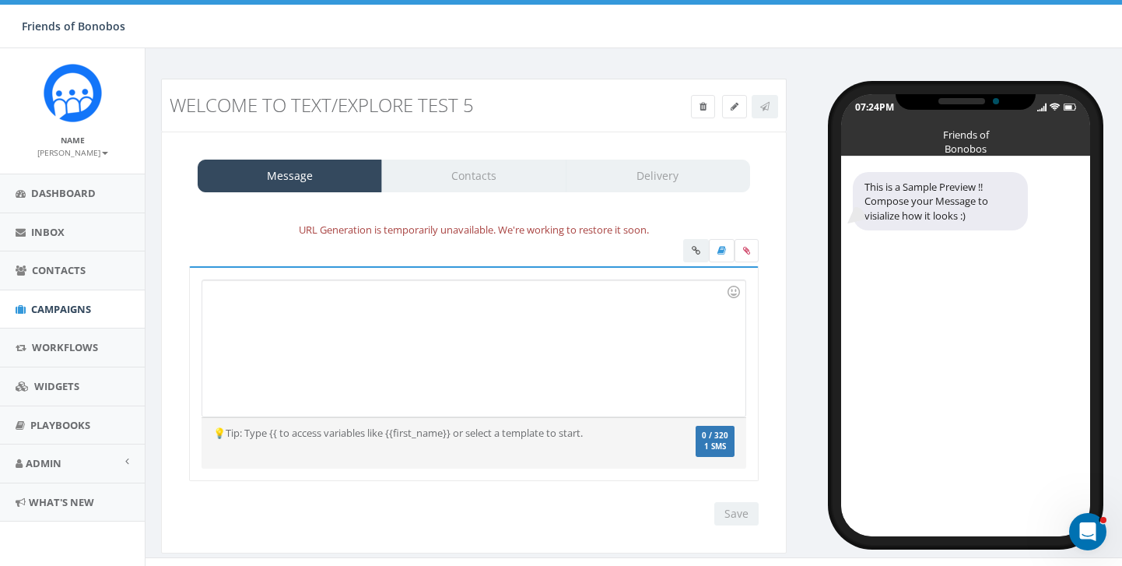
click at [344, 347] on div at bounding box center [473, 348] width 542 height 136
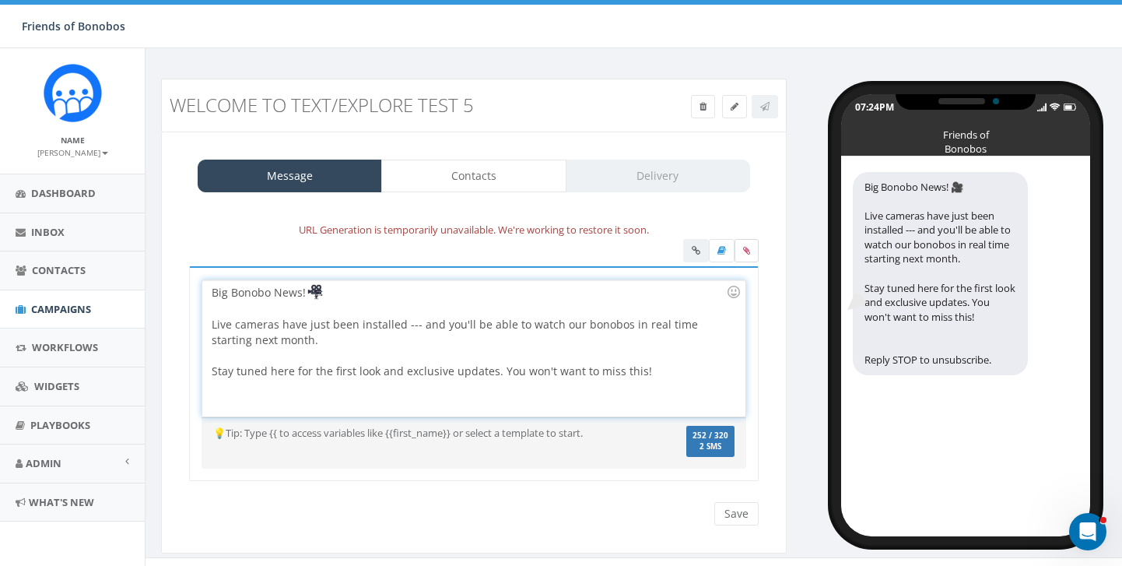
click at [745, 254] on label at bounding box center [746, 250] width 24 height 23
click at [0, 0] on input "file" at bounding box center [0, 0] width 0 height 0
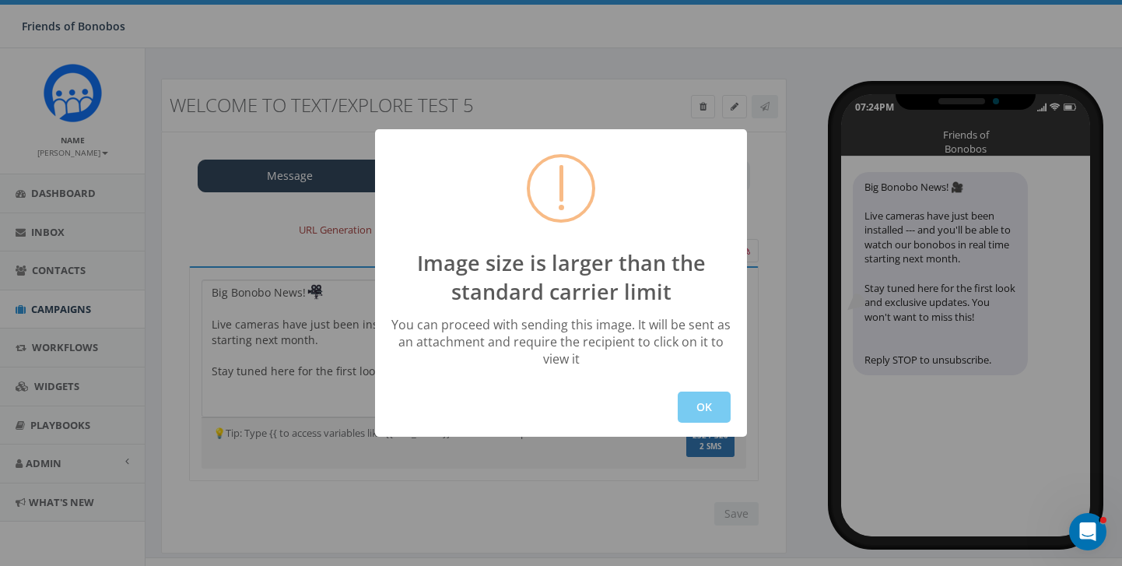
click at [692, 401] on button "OK" at bounding box center [704, 406] width 53 height 31
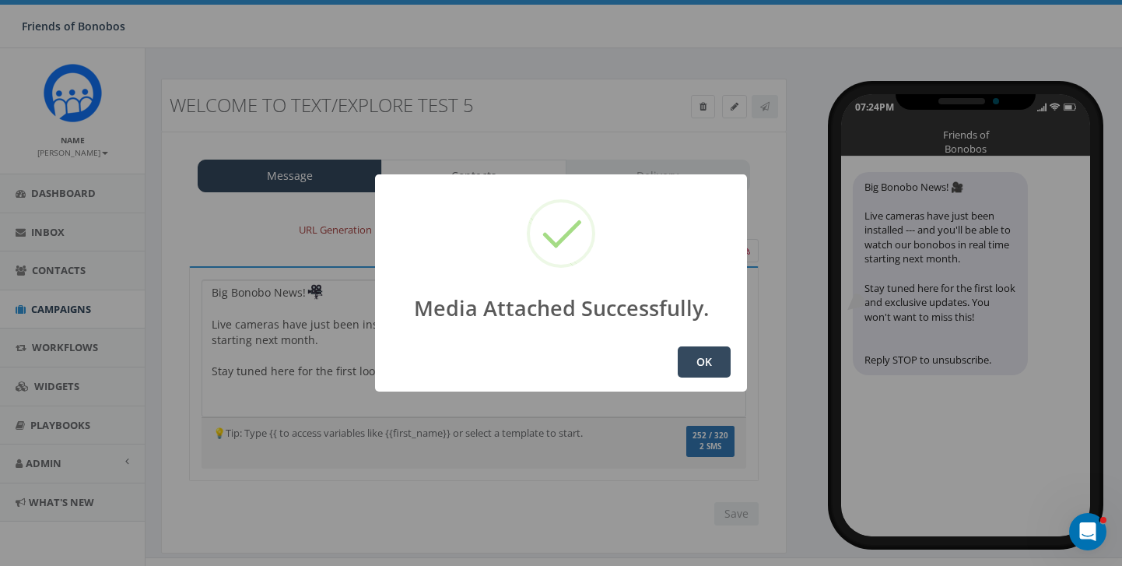
click at [708, 361] on button "OK" at bounding box center [704, 361] width 53 height 31
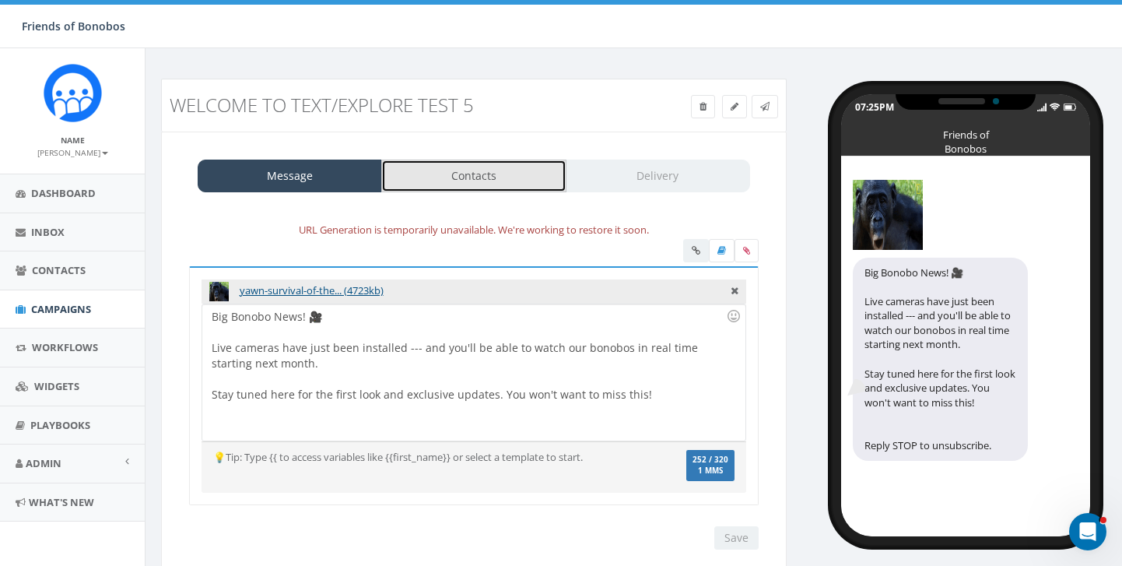
click at [499, 174] on link "Contacts" at bounding box center [473, 175] width 184 height 33
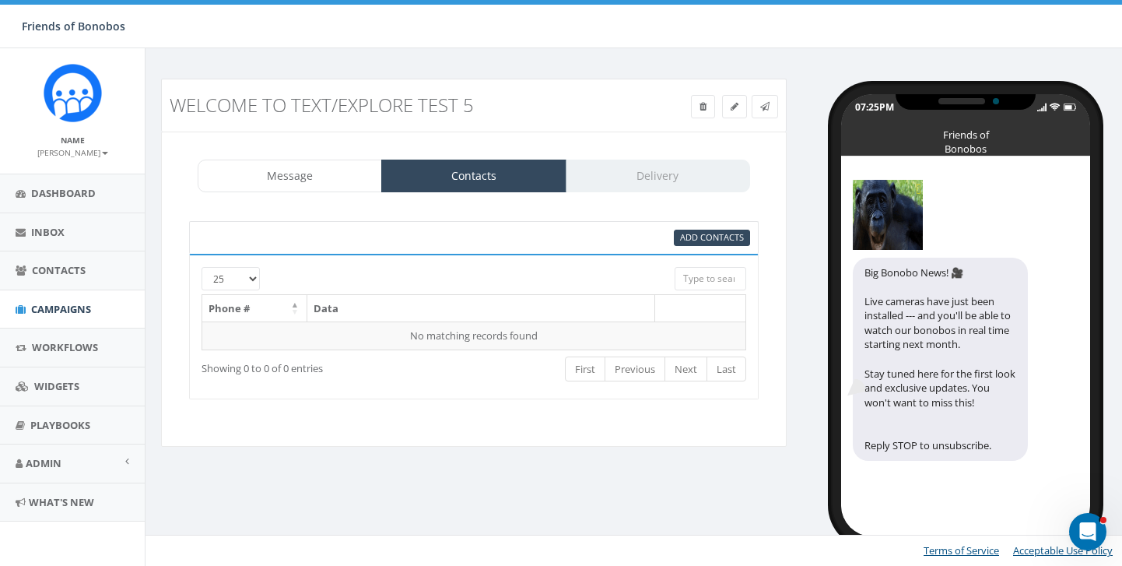
click at [673, 235] on div "Add Contacts" at bounding box center [570, 238] width 384 height 16
click at [691, 239] on span "Add Contacts" at bounding box center [712, 237] width 64 height 12
select select
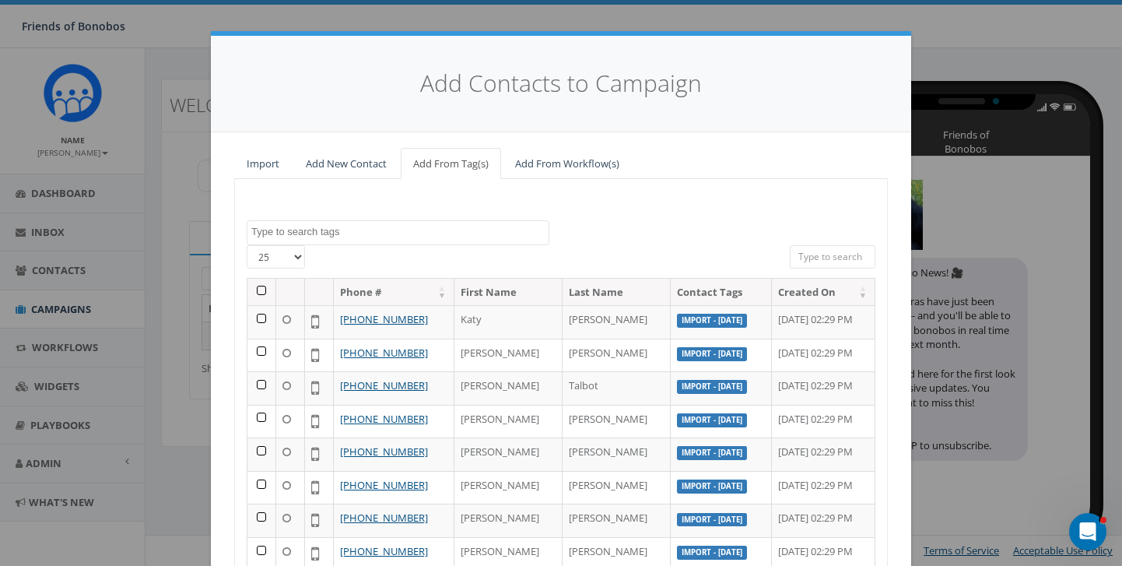
click at [308, 234] on textarea "Search" at bounding box center [399, 232] width 297 height 14
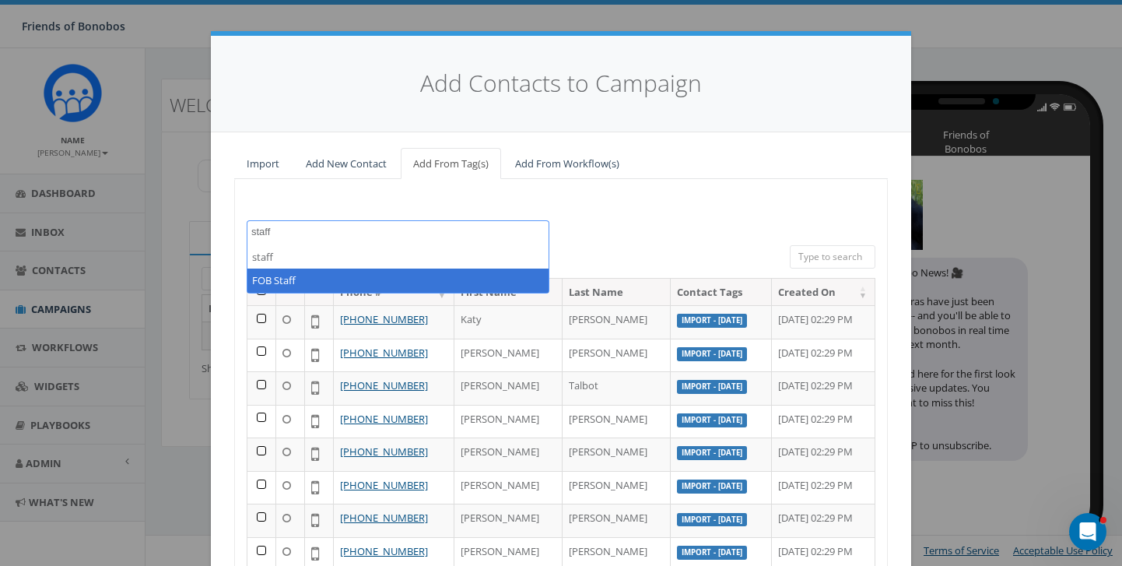
type textarea "staff"
select select "FOB Staff"
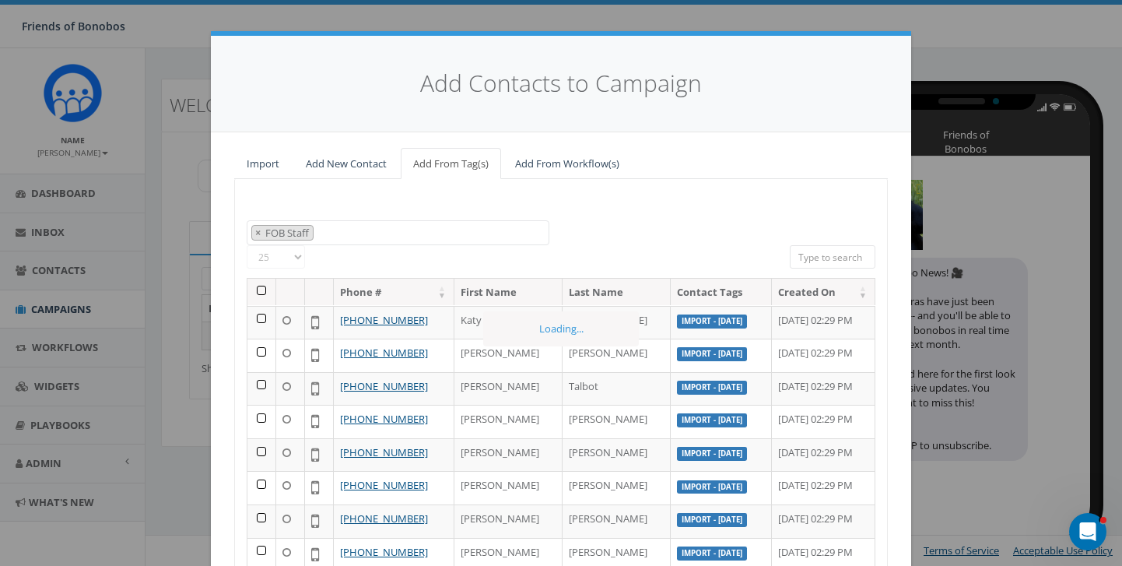
scroll to position [272, 0]
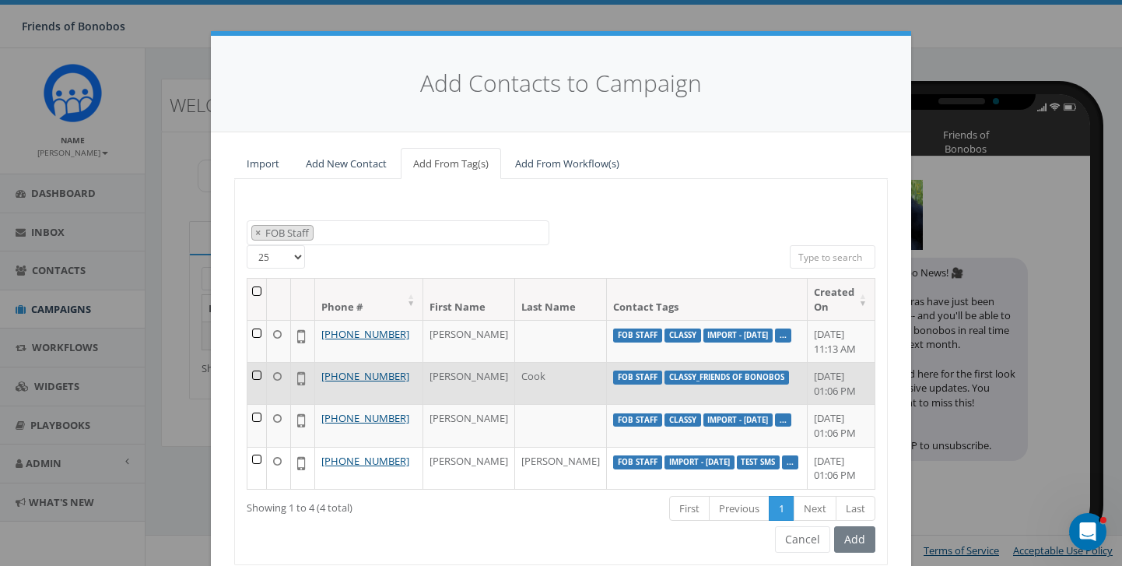
click at [258, 373] on td at bounding box center [256, 383] width 19 height 42
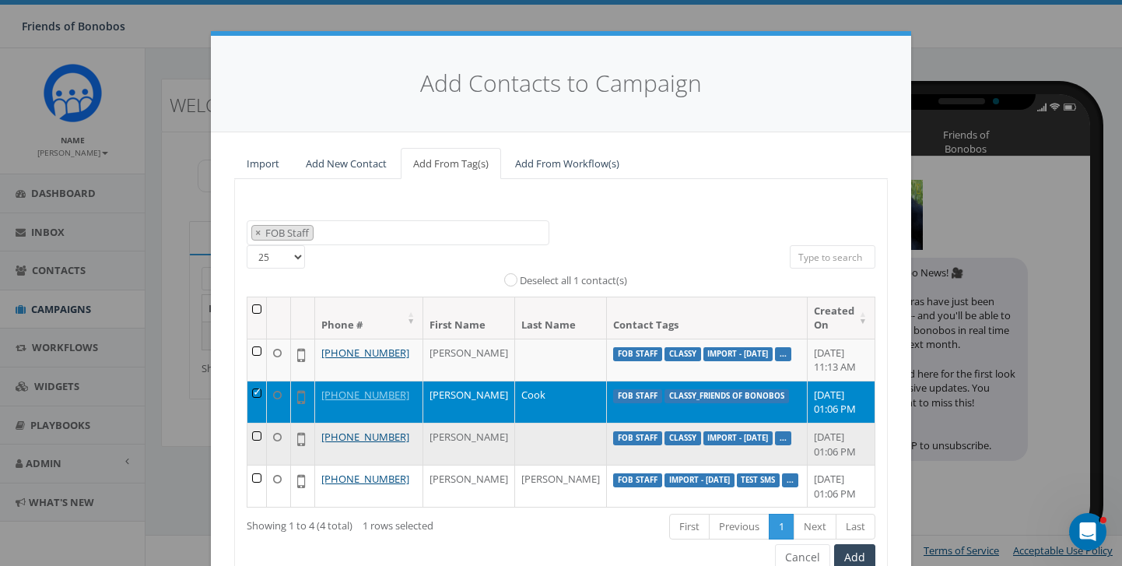
click at [261, 434] on td at bounding box center [256, 443] width 19 height 42
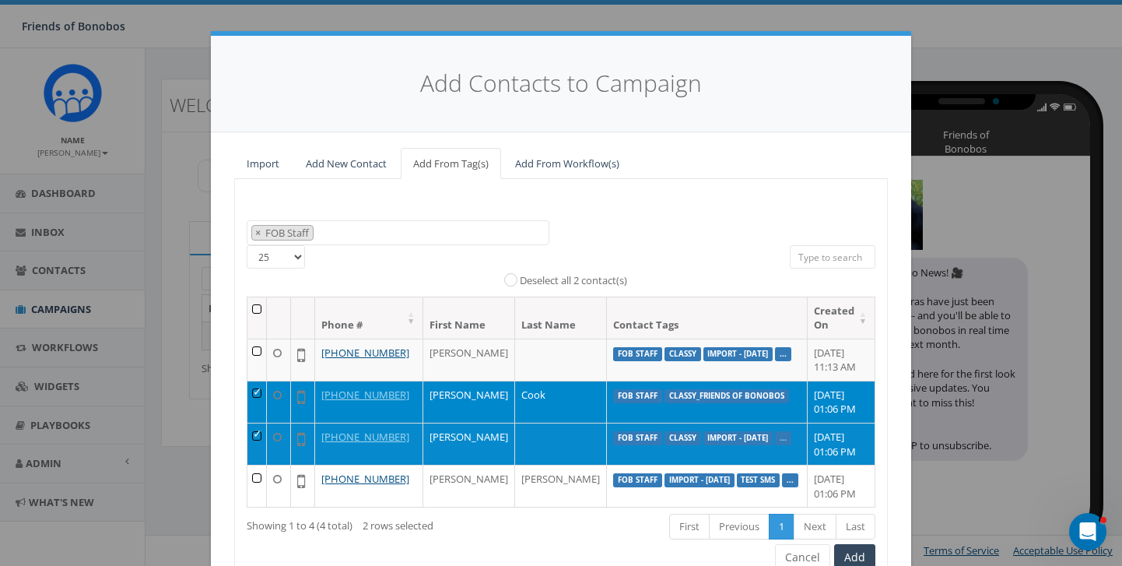
scroll to position [90, 0]
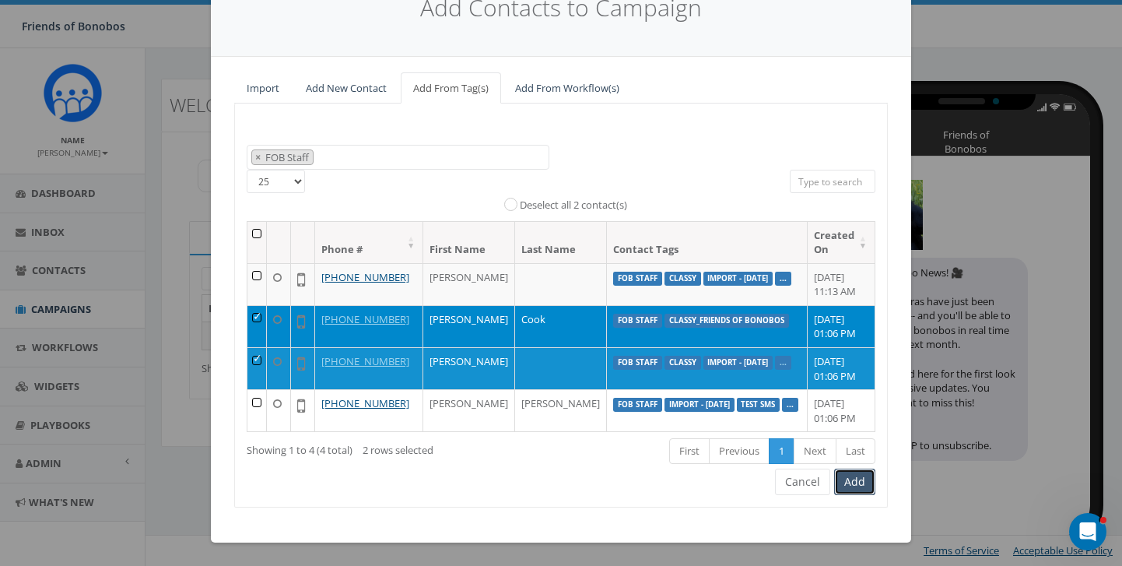
click at [867, 479] on button "Add" at bounding box center [854, 481] width 41 height 26
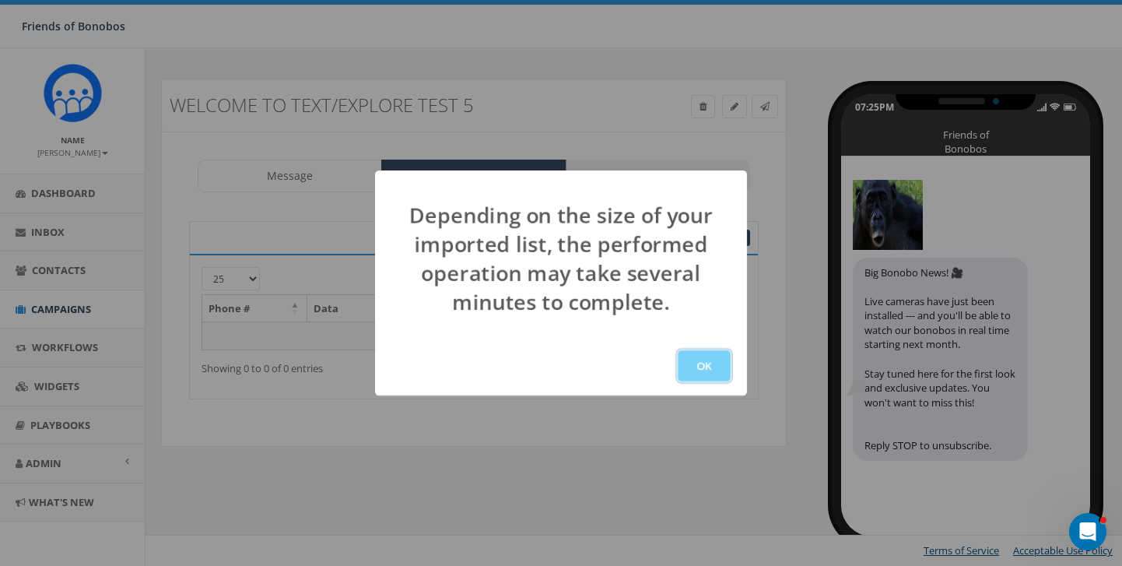
click at [722, 362] on button "OK" at bounding box center [704, 365] width 53 height 31
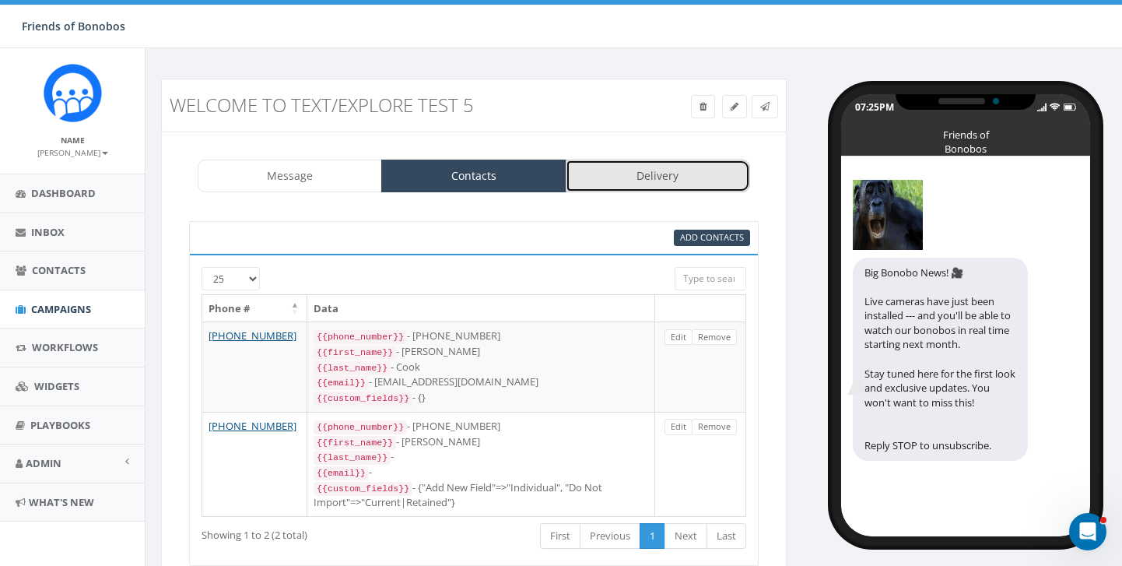
click at [622, 178] on link "Delivery" at bounding box center [658, 175] width 184 height 33
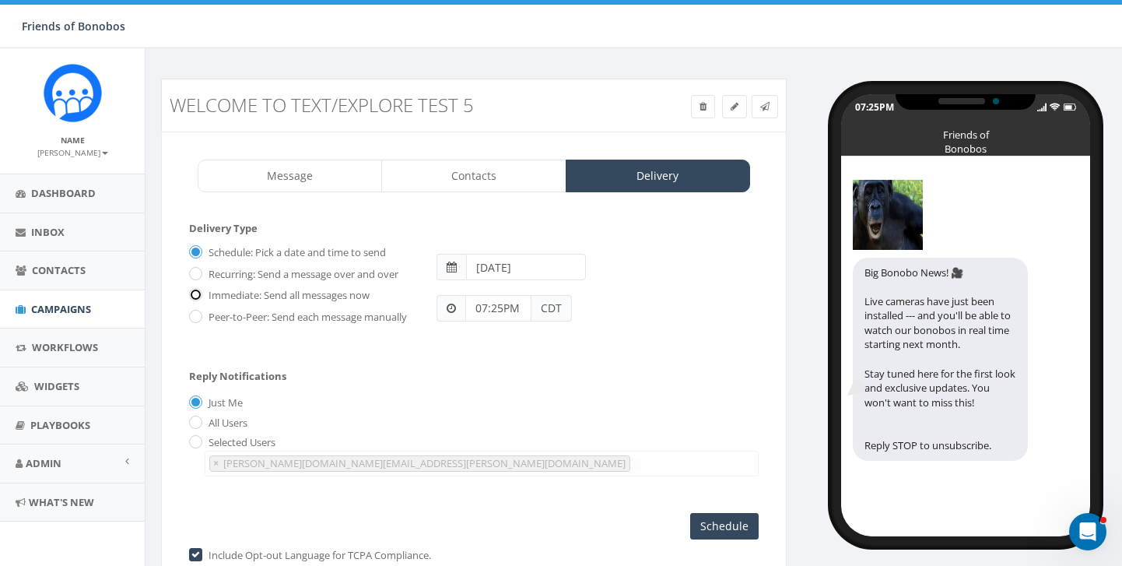
click at [198, 293] on input "Immediate: Send all messages now" at bounding box center [194, 296] width 10 height 10
radio input "true"
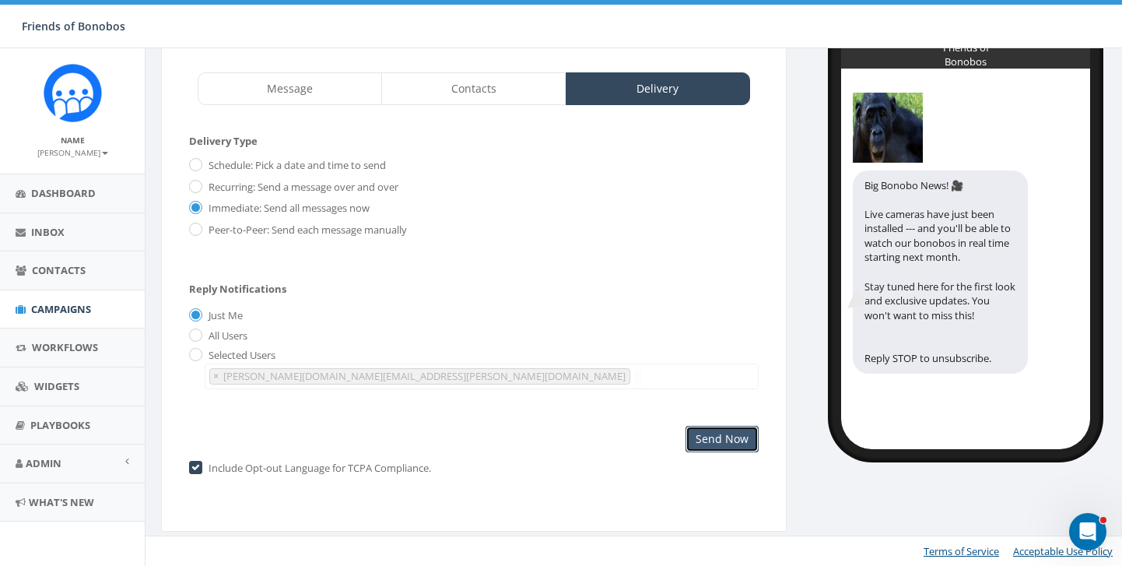
click at [728, 437] on input "Send Now" at bounding box center [721, 439] width 73 height 26
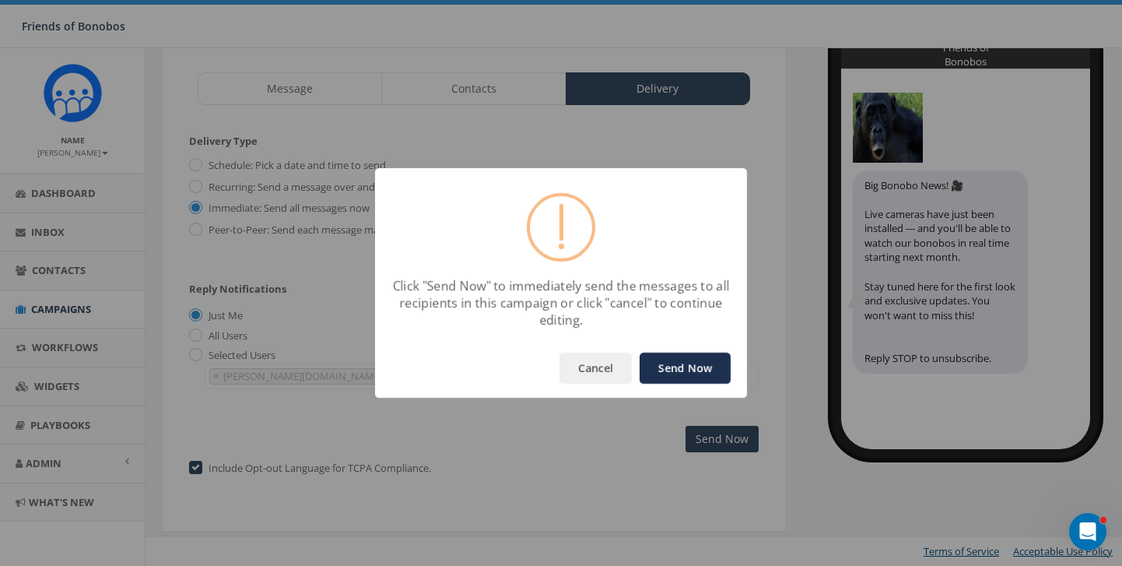
click at [692, 370] on button "Send Now" at bounding box center [685, 367] width 91 height 31
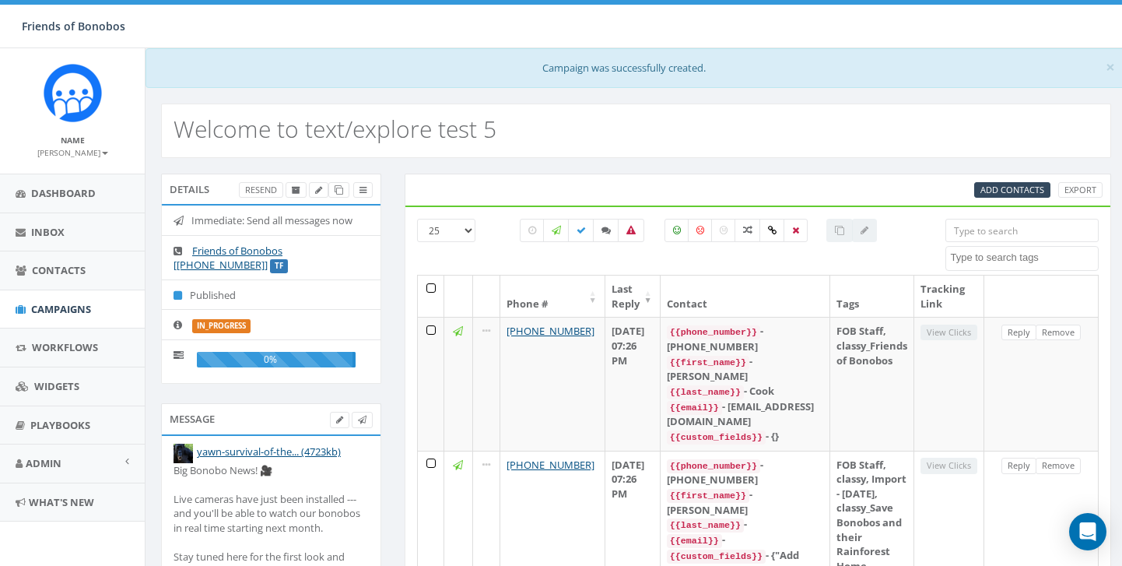
select select
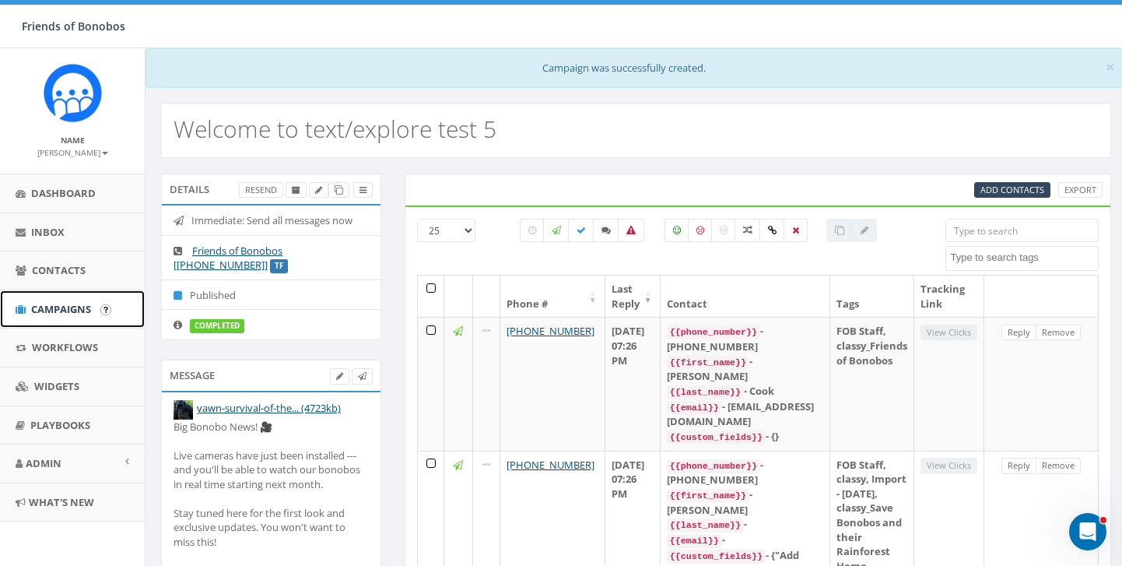
click at [44, 303] on span "Campaigns" at bounding box center [61, 309] width 60 height 14
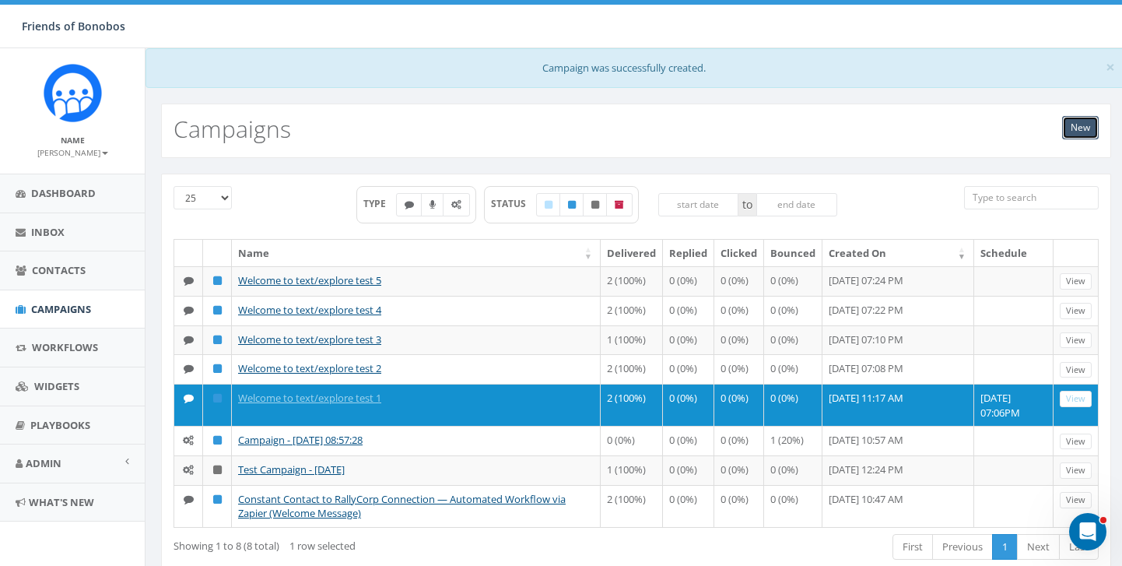
click at [1078, 121] on link "New" at bounding box center [1080, 127] width 37 height 23
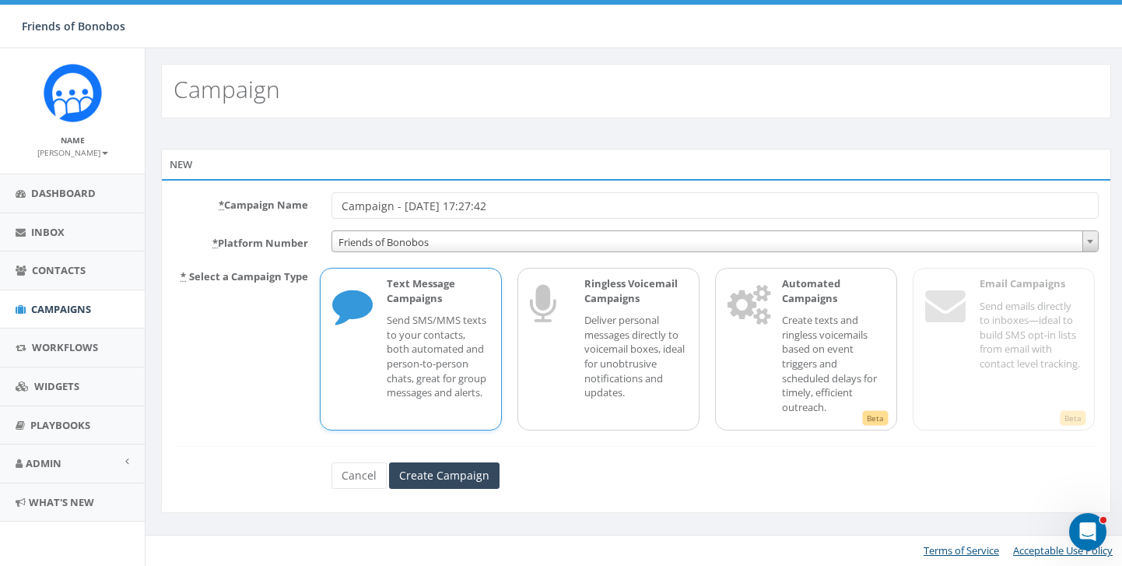
click at [556, 195] on input "Campaign - [DATE] 17:27:42" at bounding box center [714, 205] width 767 height 26
drag, startPoint x: 542, startPoint y: 211, endPoint x: 177, endPoint y: 200, distance: 365.0
click at [177, 200] on div "* Campaign Name Campaign - [DATE] 17:27:42" at bounding box center [636, 205] width 948 height 26
drag, startPoint x: 502, startPoint y: 207, endPoint x: 469, endPoint y: 206, distance: 32.7
click at [470, 206] on input "Welcome to text/explore test 5" at bounding box center [714, 205] width 767 height 26
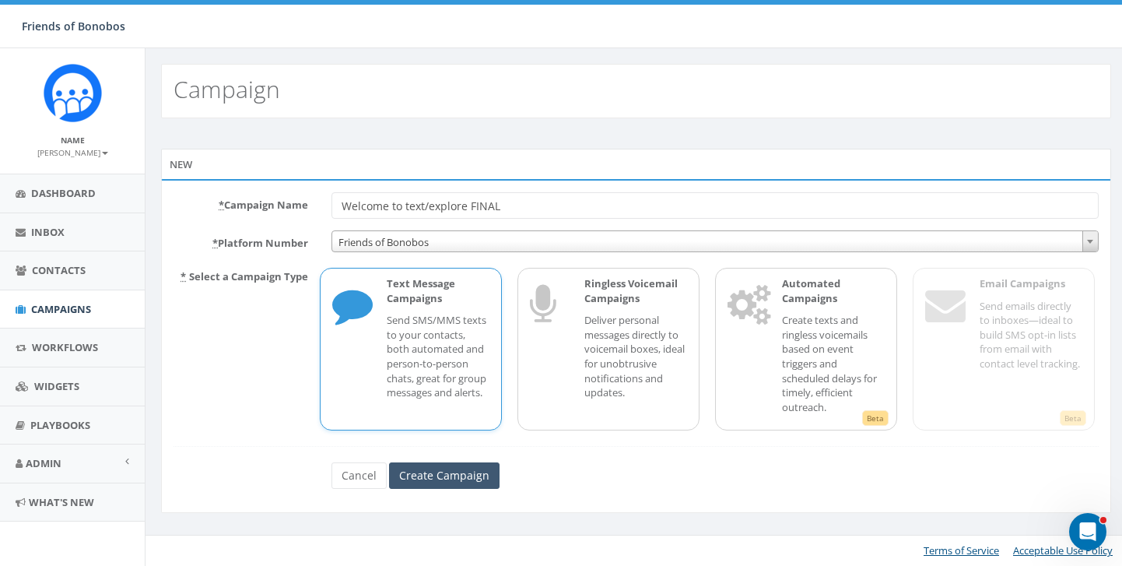
type input "Welcome to text/explore FINAL"
click at [439, 468] on input "Create Campaign" at bounding box center [444, 475] width 110 height 26
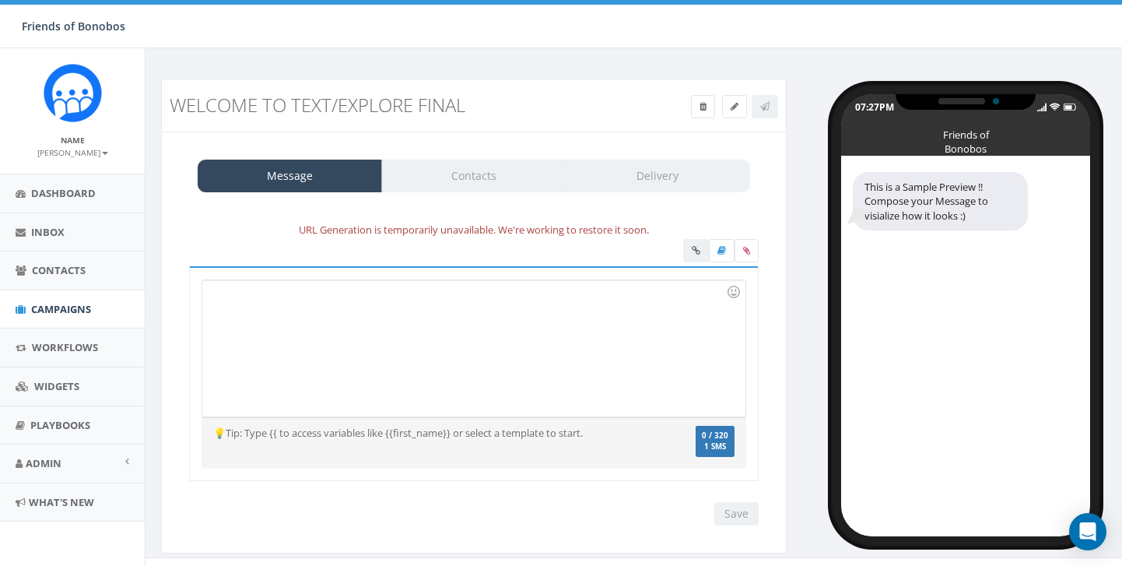
click at [348, 325] on div at bounding box center [473, 348] width 542 height 136
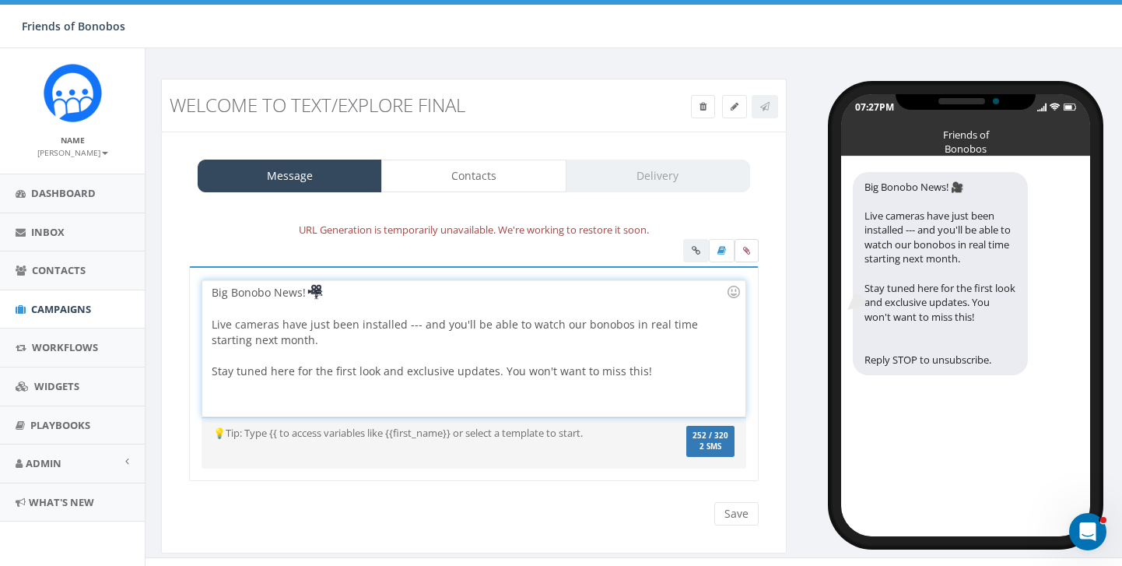
click at [745, 250] on icon at bounding box center [746, 250] width 7 height 9
click at [0, 0] on input "file" at bounding box center [0, 0] width 0 height 0
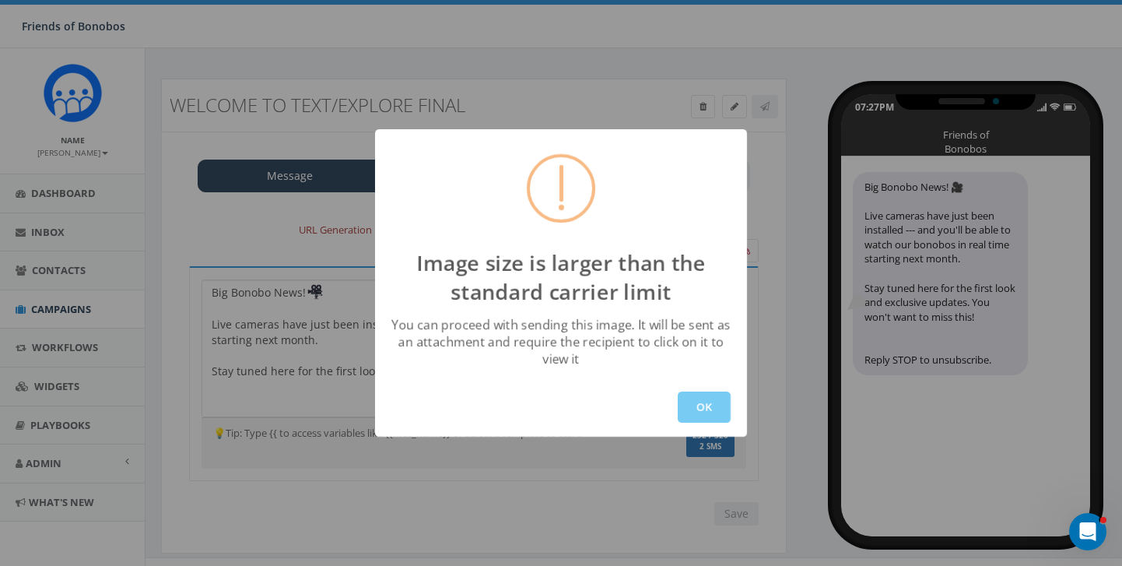
click at [713, 405] on button "OK" at bounding box center [704, 406] width 53 height 31
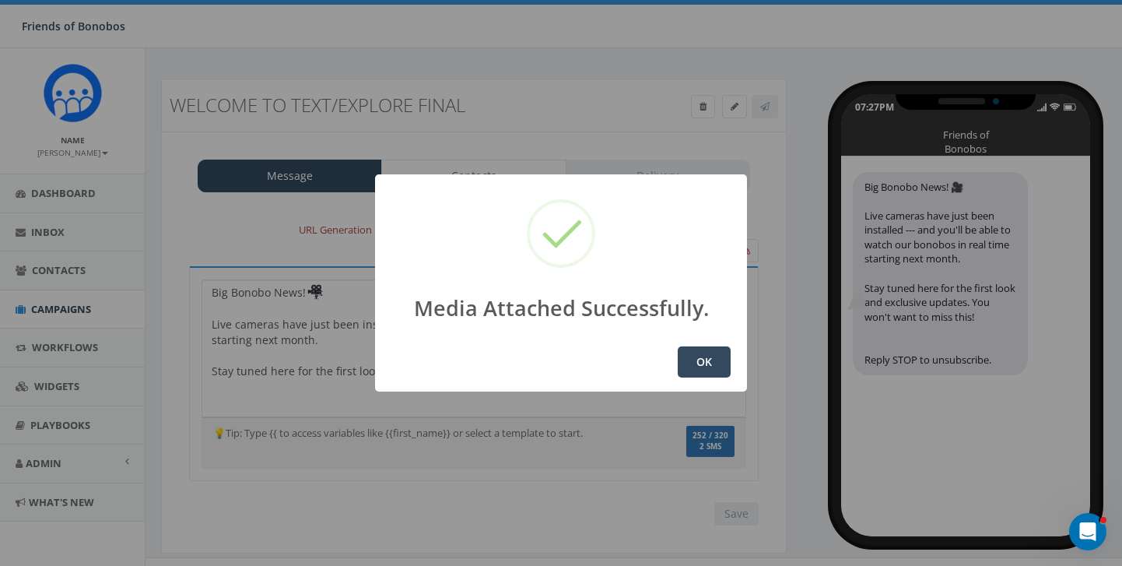
click at [693, 361] on button "OK" at bounding box center [704, 361] width 53 height 31
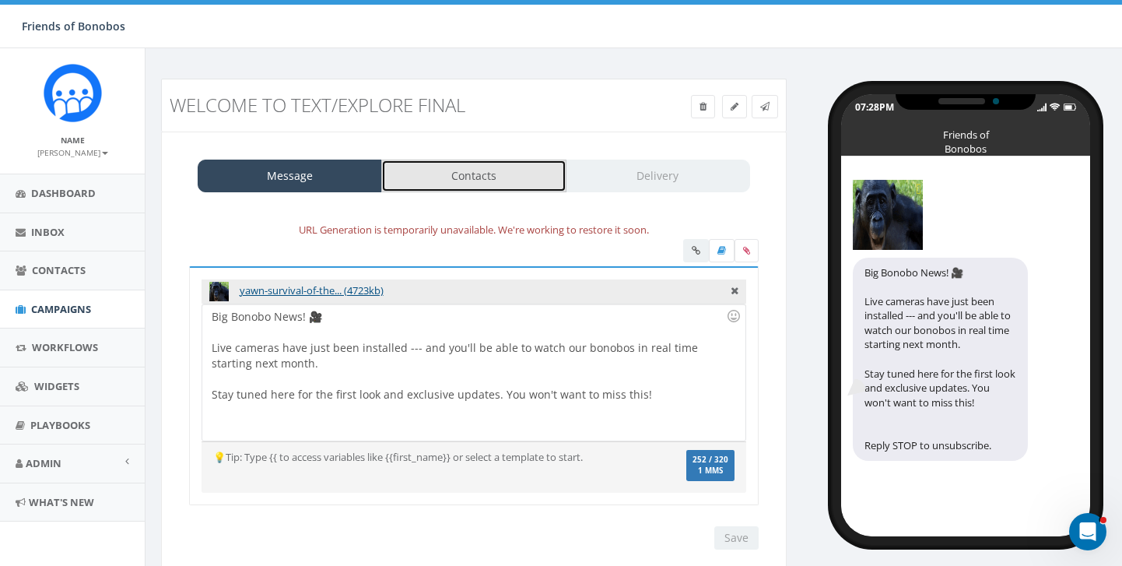
click at [492, 174] on link "Contacts" at bounding box center [473, 175] width 184 height 33
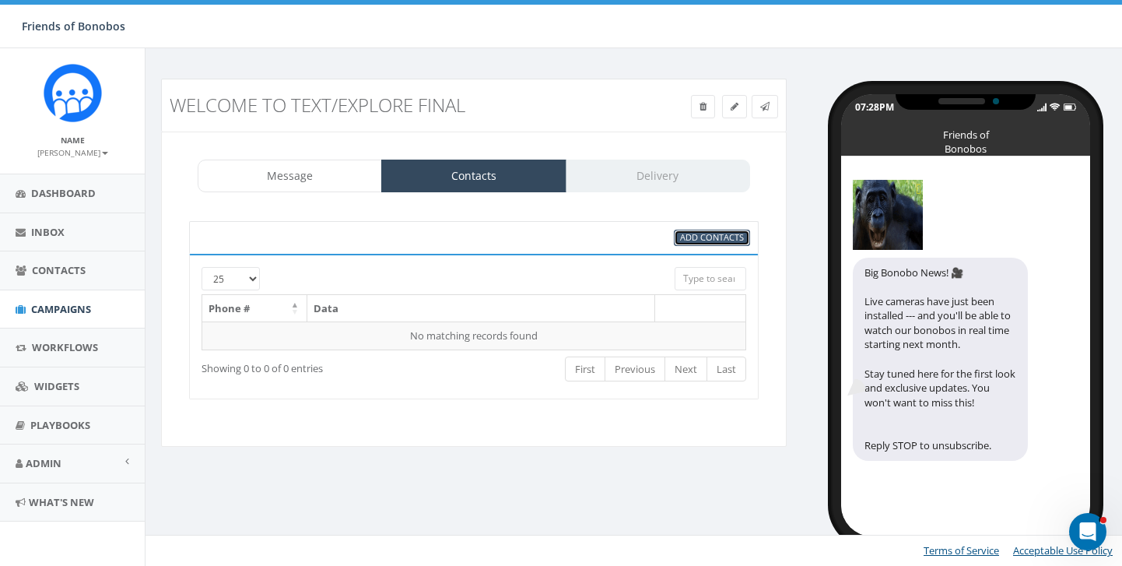
click at [703, 231] on span "Add Contacts" at bounding box center [712, 237] width 64 height 12
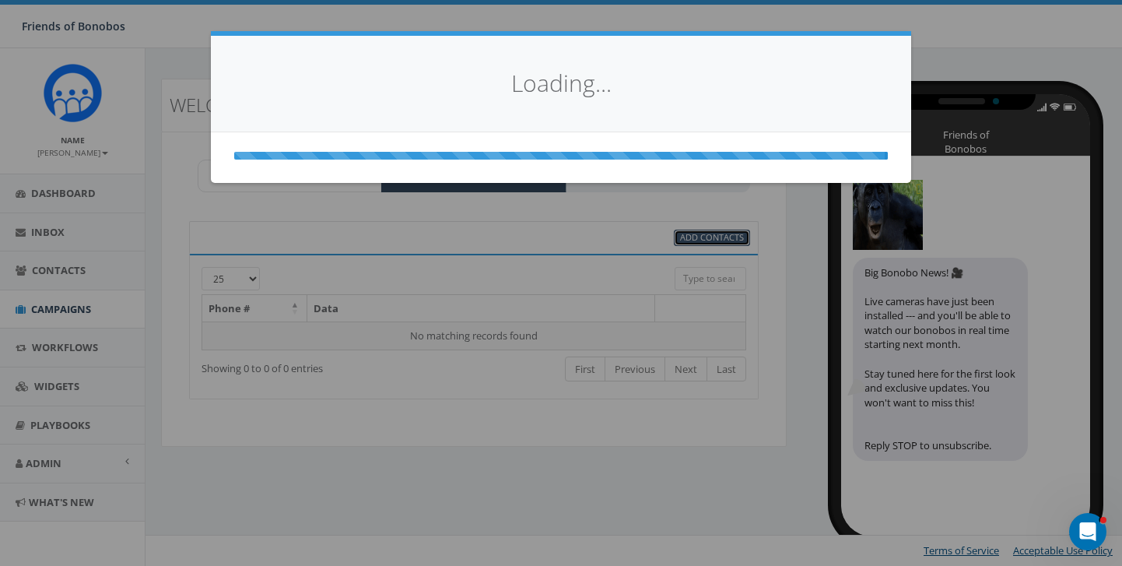
select select
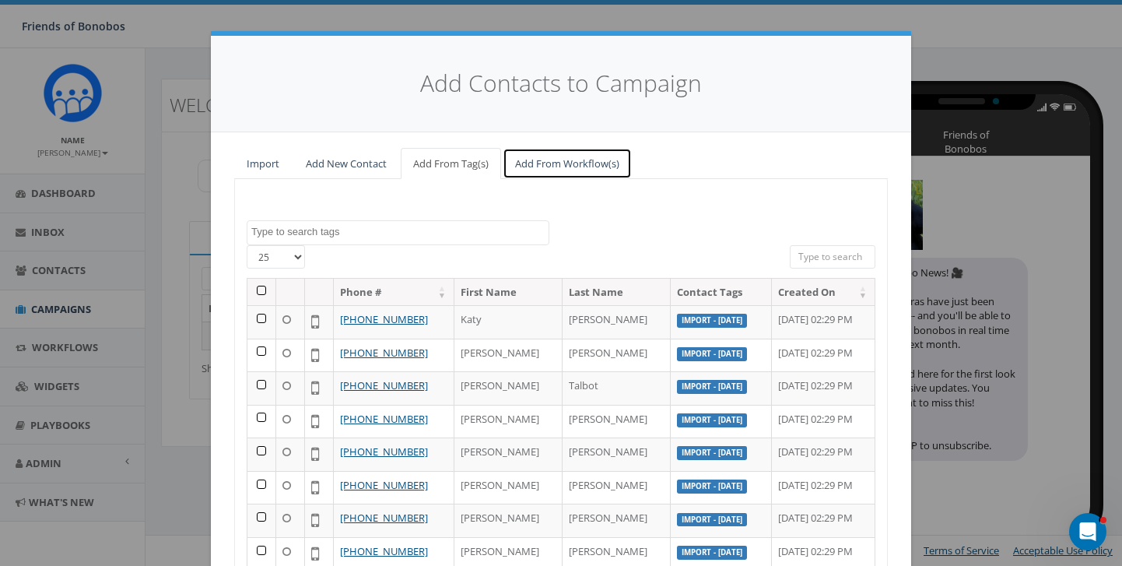
click at [553, 164] on link "Add From Workflow(s)" at bounding box center [567, 164] width 129 height 32
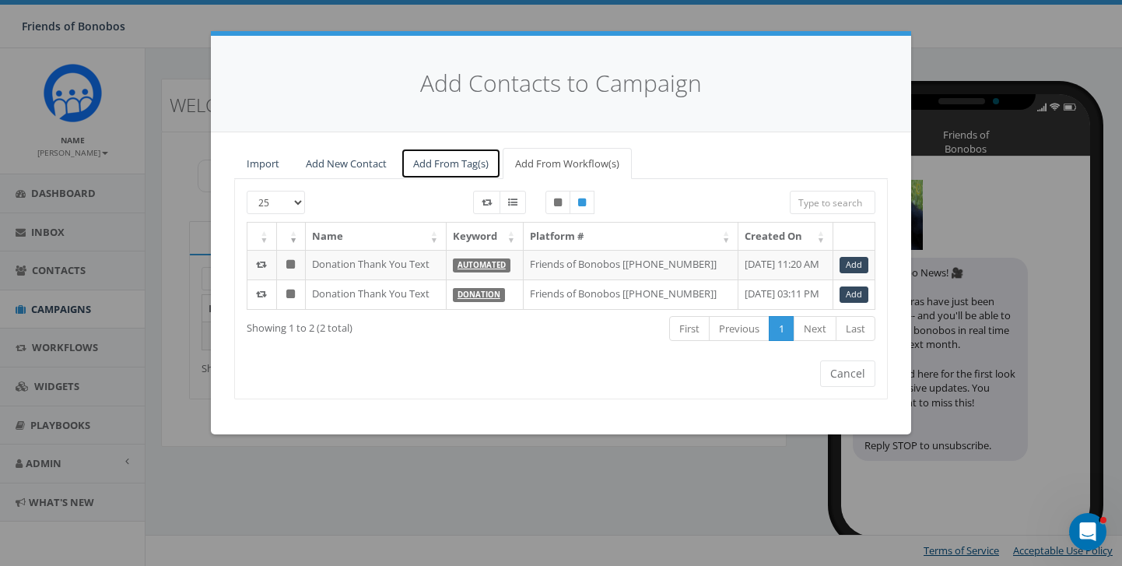
click at [471, 160] on link "Add From Tag(s)" at bounding box center [451, 164] width 100 height 32
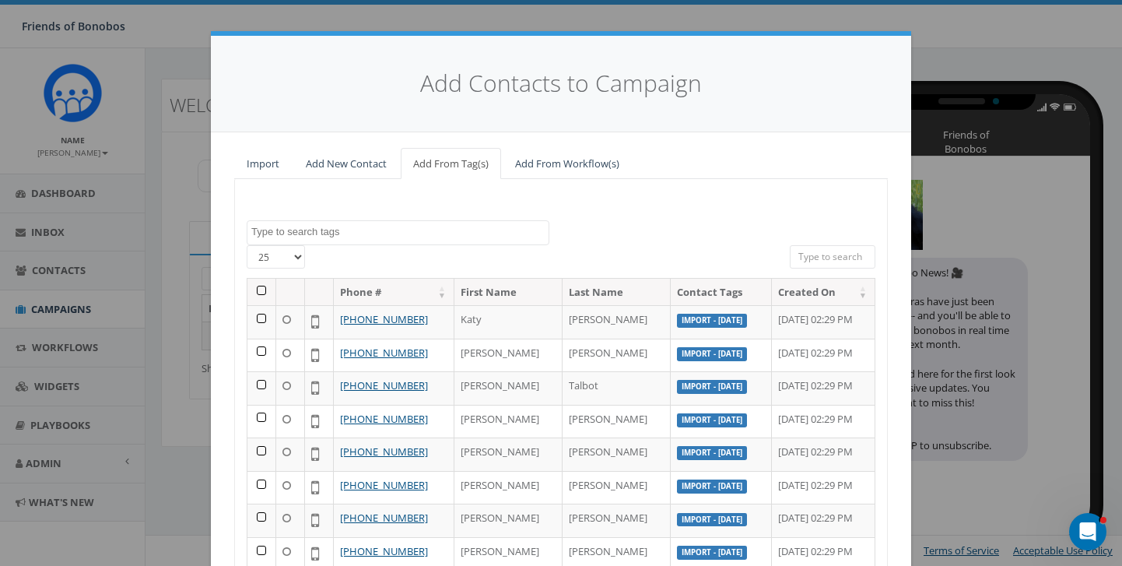
click at [338, 230] on textarea "Search" at bounding box center [399, 232] width 297 height 14
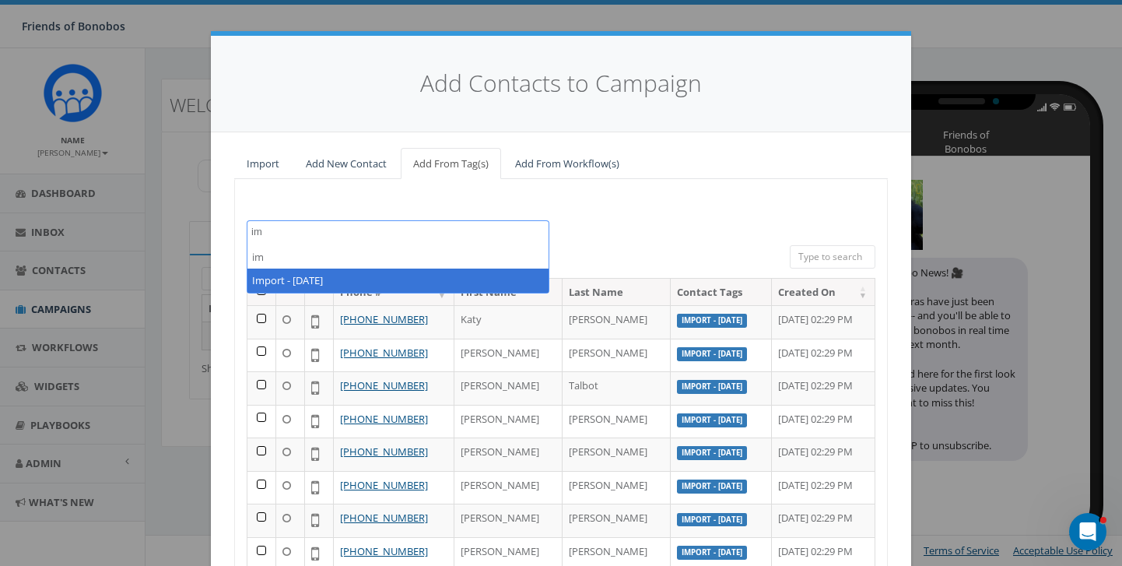
type textarea "im"
select select "Import - [DATE]"
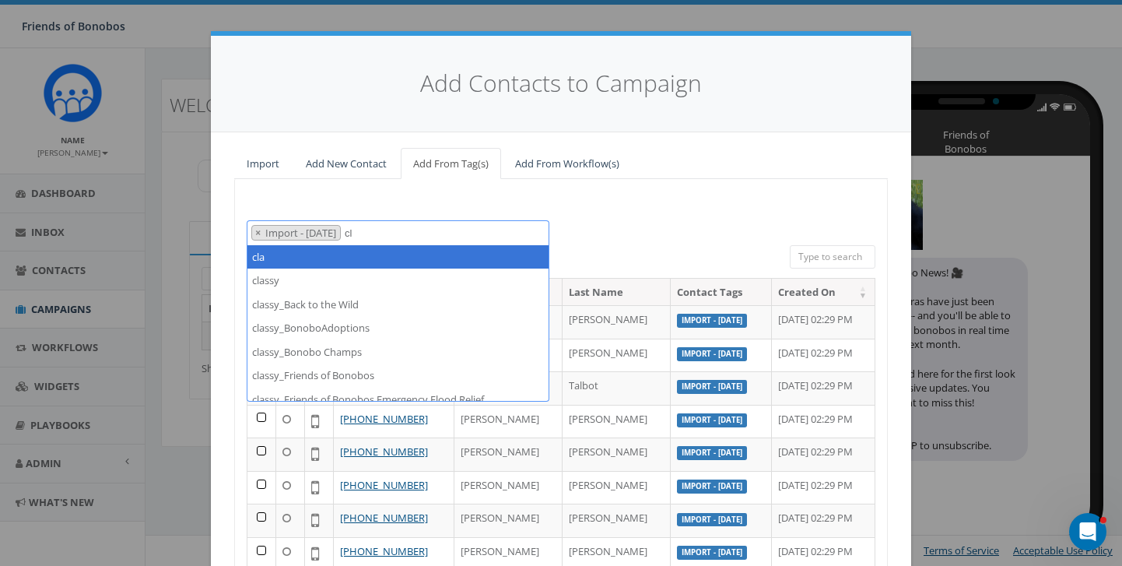
type textarea "c"
click at [254, 228] on button "×" at bounding box center [258, 233] width 12 height 15
select select
click at [369, 212] on div "classy classy_Back to the Wild classy_BonoboAdoptions classy_Bonobo Champs clas…" at bounding box center [561, 446] width 654 height 534
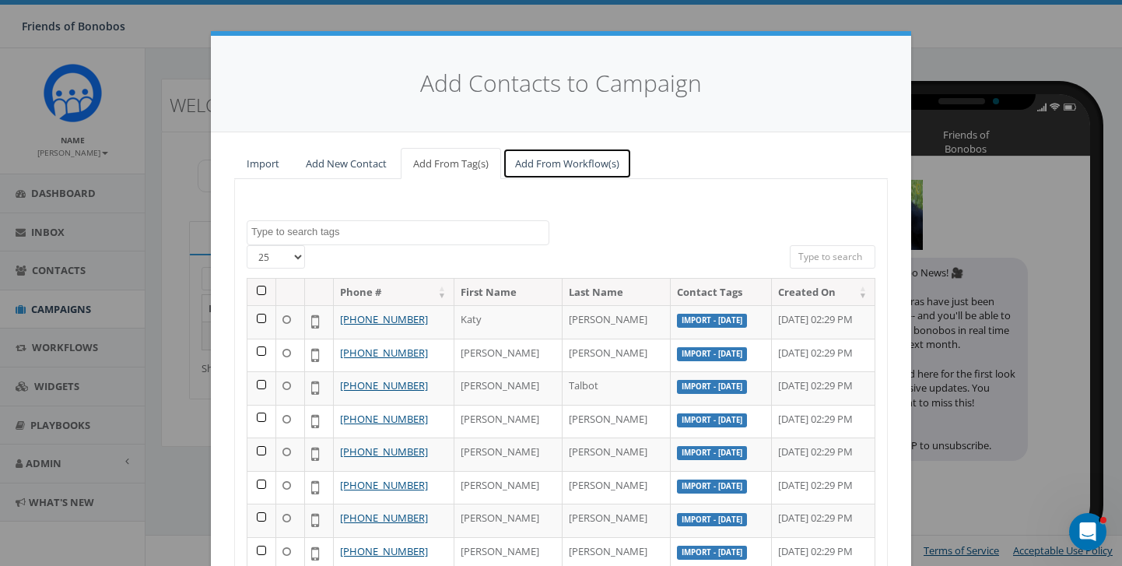
click at [560, 166] on link "Add From Workflow(s)" at bounding box center [567, 164] width 129 height 32
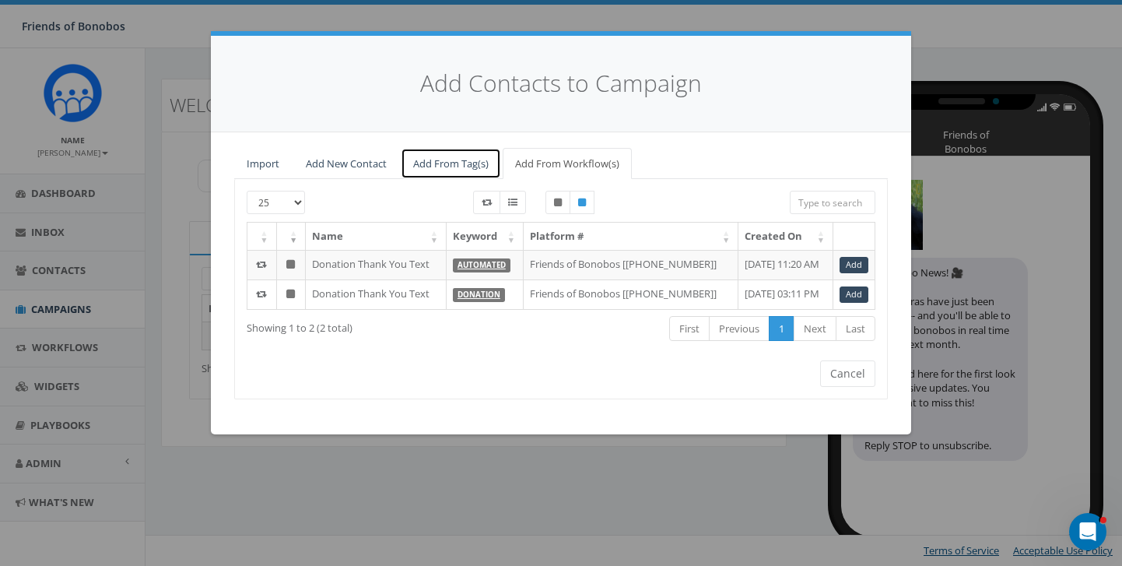
click at [454, 159] on link "Add From Tag(s)" at bounding box center [451, 164] width 100 height 32
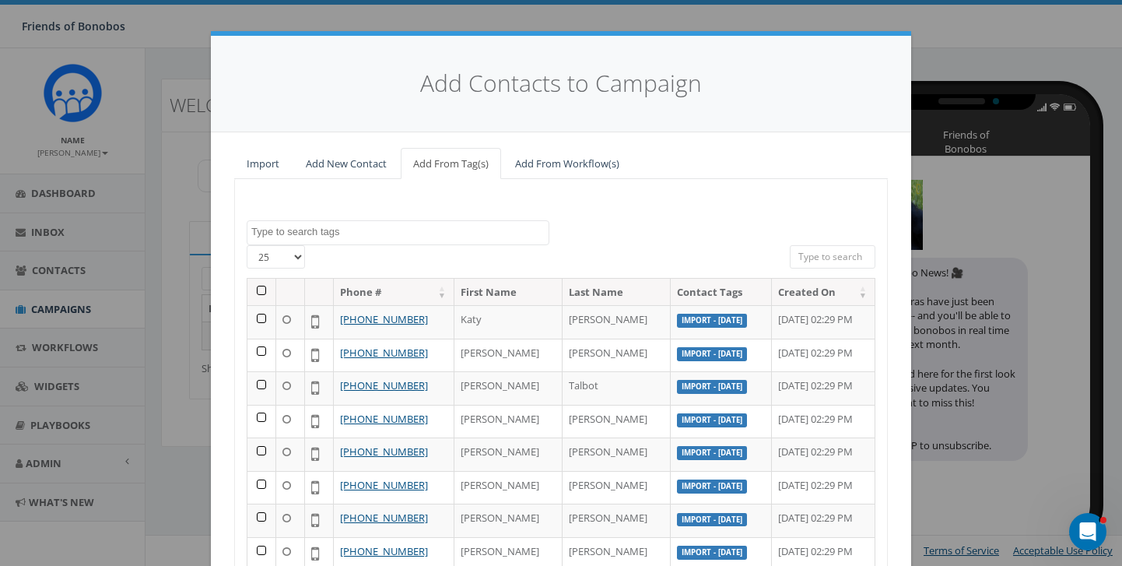
click at [259, 293] on th at bounding box center [261, 292] width 29 height 27
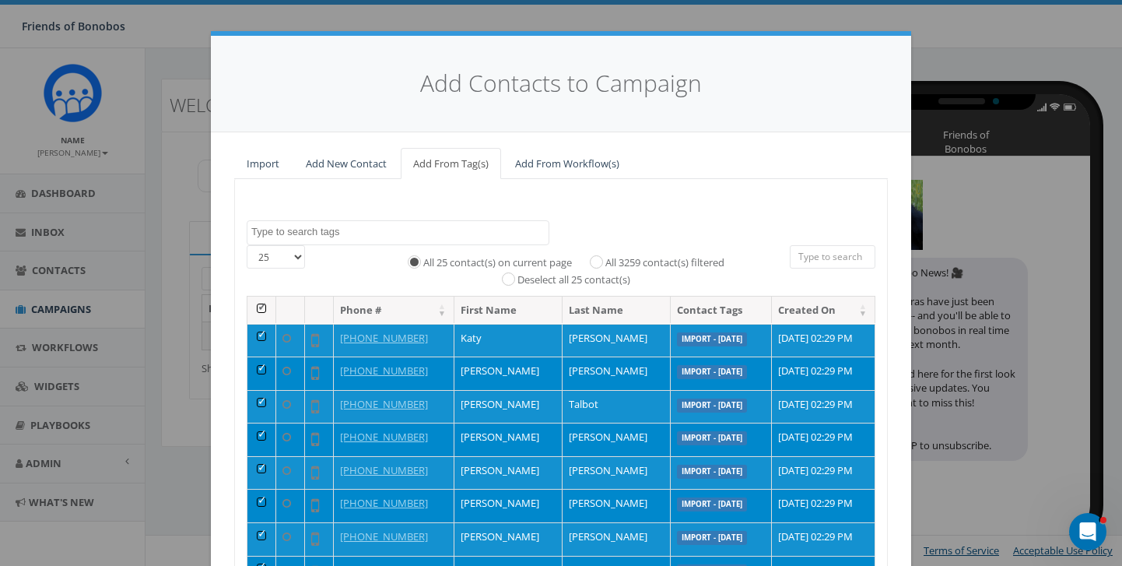
click at [298, 261] on select "25 50 100" at bounding box center [276, 256] width 58 height 23
click at [601, 261] on input "All 3259 contact(s) filtered" at bounding box center [600, 261] width 10 height 10
radio input "true"
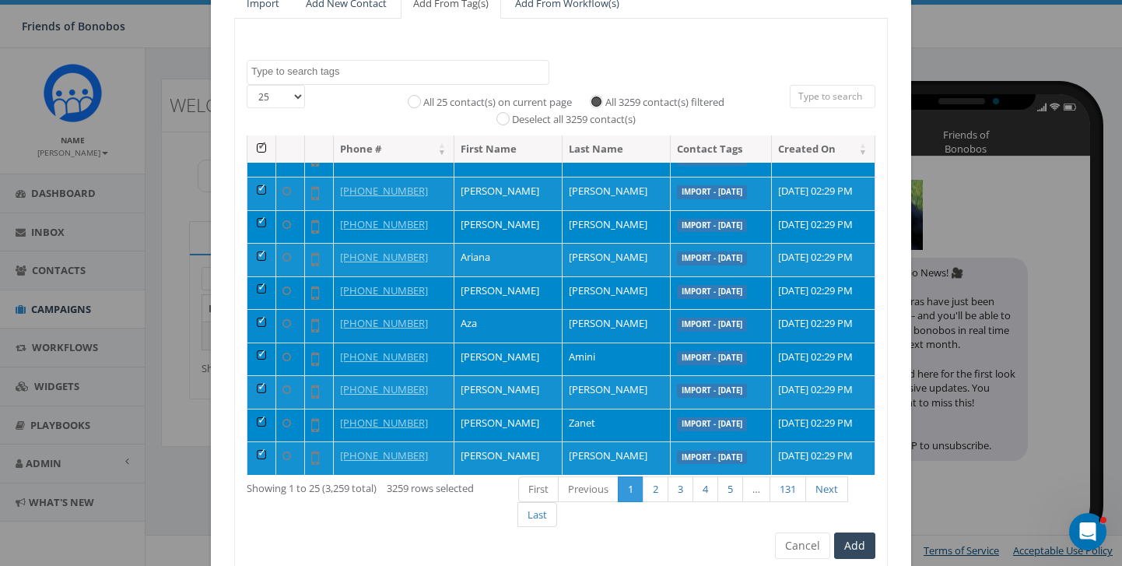
scroll to position [195, 0]
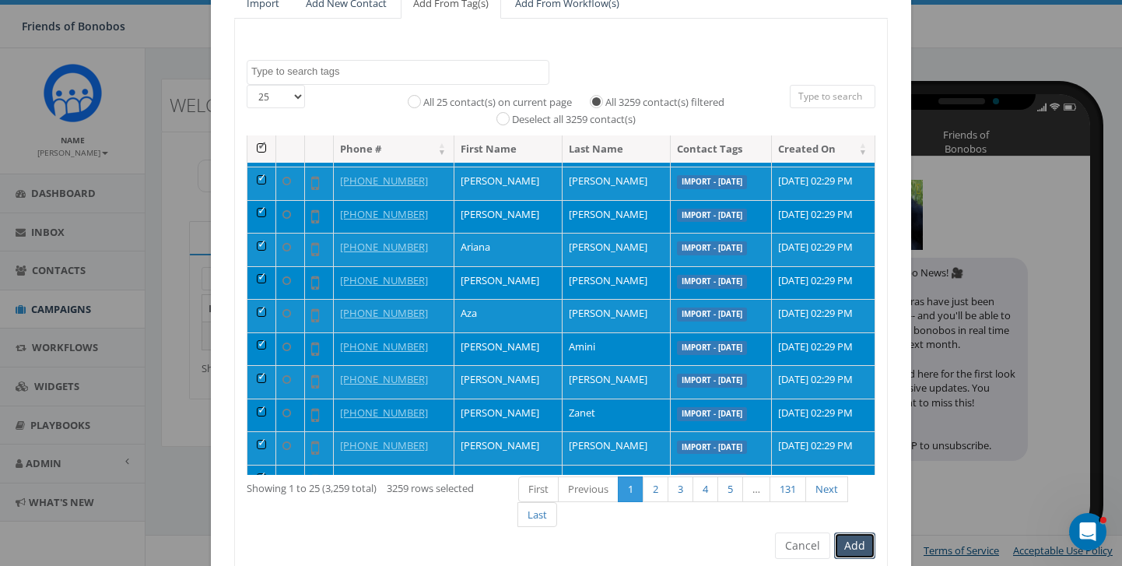
click at [853, 541] on button "Add" at bounding box center [854, 545] width 41 height 26
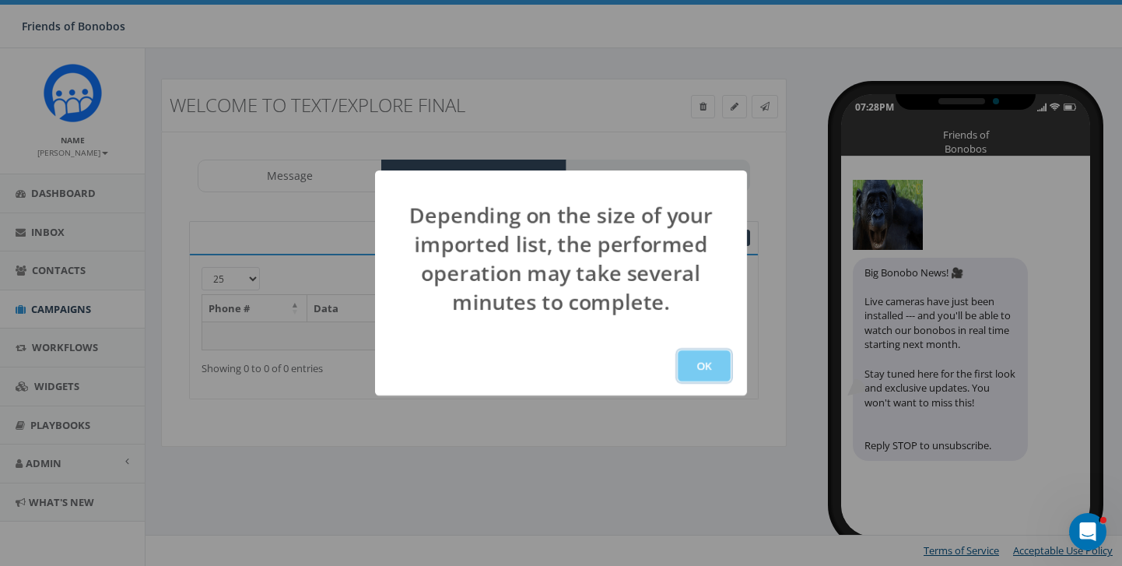
click at [689, 370] on button "OK" at bounding box center [704, 365] width 53 height 31
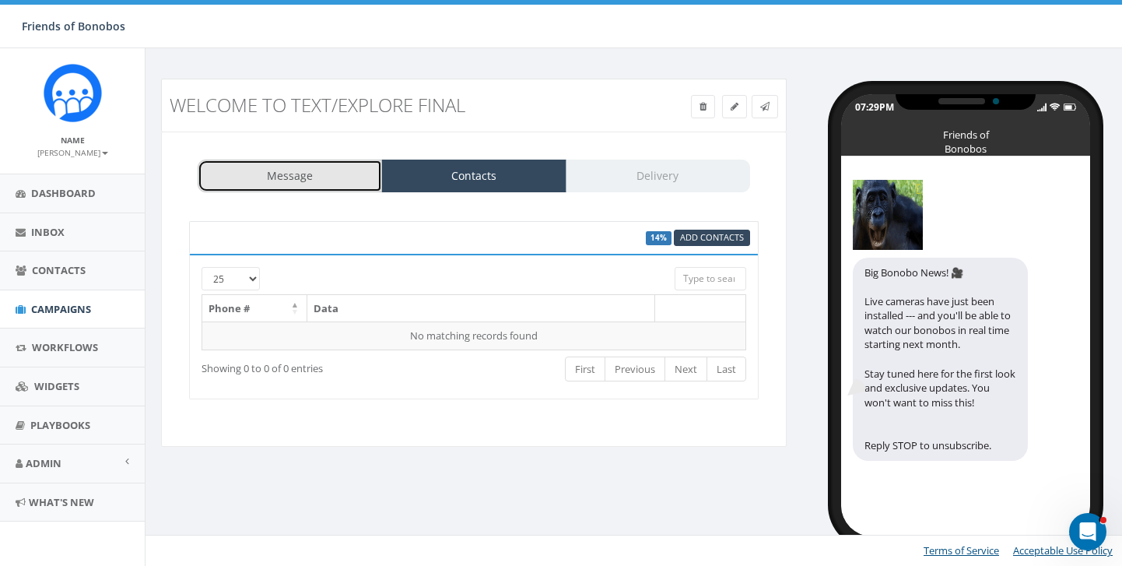
click at [341, 180] on link "Message" at bounding box center [290, 175] width 184 height 33
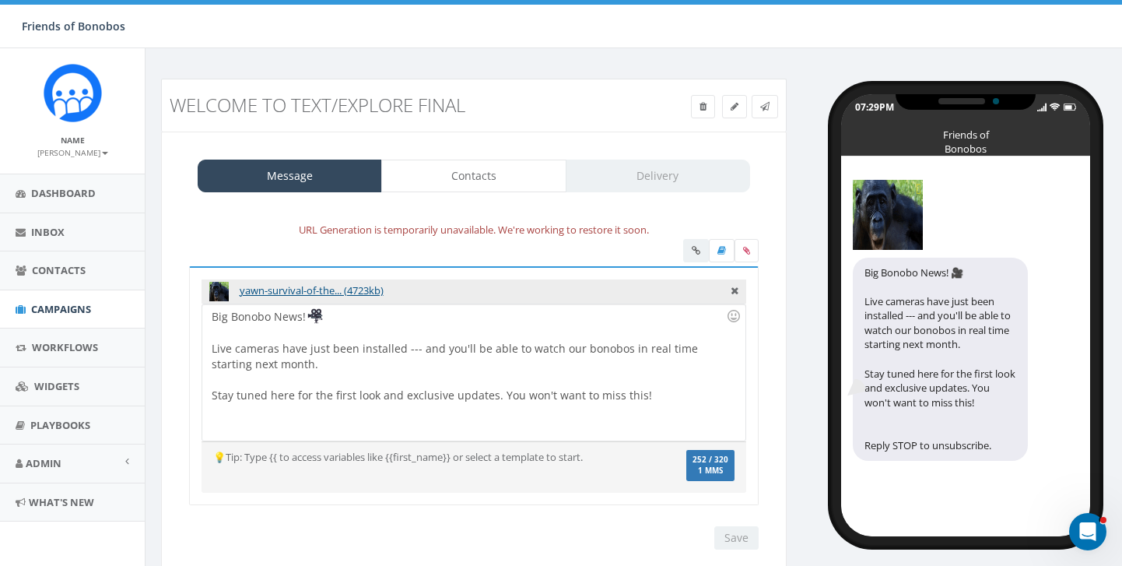
click at [343, 424] on div "Big Bonobo News! Live cameras have just been installed --- and you'll be able t…" at bounding box center [473, 372] width 542 height 136
click at [607, 433] on div "Big Bonobo News! Live cameras have just been installed --- and you'll be able t…" at bounding box center [473, 372] width 542 height 136
click at [511, 180] on link "Contacts" at bounding box center [473, 175] width 184 height 33
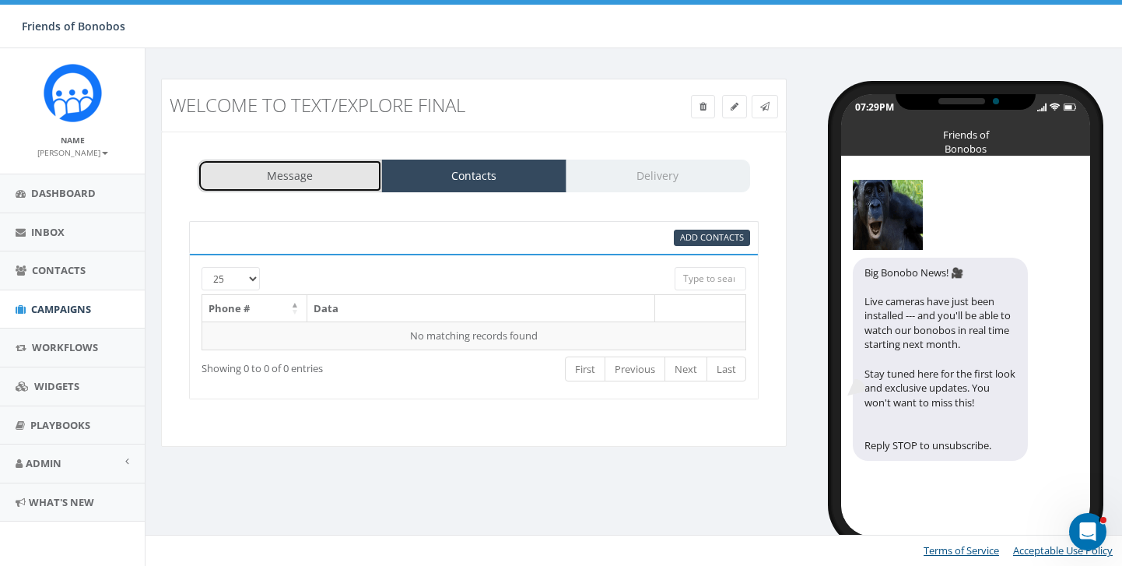
click at [324, 183] on link "Message" at bounding box center [290, 175] width 184 height 33
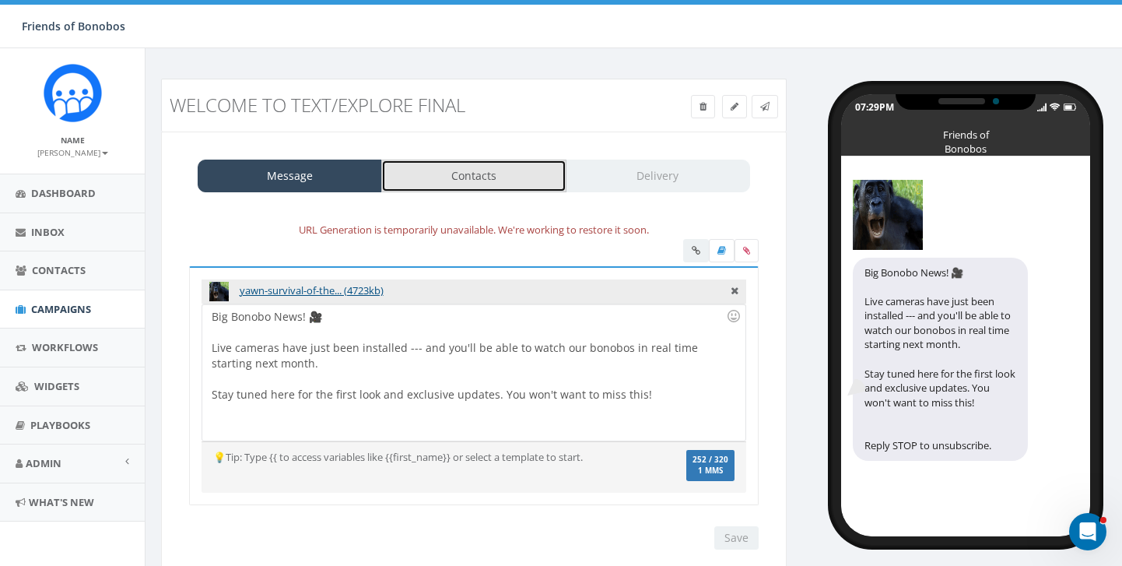
click at [446, 180] on link "Contacts" at bounding box center [473, 175] width 184 height 33
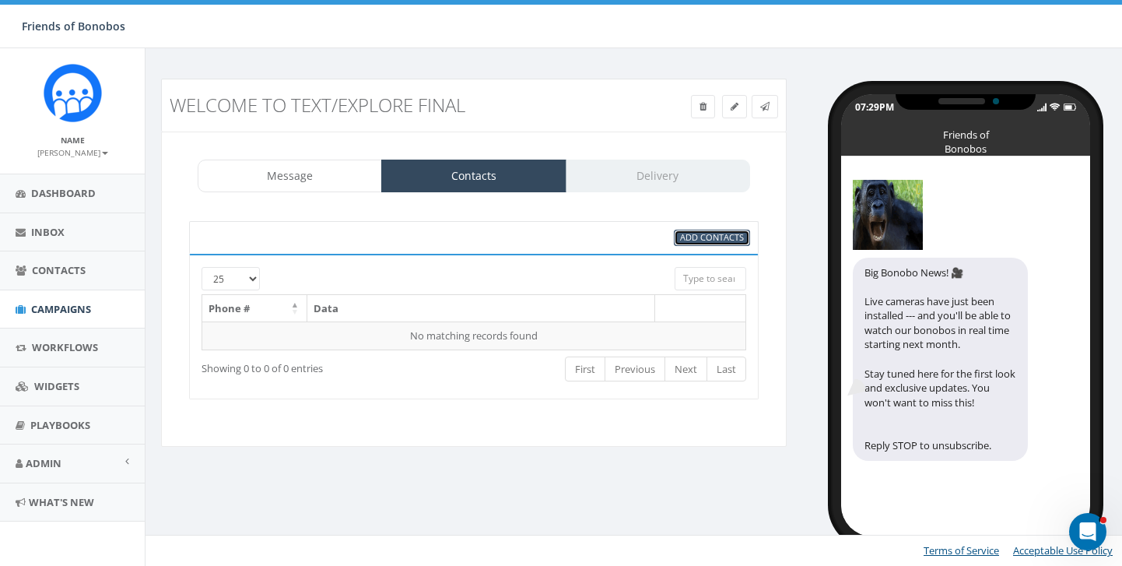
click at [685, 237] on span "Add Contacts" at bounding box center [712, 237] width 64 height 12
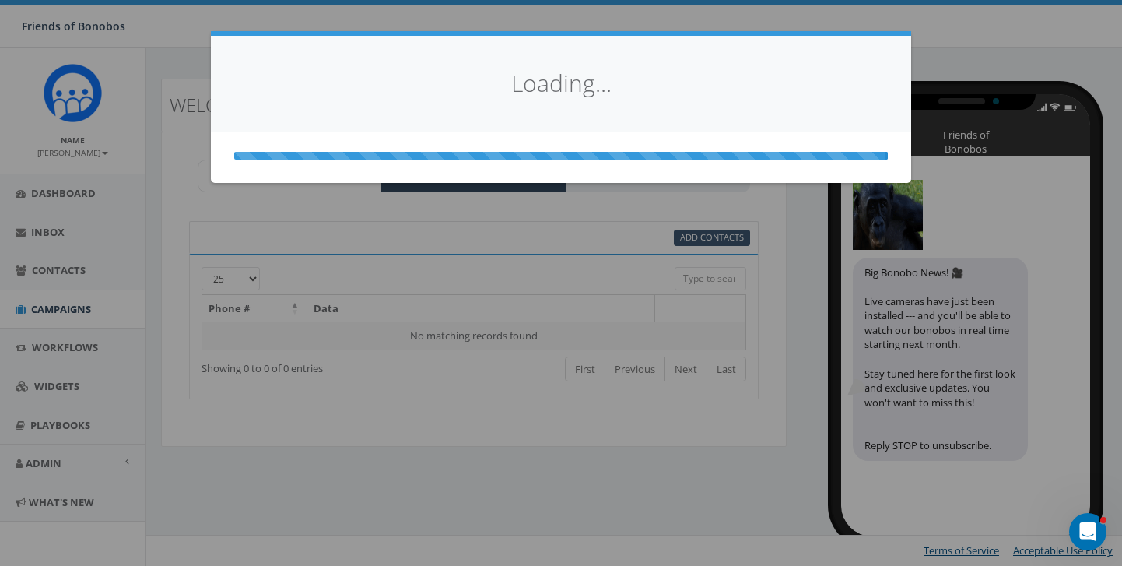
select select
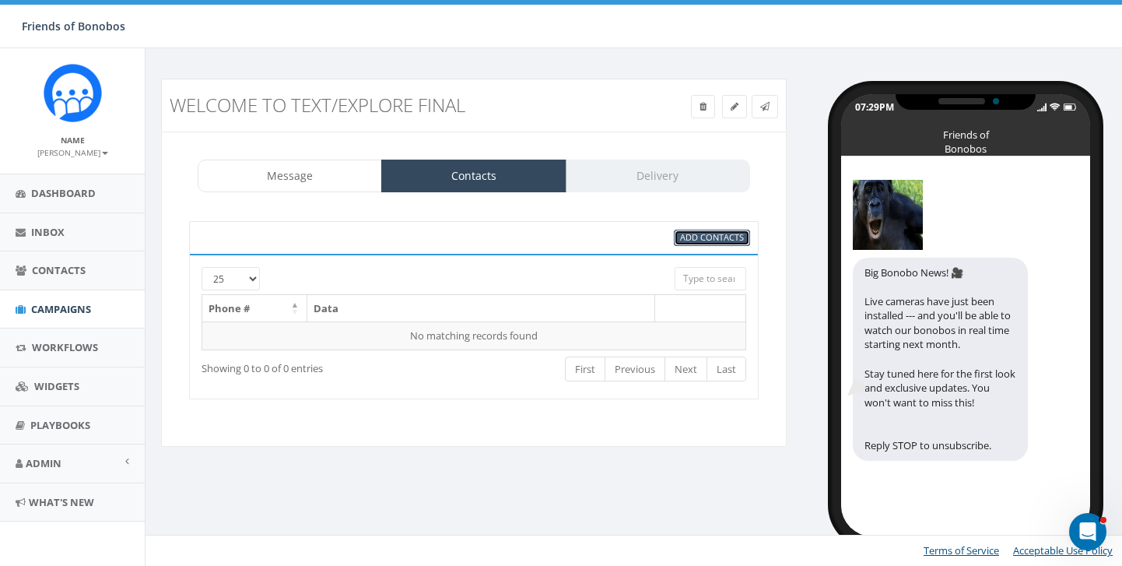
click at [708, 240] on span "Add Contacts" at bounding box center [712, 237] width 64 height 12
select select
